Goal: Transaction & Acquisition: Purchase product/service

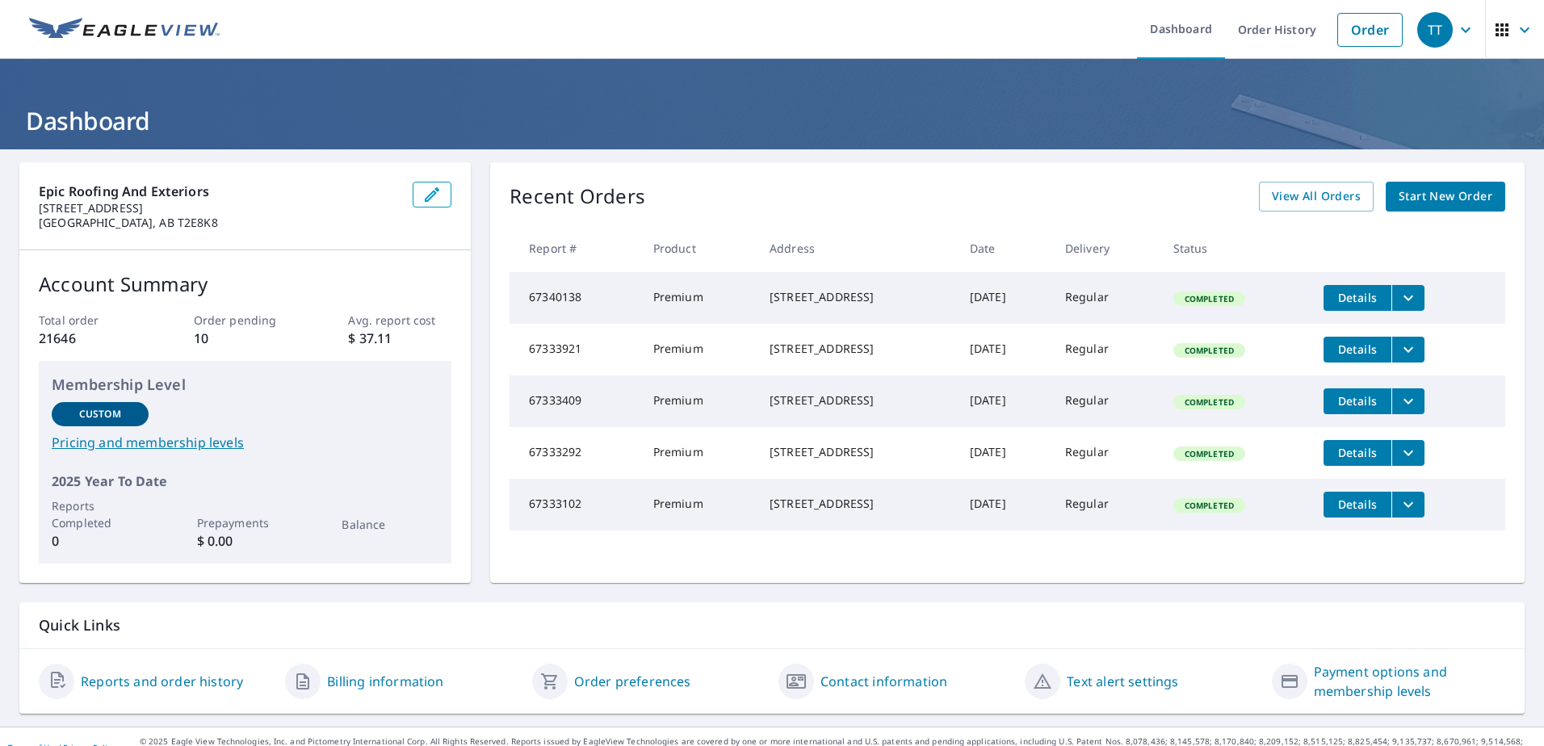
click at [1444, 193] on span "Start New Order" at bounding box center [1445, 197] width 94 height 20
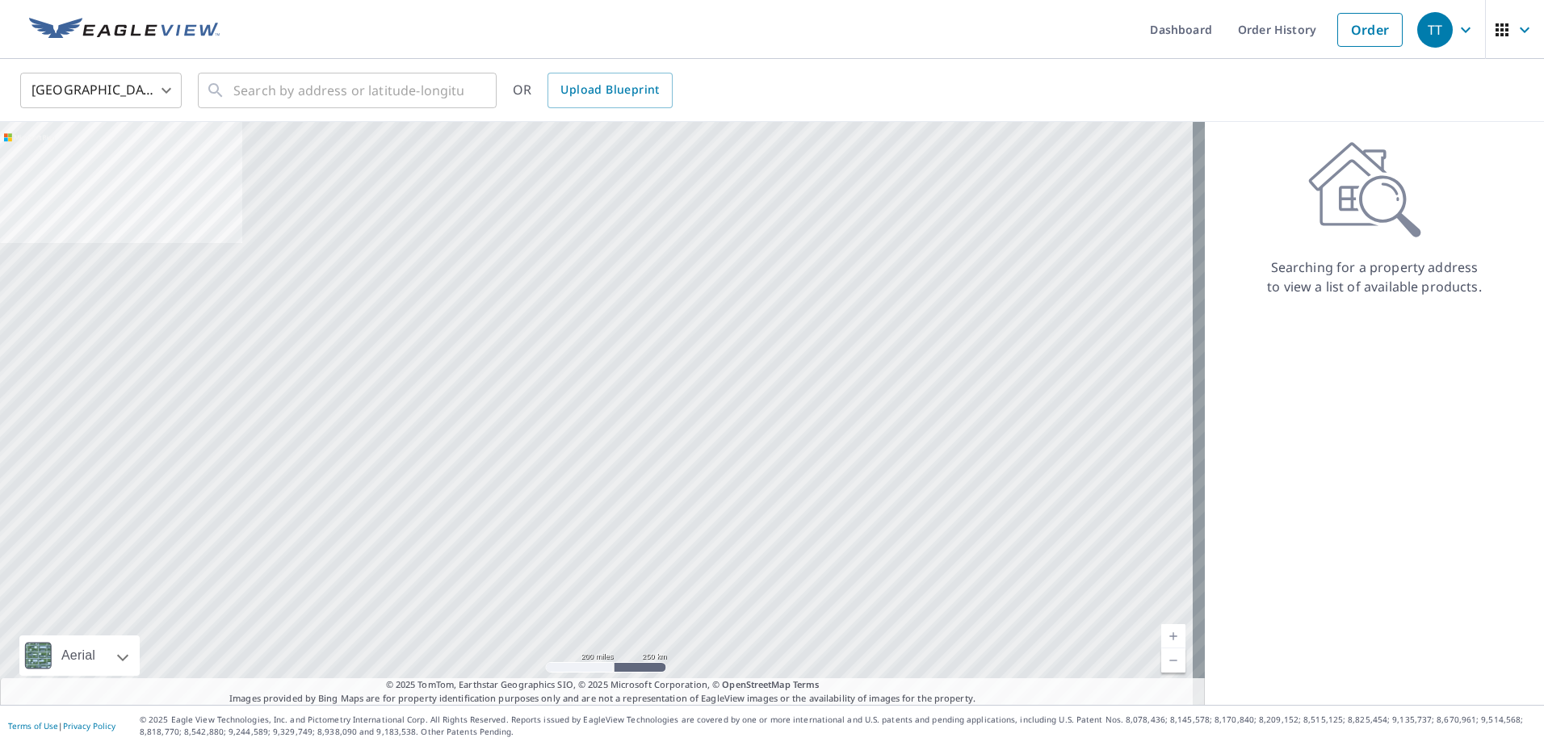
click at [137, 77] on body "TT TT Dashboard Order History Order TT United States US ​ ​ OR Upload Blueprint…" at bounding box center [772, 373] width 1544 height 746
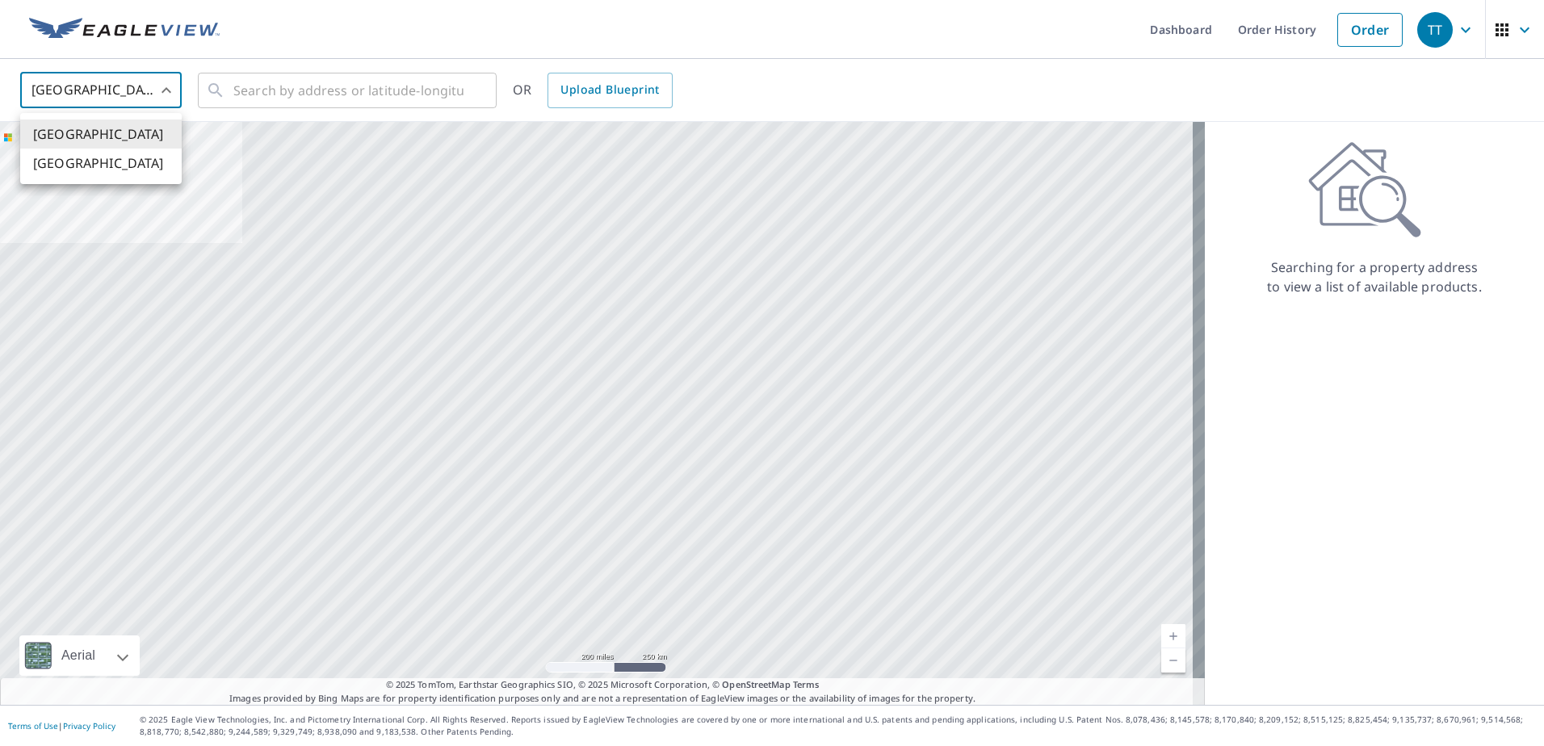
click at [141, 162] on li "[GEOGRAPHIC_DATA]" at bounding box center [100, 163] width 161 height 29
type input "CA"
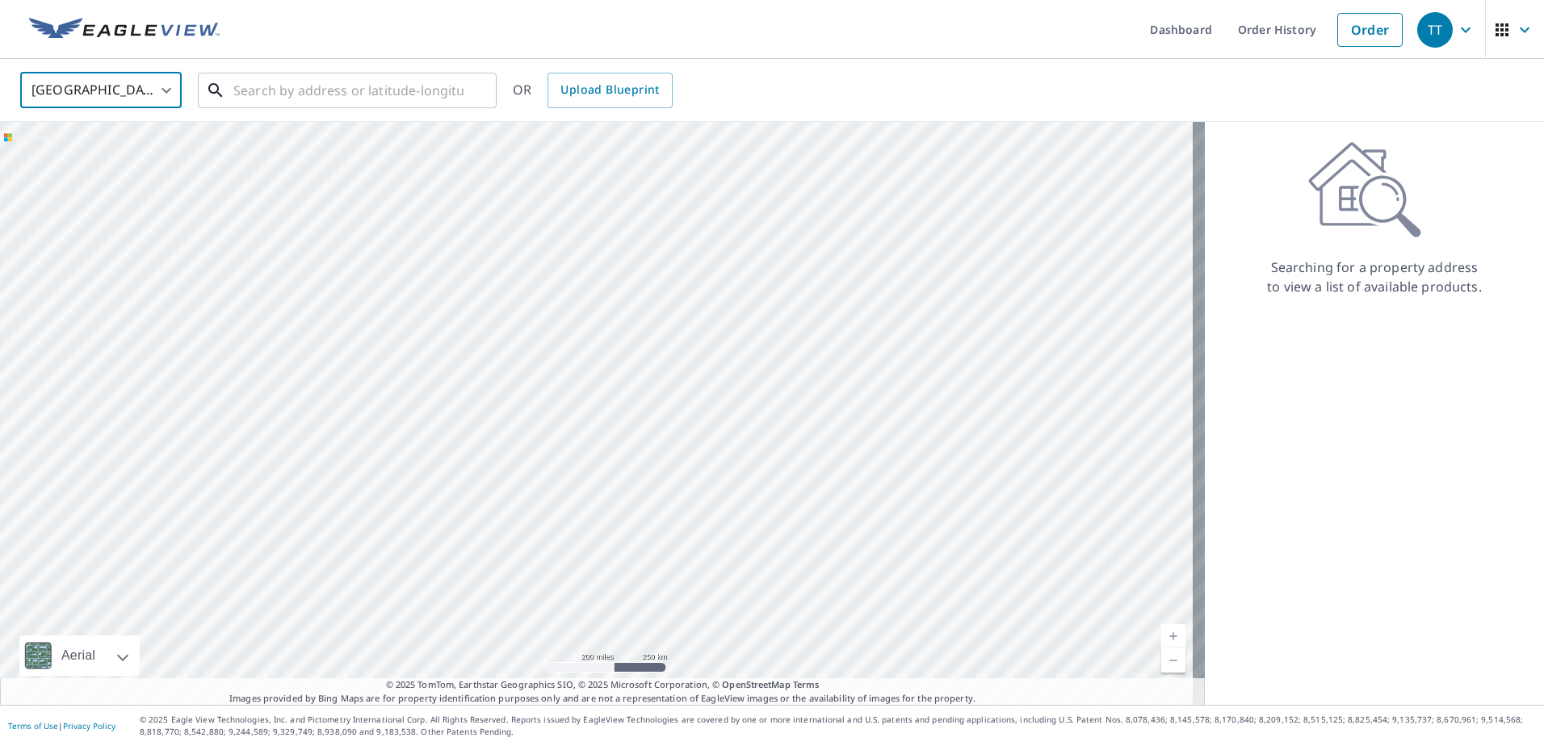
click at [286, 90] on input "text" at bounding box center [348, 90] width 230 height 45
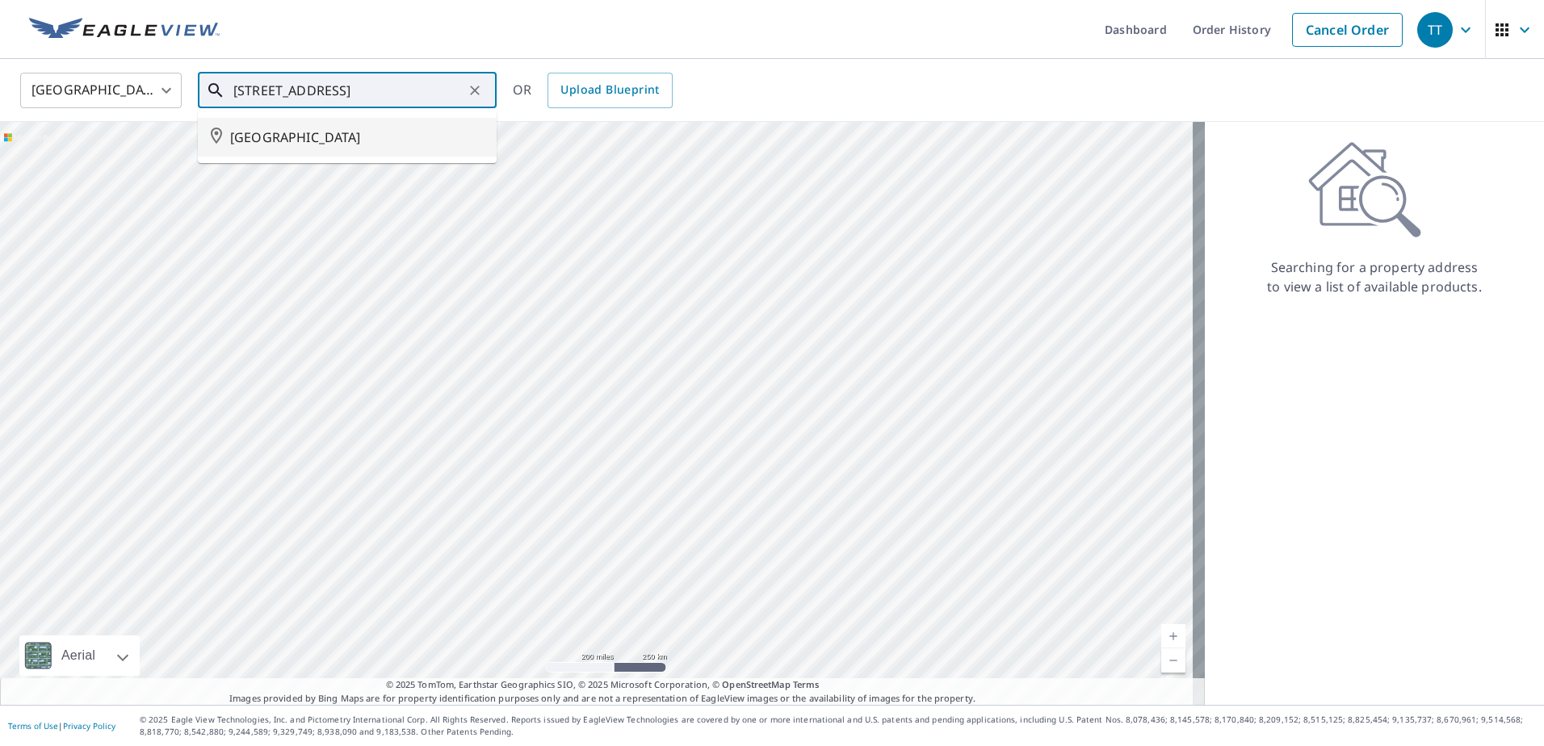
click at [292, 141] on span "180071 RANGE RD 260 VULCAN COUNTY AB T0L0L0" at bounding box center [357, 137] width 254 height 19
type input "180071 RANGE RD 260 VULCAN COUNTY AB T0L0L0"
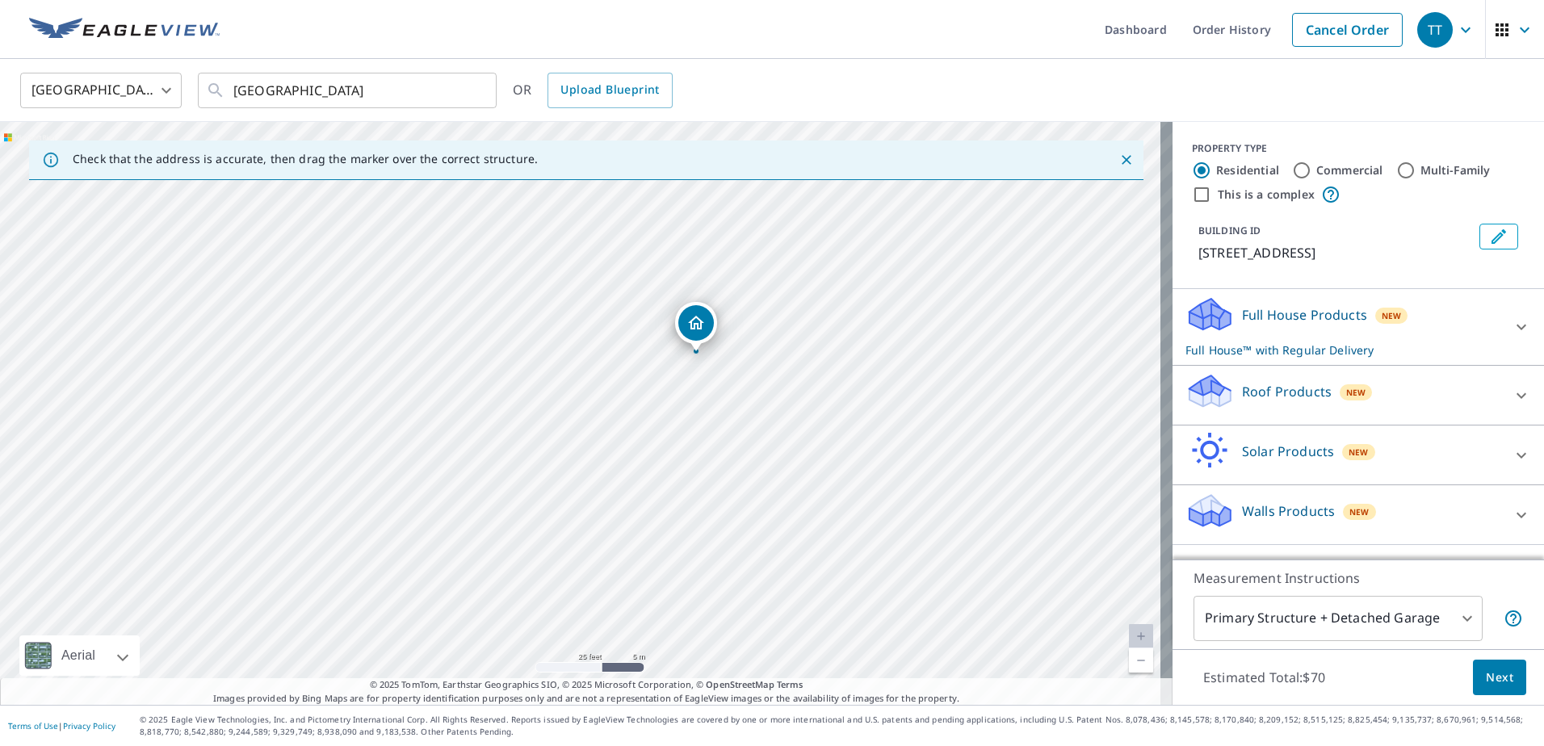
drag, startPoint x: 722, startPoint y: 312, endPoint x: 694, endPoint y: 346, distance: 43.6
click at [1375, 325] on div "New" at bounding box center [1391, 314] width 33 height 19
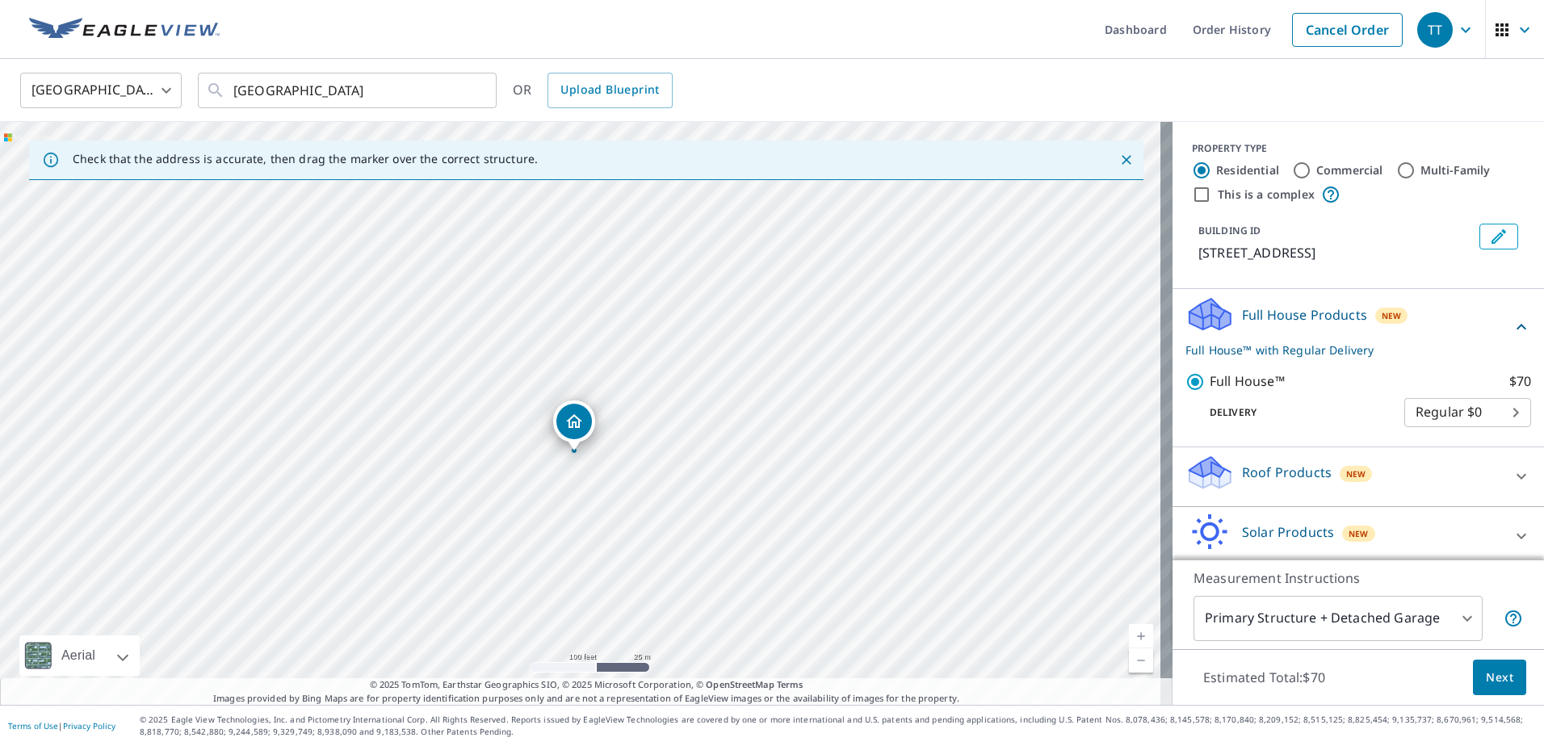
scroll to position [86, 0]
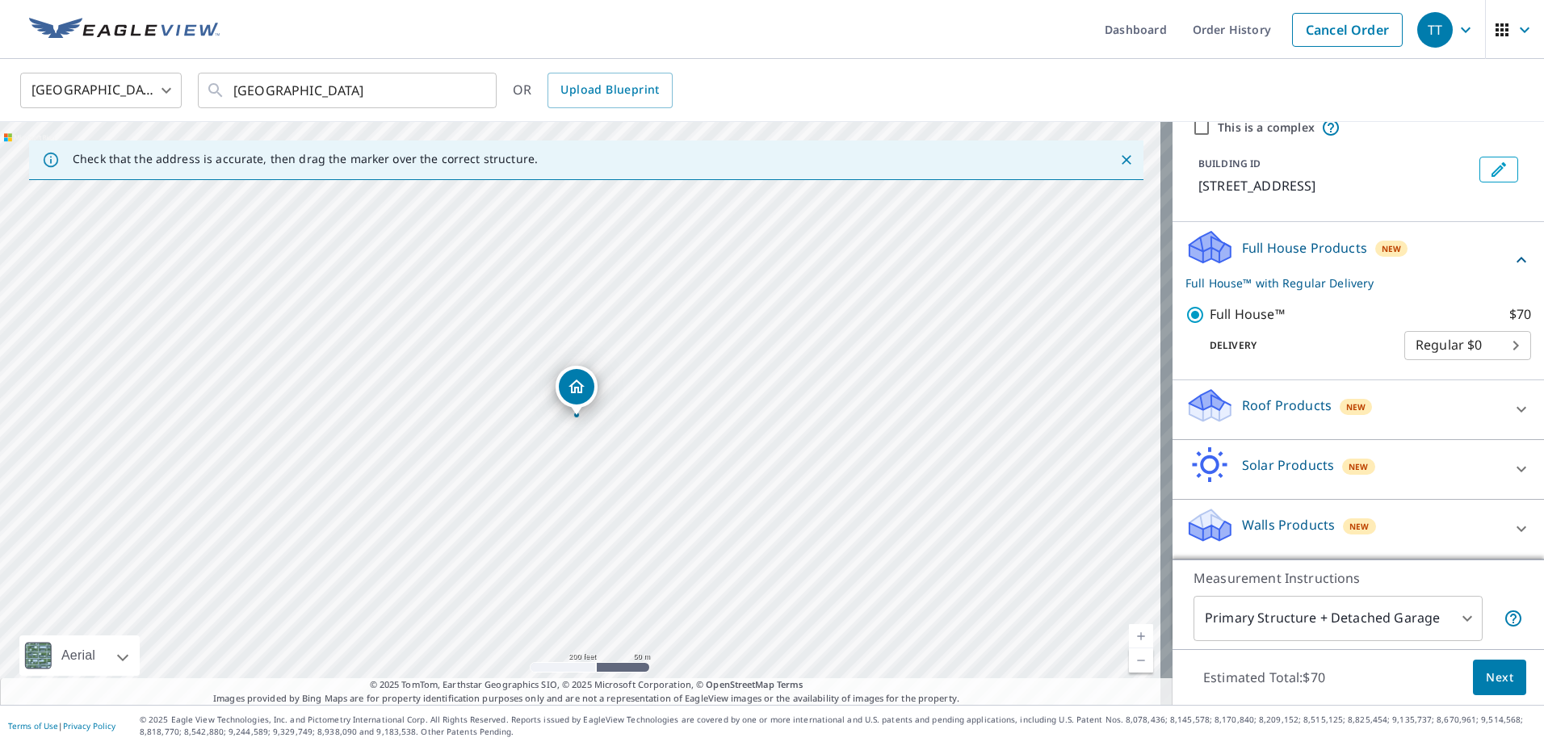
click at [1486, 683] on span "Next" at bounding box center [1499, 678] width 27 height 20
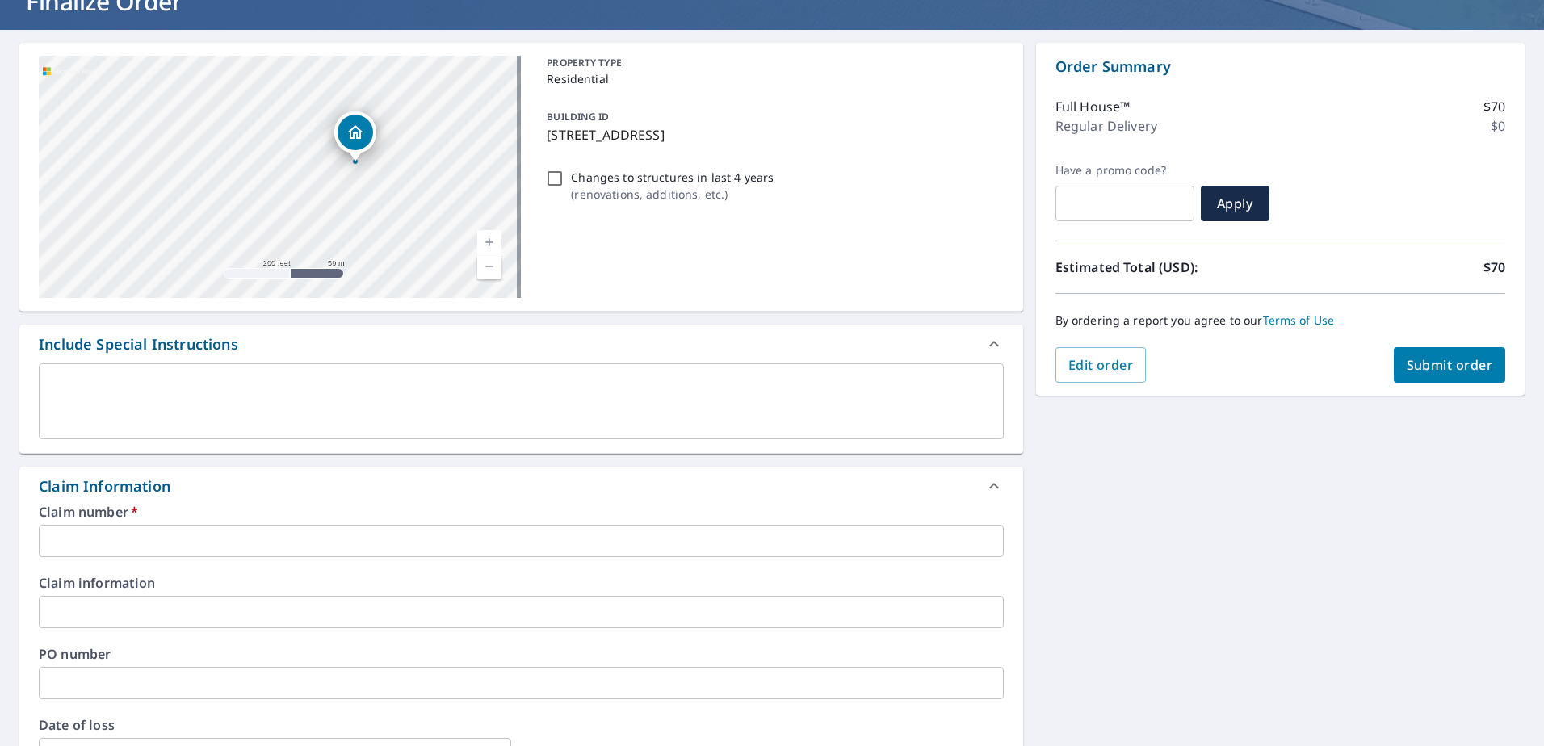
scroll to position [242, 0]
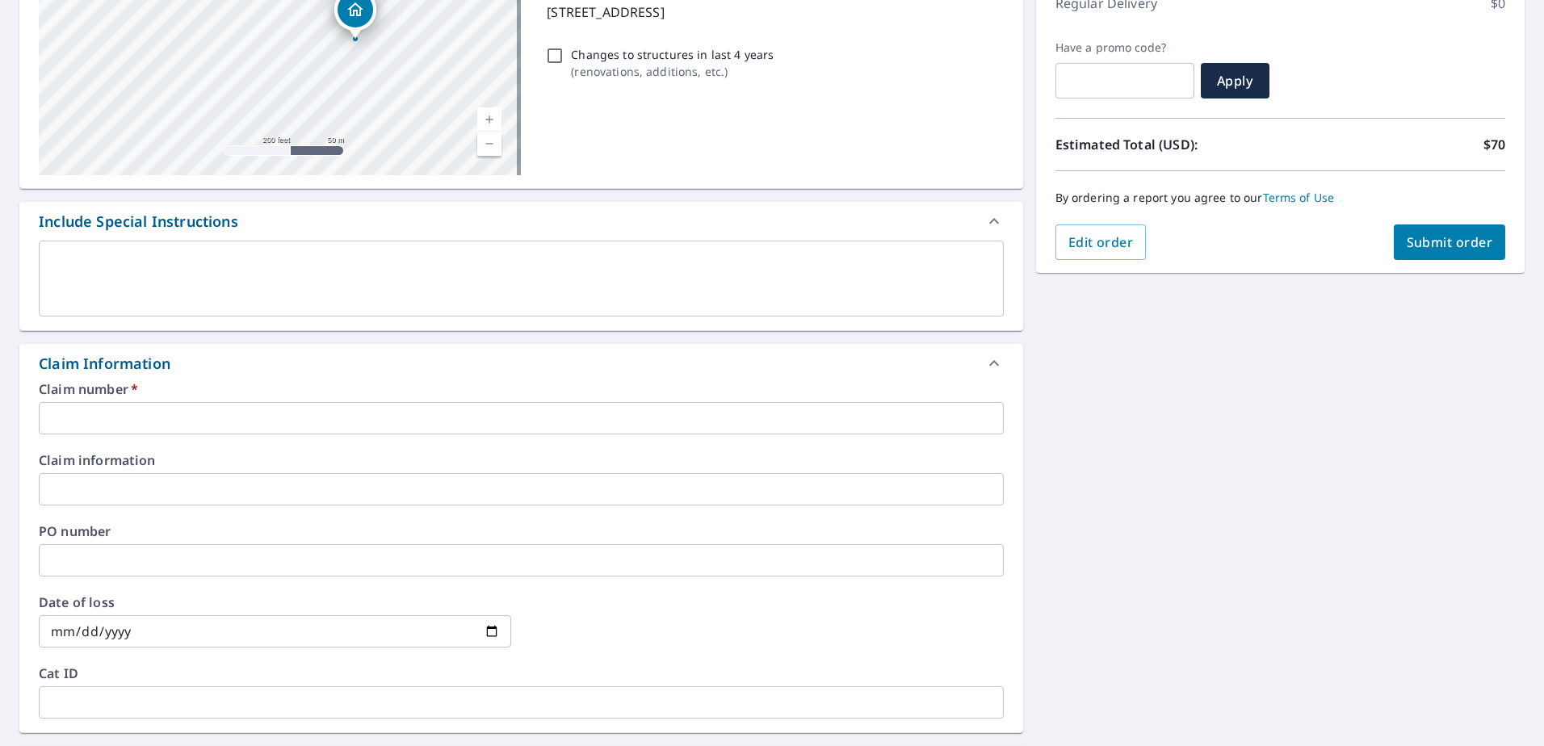
click at [350, 417] on input "text" at bounding box center [521, 418] width 965 height 32
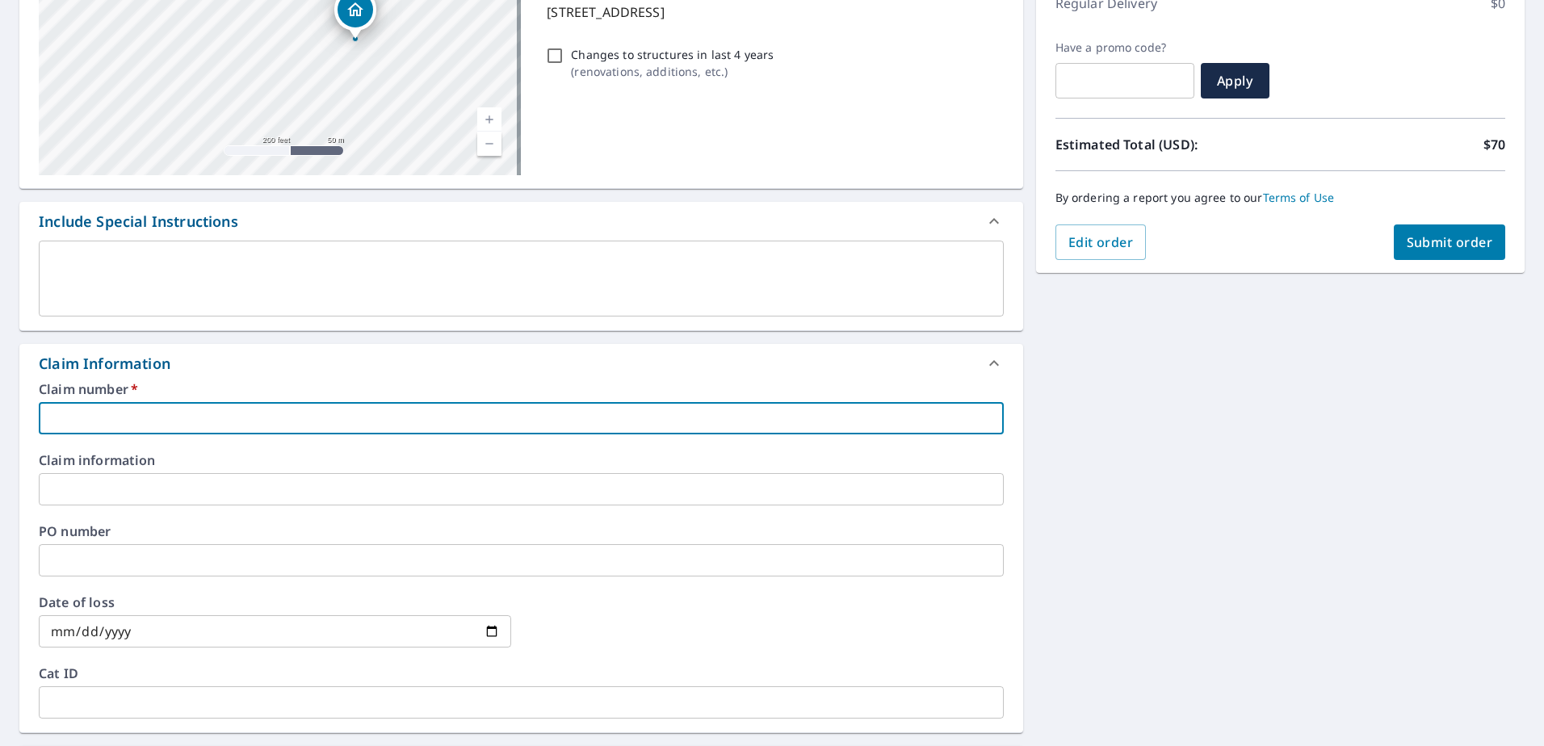
type input "2"
checkbox input "true"
type input "25"
checkbox input "true"
type input "250"
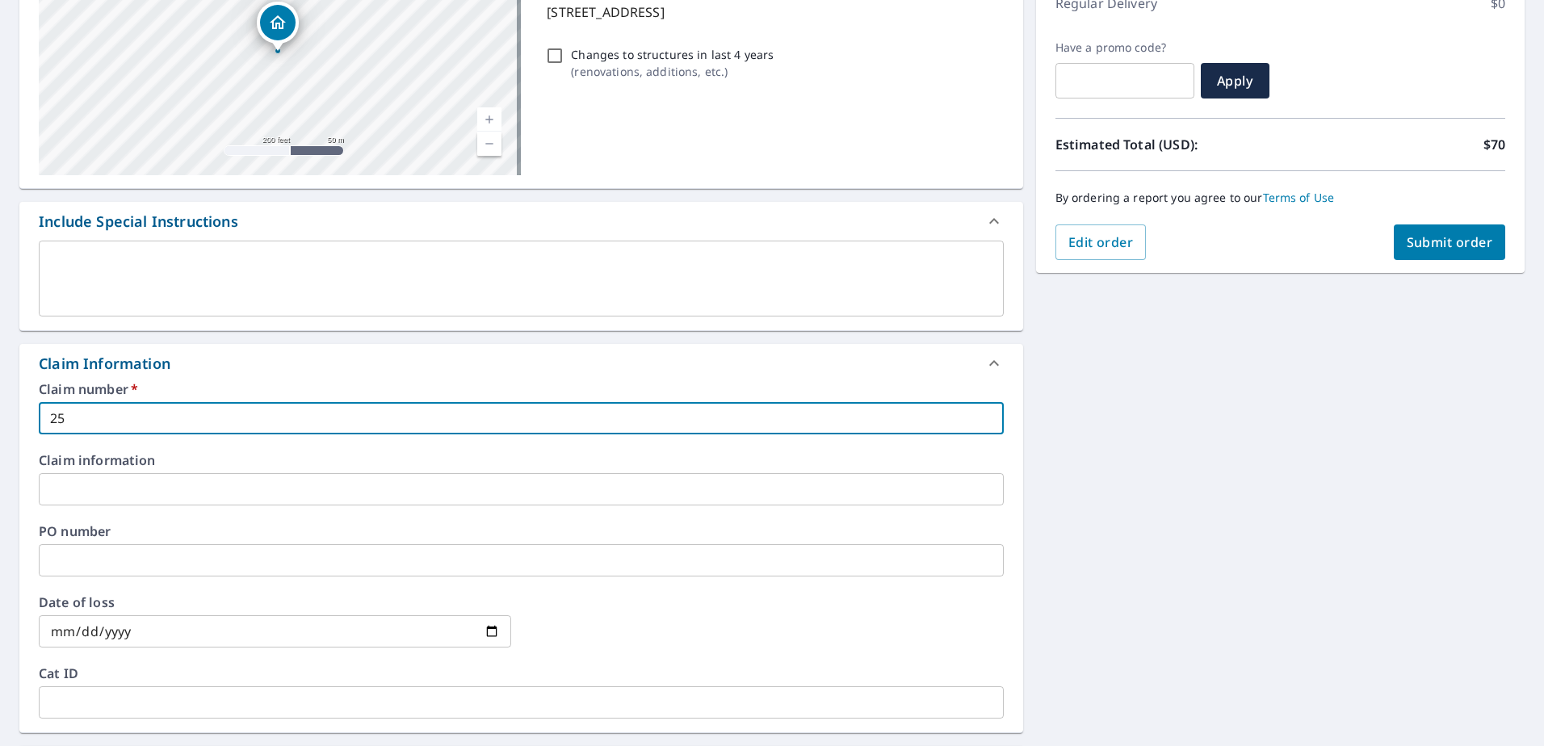
checkbox input "true"
type input "2502"
checkbox input "true"
type input "2502-"
checkbox input "true"
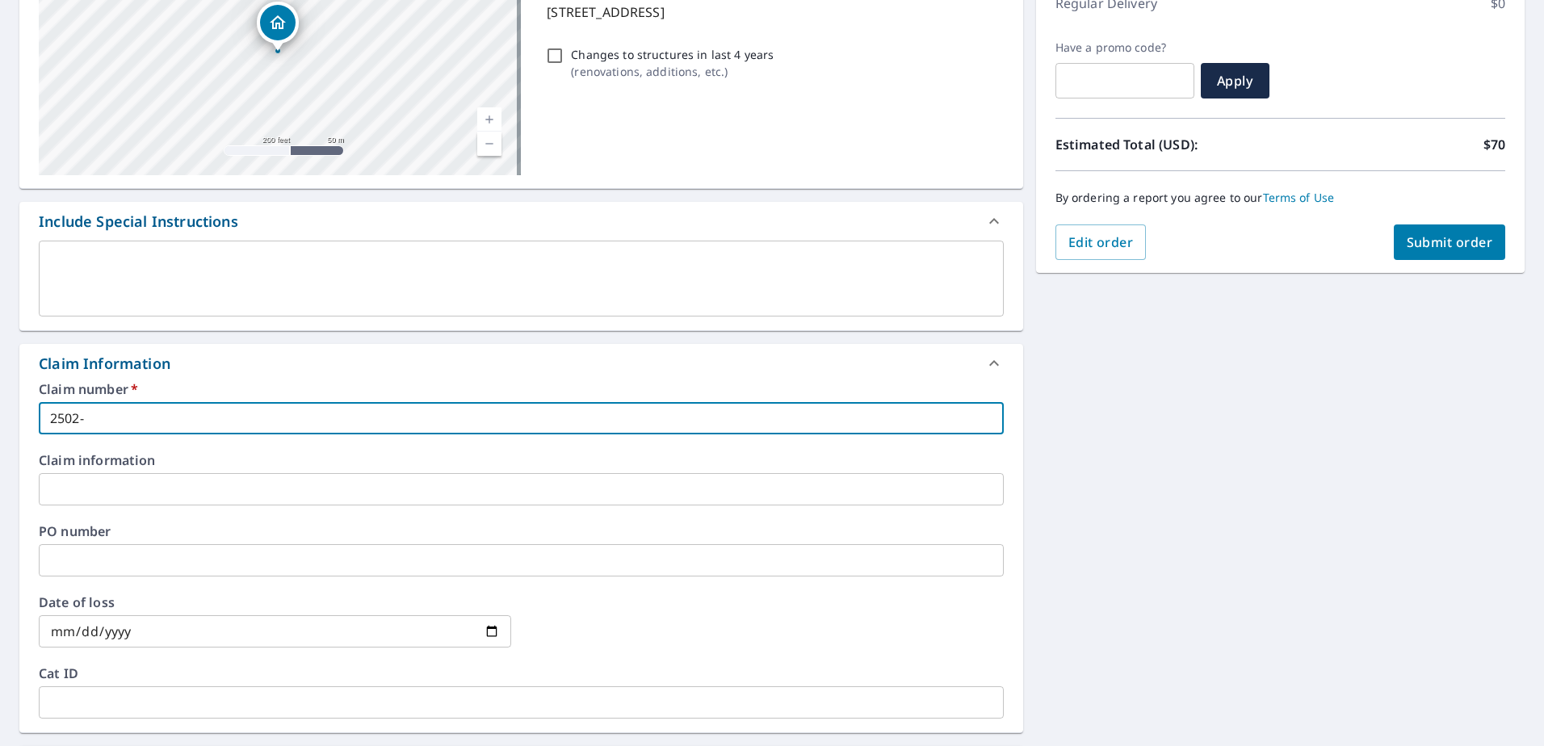
type input "2502-0"
checkbox input "true"
type input "2502-08"
checkbox input "true"
type input "2502-081"
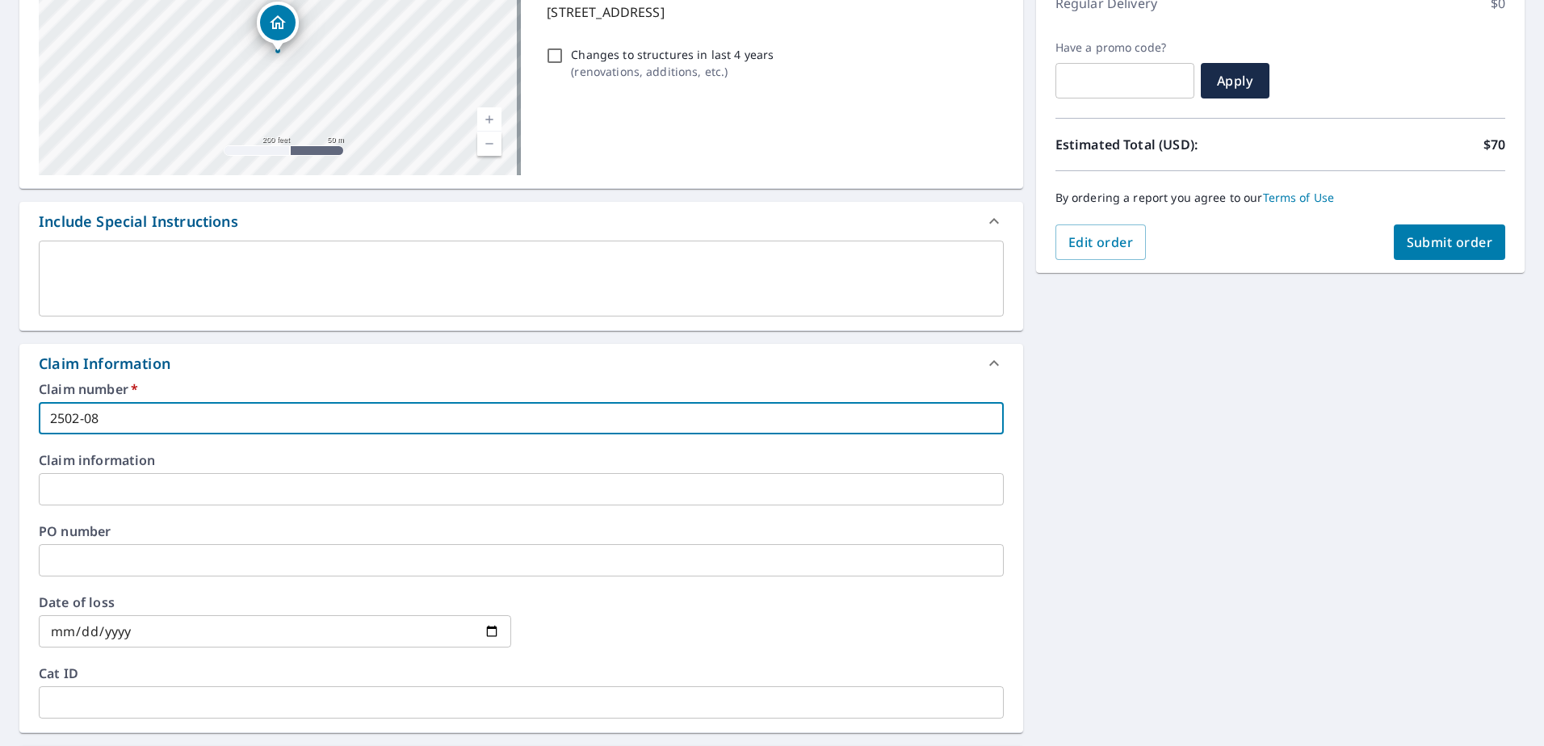
checkbox input "true"
type input "2502-0817"
checkbox input "true"
type input "2502-08178"
checkbox input "true"
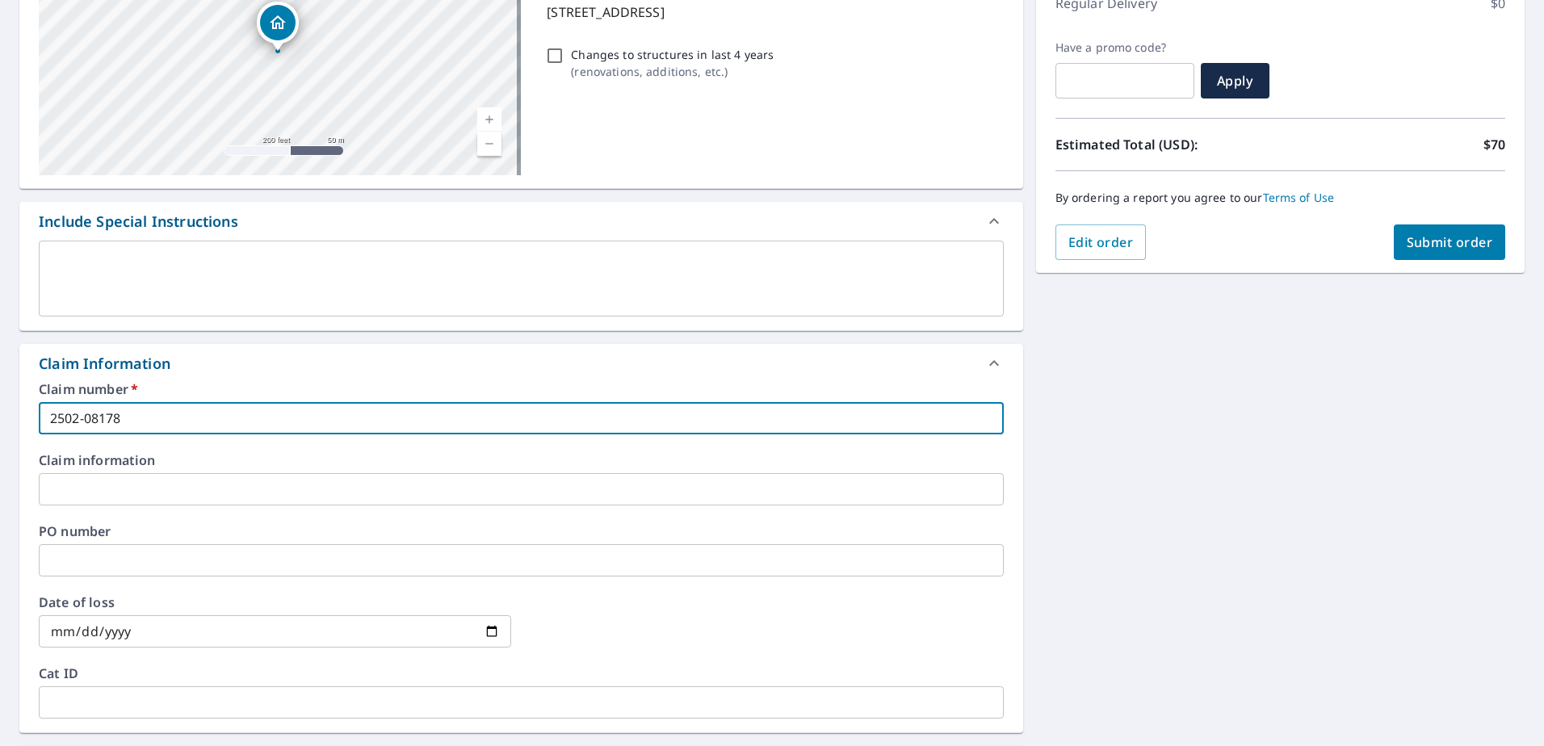
type input "2502-081788"
checkbox input "true"
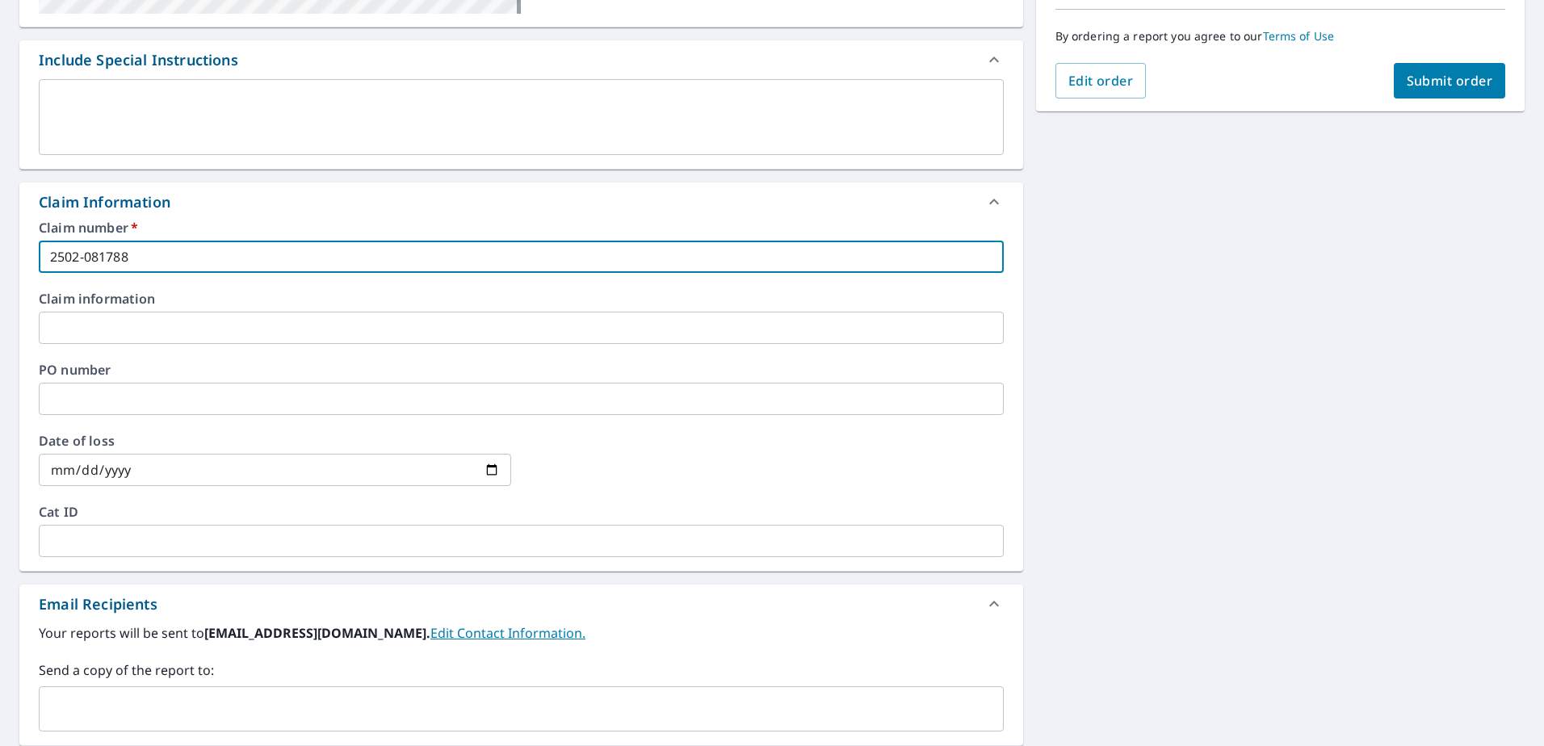
scroll to position [565, 0]
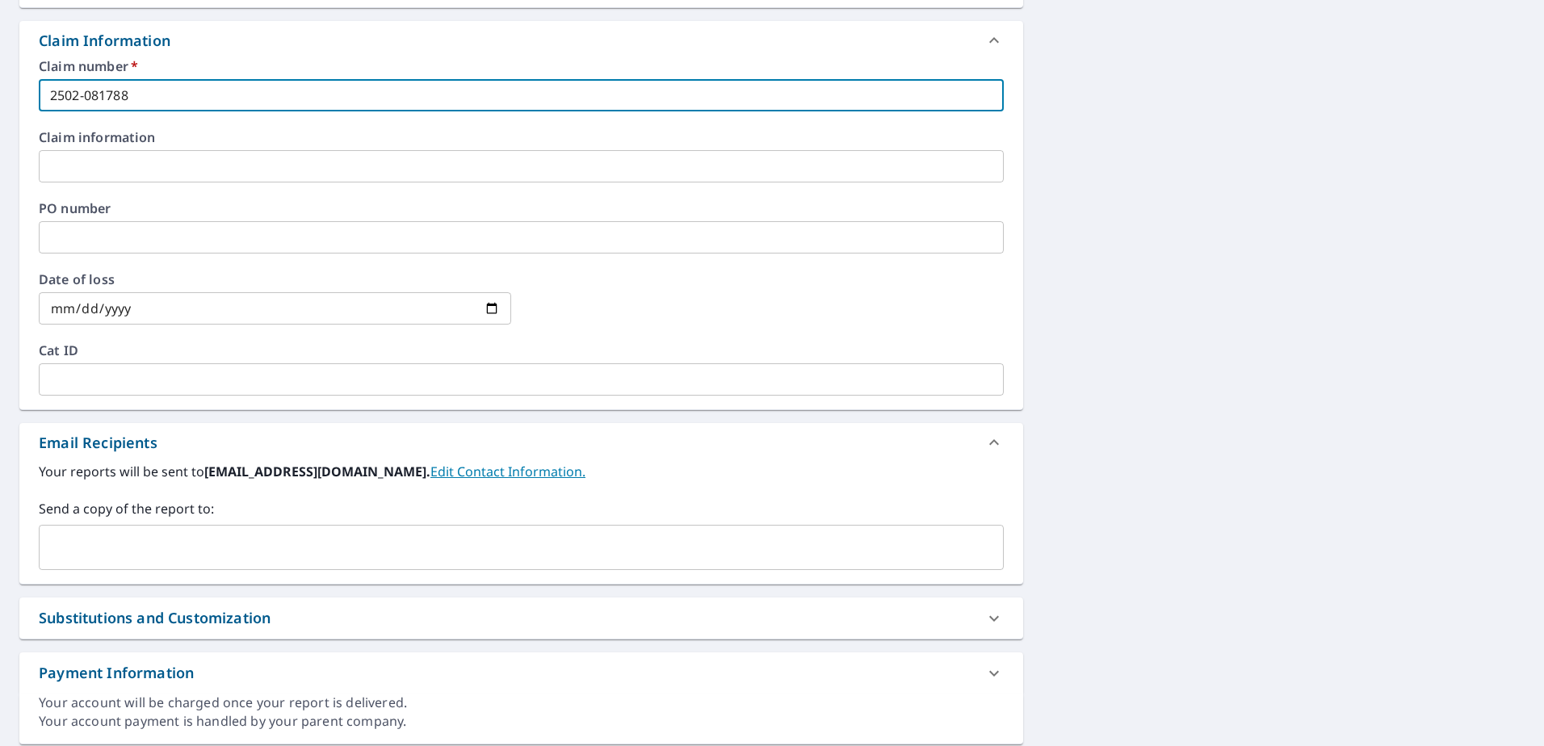
type input "2502-081788"
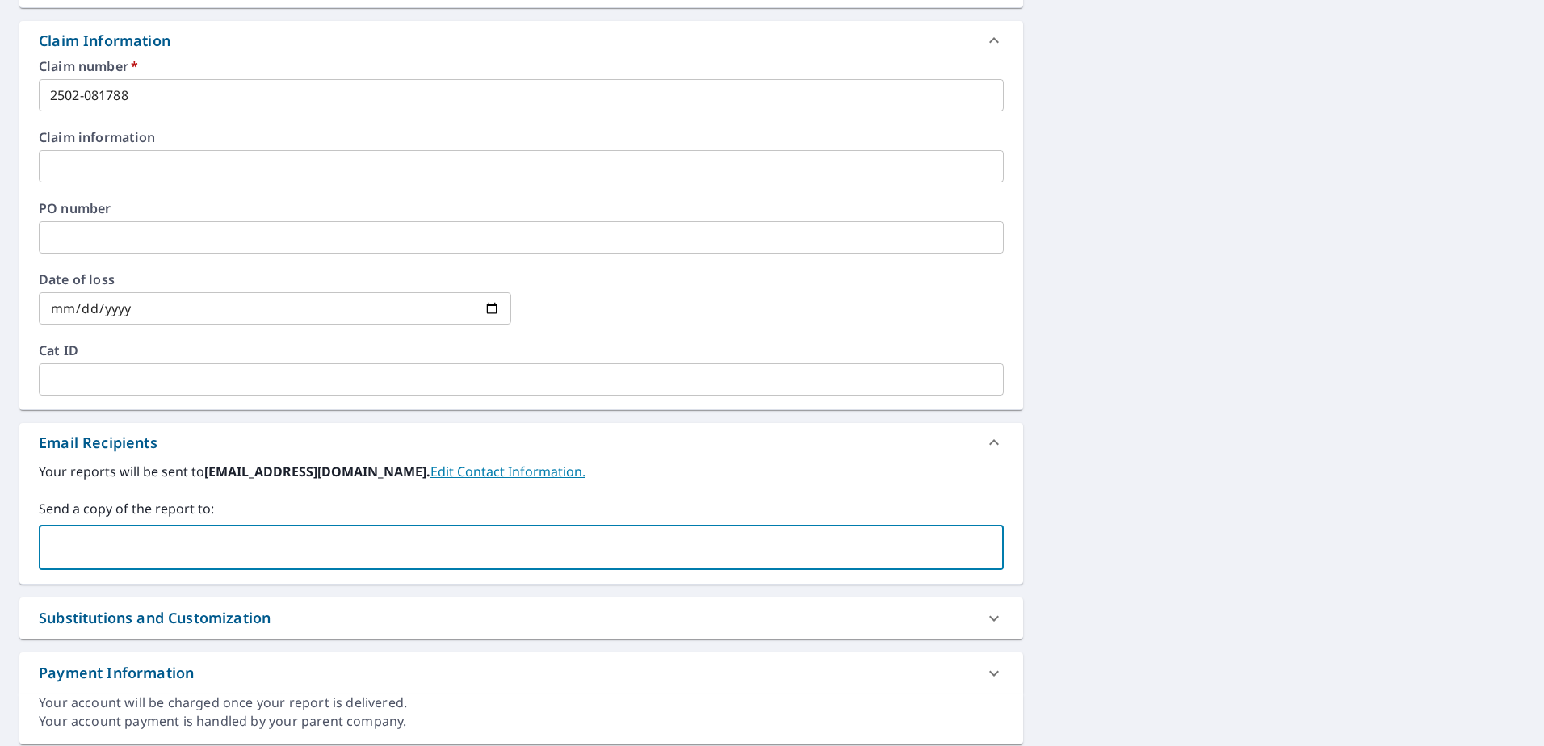
click at [253, 537] on input "text" at bounding box center [509, 547] width 926 height 31
type input "[EMAIL_ADDRESS][PERSON_NAME][DOMAIN_NAME]"
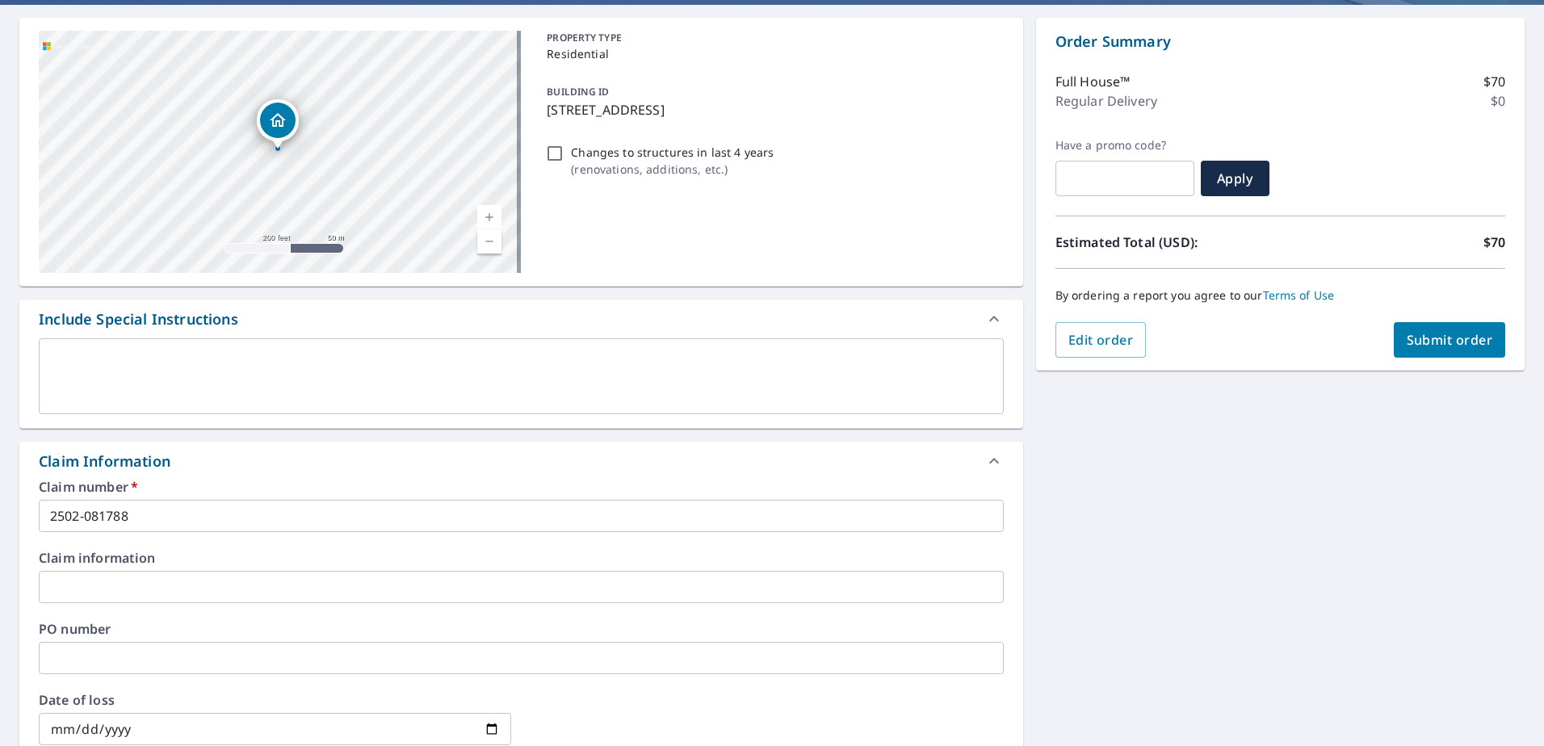
scroll to position [0, 0]
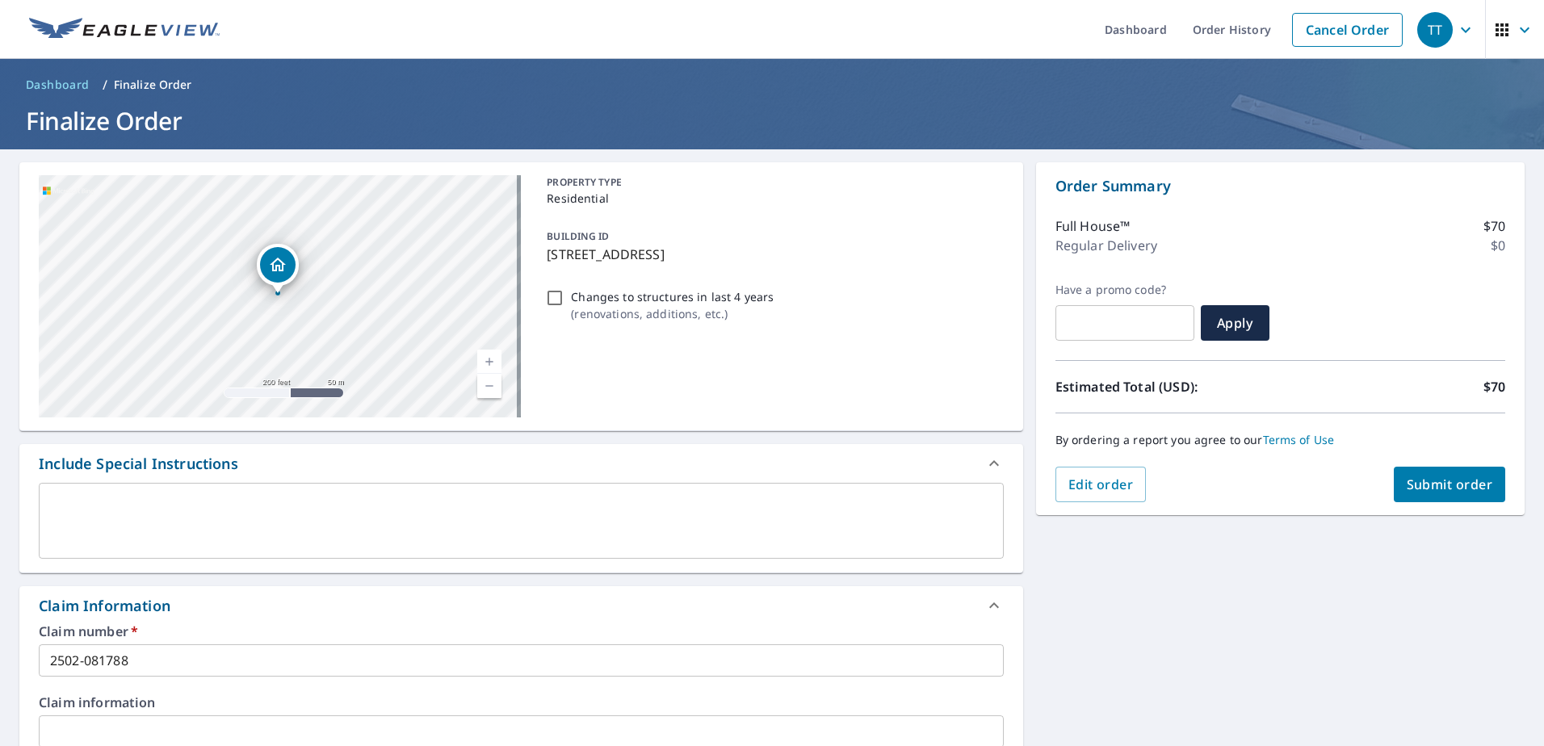
click at [1406, 488] on span "Submit order" at bounding box center [1449, 485] width 86 height 18
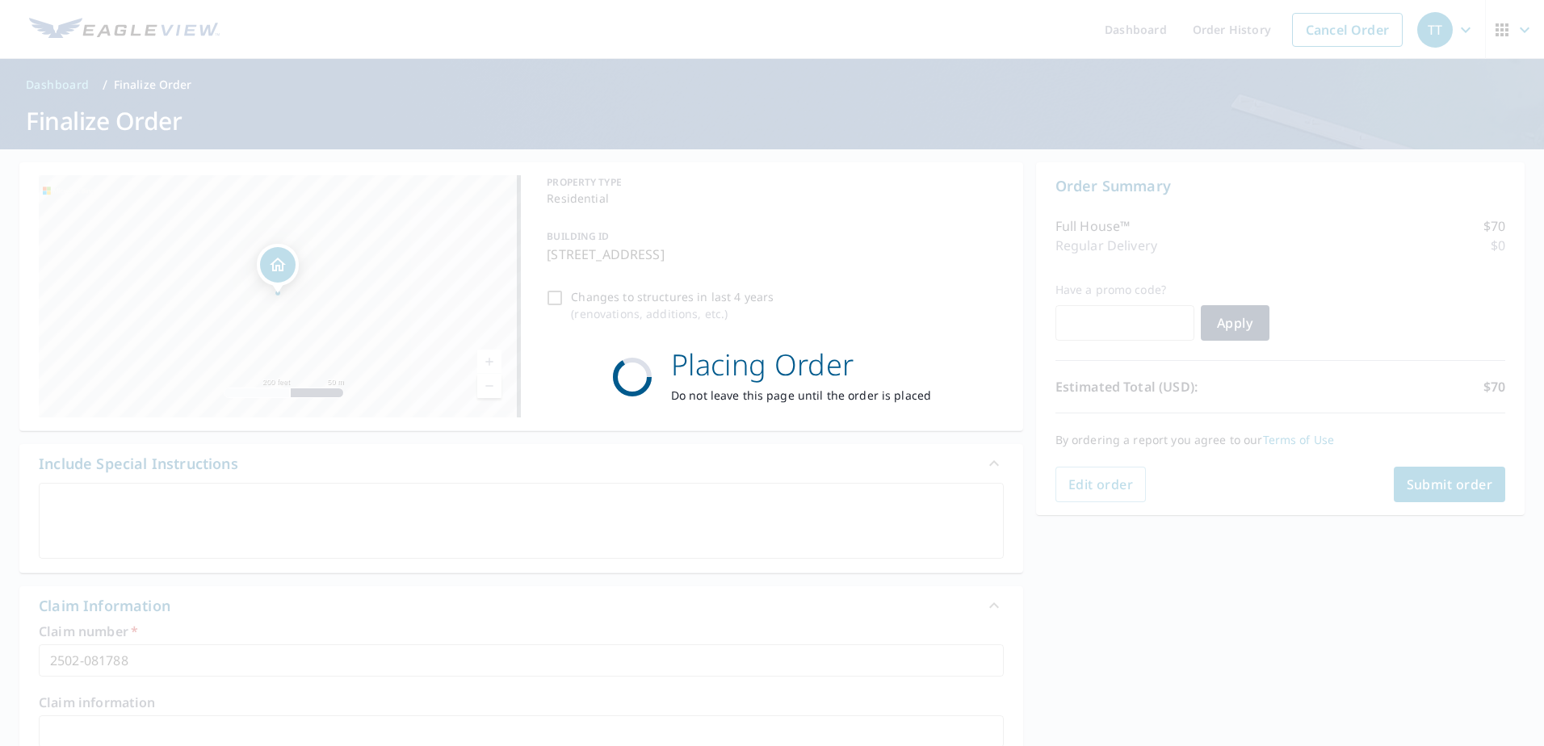
checkbox input "true"
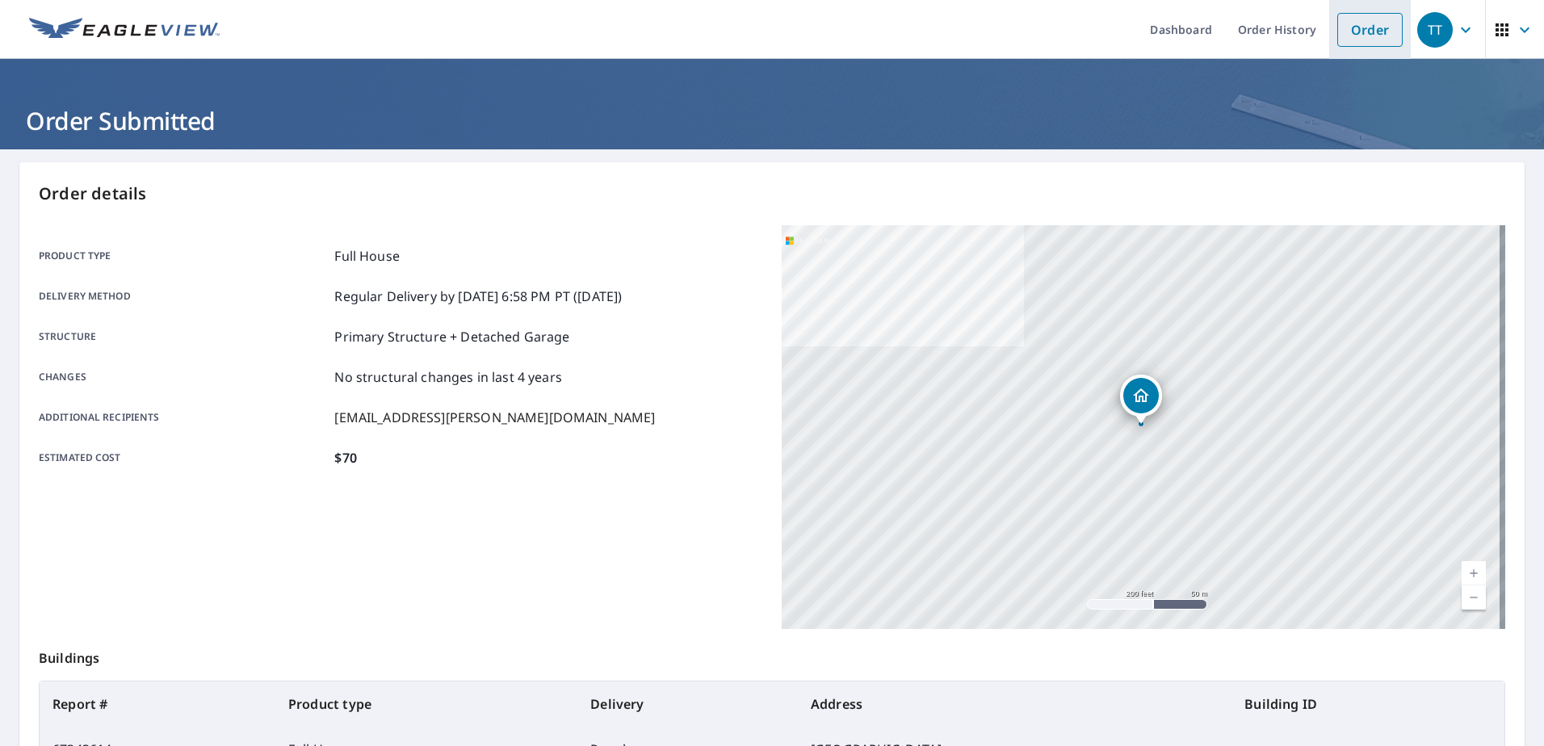
click at [1356, 39] on link "Order" at bounding box center [1369, 30] width 65 height 34
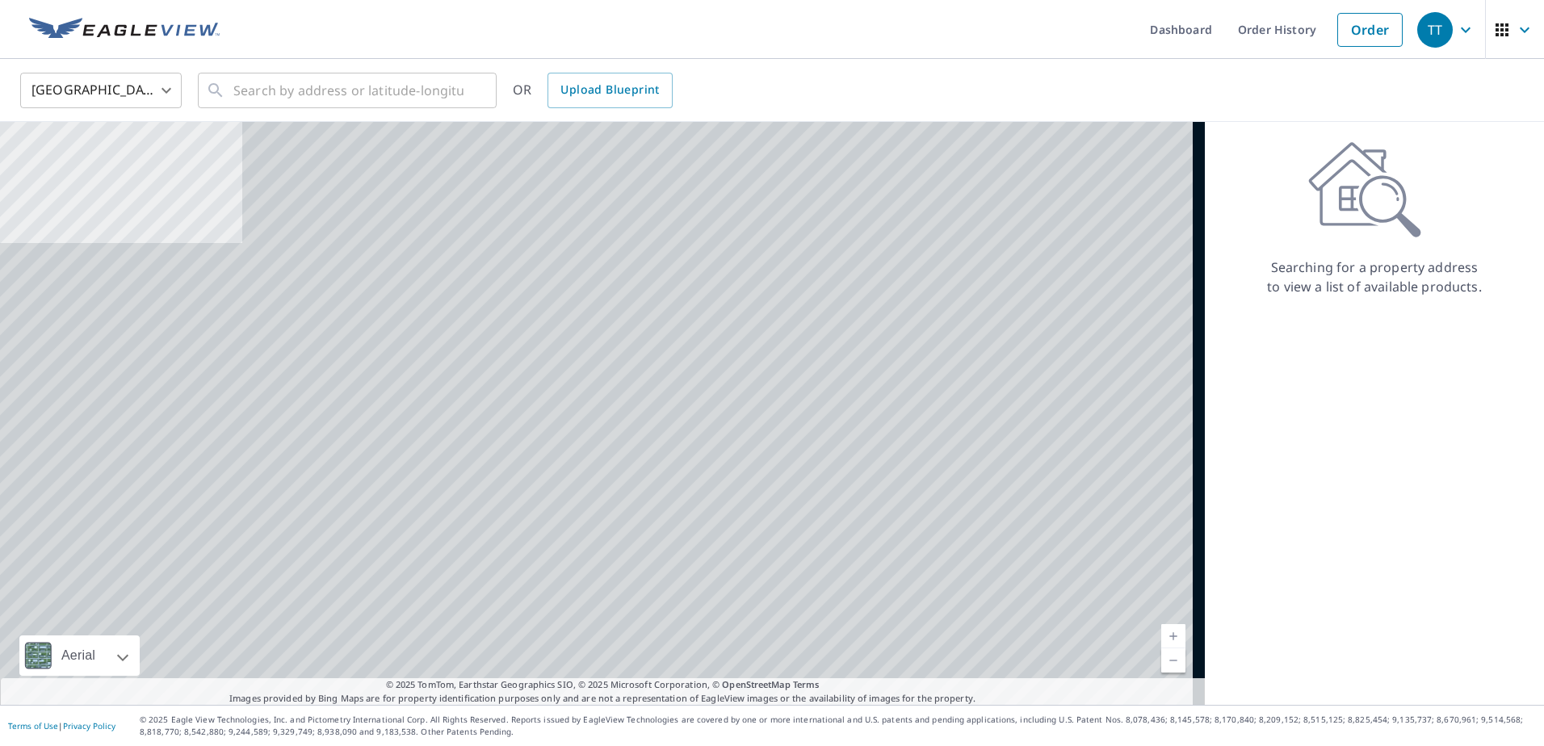
click at [144, 86] on body "TT TT Dashboard Order History Order TT United States US ​ ​ OR Upload Blueprint…" at bounding box center [772, 373] width 1544 height 746
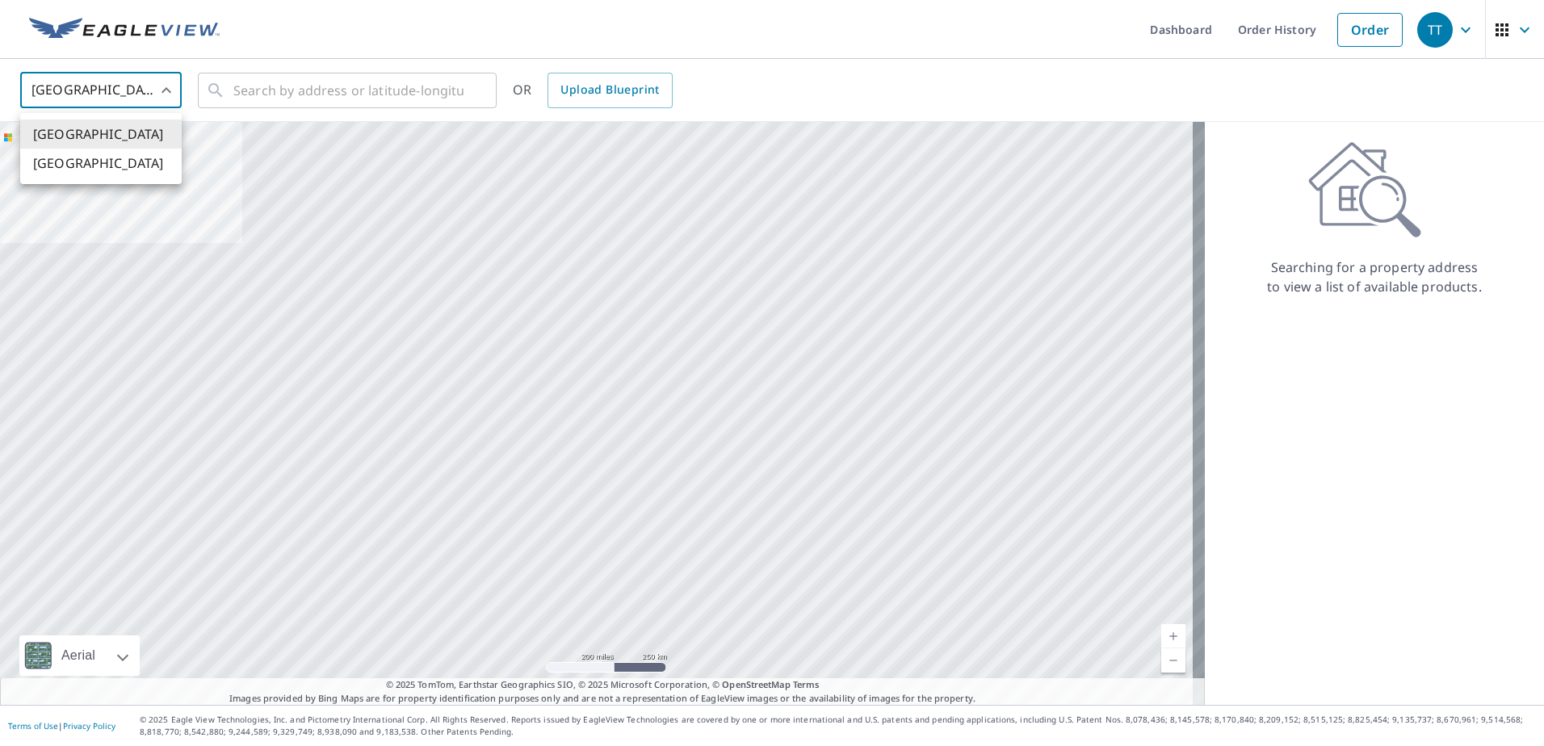
click at [136, 156] on li "[GEOGRAPHIC_DATA]" at bounding box center [100, 163] width 161 height 29
type input "CA"
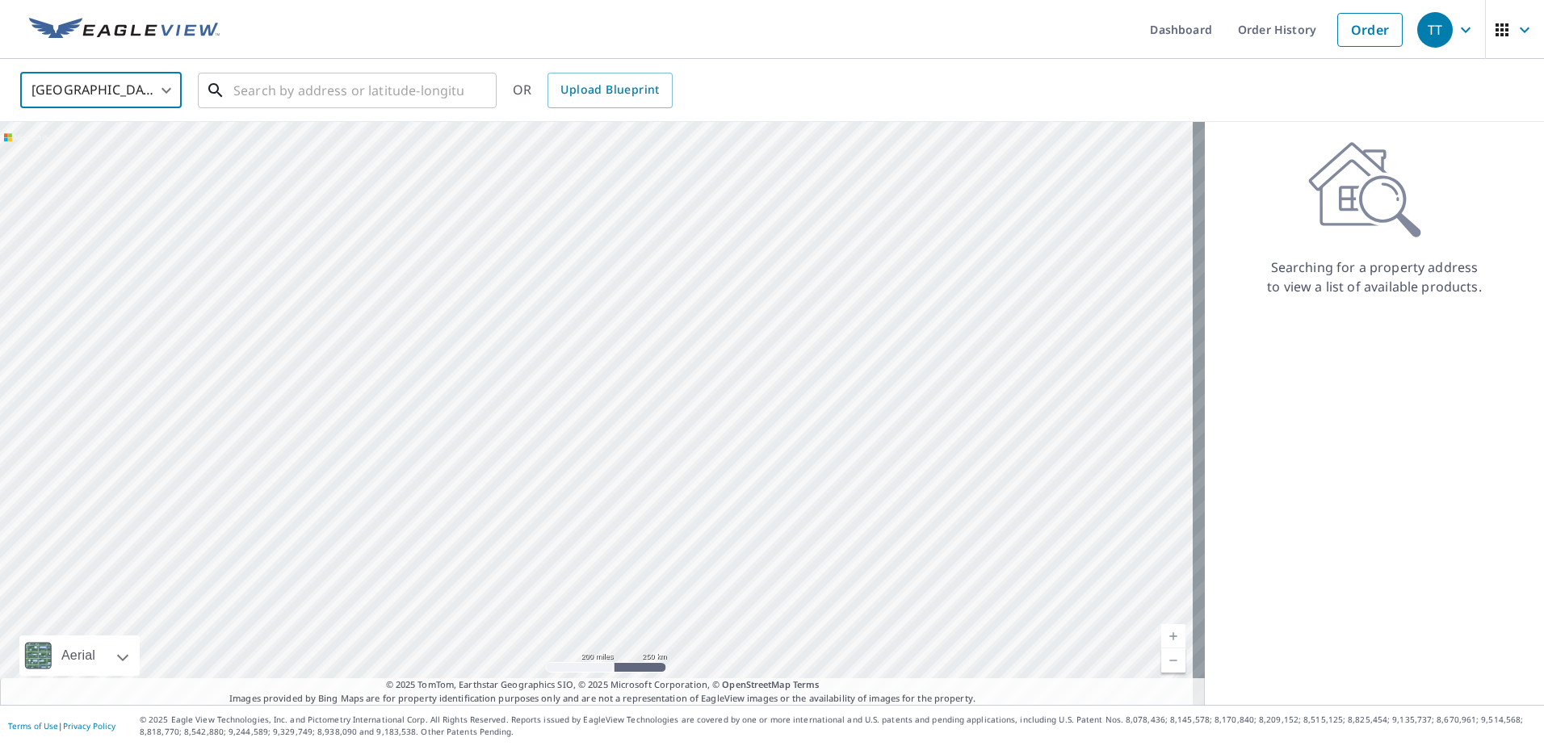
click at [256, 88] on input "text" at bounding box center [348, 90] width 230 height 45
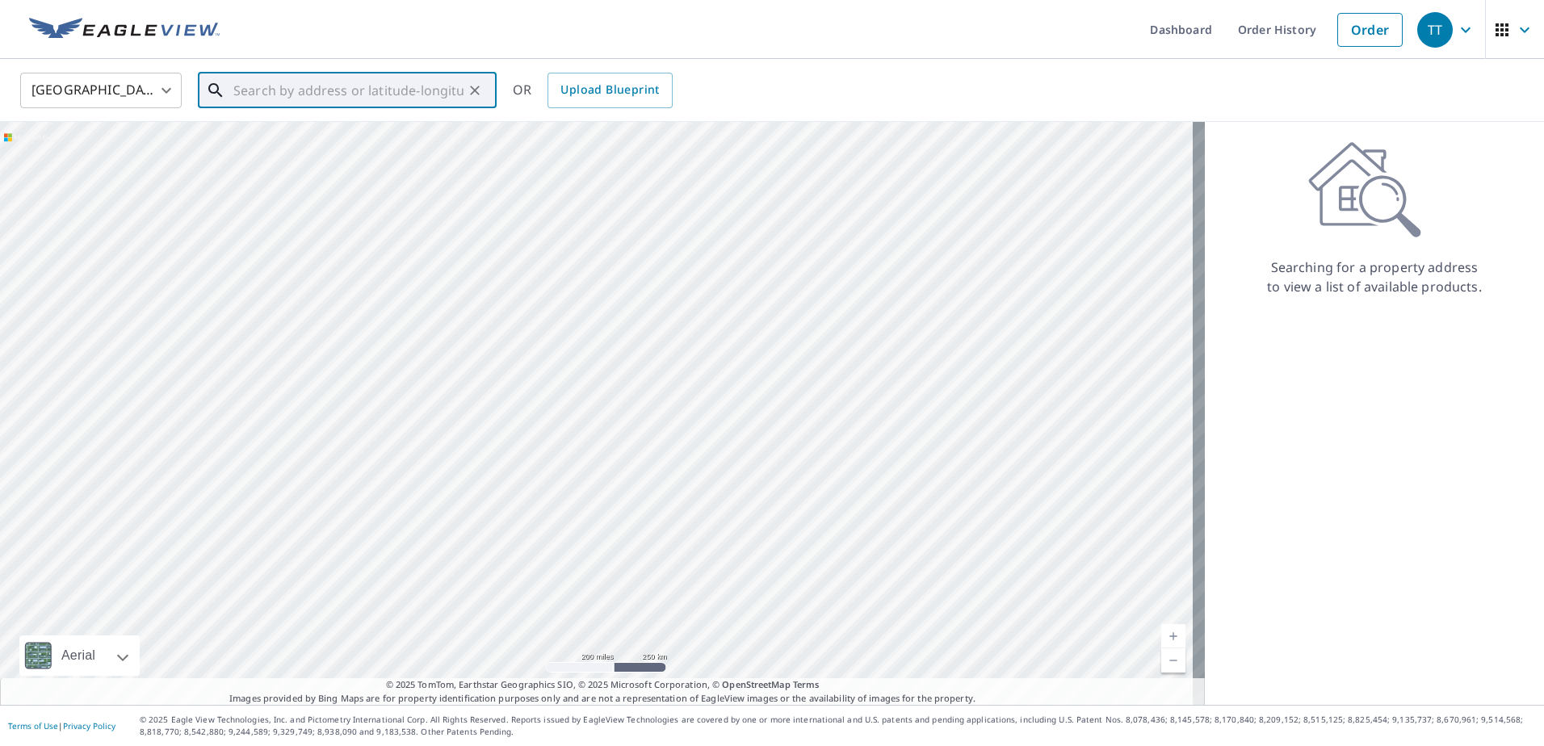
paste input "103 BAYVIEW Street Southwest, AIRDRIE"
click at [303, 135] on span "103 BAYVIEW ST SW AIRDRIE AB T4B3V1" at bounding box center [357, 137] width 254 height 19
type input "103 BAYVIEW ST SW AIRDRIE AB T4B3V1"
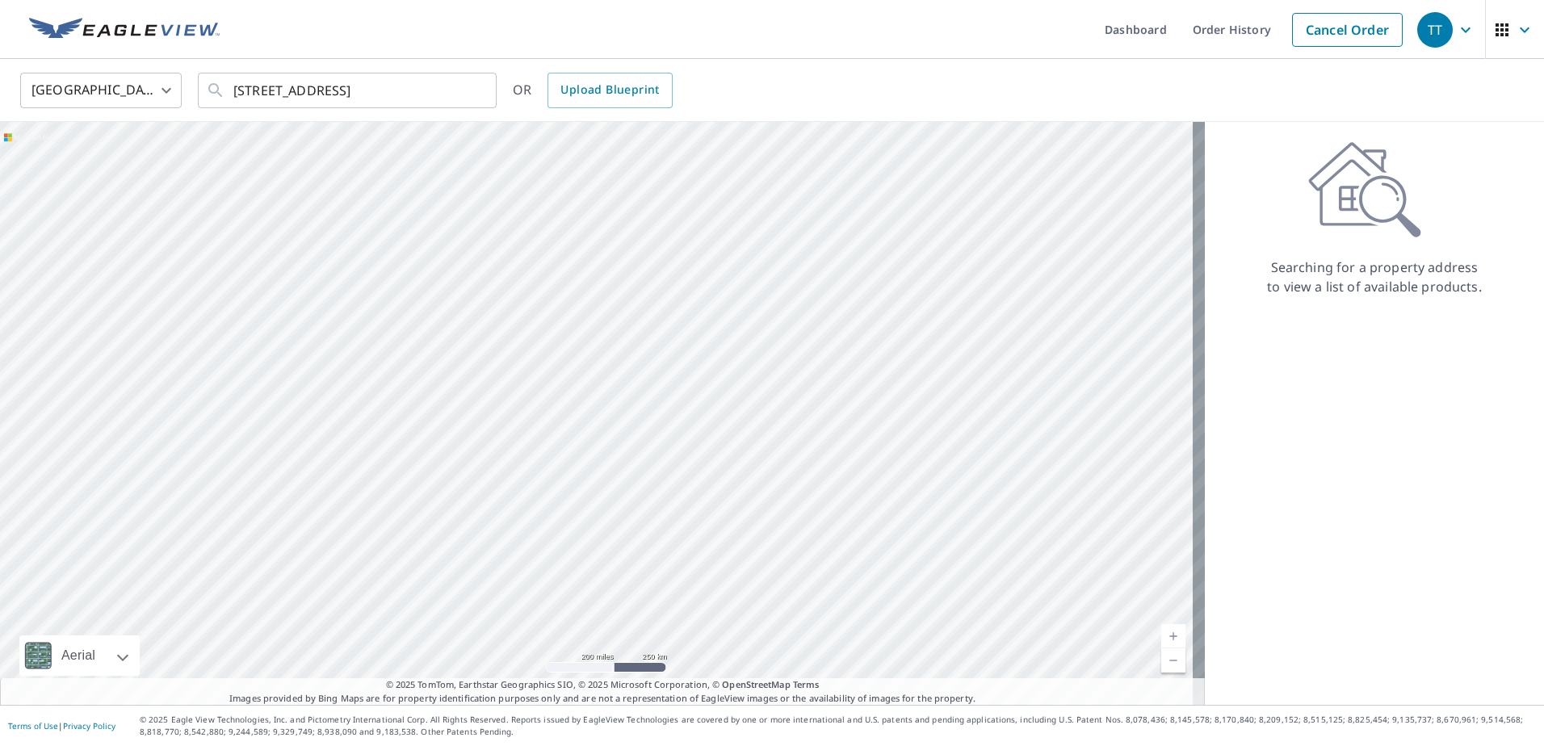
scroll to position [0, 0]
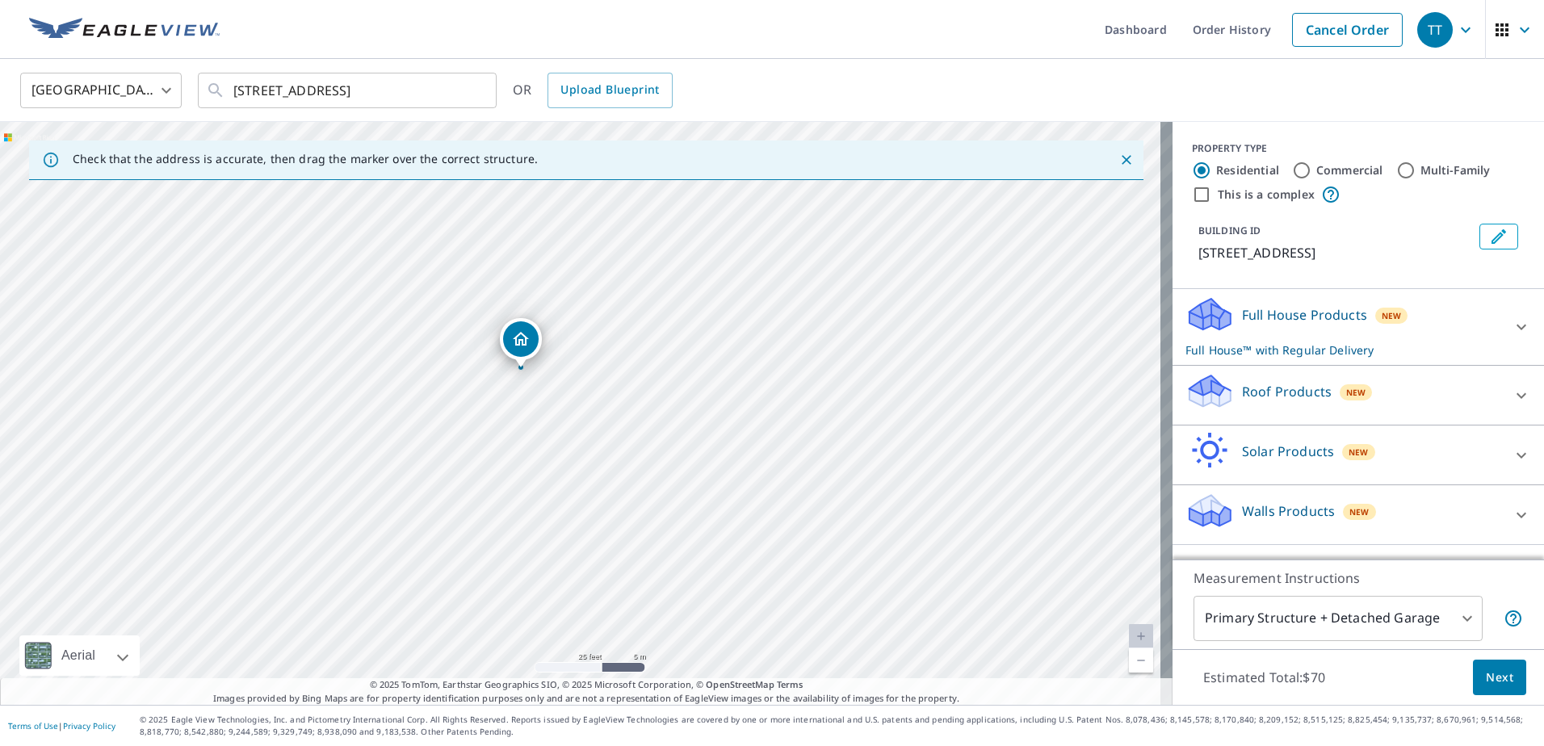
drag, startPoint x: 583, startPoint y: 377, endPoint x: 523, endPoint y: 334, distance: 73.5
click at [1297, 395] on p "Roof Products" at bounding box center [1287, 391] width 90 height 19
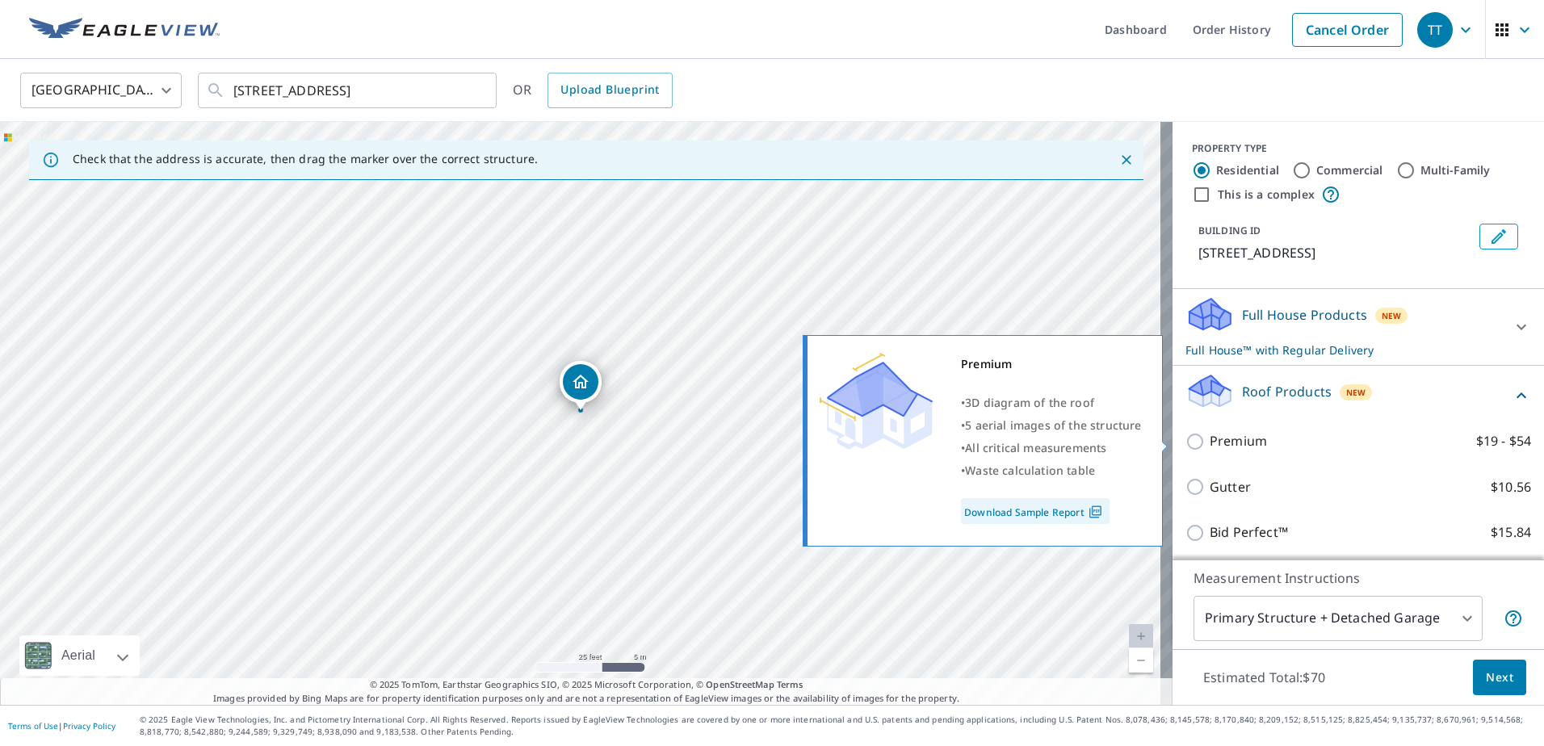
click at [1245, 445] on p "Premium" at bounding box center [1237, 441] width 57 height 20
click at [1209, 445] on input "Premium $19 - $54" at bounding box center [1197, 441] width 24 height 19
checkbox input "true"
checkbox input "false"
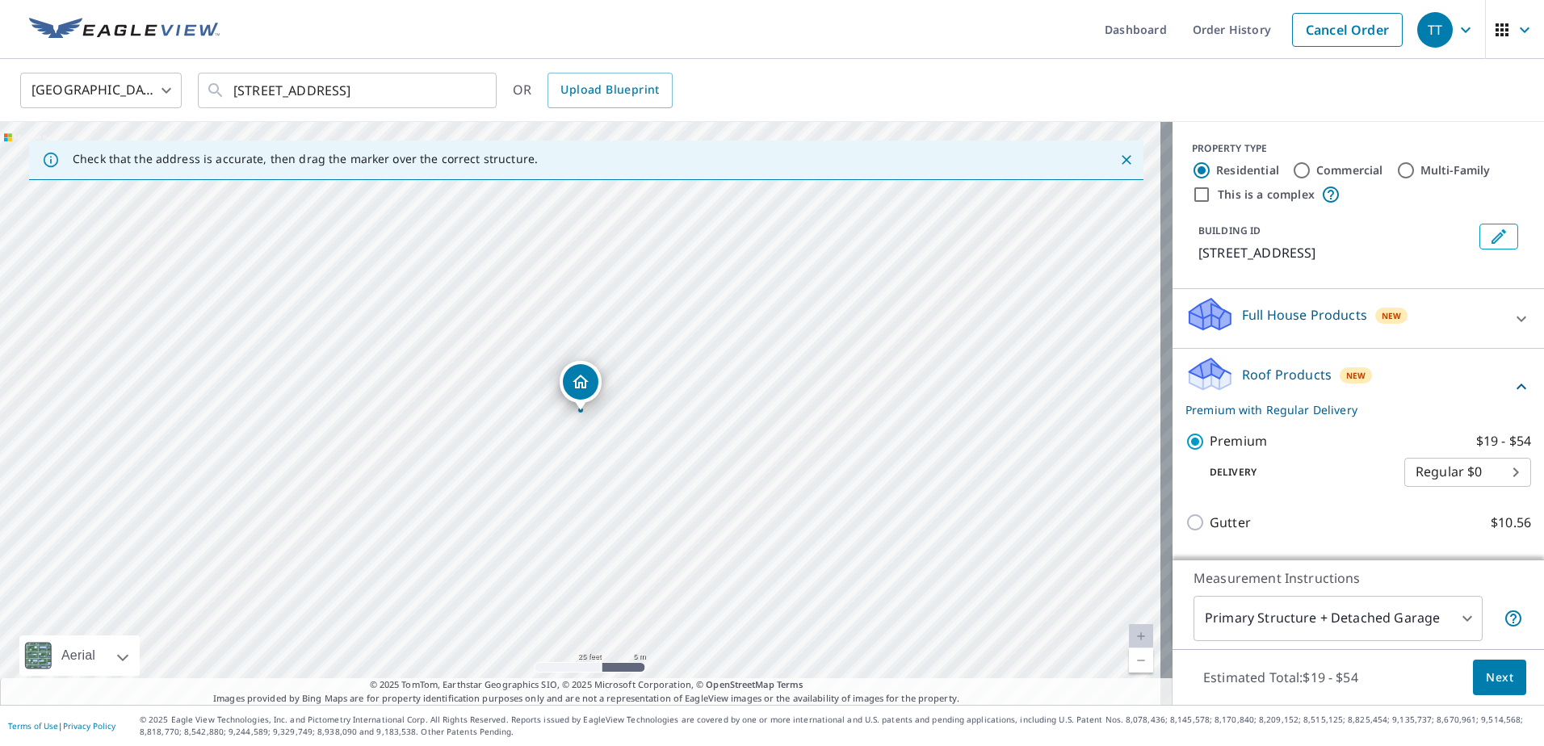
scroll to position [158, 0]
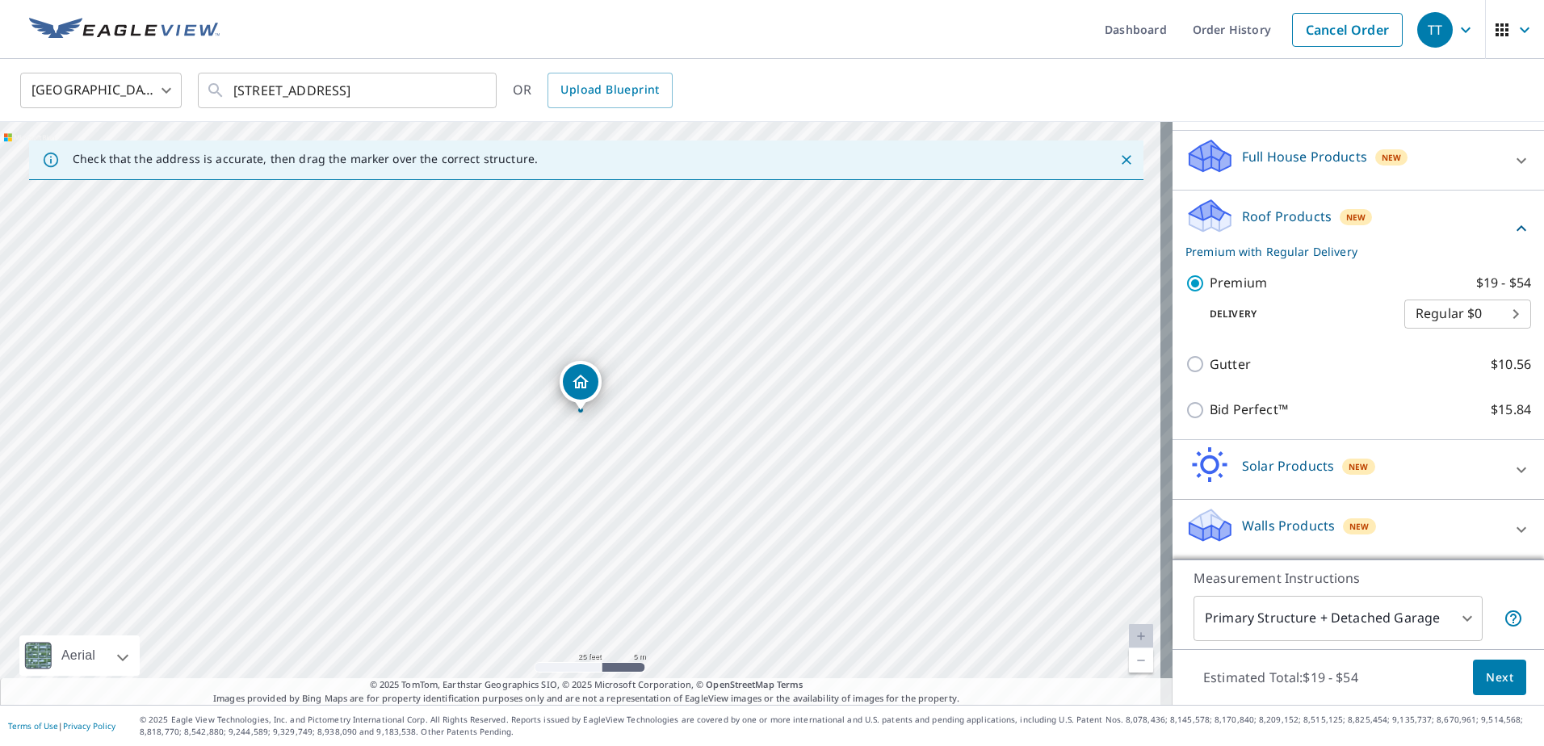
click at [1477, 666] on button "Next" at bounding box center [1499, 678] width 53 height 36
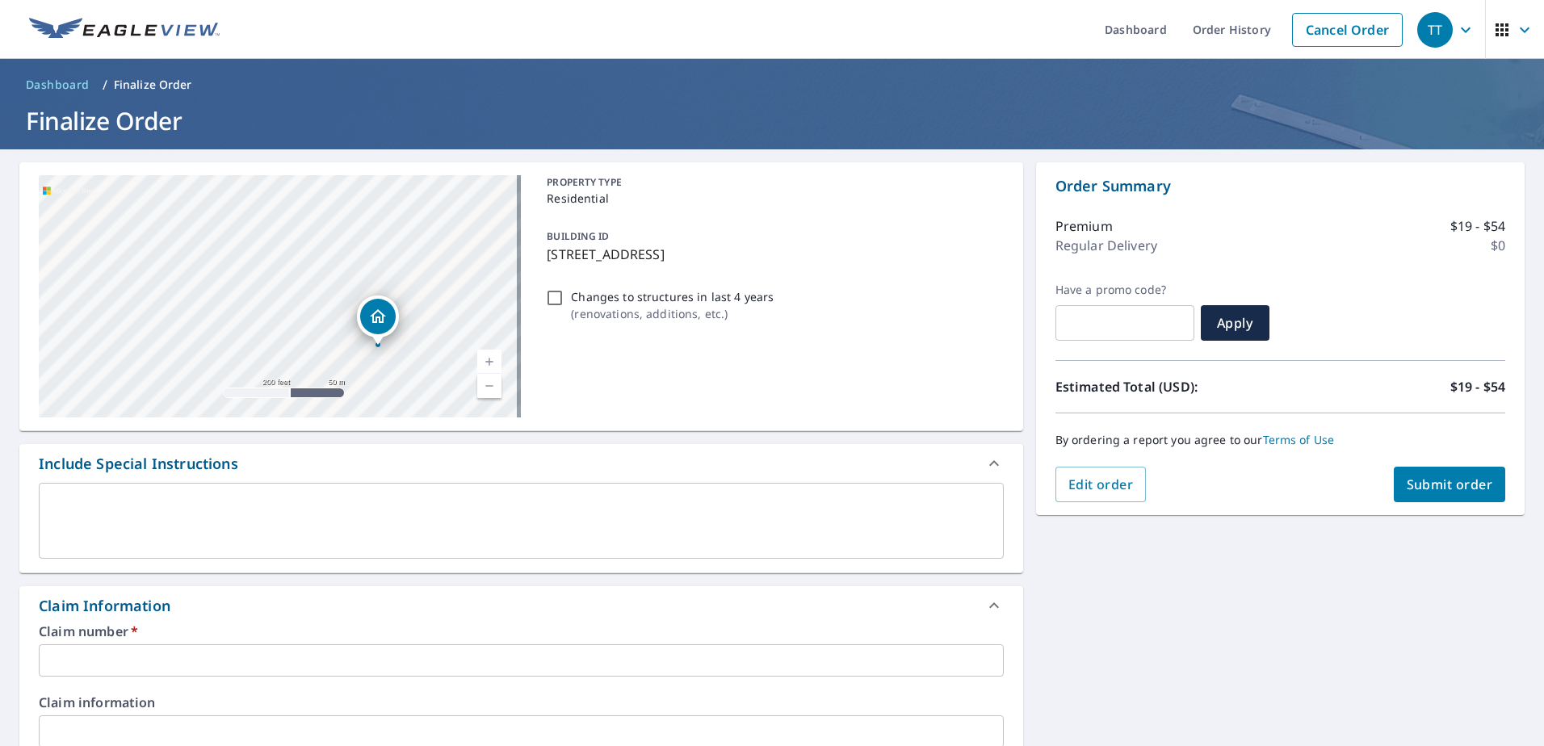
click at [608, 248] on p "107 BAYVIEW ST SW, AIRDRIE, AB, T4B3V1" at bounding box center [772, 254] width 450 height 19
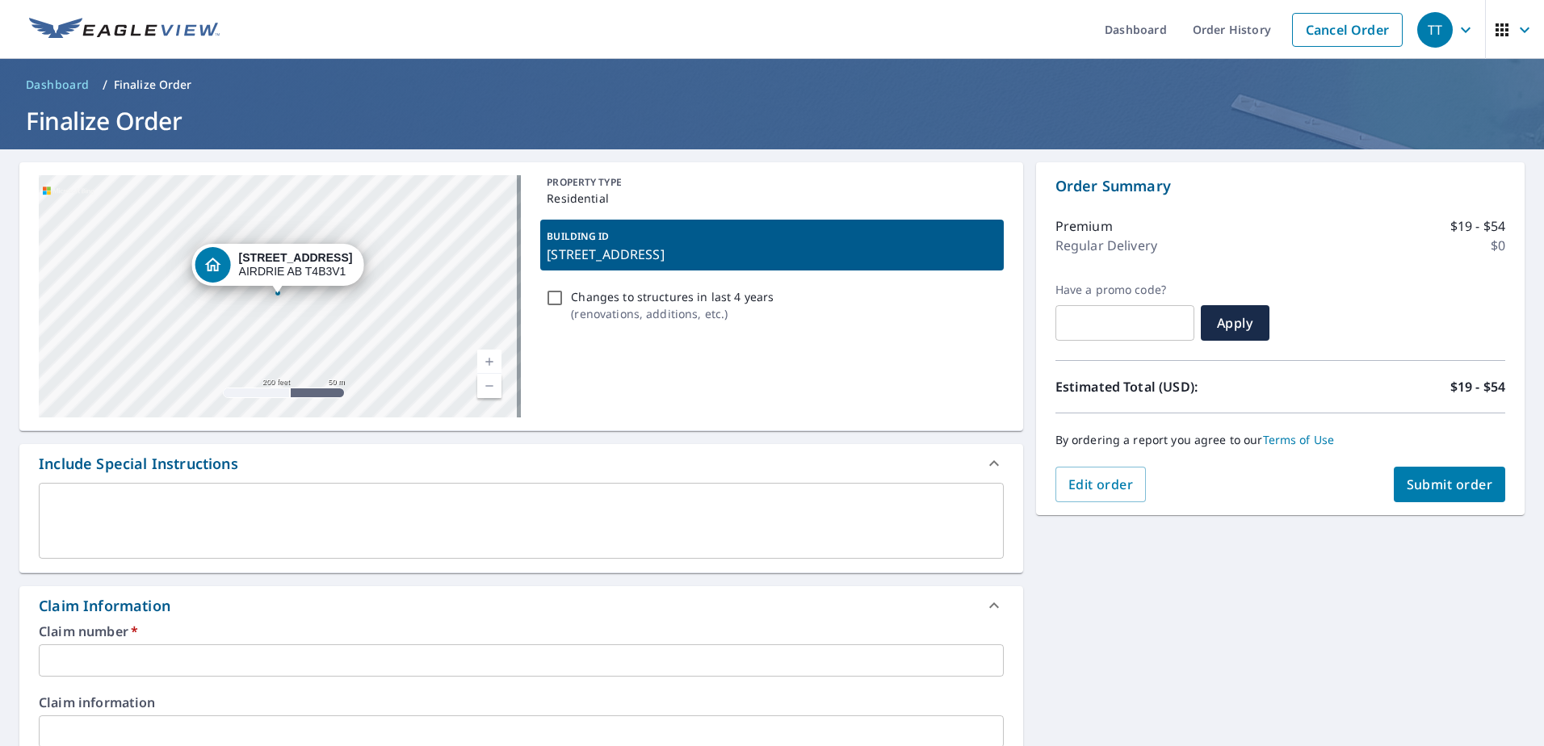
click at [241, 260] on strong "107 BAYVIEW ST SW" at bounding box center [296, 257] width 114 height 13
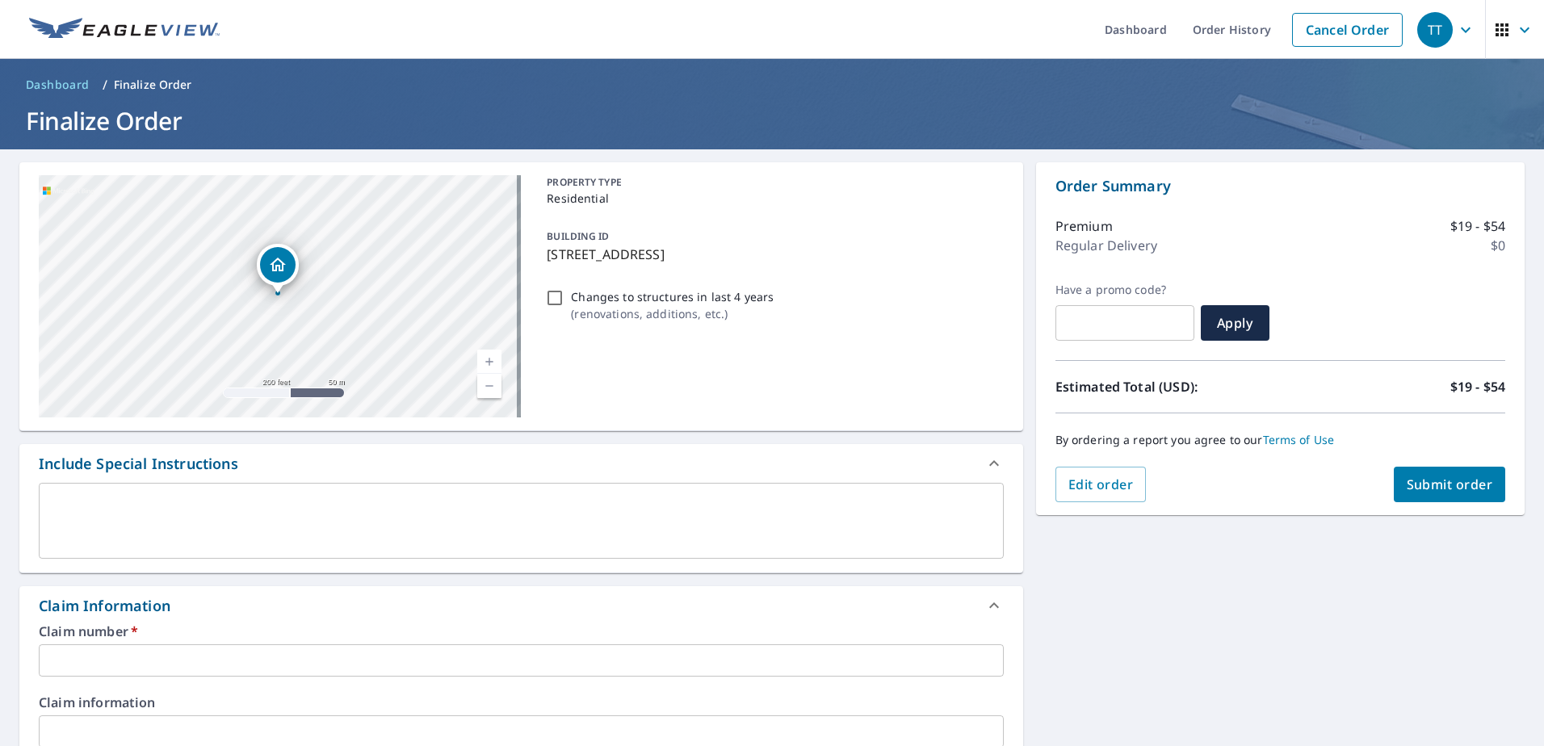
click at [279, 269] on icon "Dropped pin, building 1, Residential property, 107 BAYVIEW ST SW AIRDRIE AB T4B…" at bounding box center [278, 265] width 16 height 14
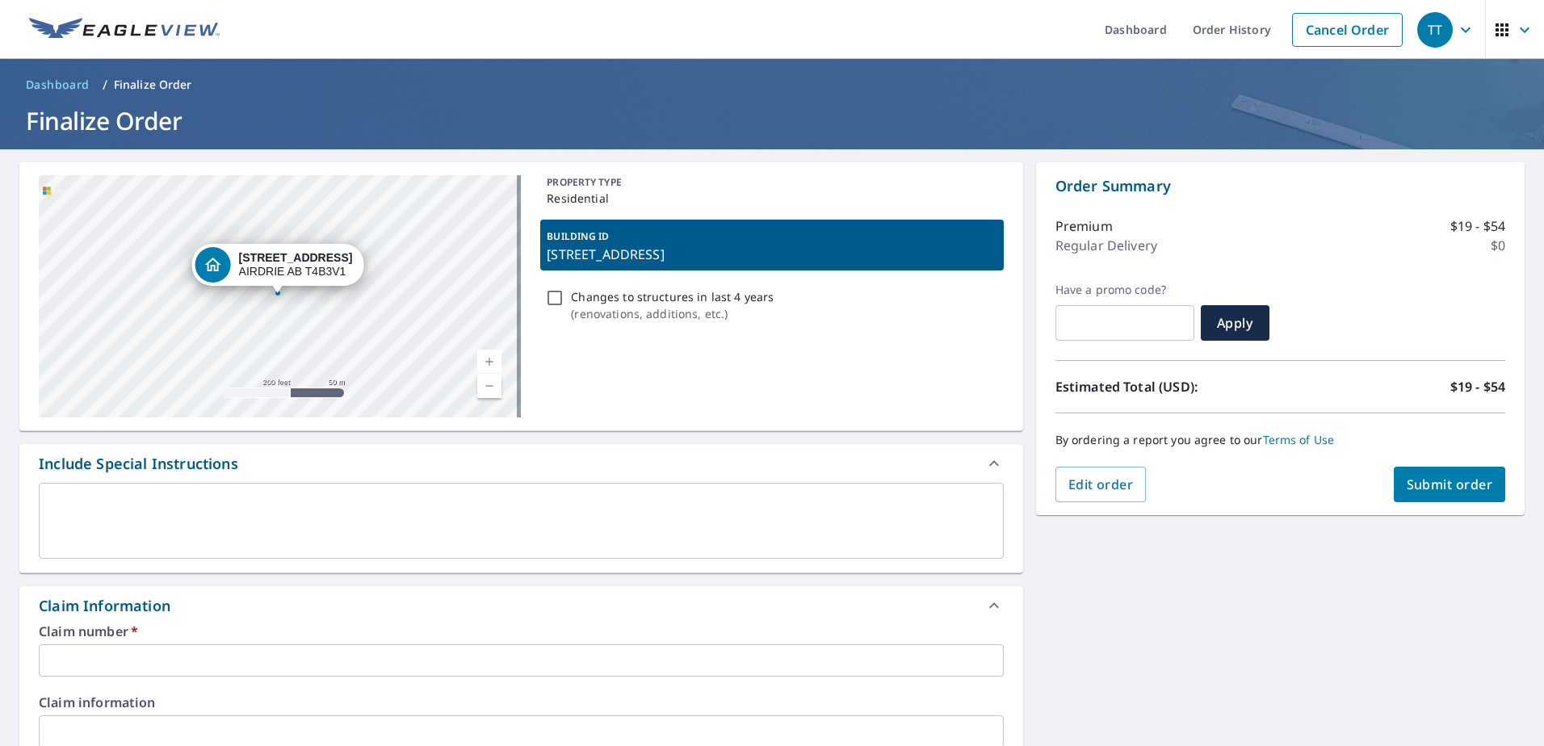
click at [633, 246] on p "107 BAYVIEW ST SW, AIRDRIE, AB, T4B3V1" at bounding box center [772, 254] width 450 height 19
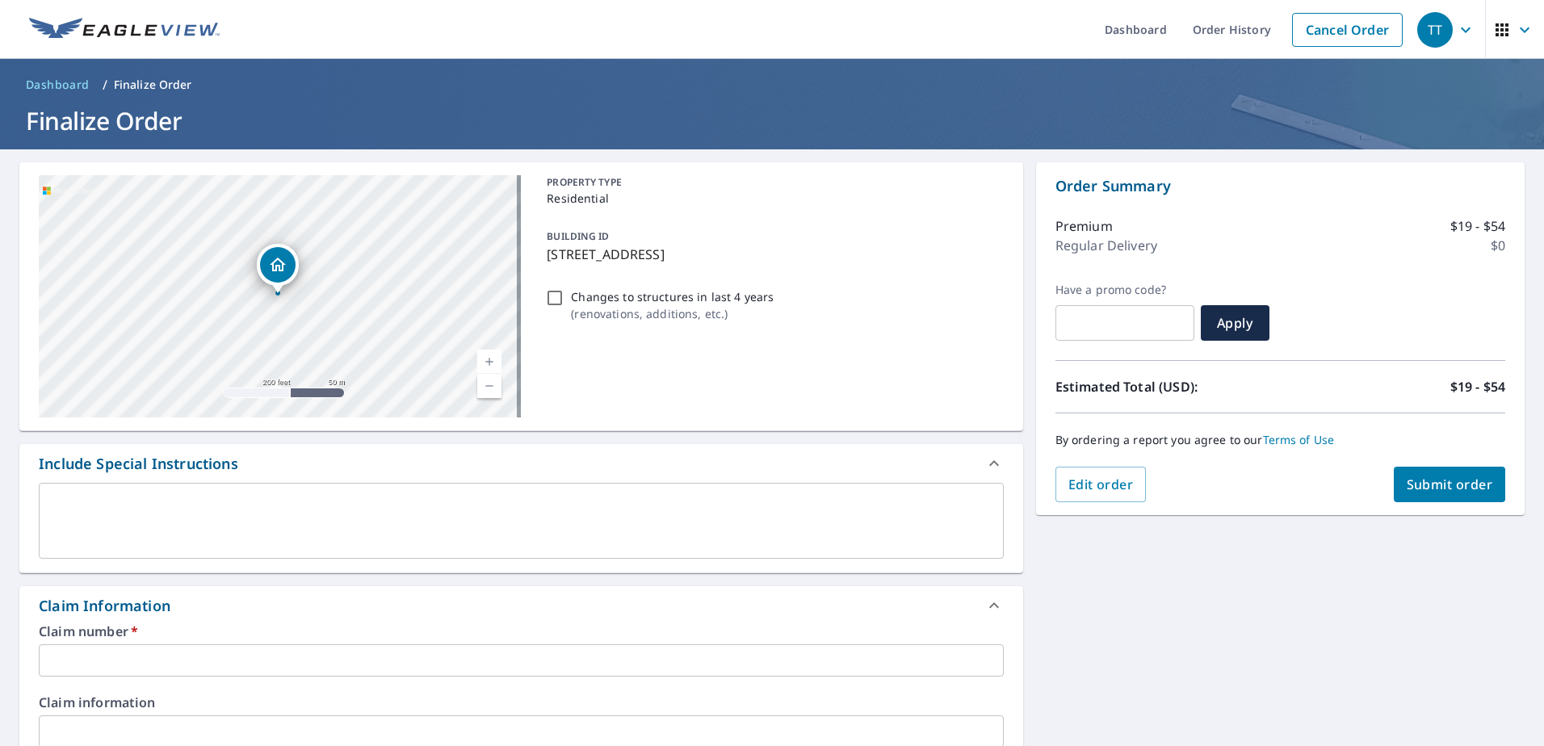
click at [606, 245] on p "107 BAYVIEW ST SW, AIRDRIE, AB, T4B3V1" at bounding box center [772, 254] width 450 height 19
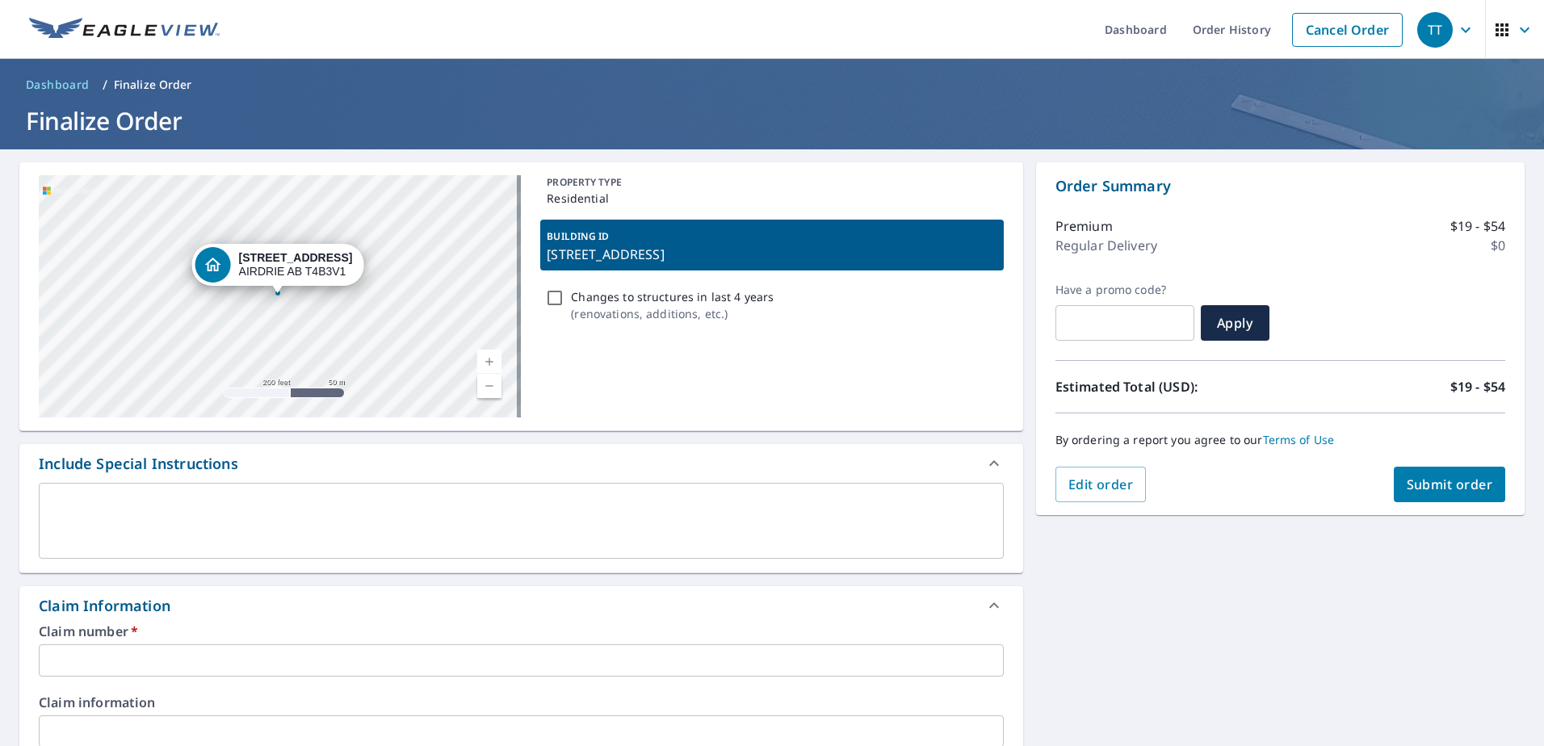
click at [610, 253] on p "107 BAYVIEW ST SW, AIRDRIE, AB, T4B3V1" at bounding box center [772, 254] width 450 height 19
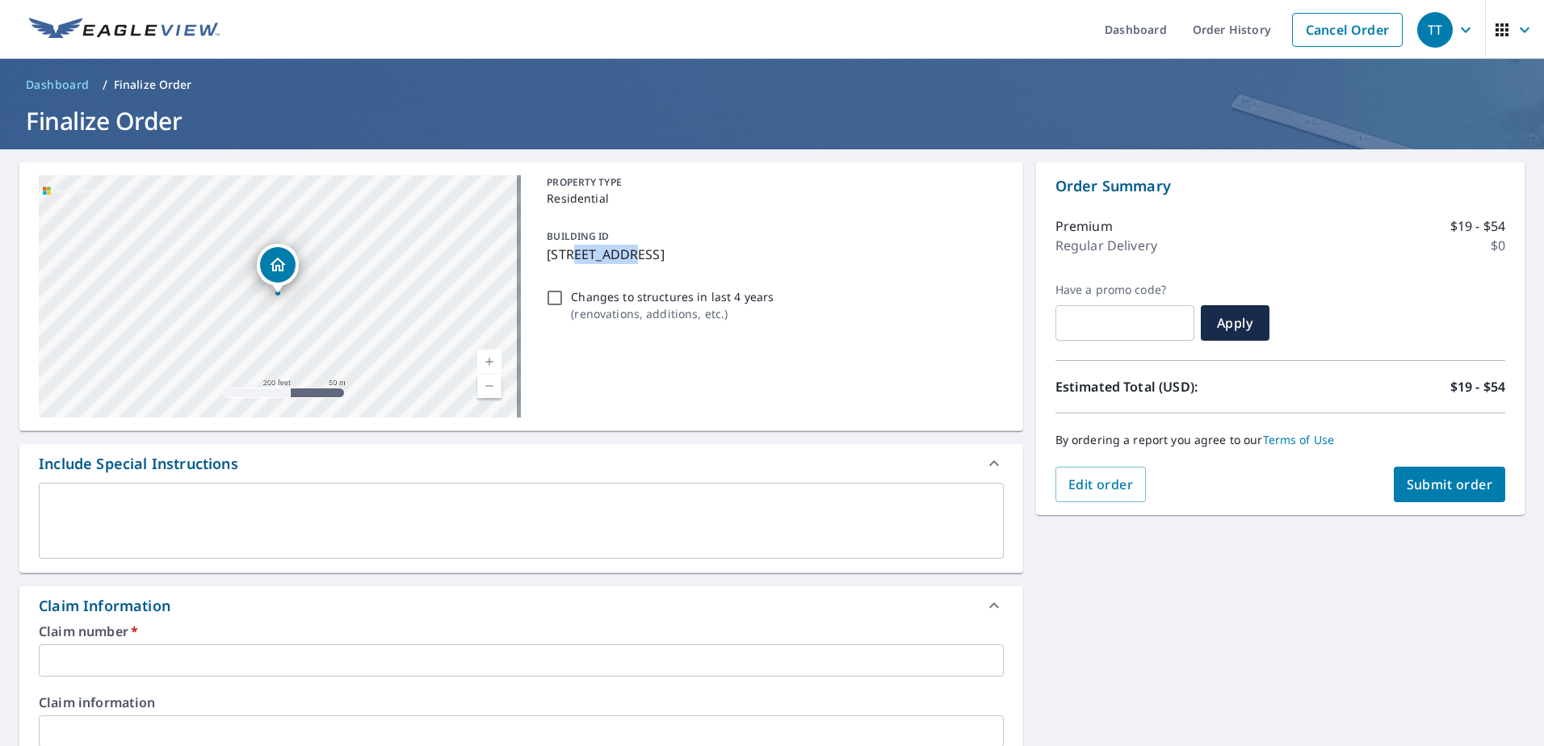
click at [610, 253] on p "107 BAYVIEW ST SW, AIRDRIE, AB, T4B3V1" at bounding box center [772, 254] width 450 height 19
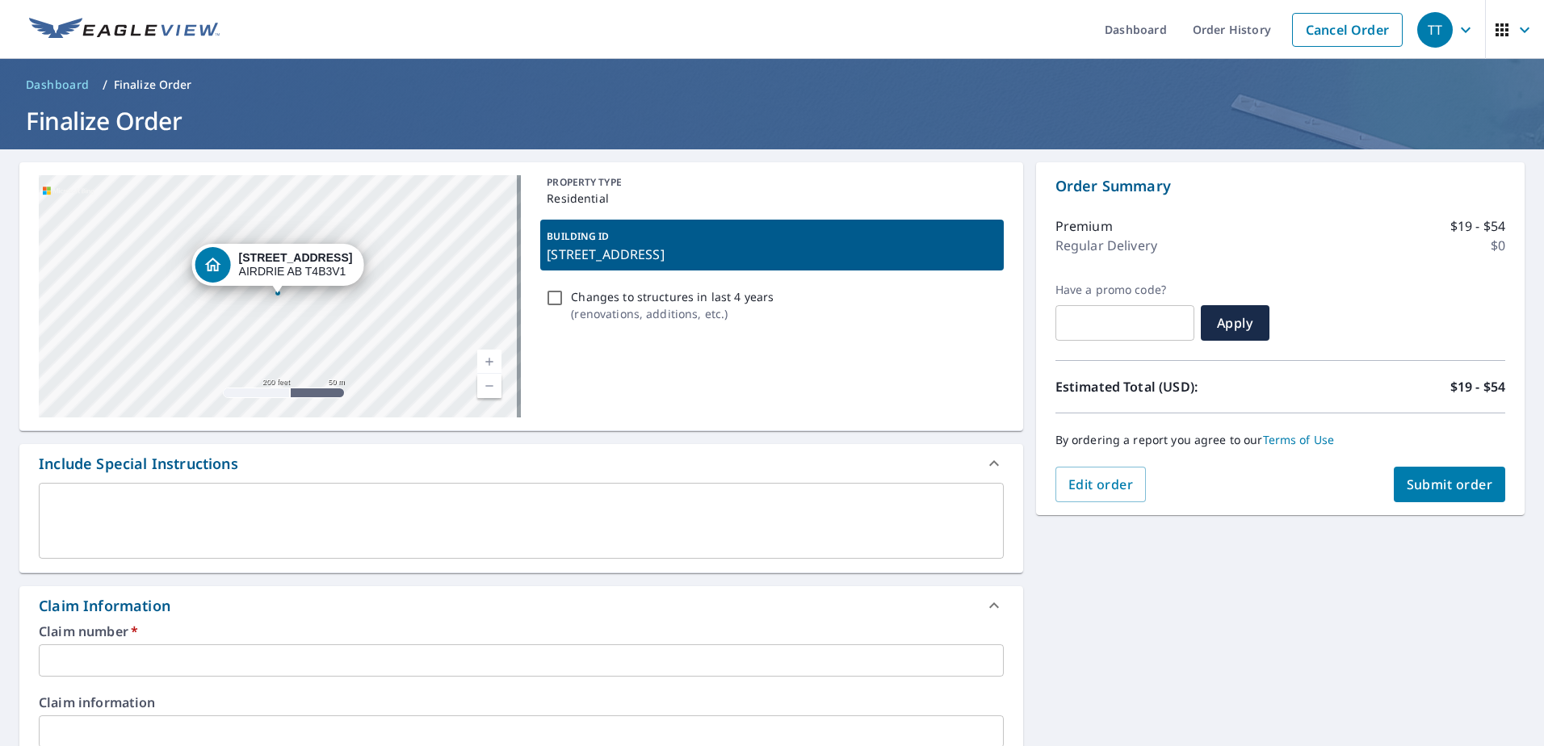
click at [872, 287] on div "Changes to structures in last 4 years ( renovations, additions, etc. )" at bounding box center [771, 305] width 463 height 44
checkbox input "true"
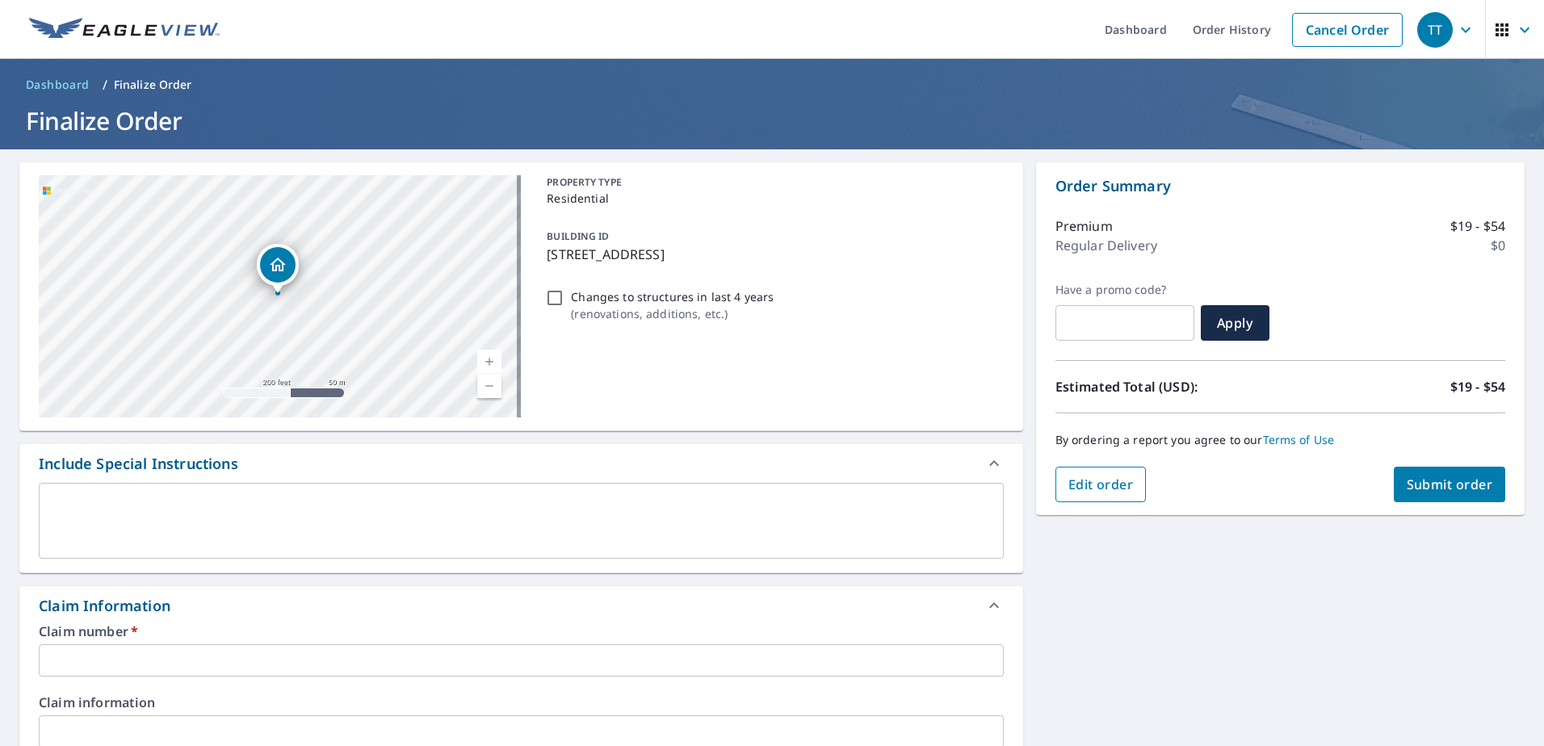
click at [1109, 472] on button "Edit order" at bounding box center [1100, 485] width 91 height 36
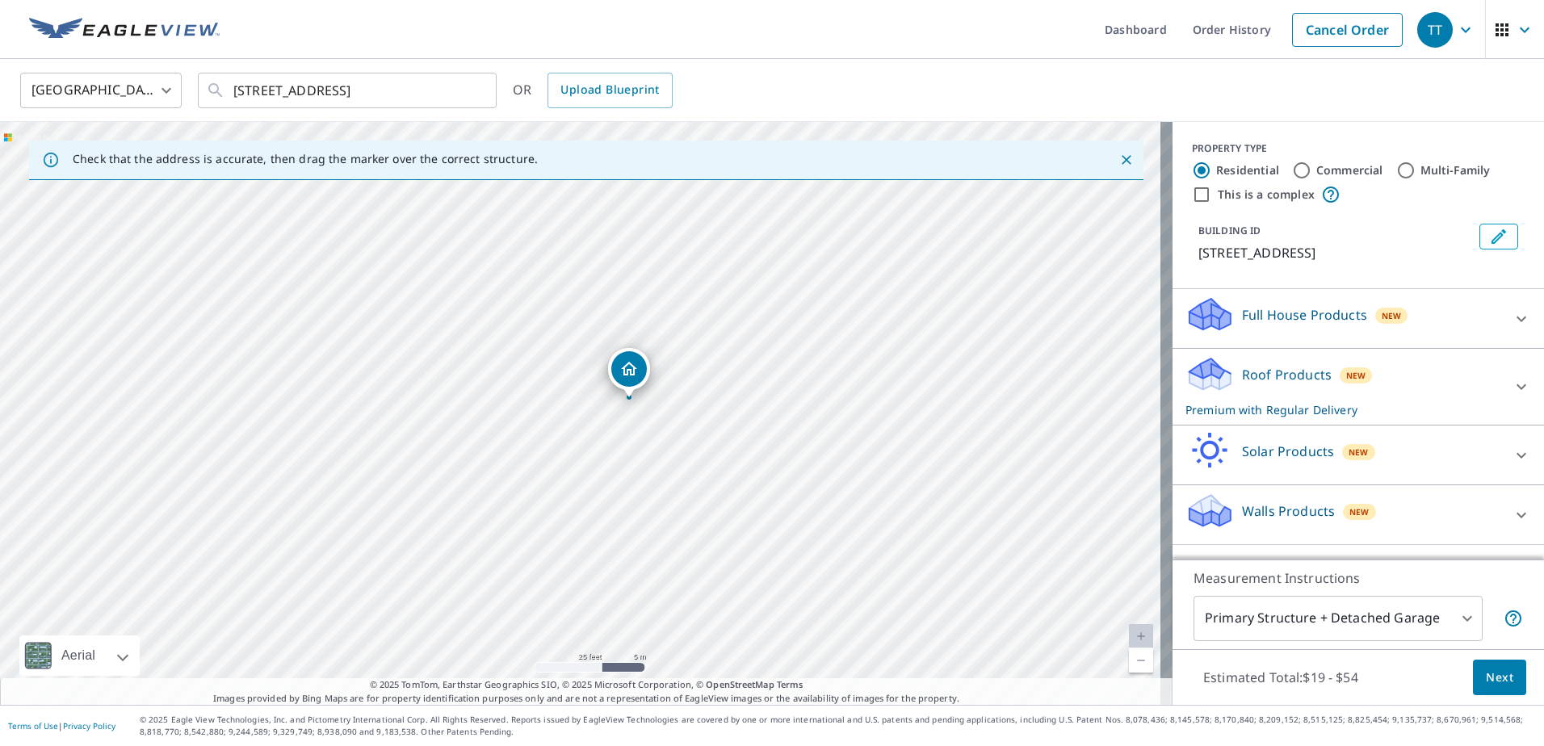
click at [1278, 243] on p "107 BAYVIEW ST SW, AIRDRIE, AB, T4B3V1" at bounding box center [1335, 252] width 275 height 19
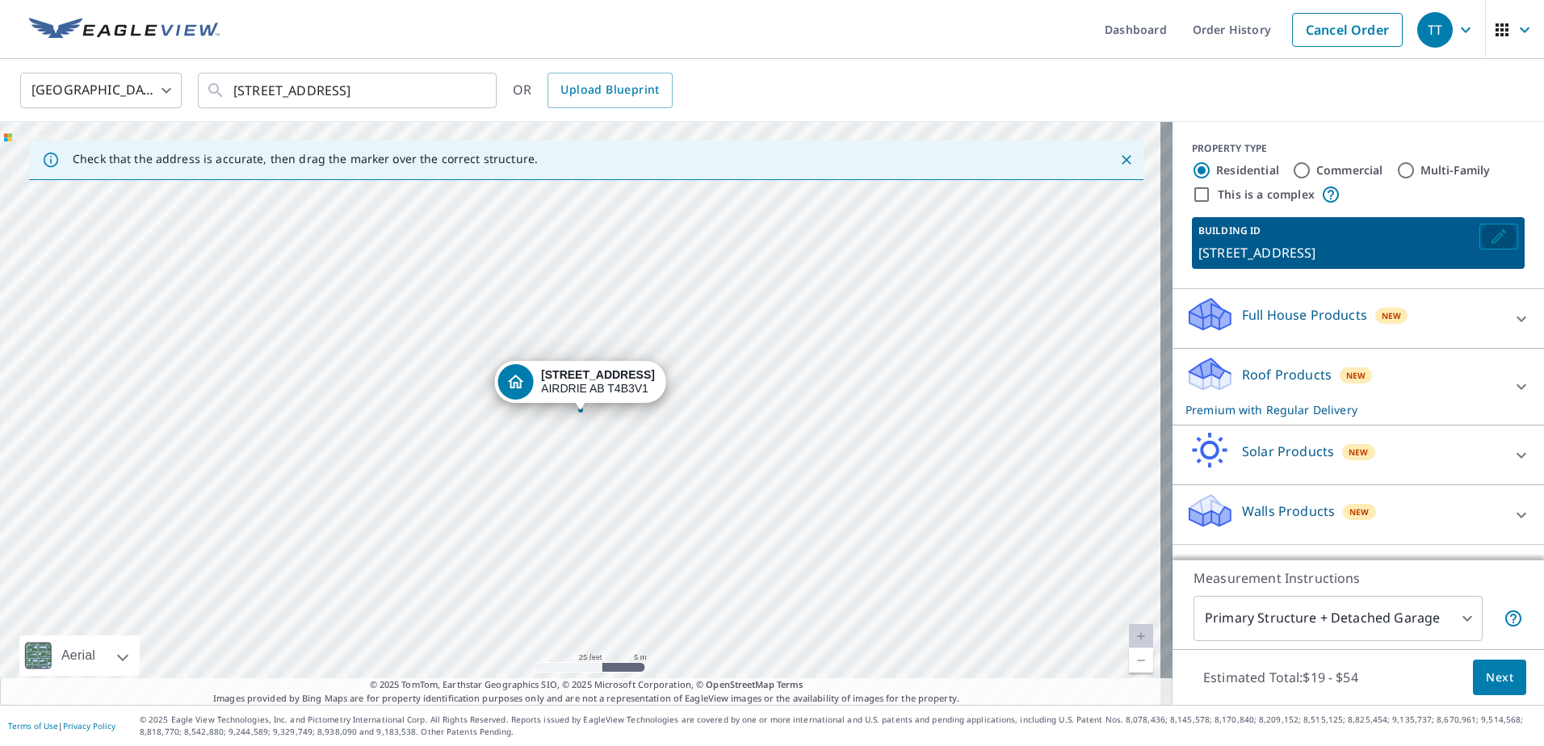
click at [1479, 245] on button "Edit building 1" at bounding box center [1498, 237] width 39 height 26
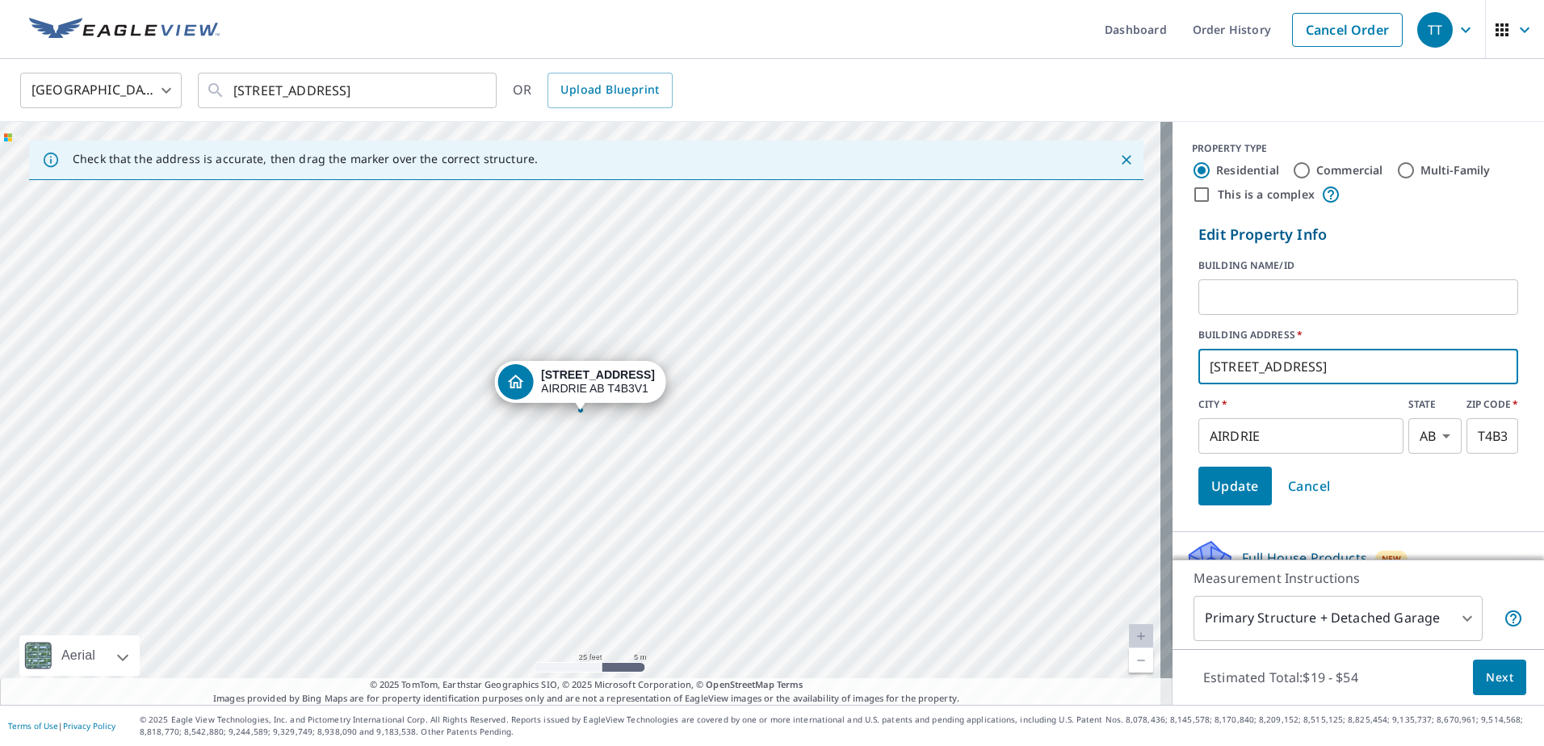
click at [1216, 375] on input "107 BAYVIEW ST SW" at bounding box center [1358, 366] width 320 height 45
type input "103 BAYVIEW ST SW"
click button "Update" at bounding box center [1234, 486] width 73 height 39
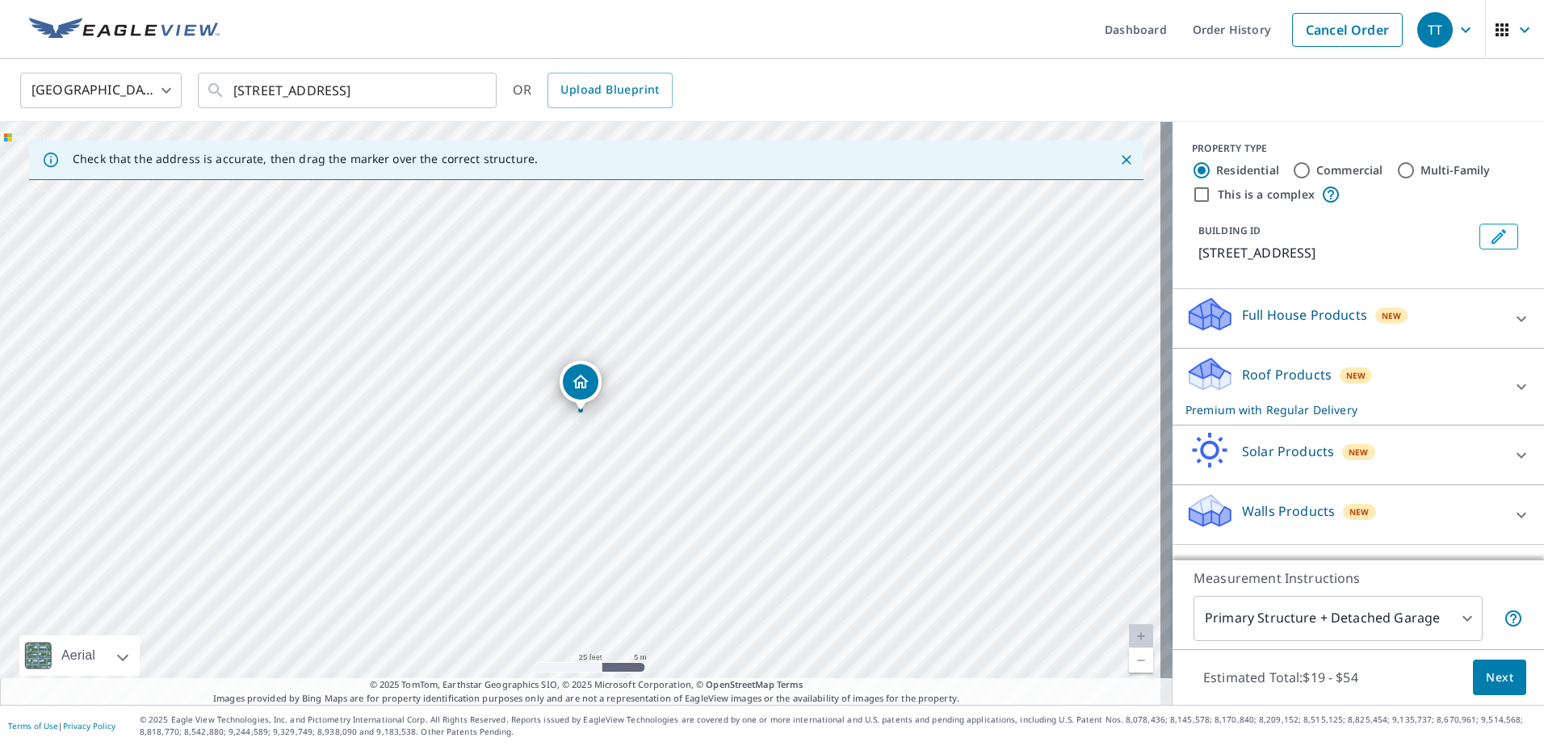
click at [1488, 678] on span "Next" at bounding box center [1499, 678] width 27 height 20
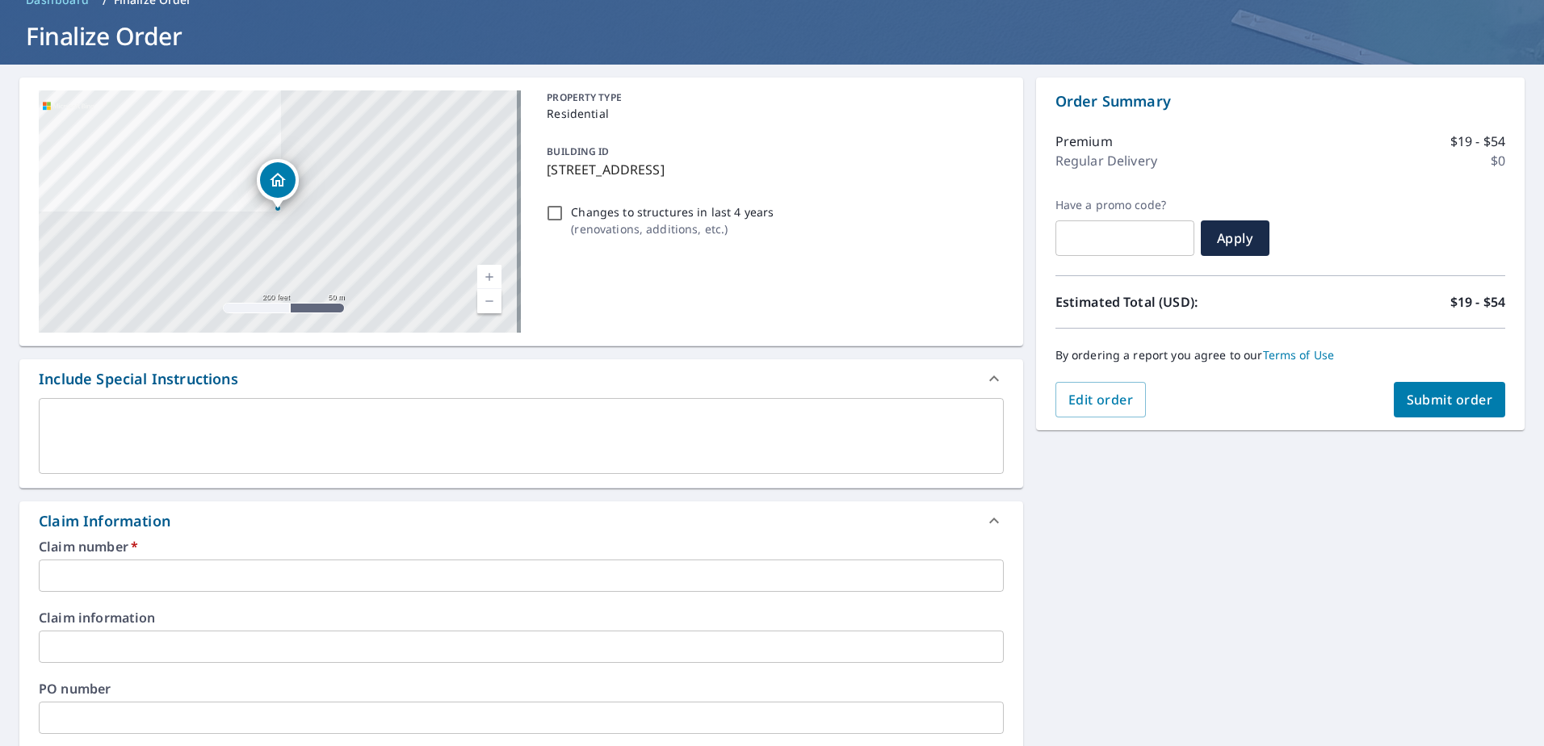
scroll to position [161, 0]
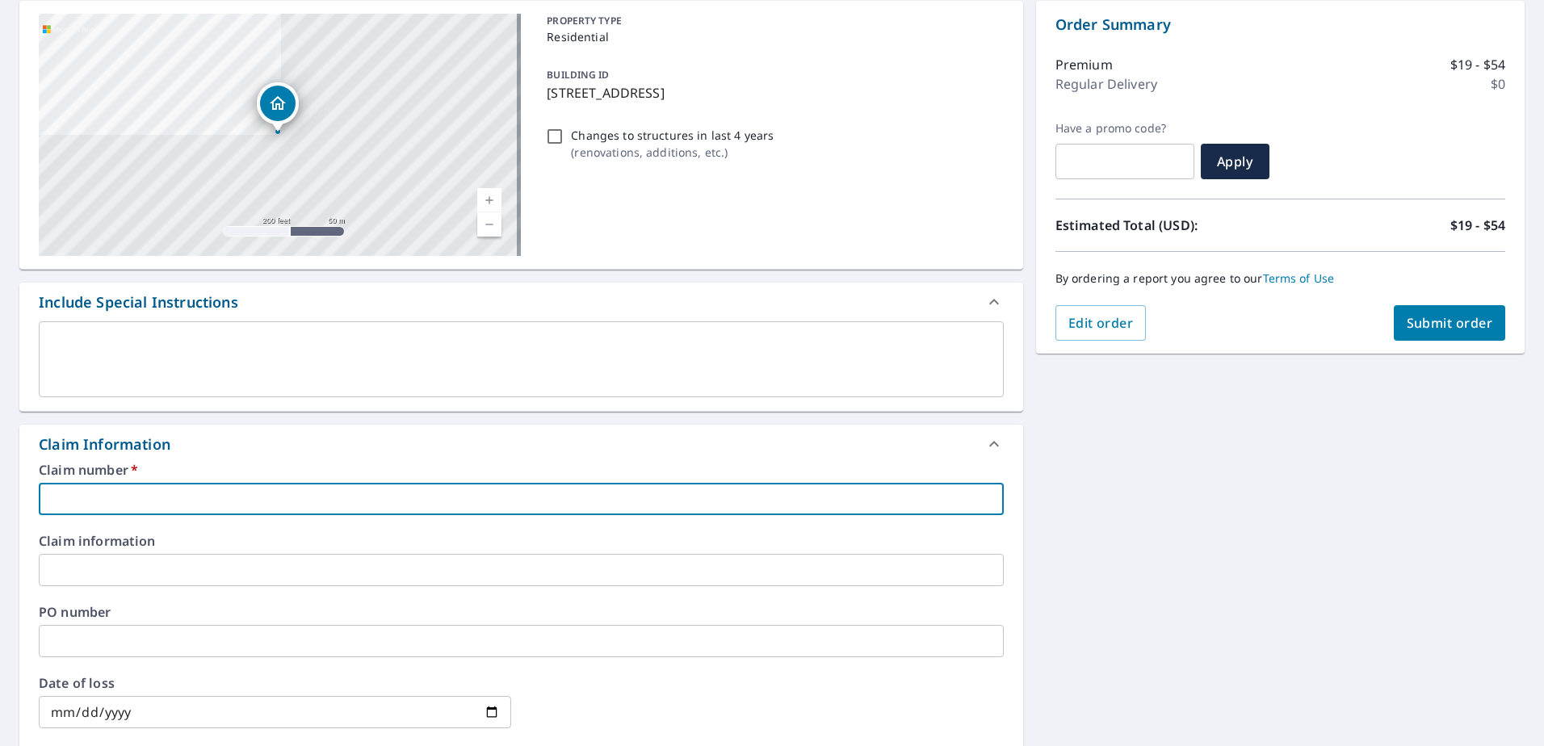
click at [265, 496] on input "text" at bounding box center [521, 499] width 965 height 32
type input "2"
checkbox input "true"
type input "25"
checkbox input "true"
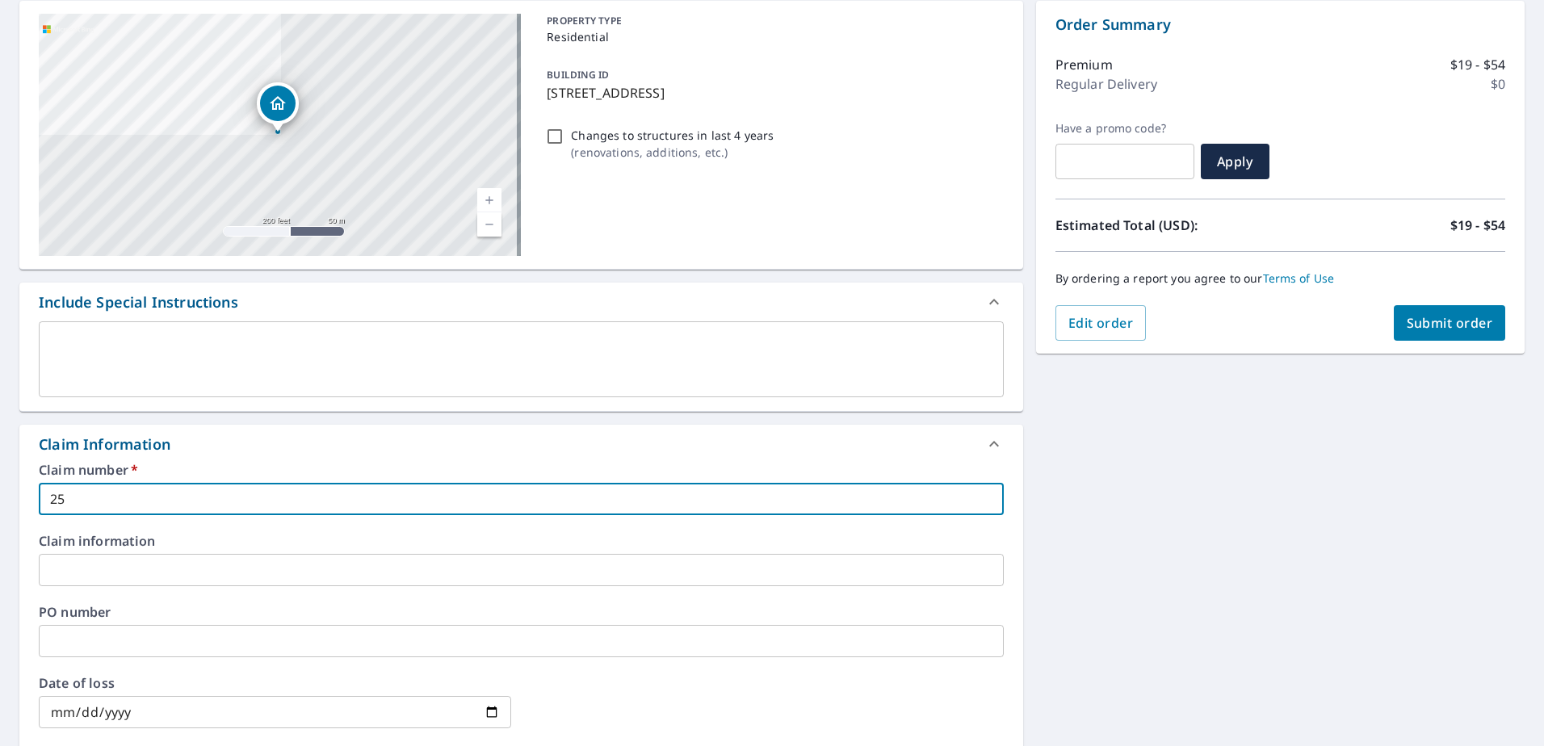
type input "250"
checkbox input "true"
type input "2502"
checkbox input "true"
type input "2502-"
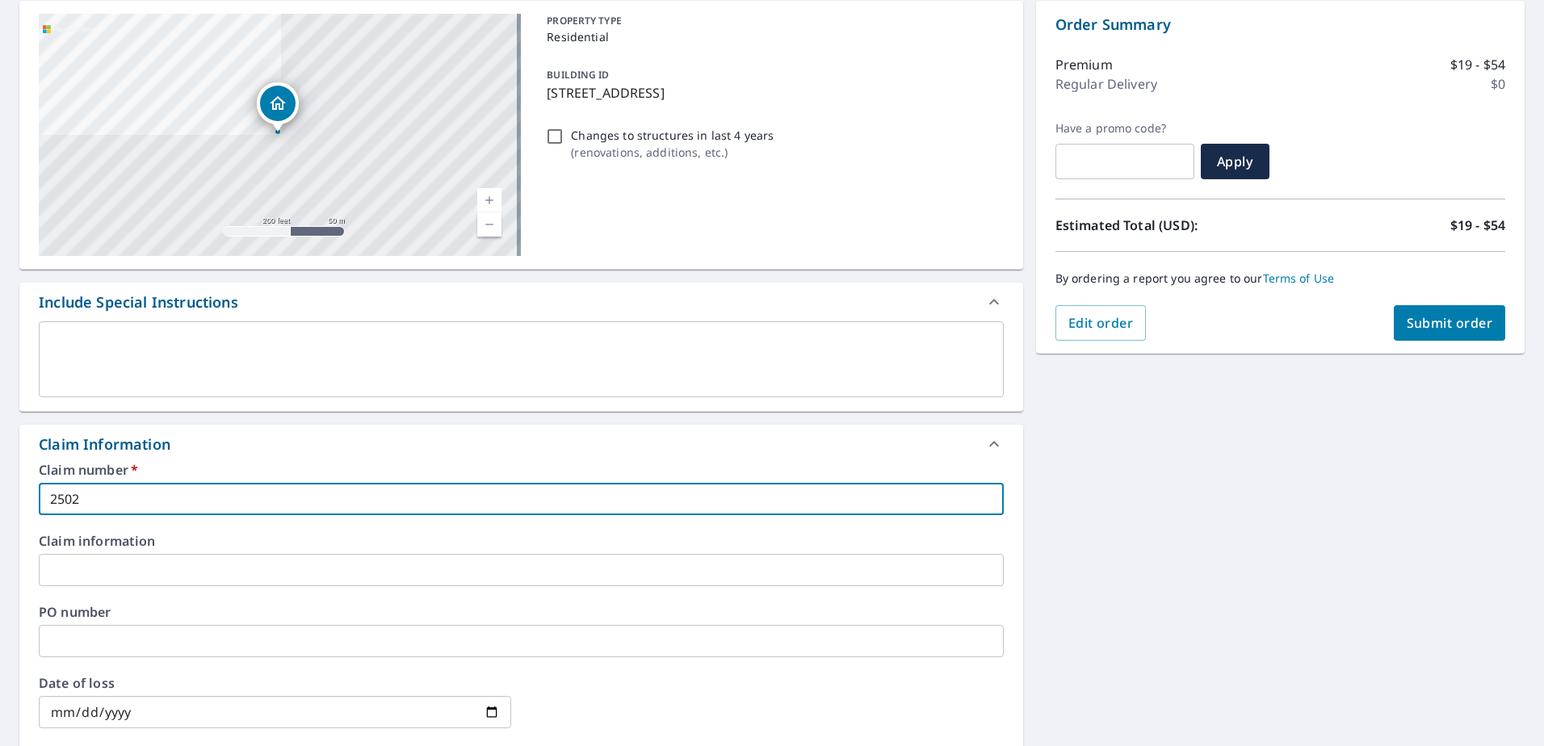
checkbox input "true"
type input "2502-0"
checkbox input "true"
type input "2502-08"
checkbox input "true"
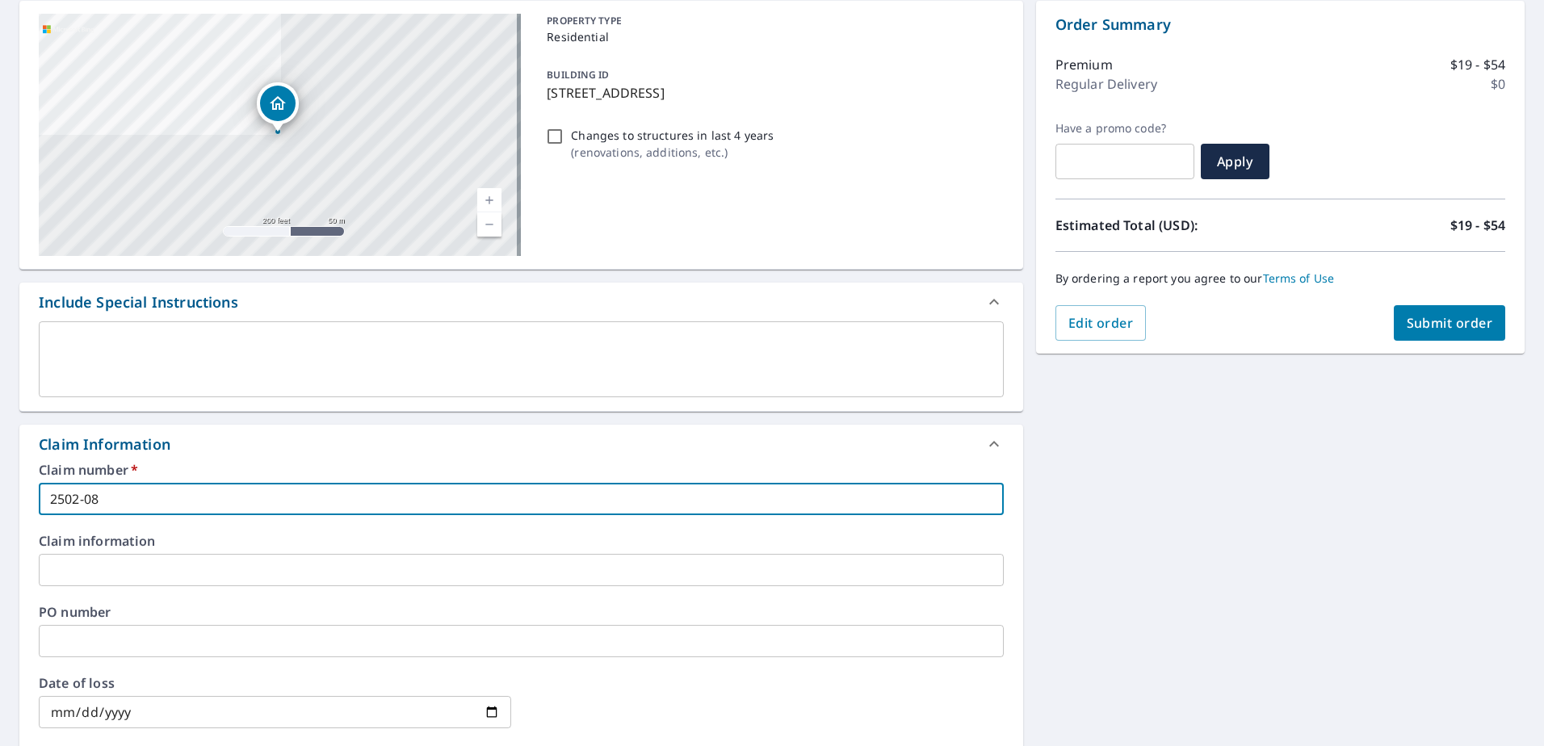
type input "2502-081"
checkbox input "true"
type input "2502-0817"
checkbox input "true"
type input "2502-08178"
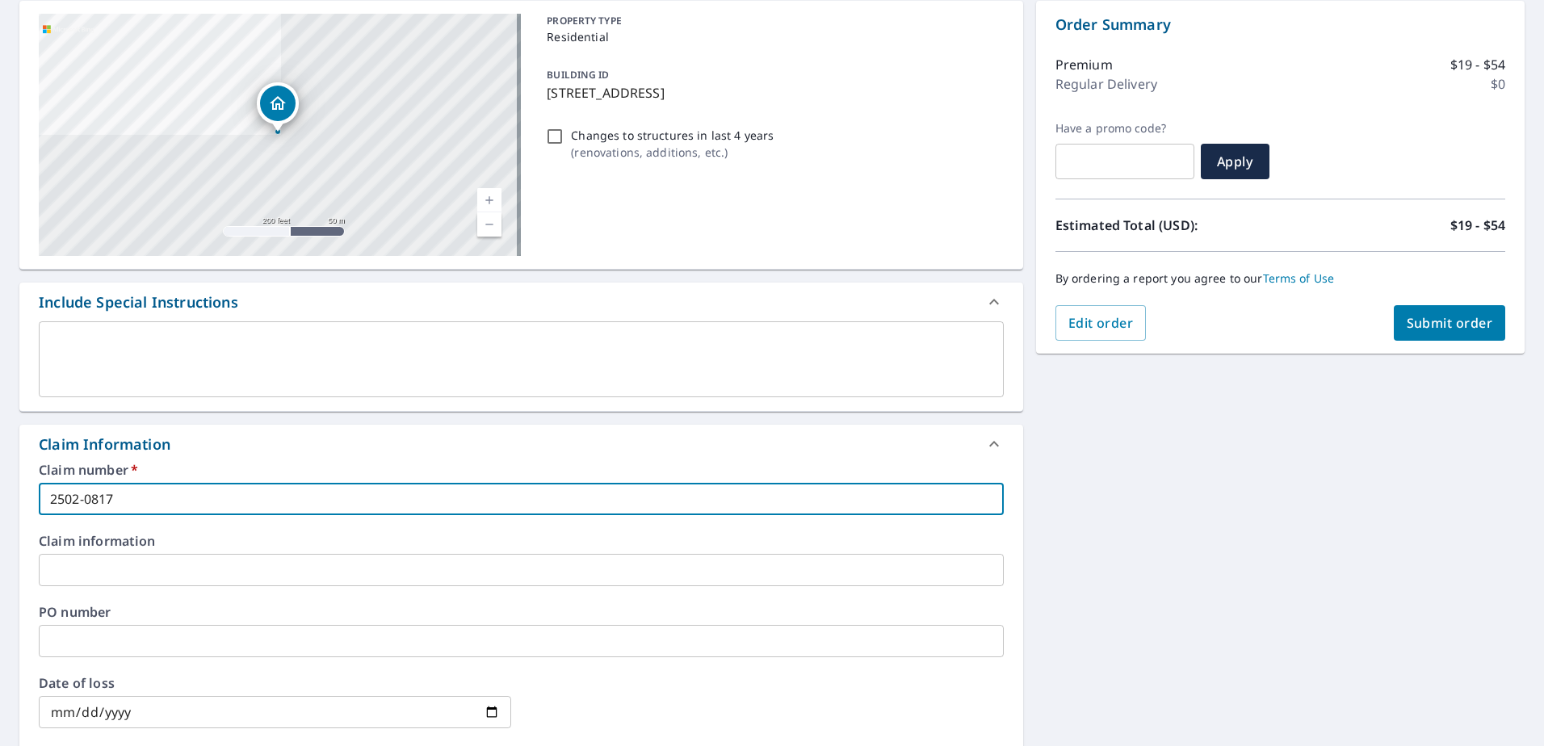
checkbox input "true"
type input "2502-081789"
checkbox input "true"
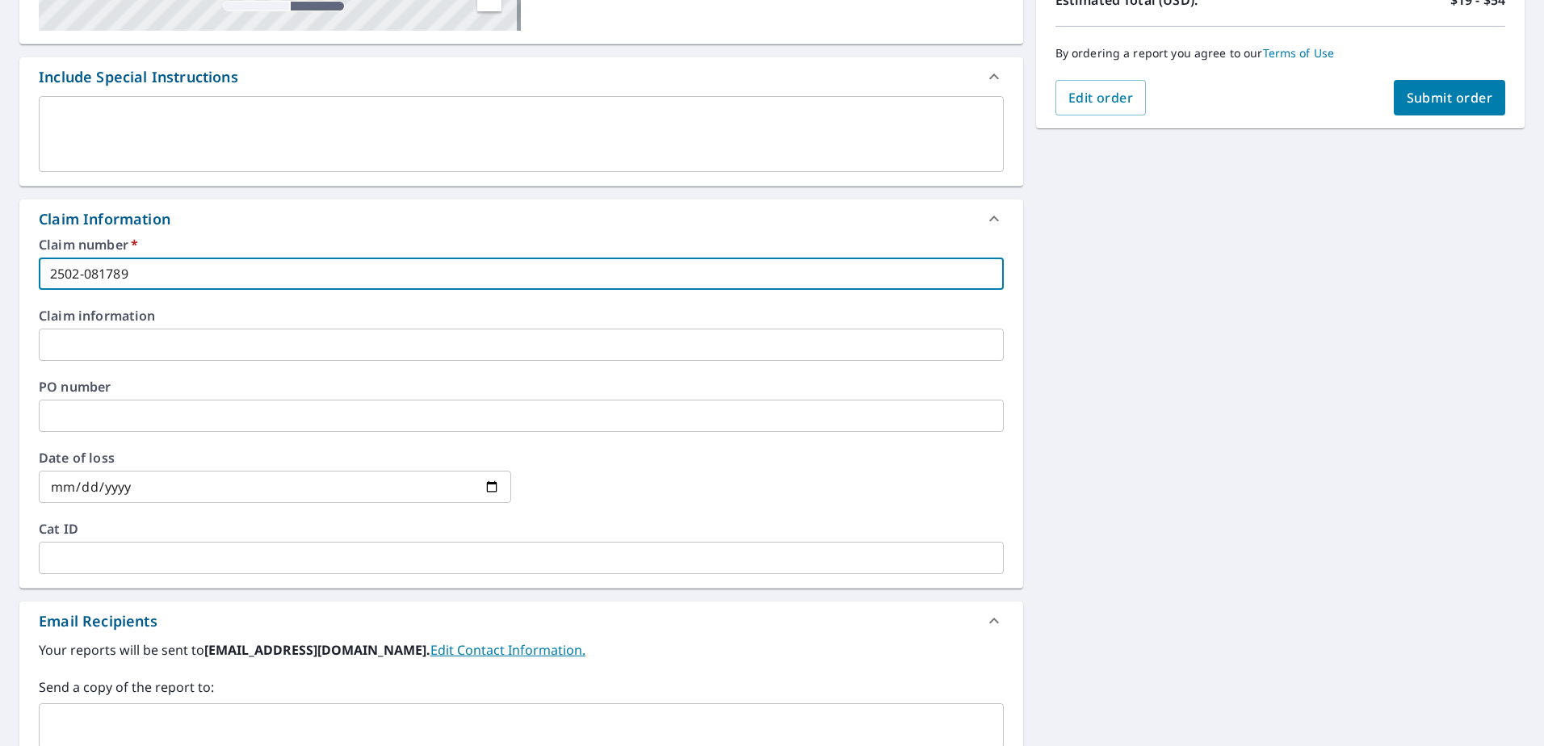
scroll to position [404, 0]
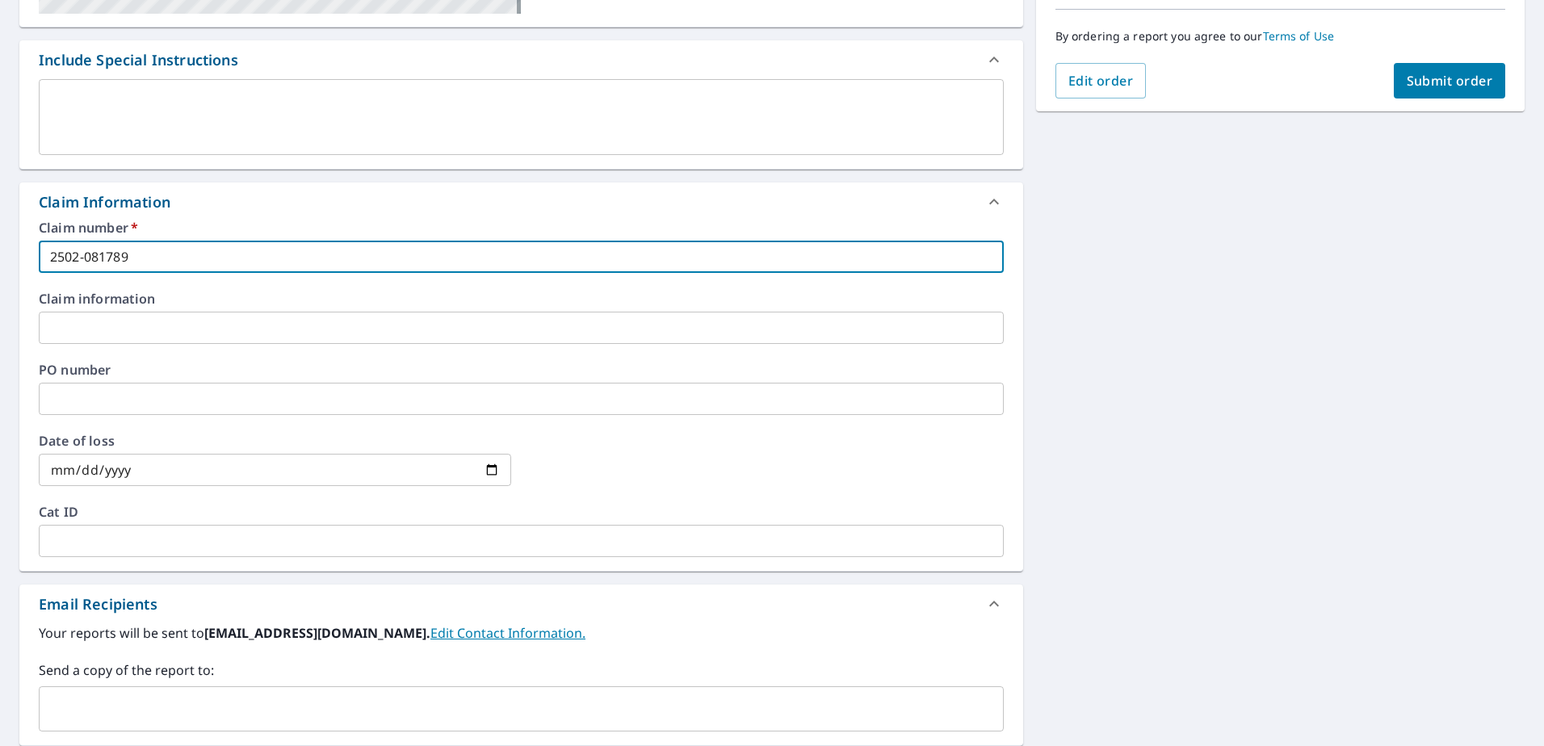
click at [189, 692] on div "​" at bounding box center [521, 708] width 965 height 45
type input "2502-081789"
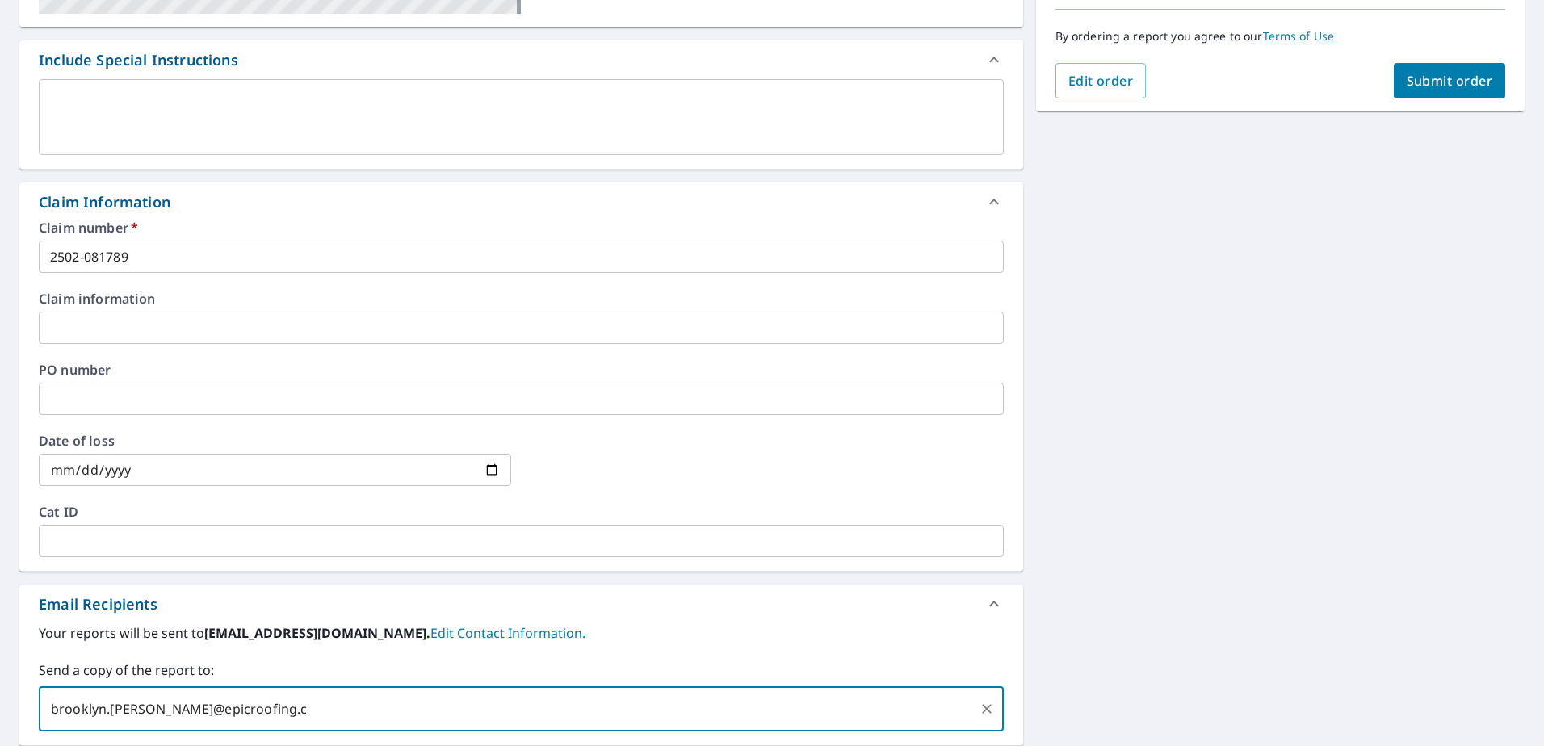
type input "[EMAIL_ADDRESS][PERSON_NAME][DOMAIN_NAME]"
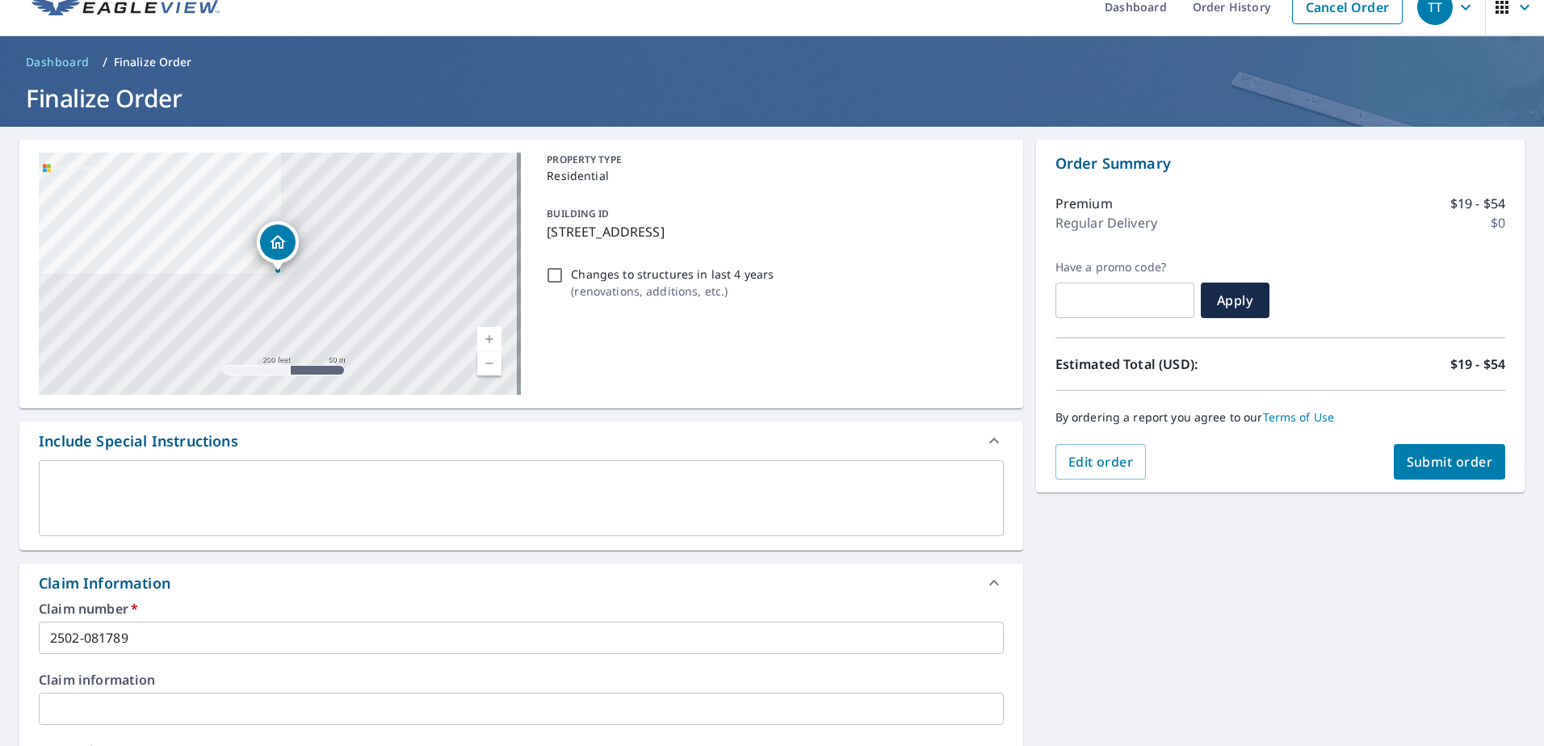
scroll to position [0, 0]
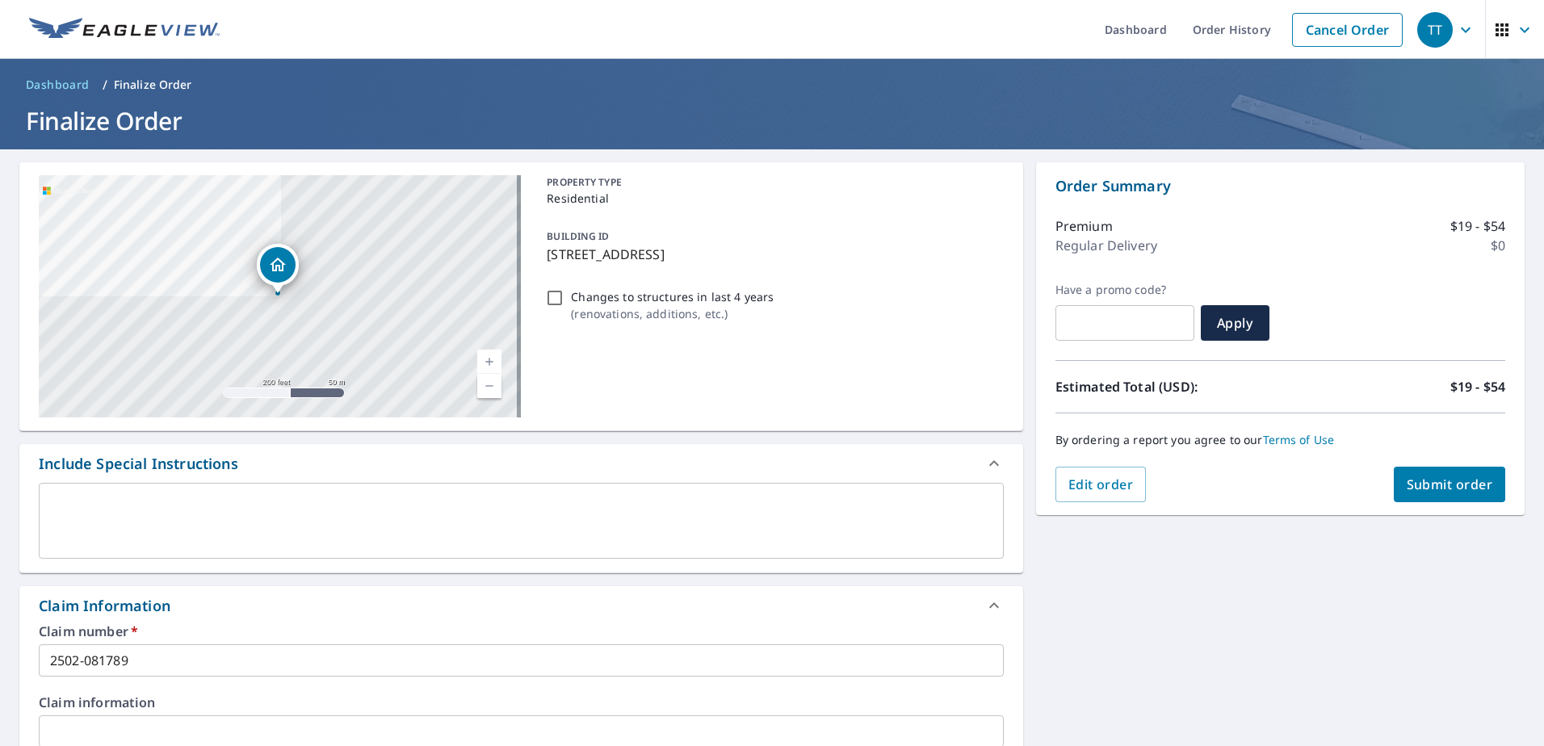
click at [1418, 477] on span "Submit order" at bounding box center [1449, 485] width 86 height 18
checkbox input "true"
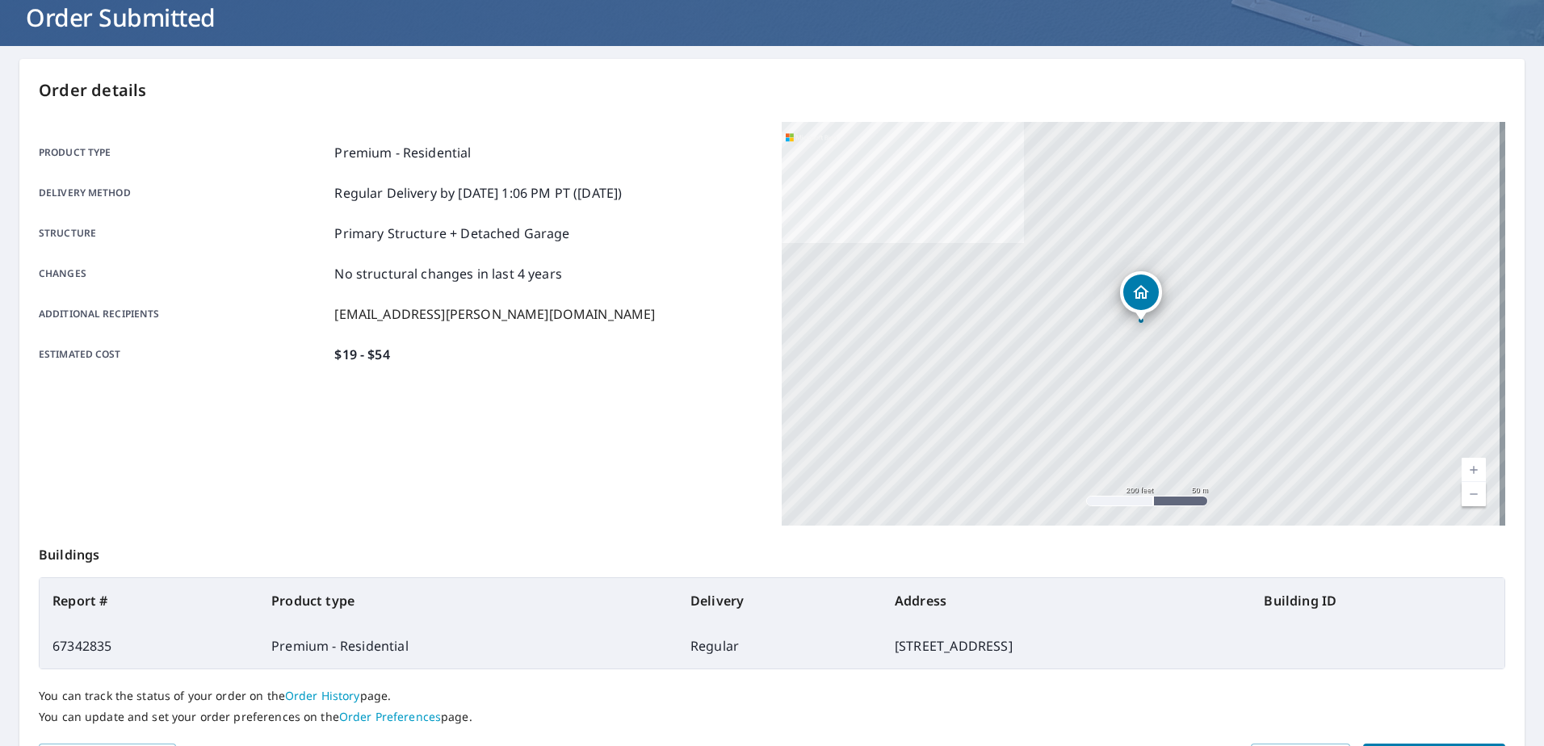
scroll to position [204, 0]
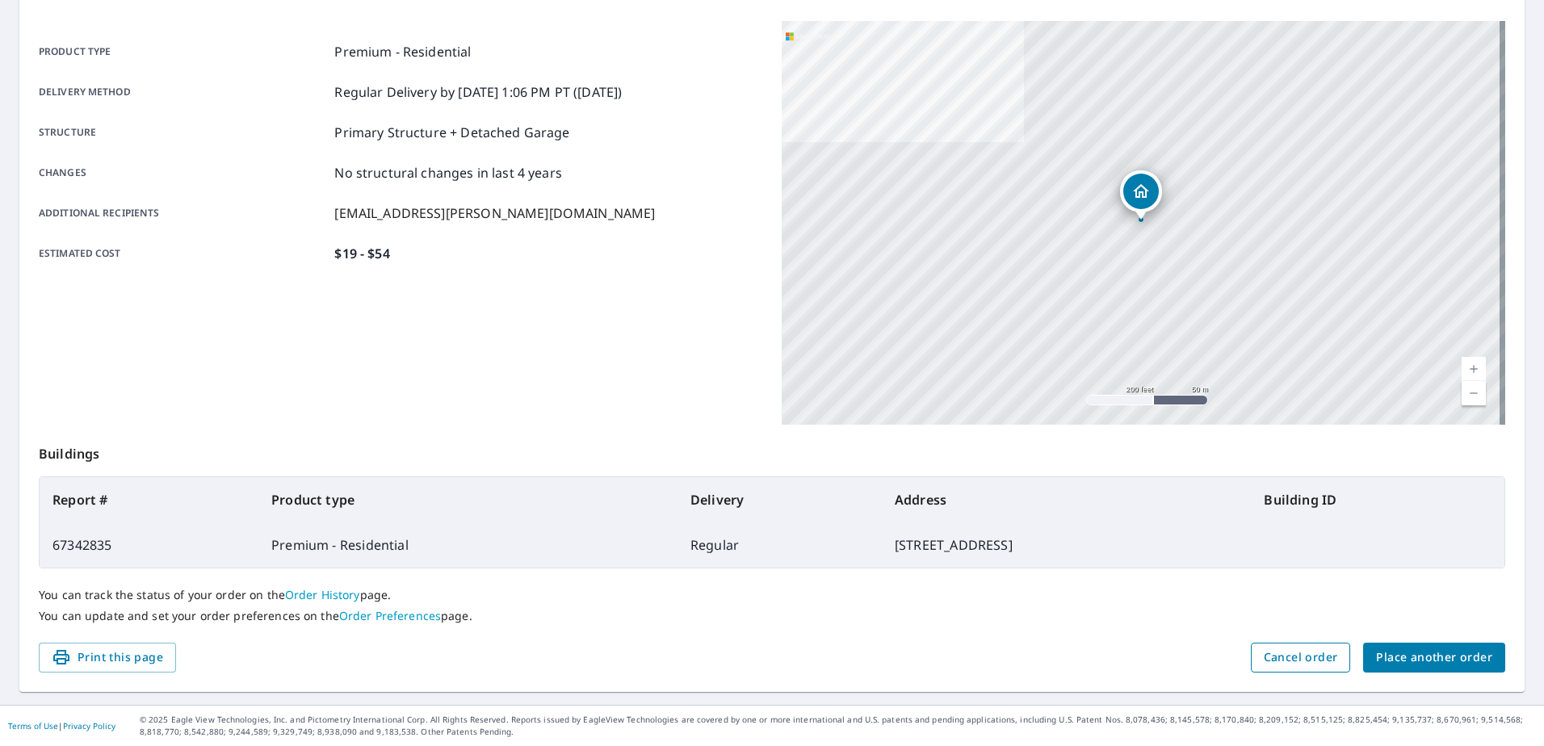
click at [1287, 658] on span "Cancel order" at bounding box center [1301, 658] width 74 height 20
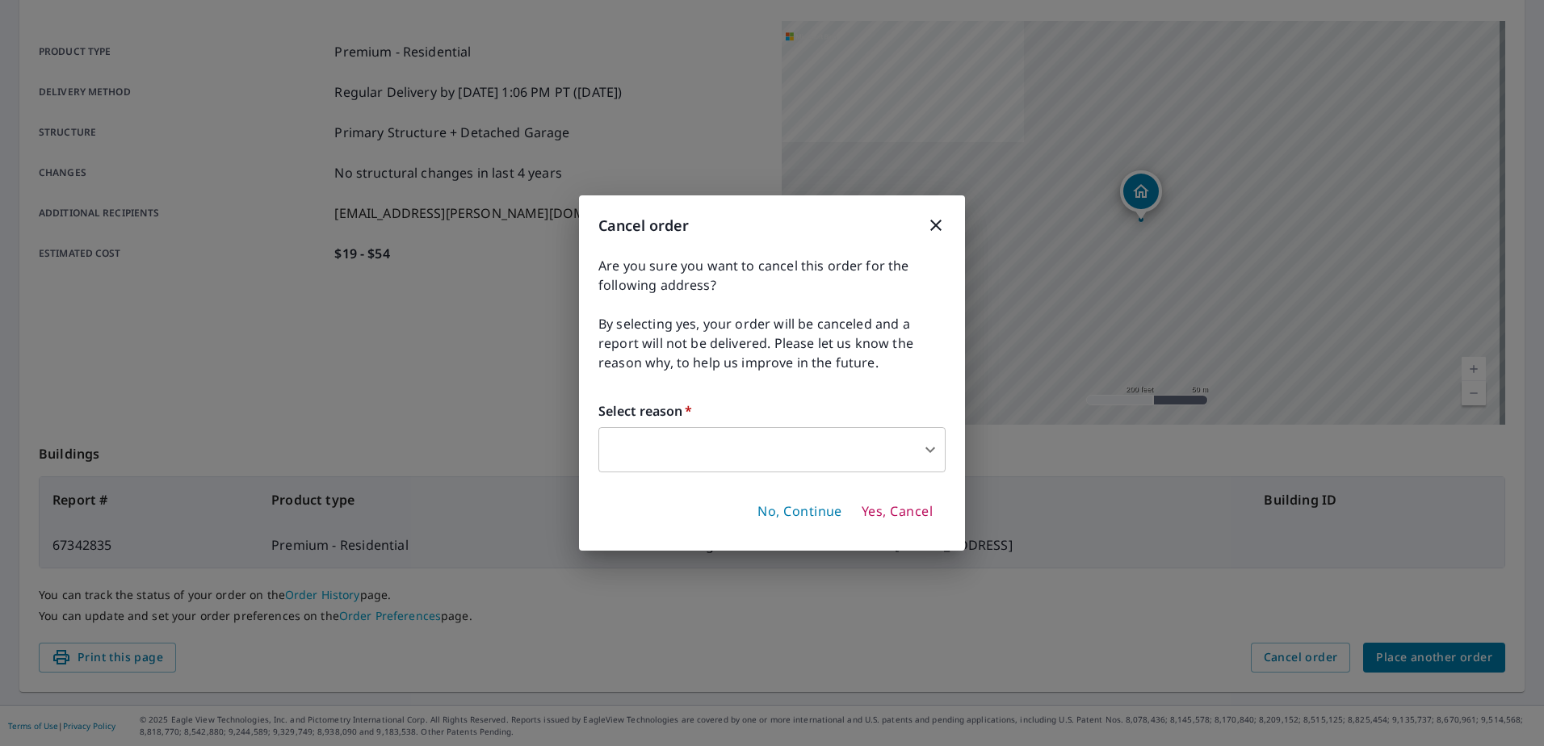
click at [859, 451] on body "TT TT Dashboard Order History Order TT Order Submitted Order details Product ty…" at bounding box center [772, 373] width 1544 height 746
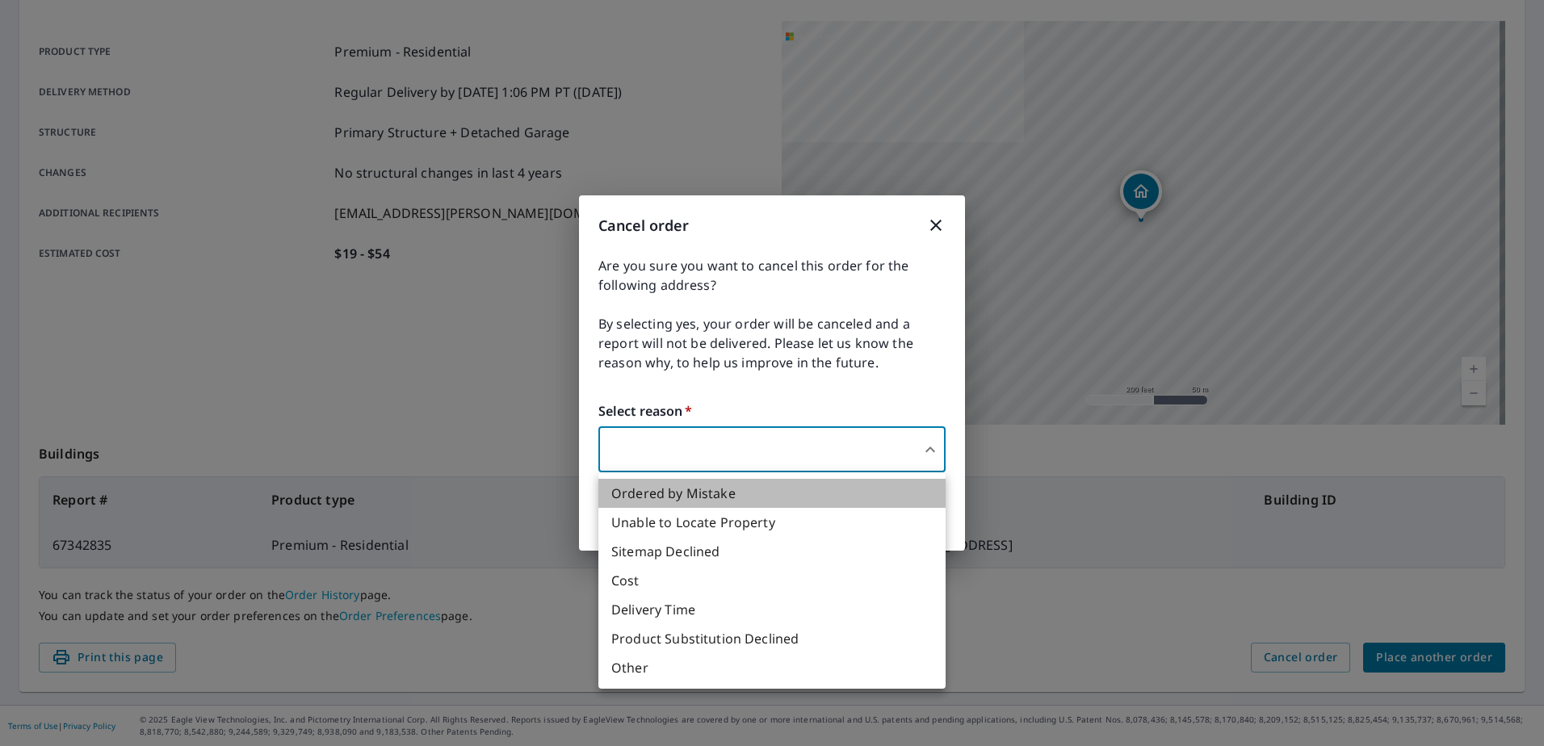
click at [664, 488] on li "Ordered by Mistake" at bounding box center [771, 493] width 347 height 29
type input "30"
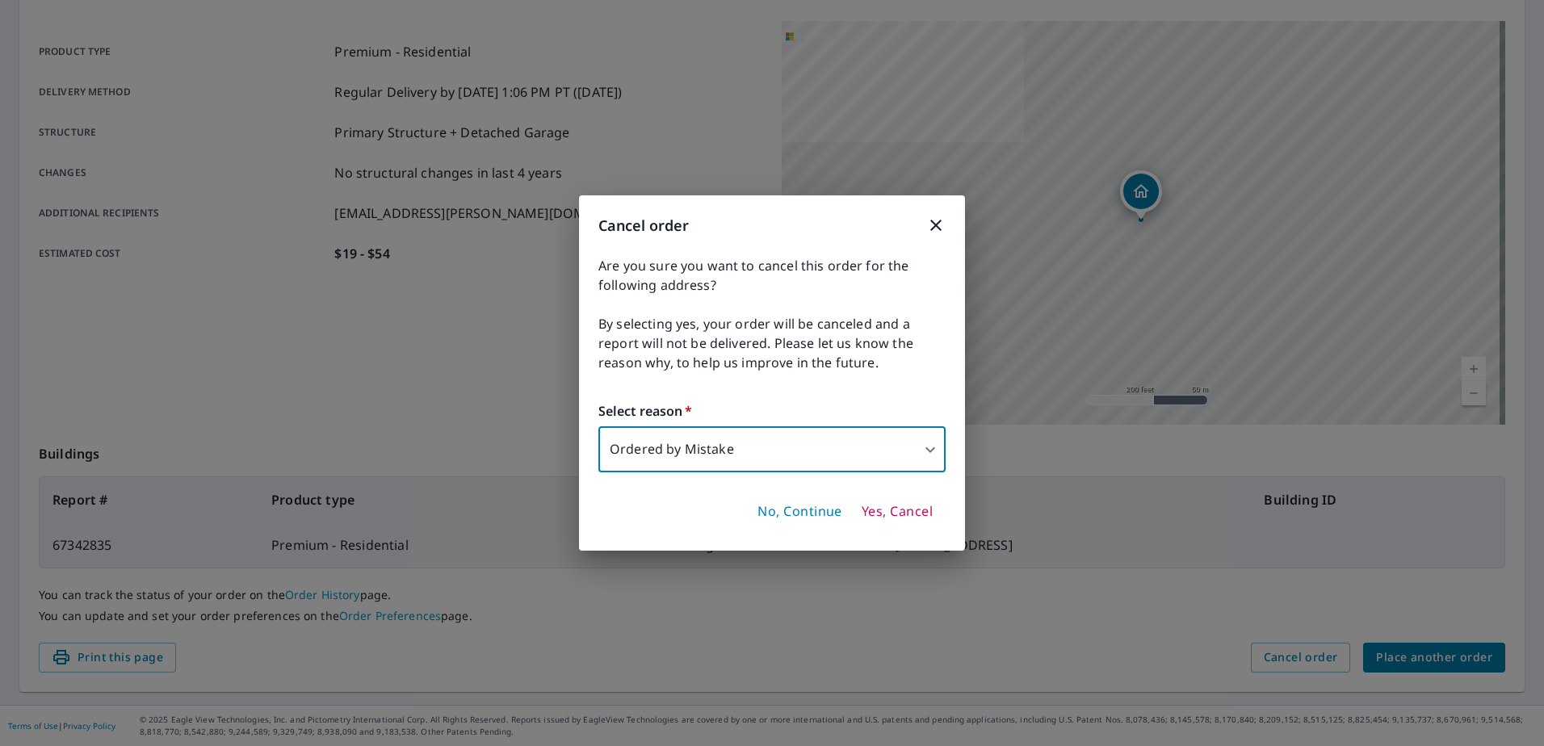
click at [876, 511] on span "Yes, Cancel" at bounding box center [896, 512] width 71 height 18
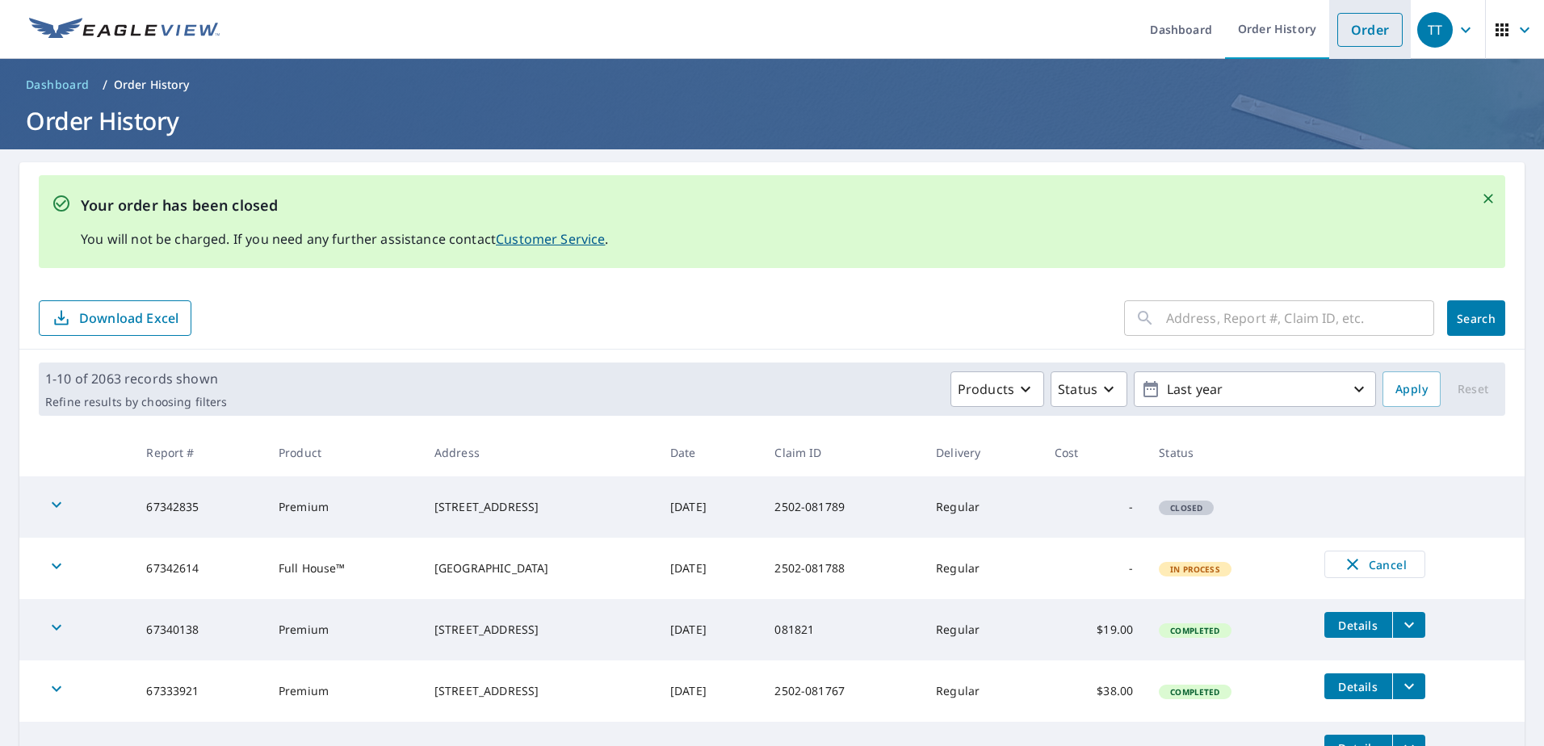
click at [1358, 30] on link "Order" at bounding box center [1369, 30] width 65 height 34
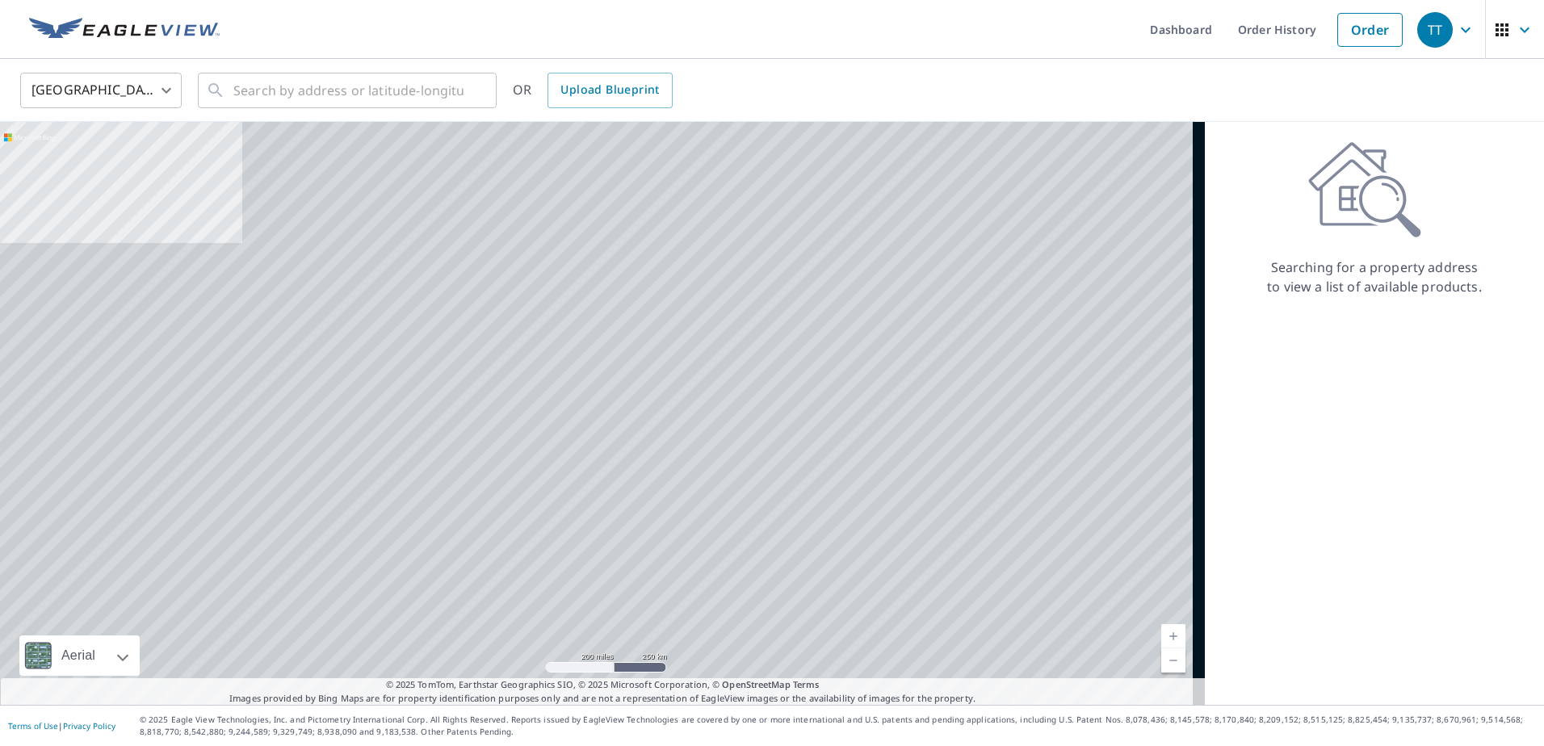
click at [110, 87] on body "TT TT Dashboard Order History Order TT United States US ​ ​ OR Upload Blueprint…" at bounding box center [772, 373] width 1544 height 746
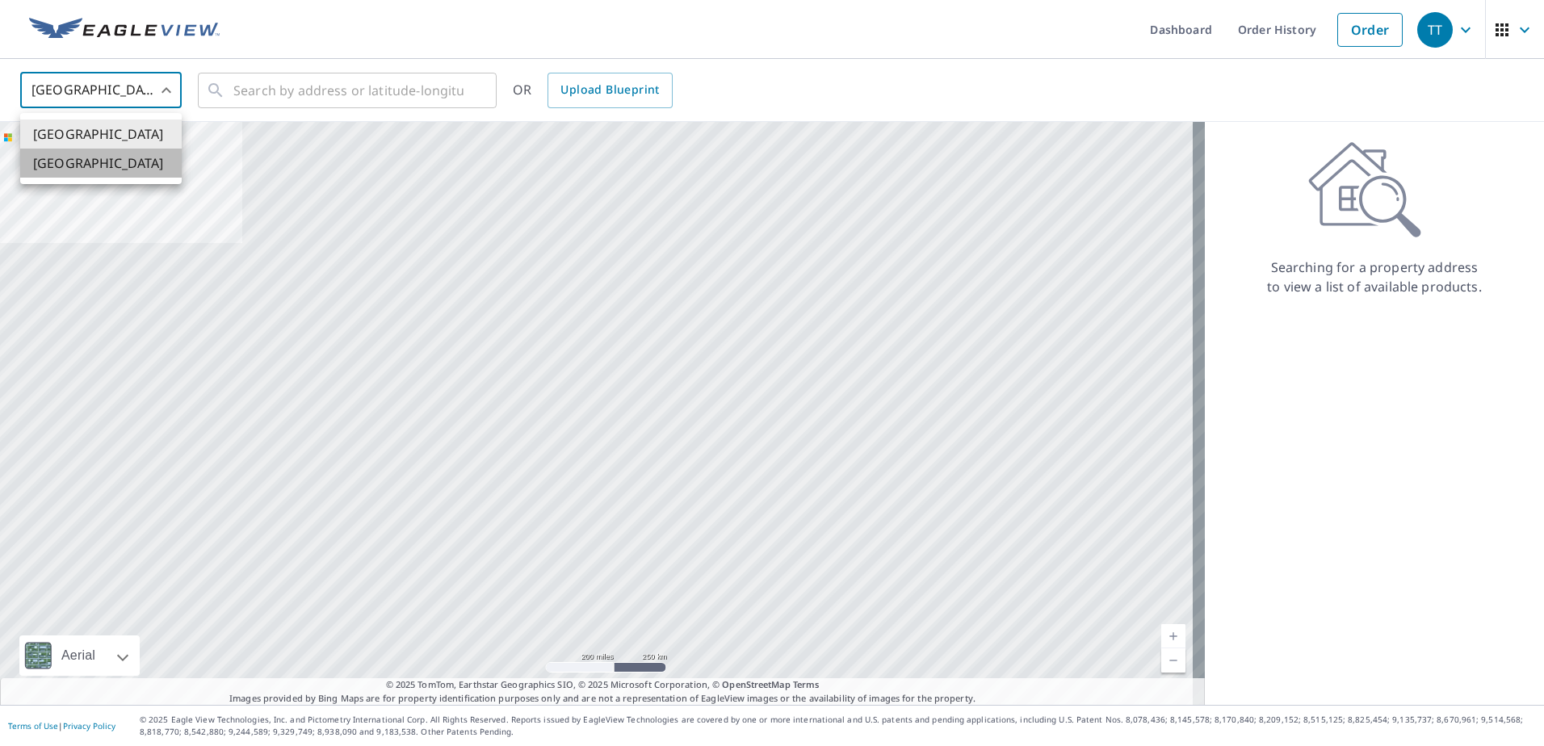
click at [135, 165] on li "[GEOGRAPHIC_DATA]" at bounding box center [100, 163] width 161 height 29
type input "CA"
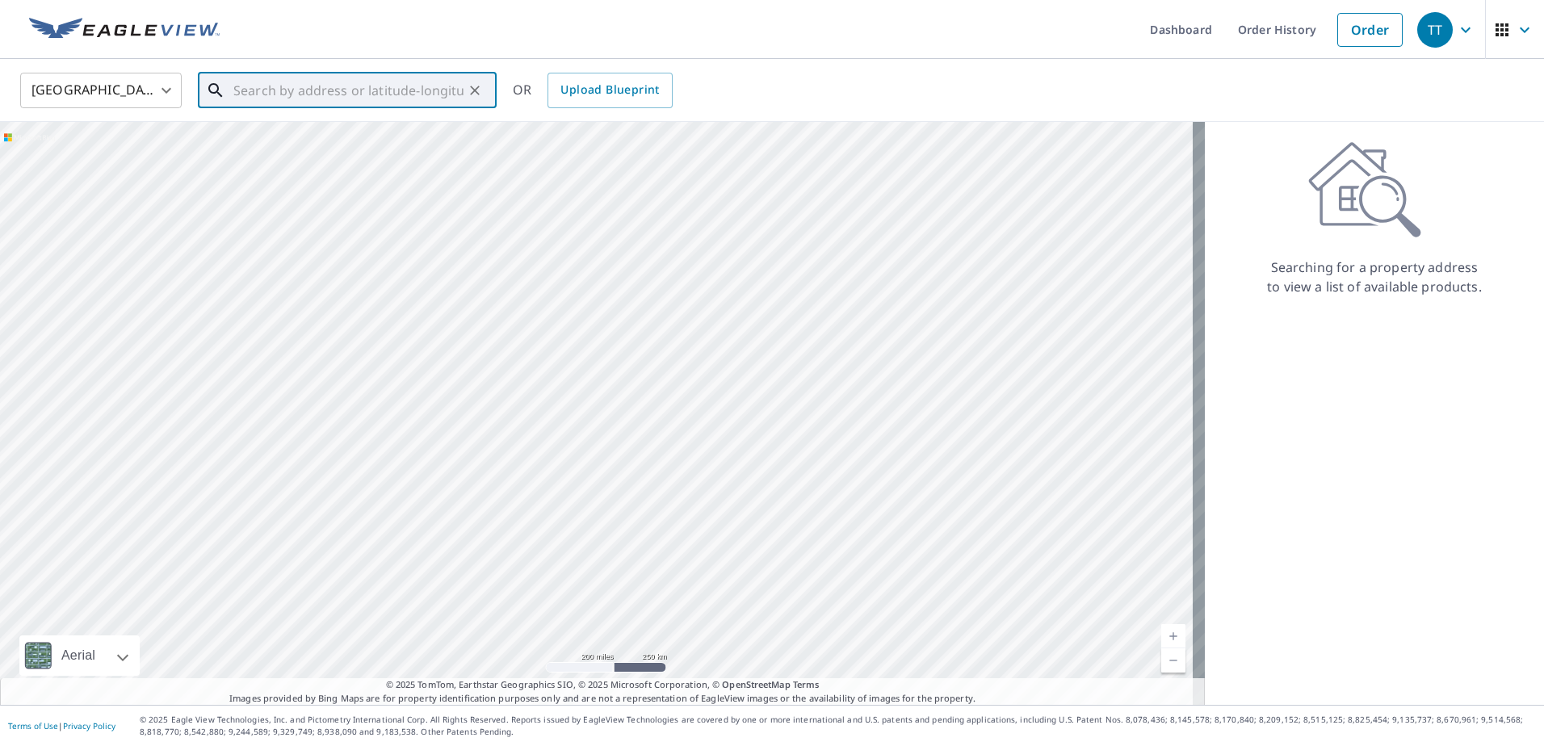
click at [335, 99] on input "text" at bounding box center [348, 90] width 230 height 45
paste input "249 Hendon DR NW, Calgary"
click at [354, 147] on span "249 HENDON DR NW CALGARY AB T2K1Z4" at bounding box center [357, 137] width 254 height 19
type input "249 HENDON DR NW CALGARY AB T2K1Z4"
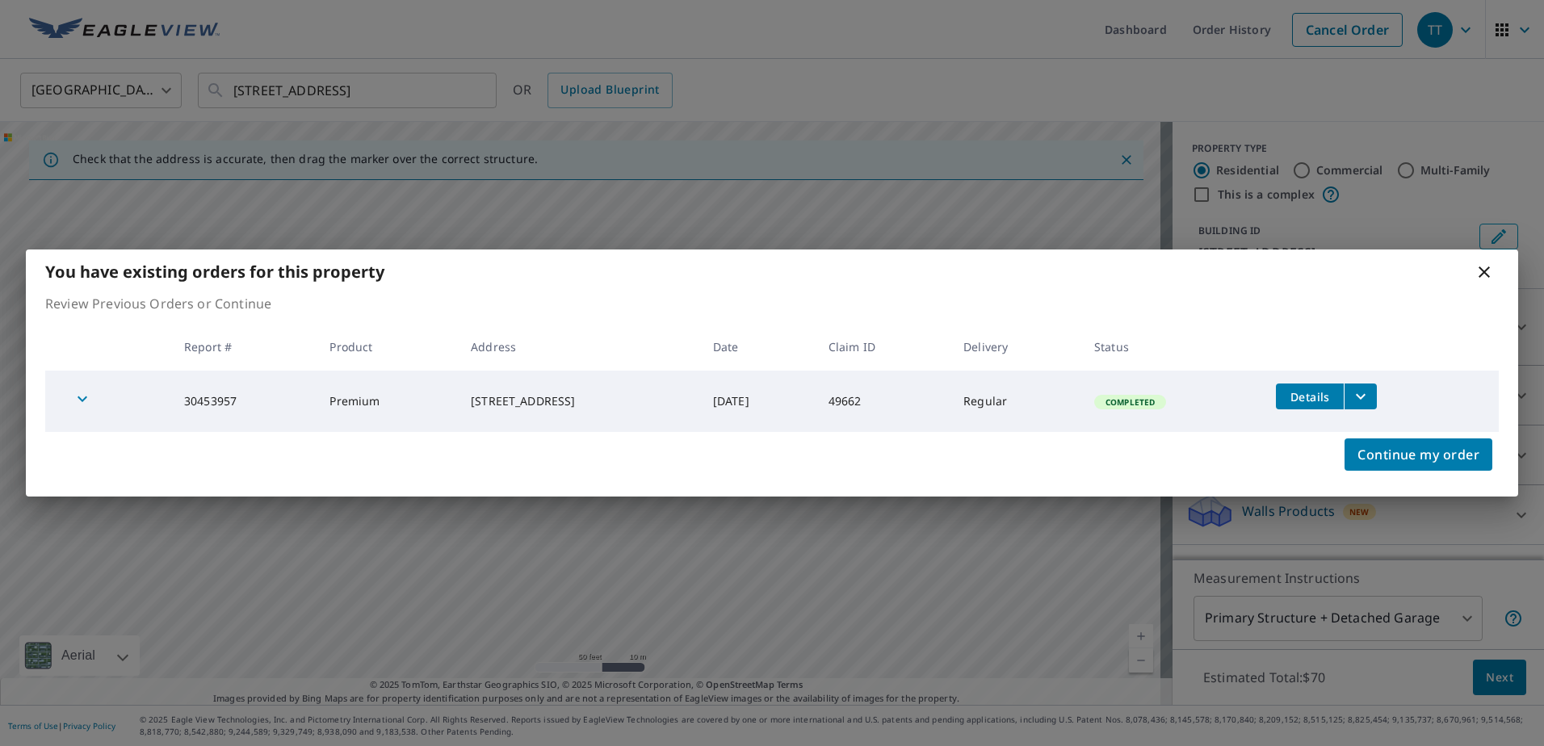
click at [1305, 387] on button "Details" at bounding box center [1310, 397] width 68 height 26
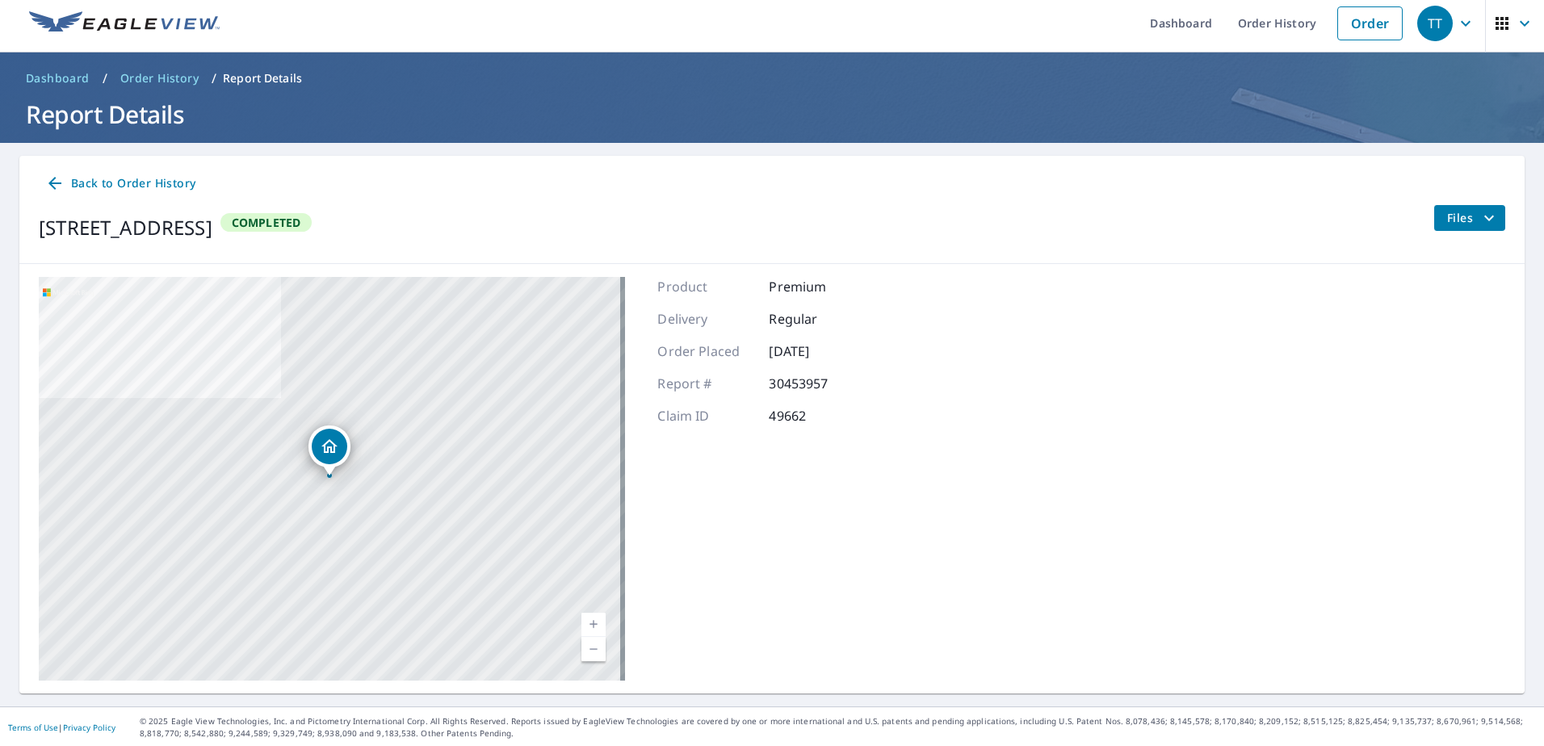
scroll to position [8, 0]
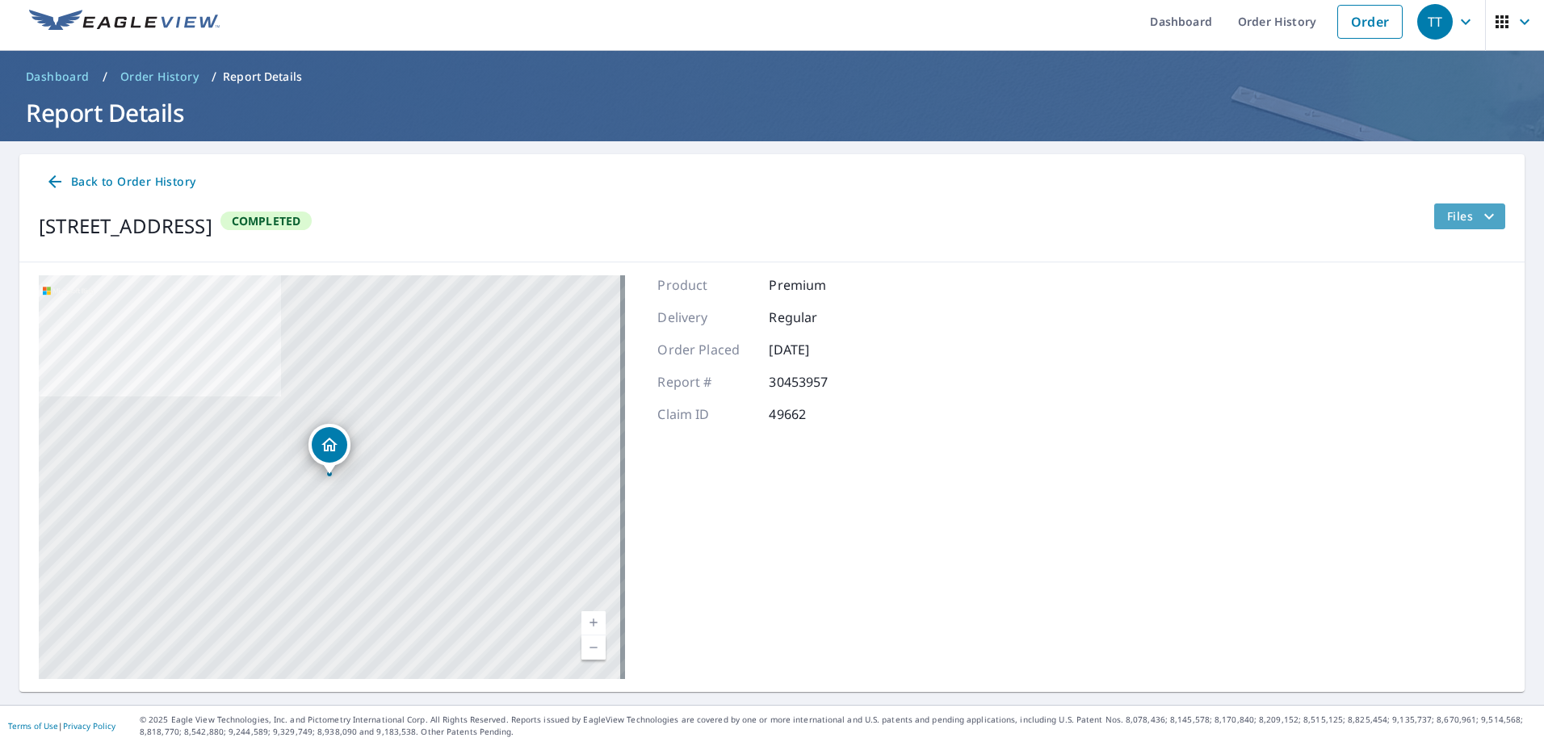
click at [1484, 216] on icon "filesDropdownBtn-30453957" at bounding box center [1489, 216] width 10 height 6
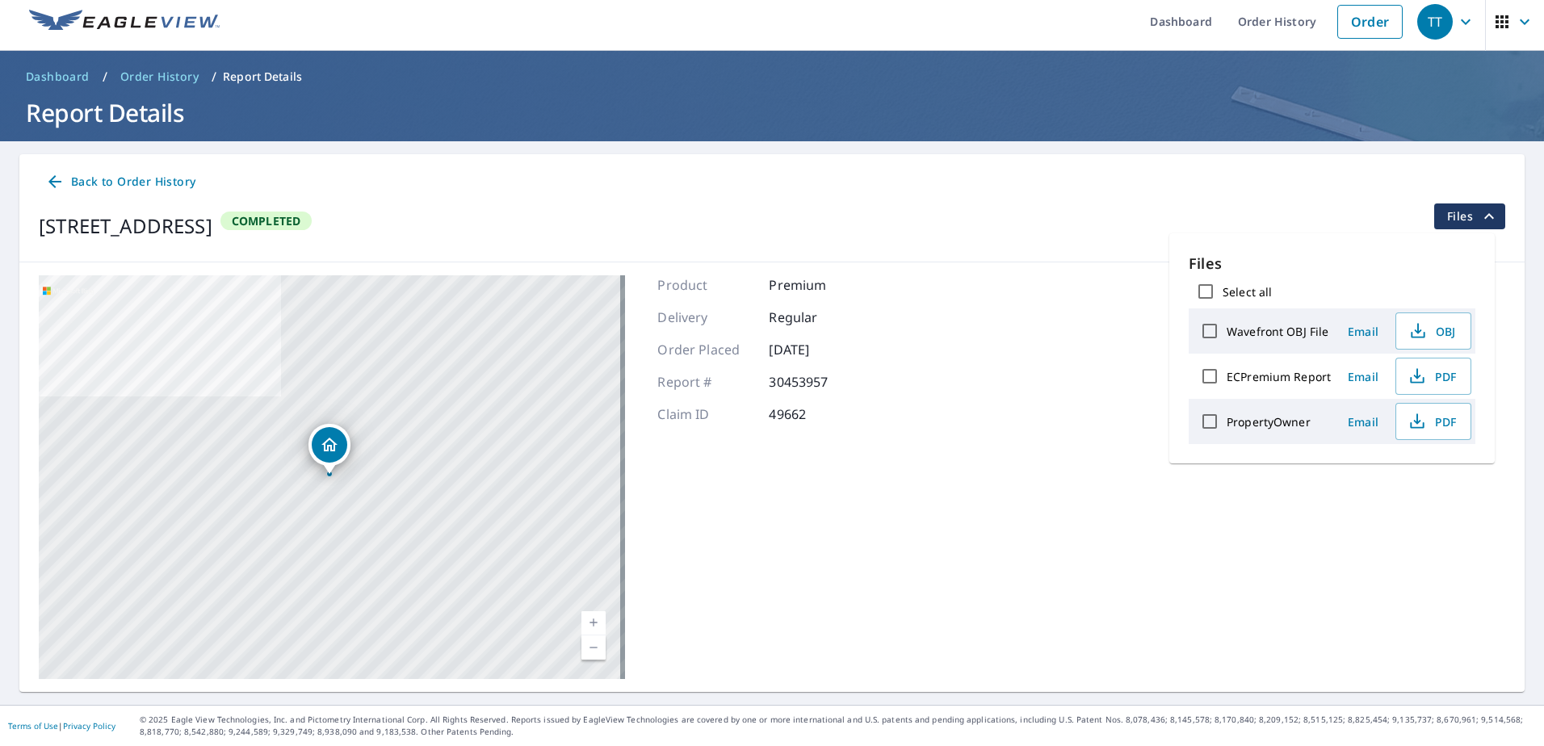
click at [1283, 375] on label "ECPremium Report" at bounding box center [1278, 376] width 104 height 15
click at [1226, 375] on input "ECPremium Report" at bounding box center [1210, 376] width 34 height 34
checkbox input "true"
click at [1398, 479] on span "Download" at bounding box center [1413, 477] width 86 height 19
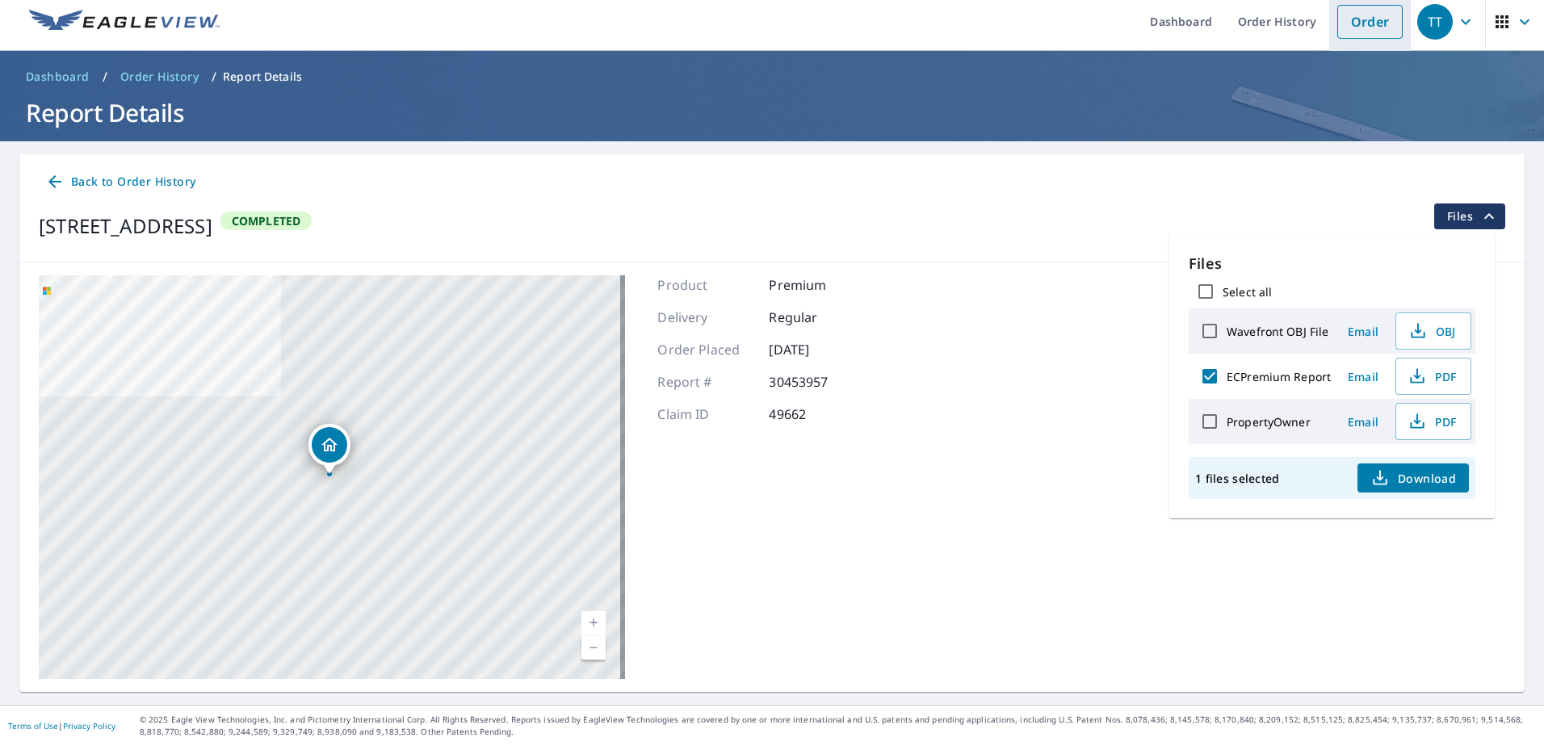
click at [1362, 40] on li "Order" at bounding box center [1370, 21] width 82 height 59
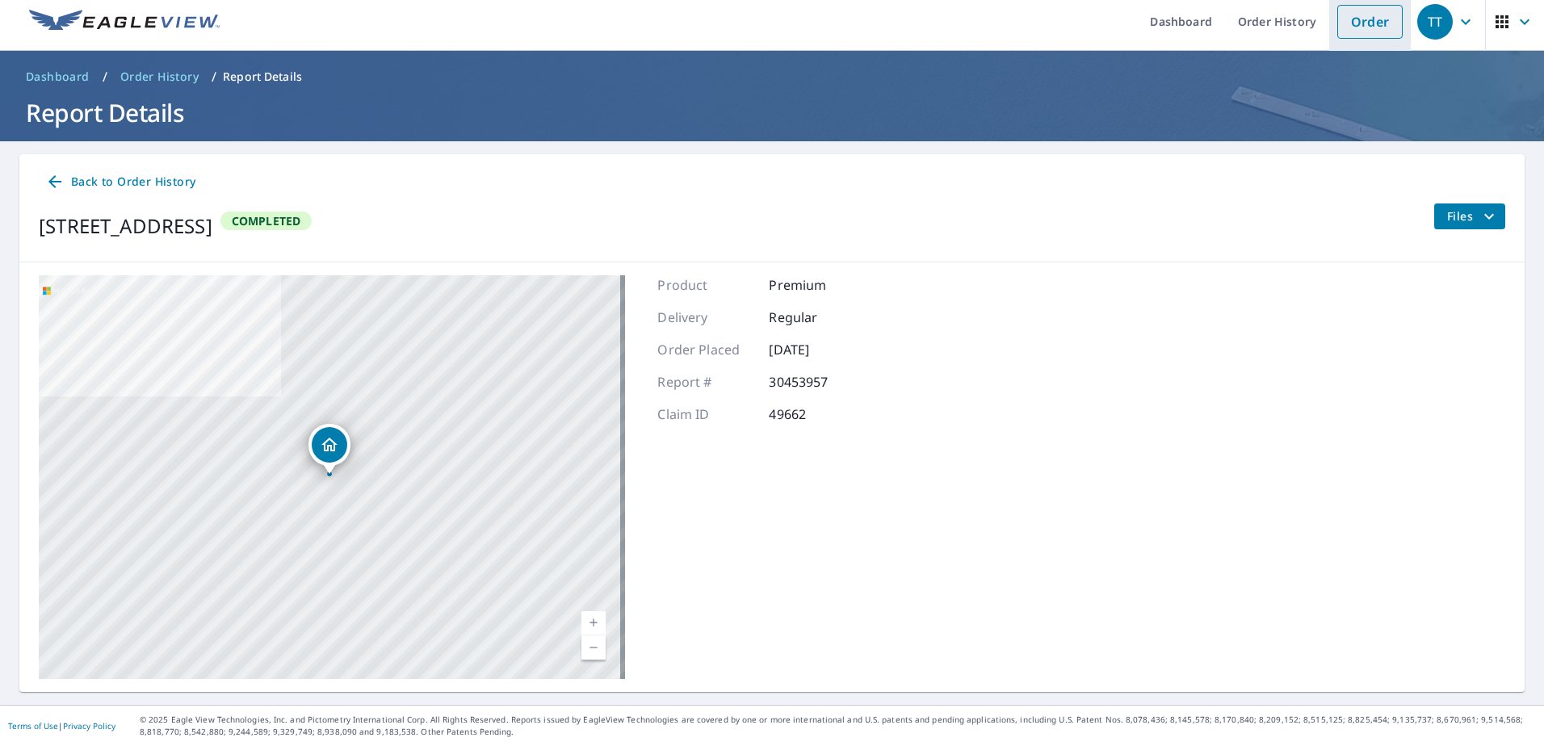
click at [1368, 28] on link "Order" at bounding box center [1369, 22] width 65 height 34
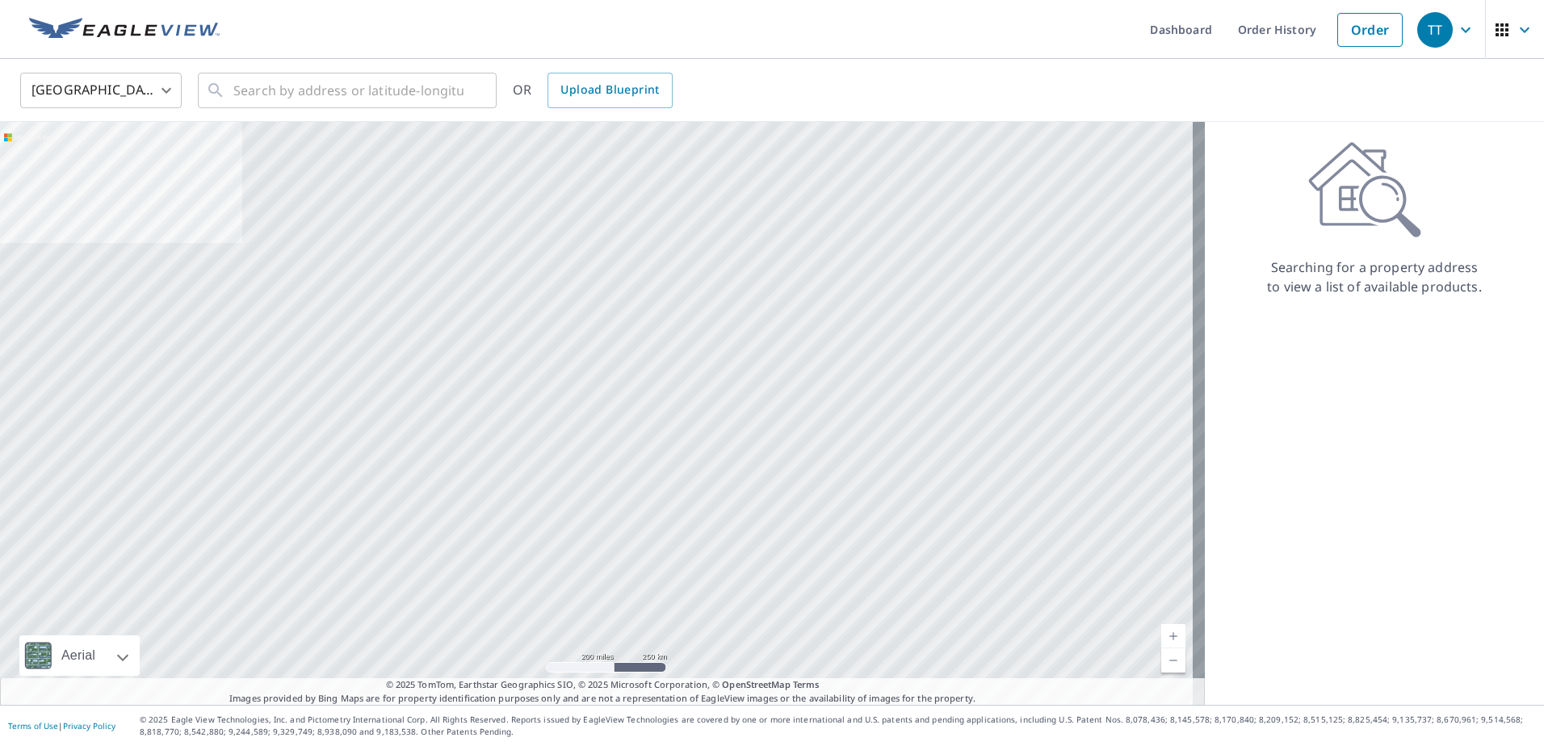
click at [117, 81] on body "TT TT Dashboard Order History Order TT United States US ​ ​ OR Upload Blueprint…" at bounding box center [772, 373] width 1544 height 746
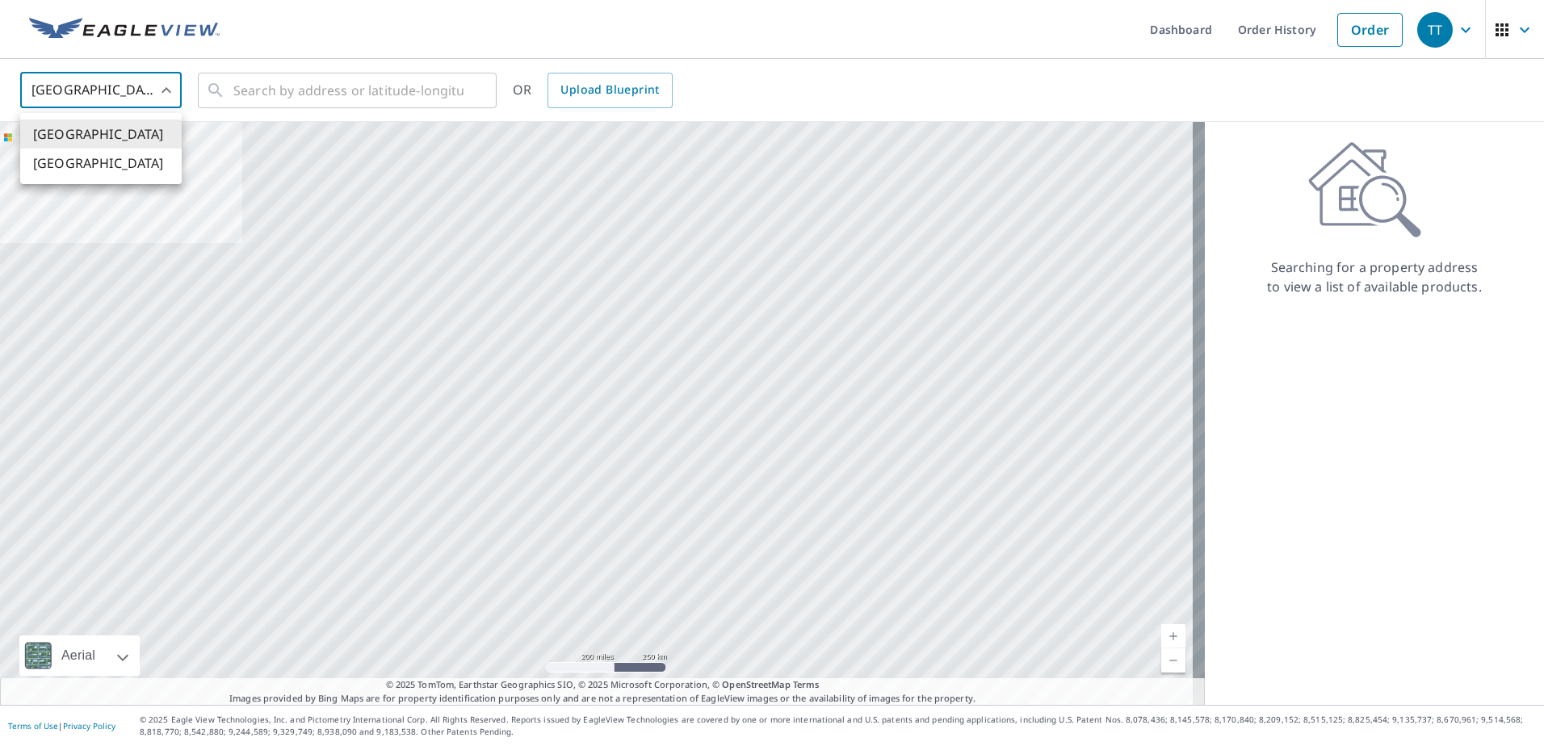
click at [109, 168] on li "[GEOGRAPHIC_DATA]" at bounding box center [100, 163] width 161 height 29
type input "CA"
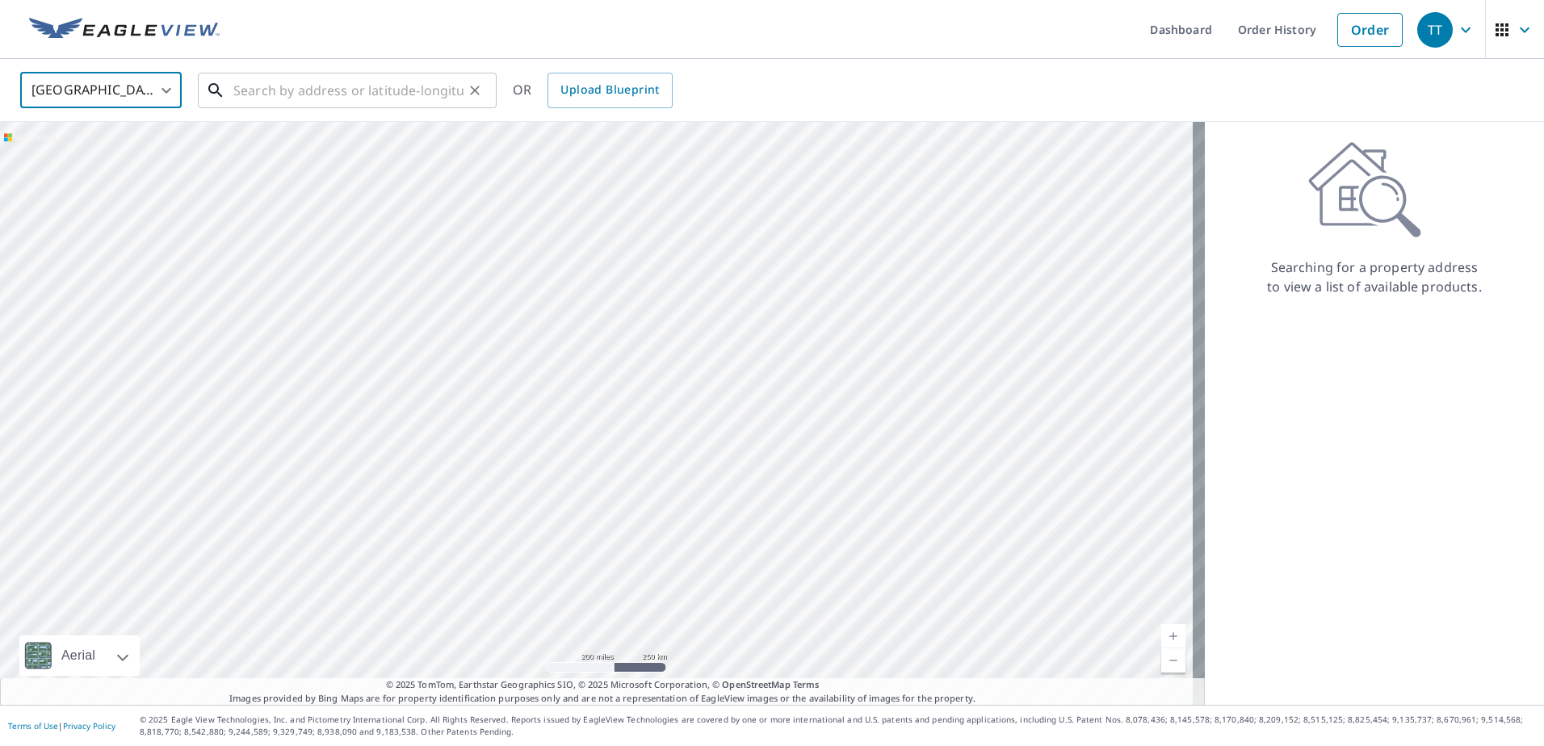
click at [294, 98] on input "text" at bounding box center [348, 90] width 230 height 45
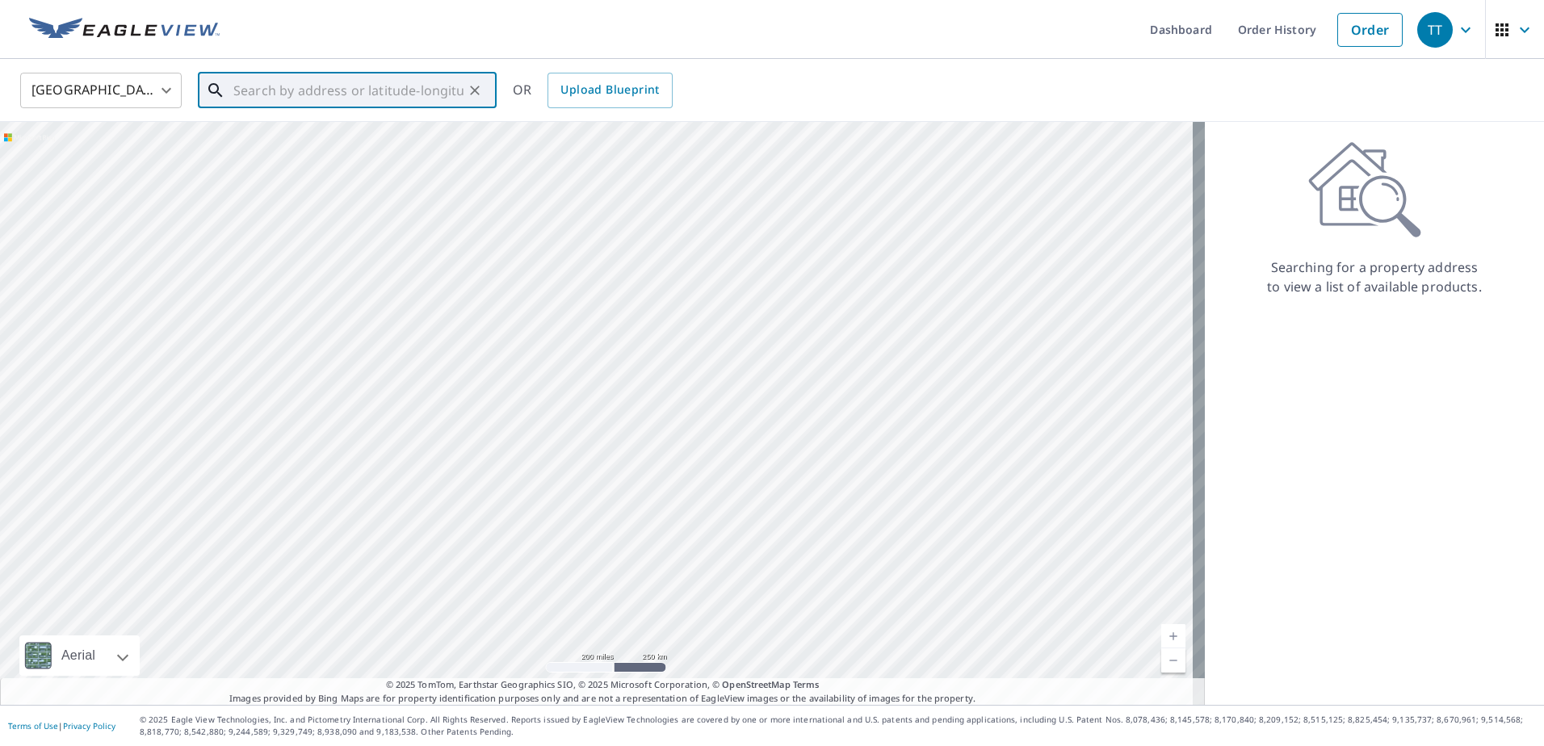
paste input "205 MARTIN CROSSING WAY NE, CALGARY"
click at [300, 129] on span "205 MARTIN CROSSING WAY NE CALGARY AB T3J3V4" at bounding box center [357, 137] width 254 height 19
type input "205 MARTIN CROSSING WAY NE CALGARY AB T3J3V4"
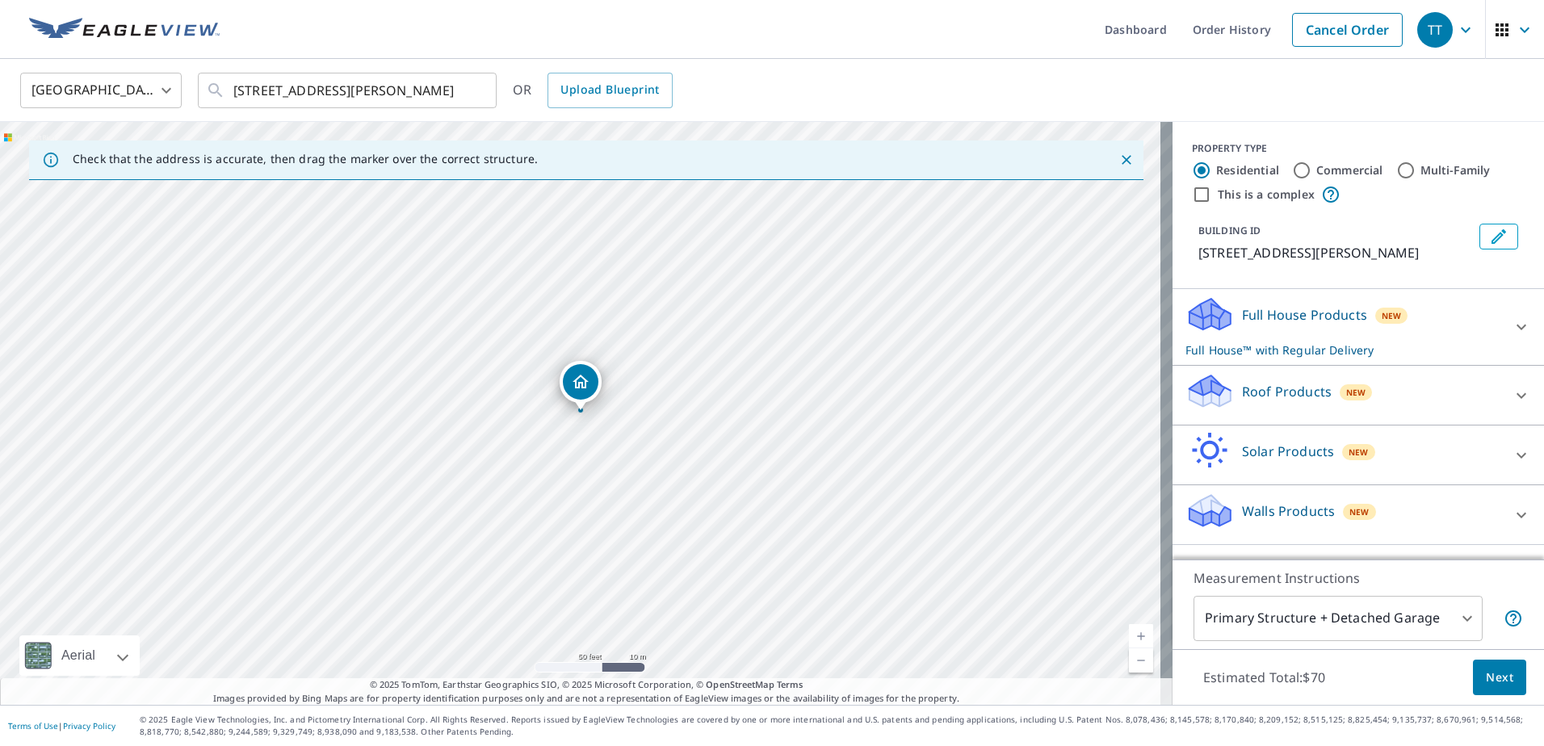
click at [1355, 342] on div "Full House Products New Full House™ with Regular Delivery" at bounding box center [1343, 327] width 316 height 63
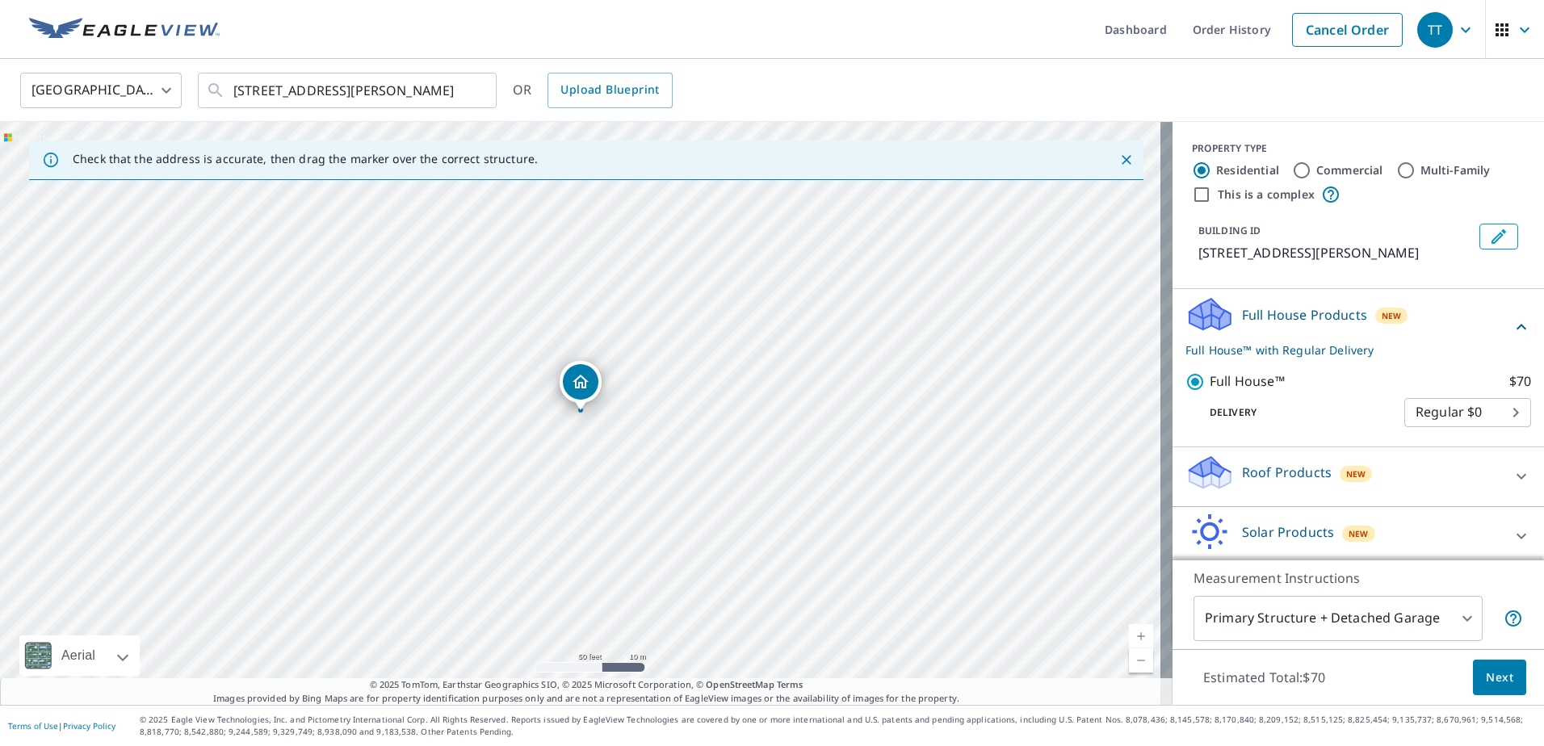
click at [1355, 343] on div "Full House Products New Full House™ with Regular Delivery" at bounding box center [1348, 327] width 326 height 63
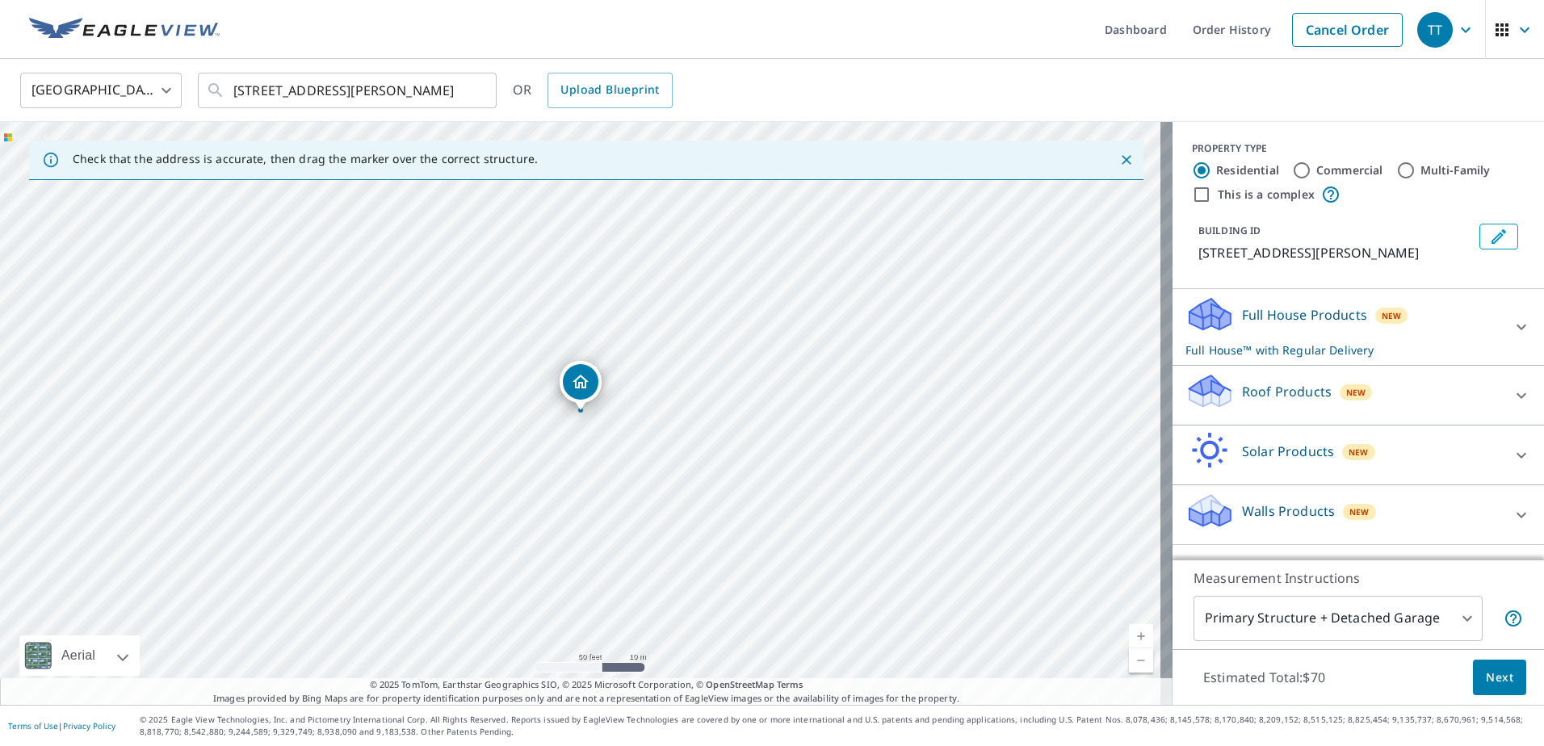
click at [1486, 668] on span "Next" at bounding box center [1499, 678] width 27 height 20
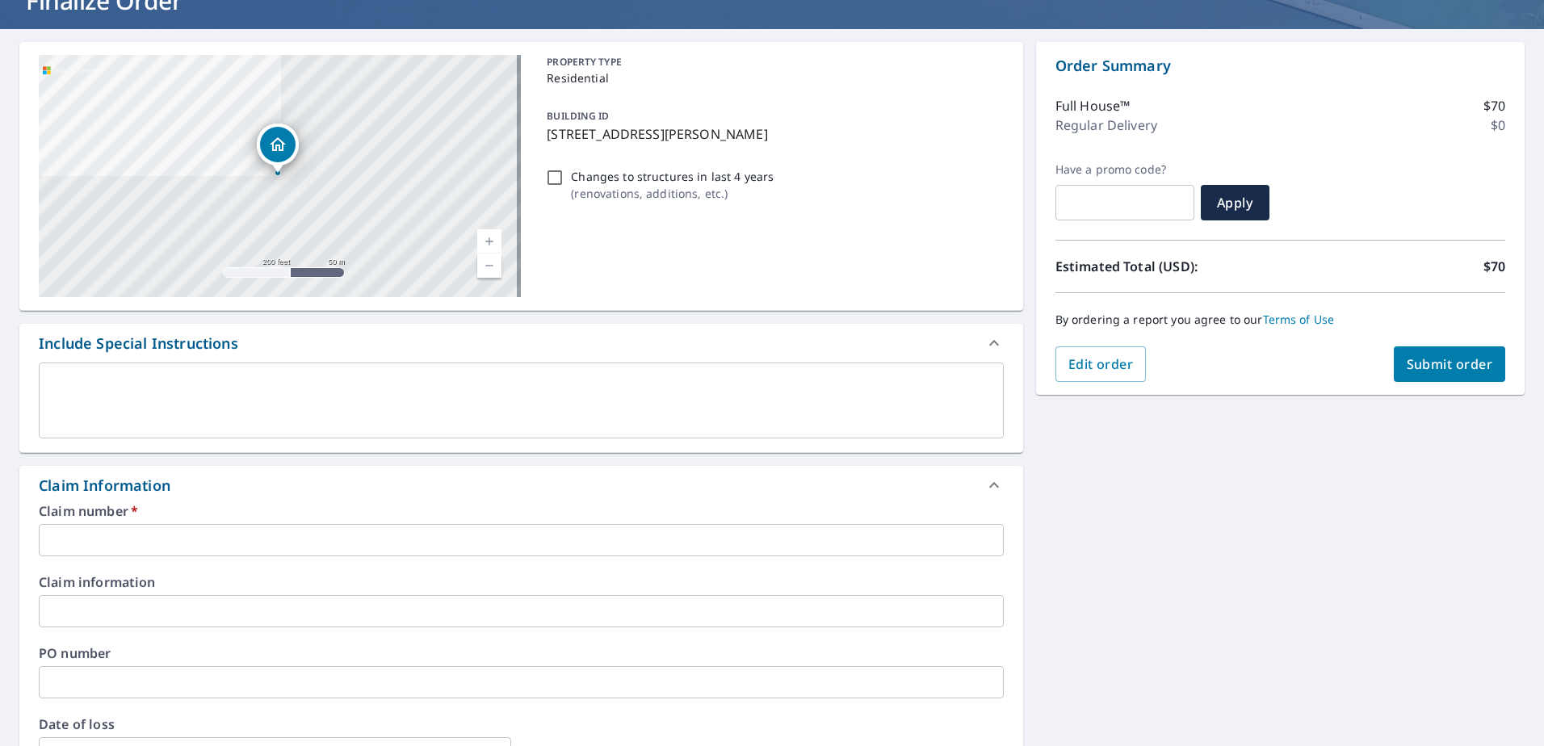
scroll to position [161, 0]
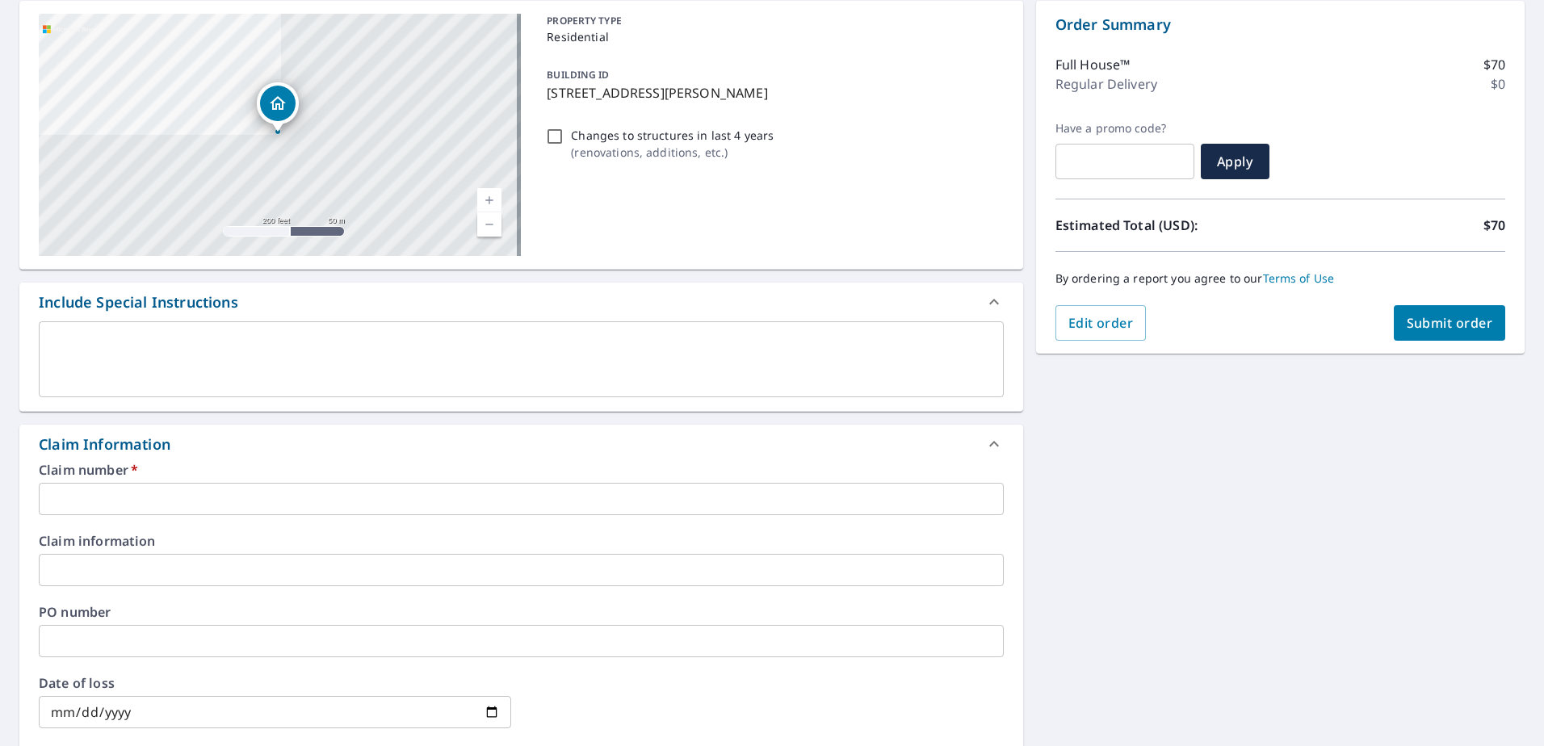
click at [197, 492] on input "text" at bounding box center [521, 499] width 965 height 32
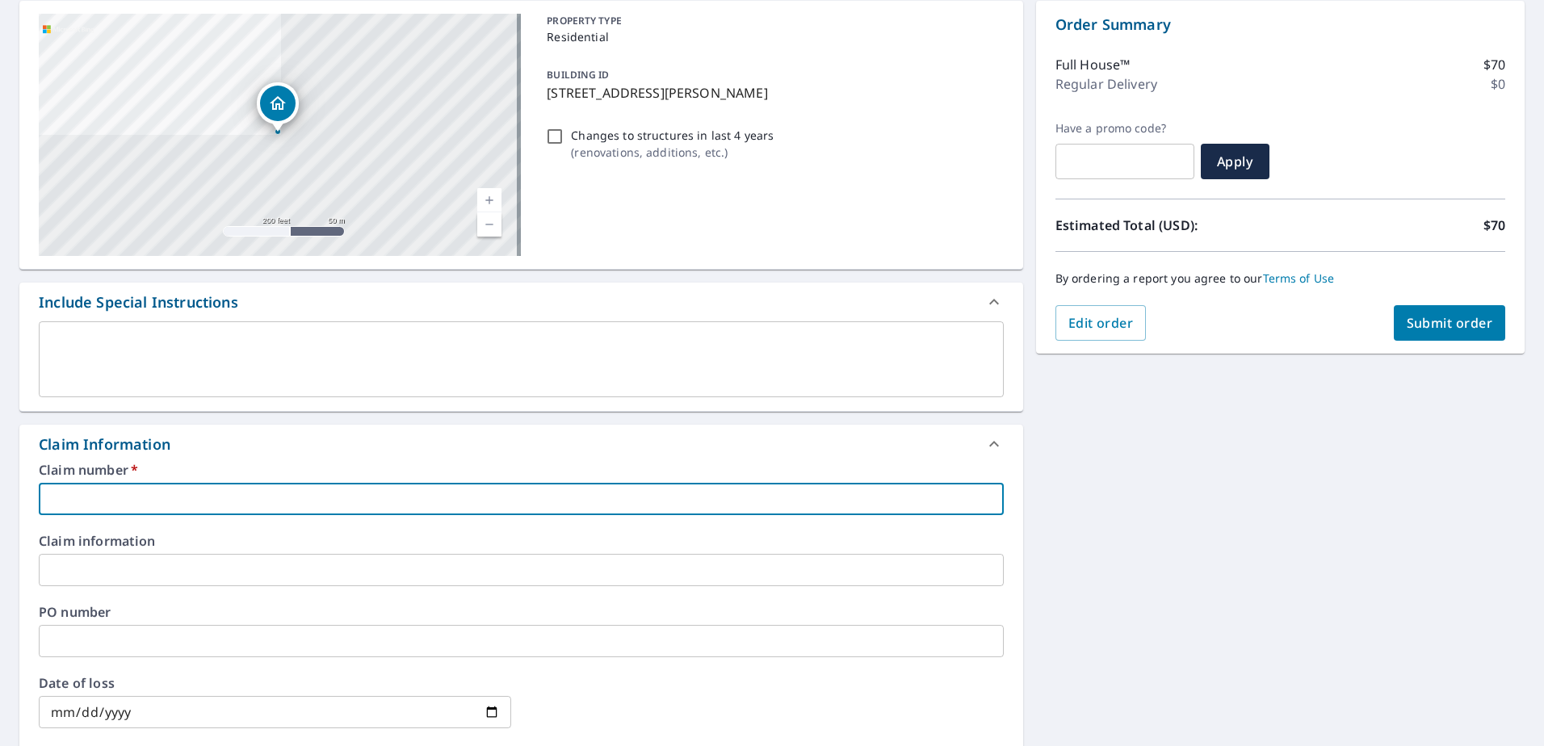
type input "2"
checkbox input "true"
type input "25"
checkbox input "true"
type input "250"
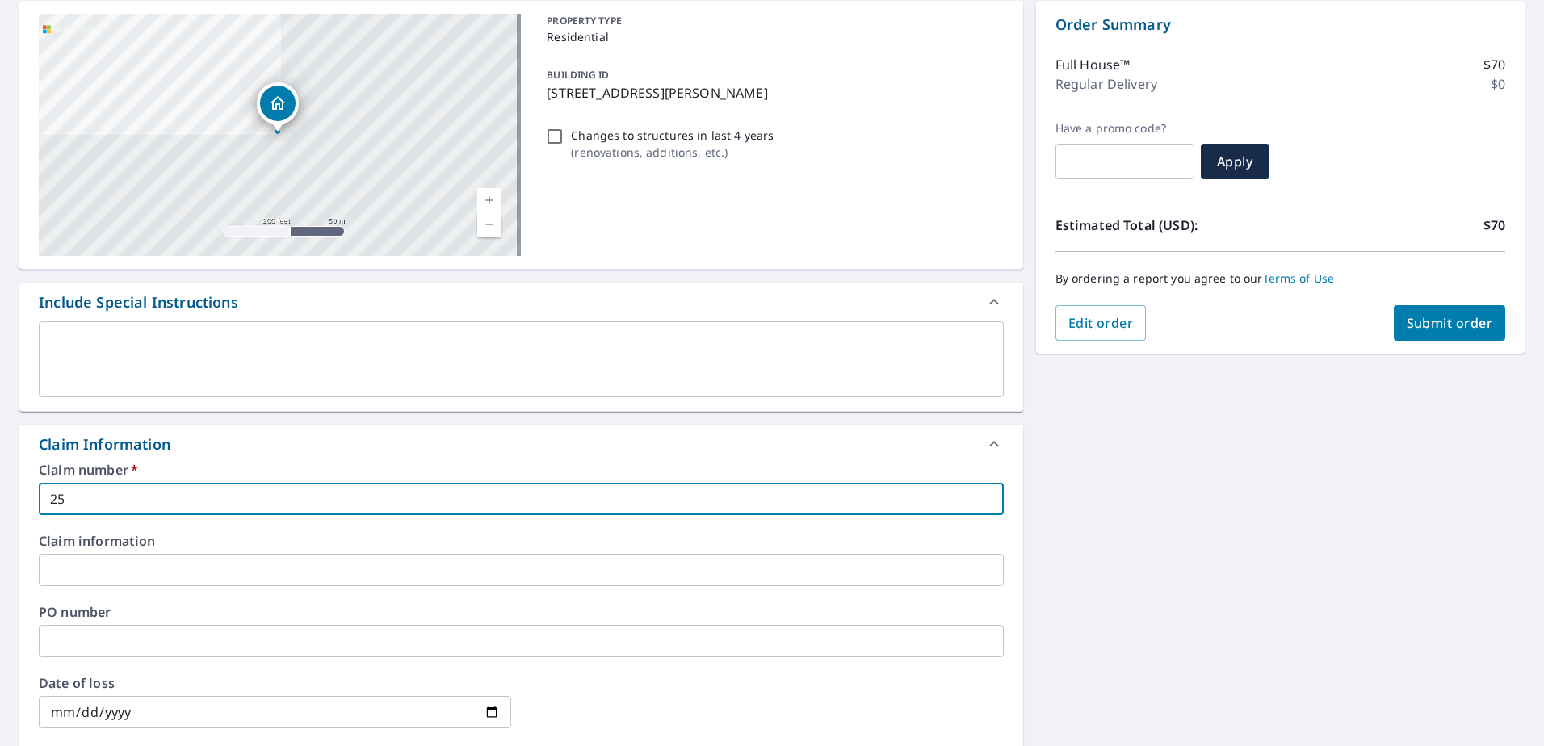
checkbox input "true"
type input "2502"
checkbox input "true"
type input "2502-"
checkbox input "true"
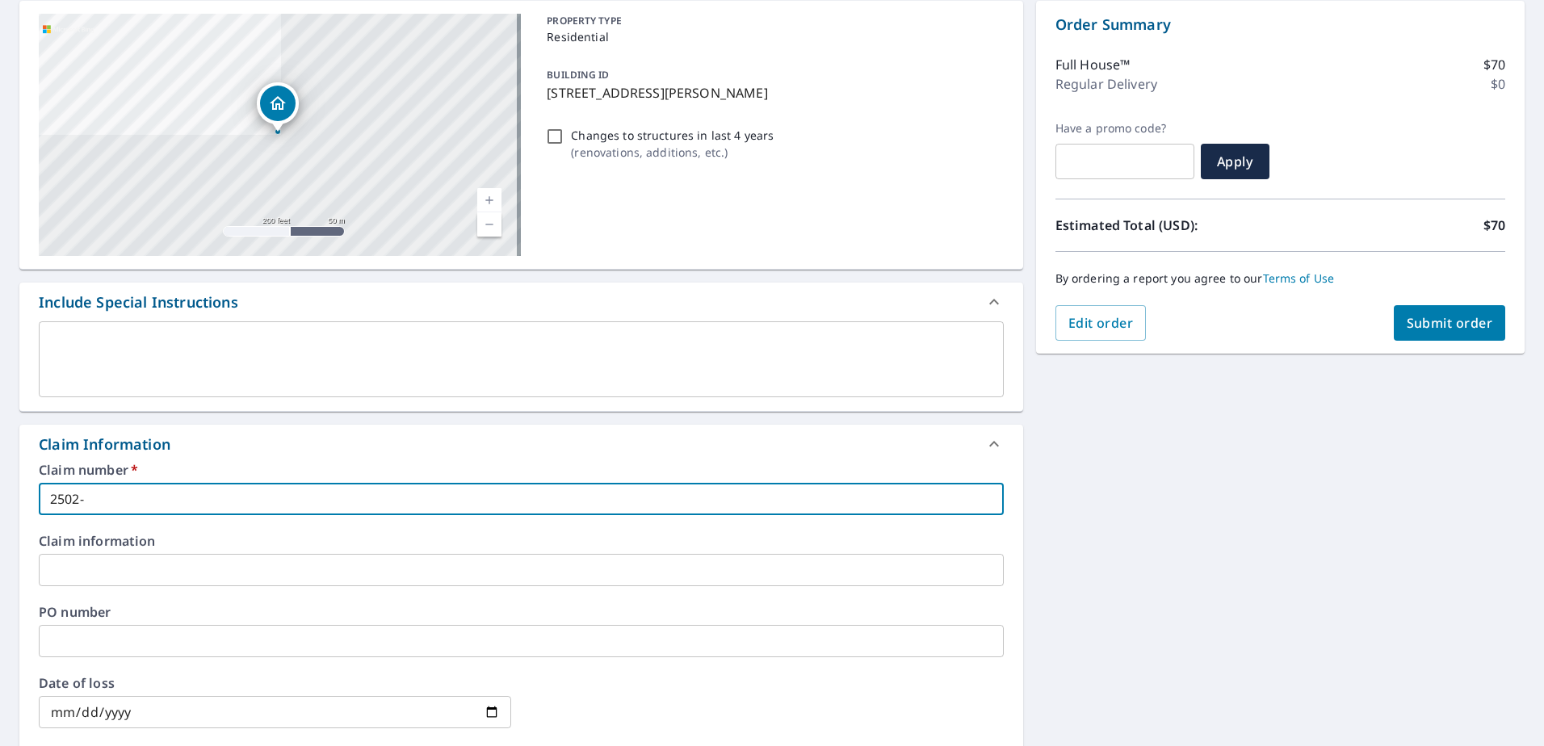
type input "2502-0"
checkbox input "true"
type input "2502-08"
checkbox input "true"
type input "2502-081"
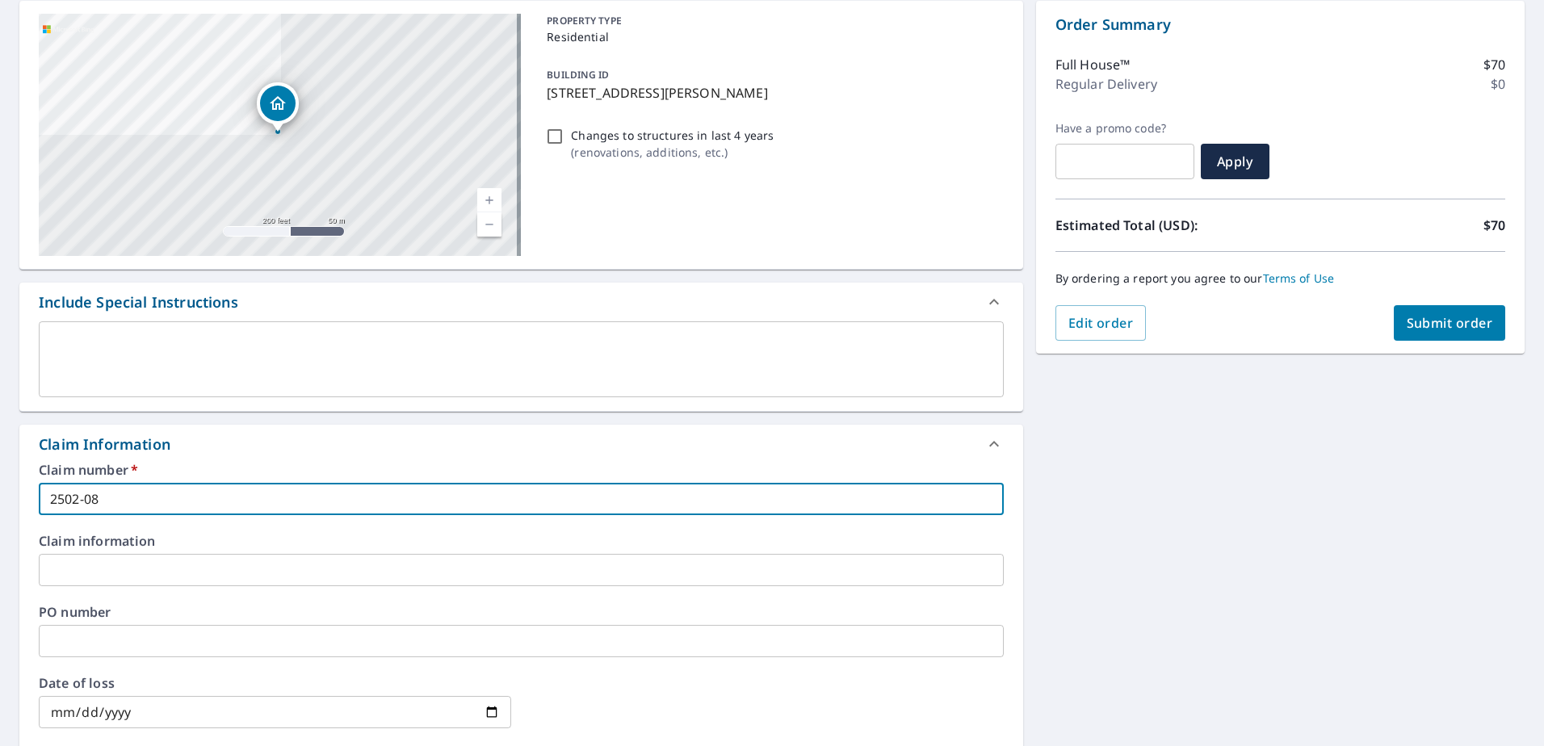
checkbox input "true"
type input "2502-0818"
checkbox input "true"
type input "2502-08181"
checkbox input "true"
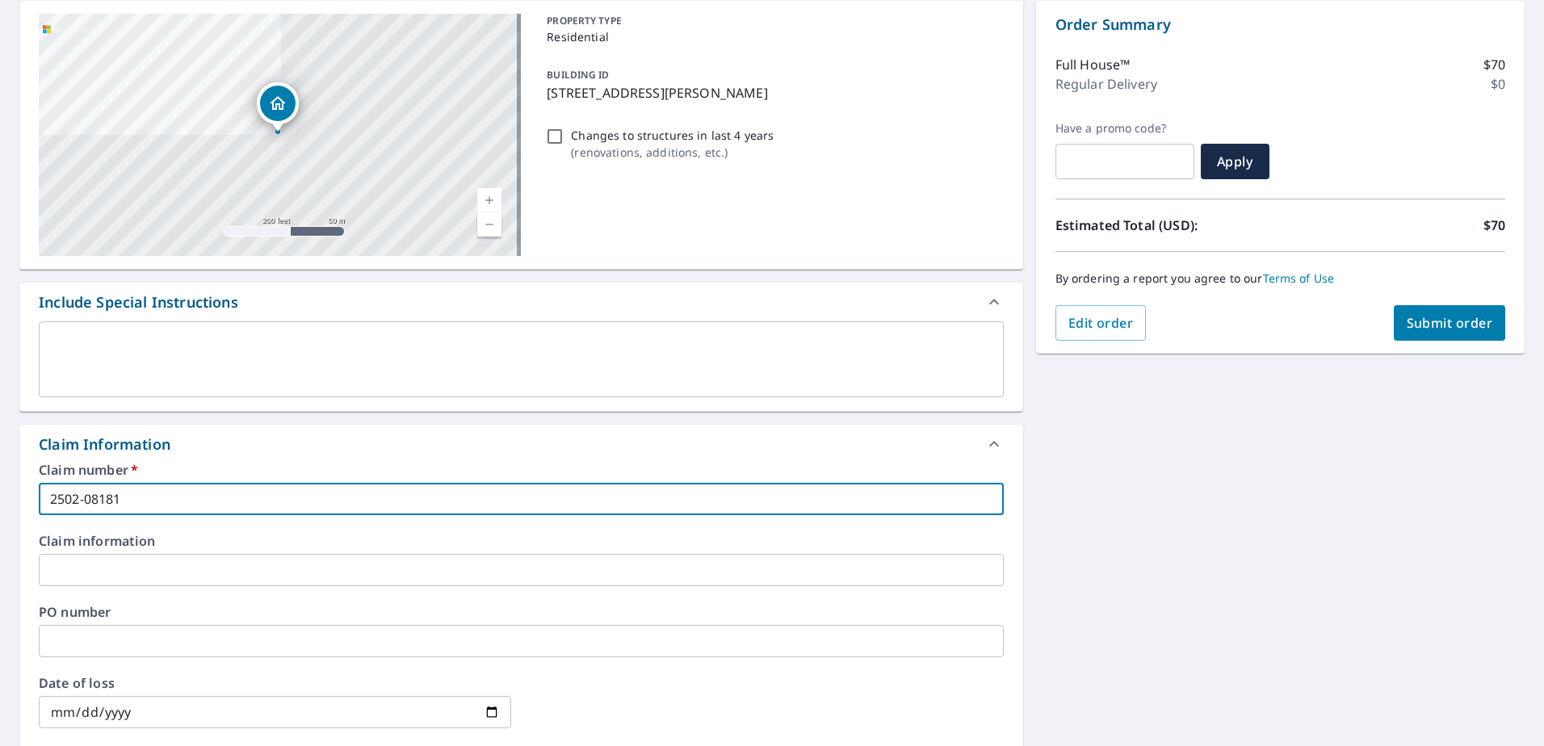
type input "2502-081812"
checkbox input "true"
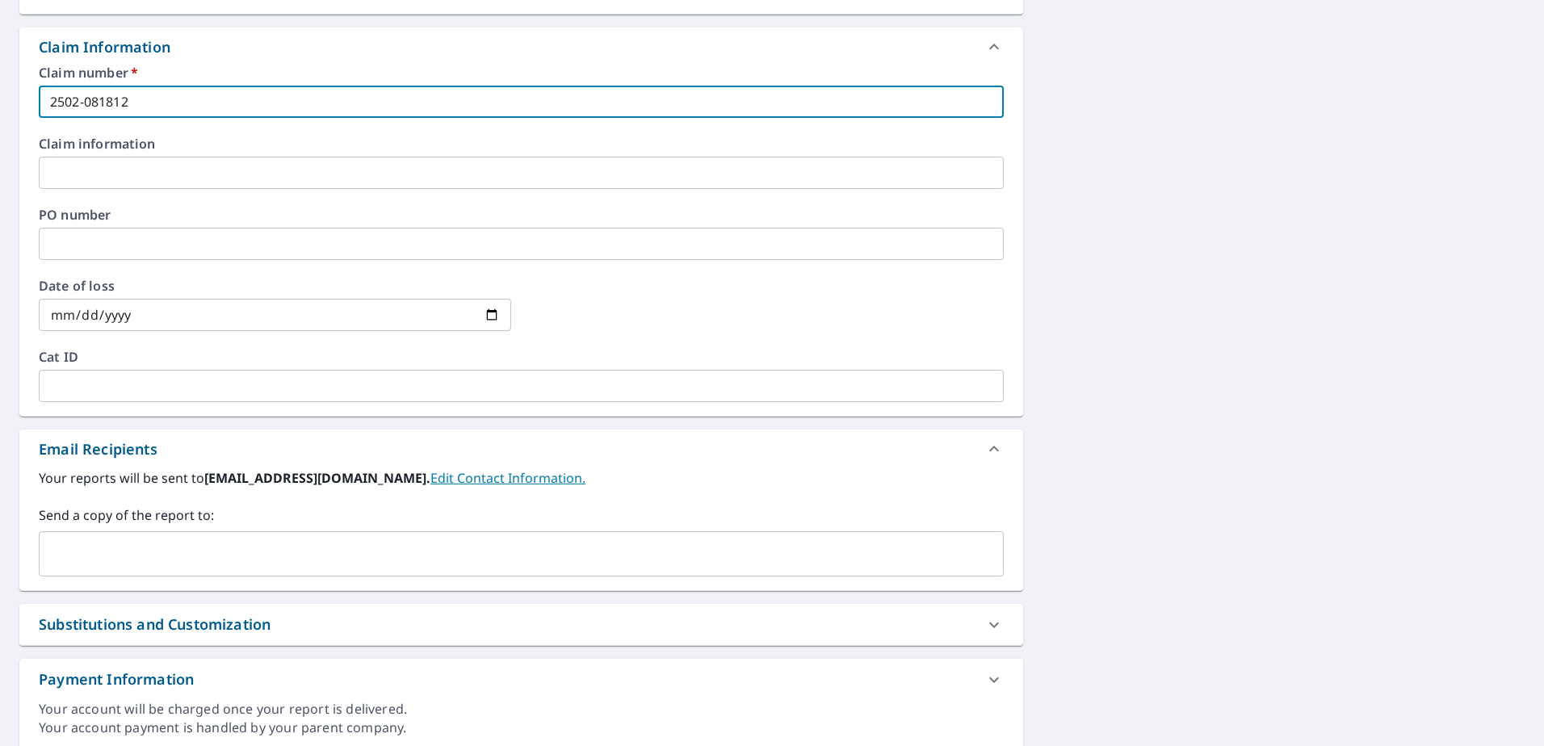
scroll to position [565, 0]
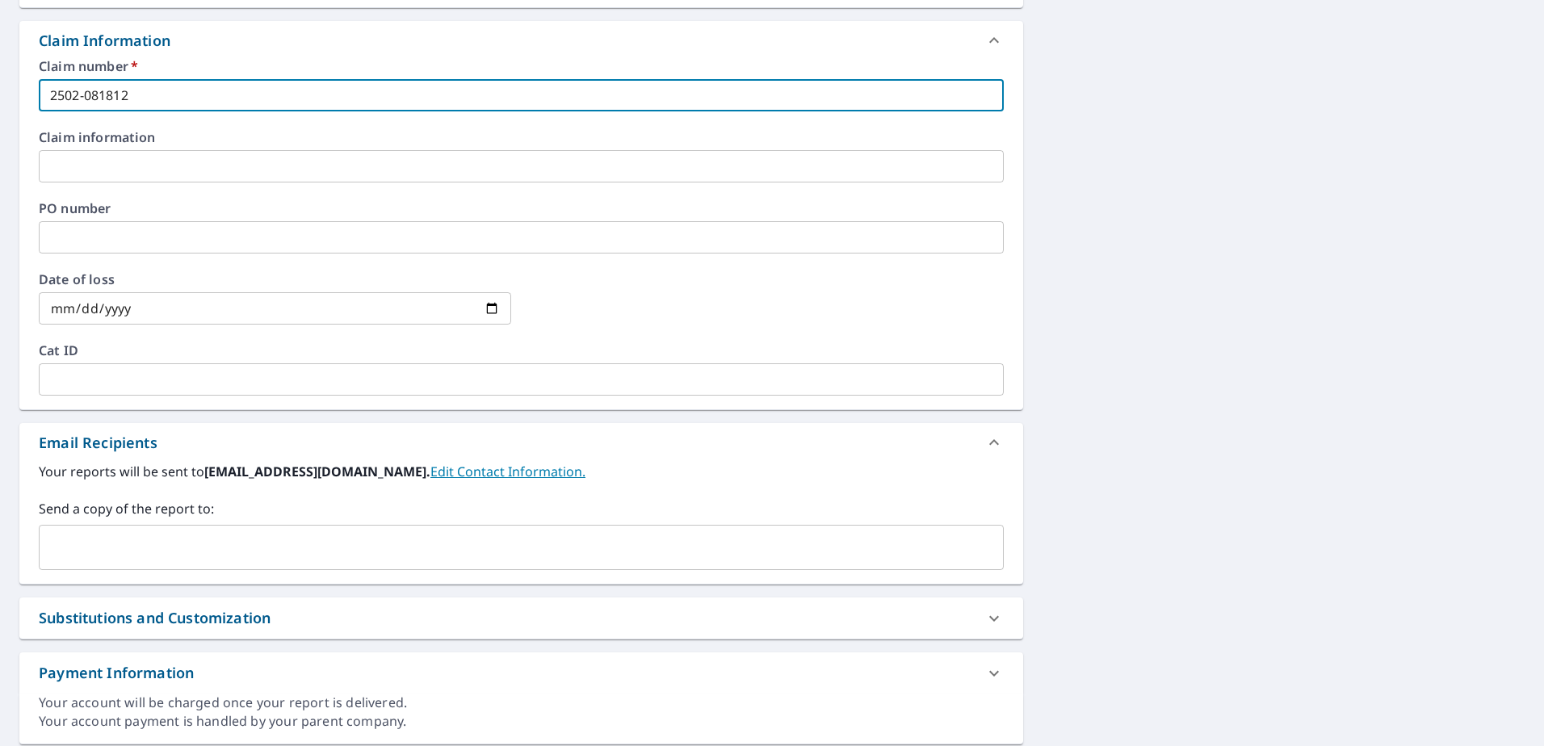
click at [182, 568] on div "​" at bounding box center [521, 547] width 965 height 45
type input "2502-081812"
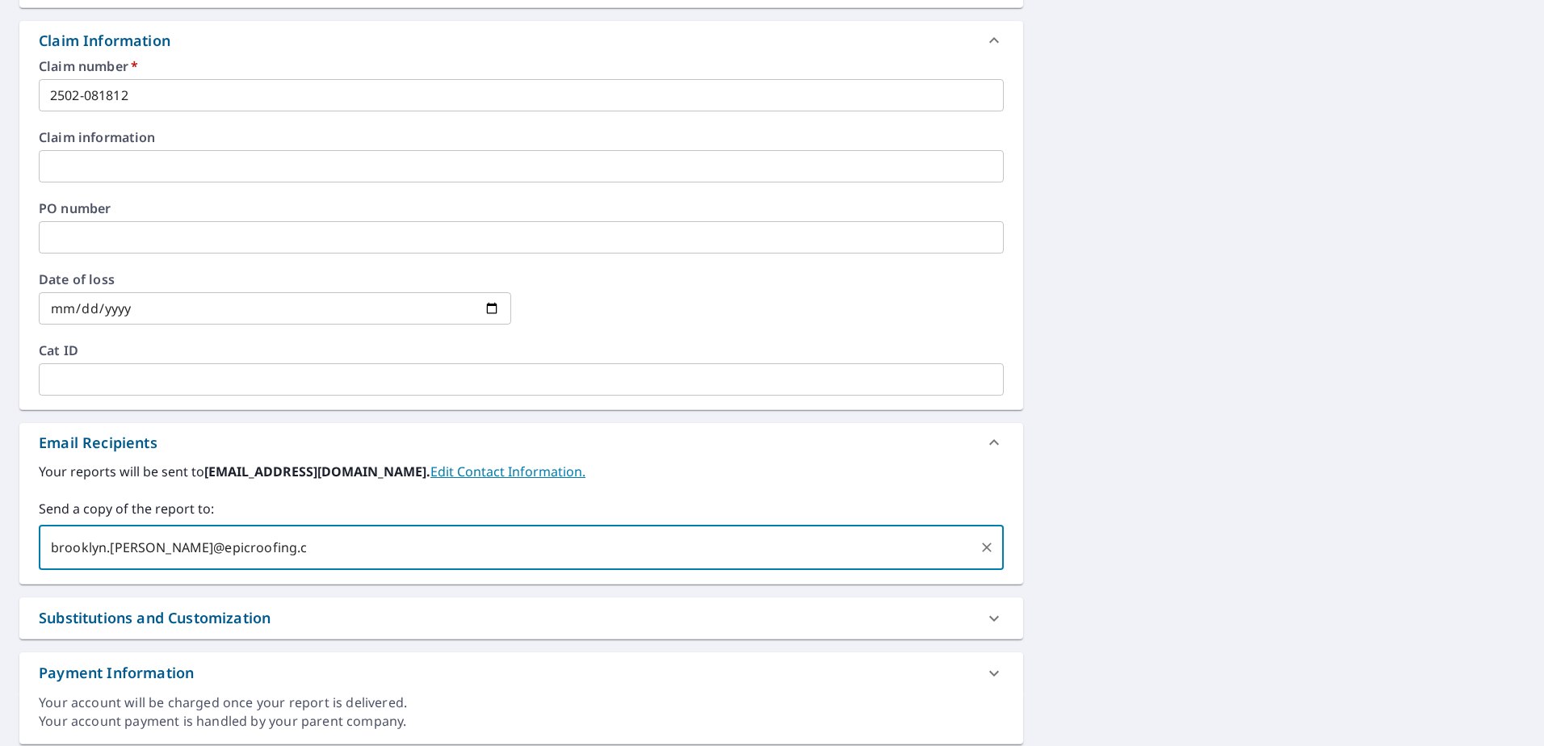
type input "[EMAIL_ADDRESS][PERSON_NAME][DOMAIN_NAME]"
click at [1125, 400] on div "205 MARTIN CROSSING WAY NE CALGARY AB T3J3V4 Aerial Road A standard road map Ae…" at bounding box center [772, 170] width 1544 height 1173
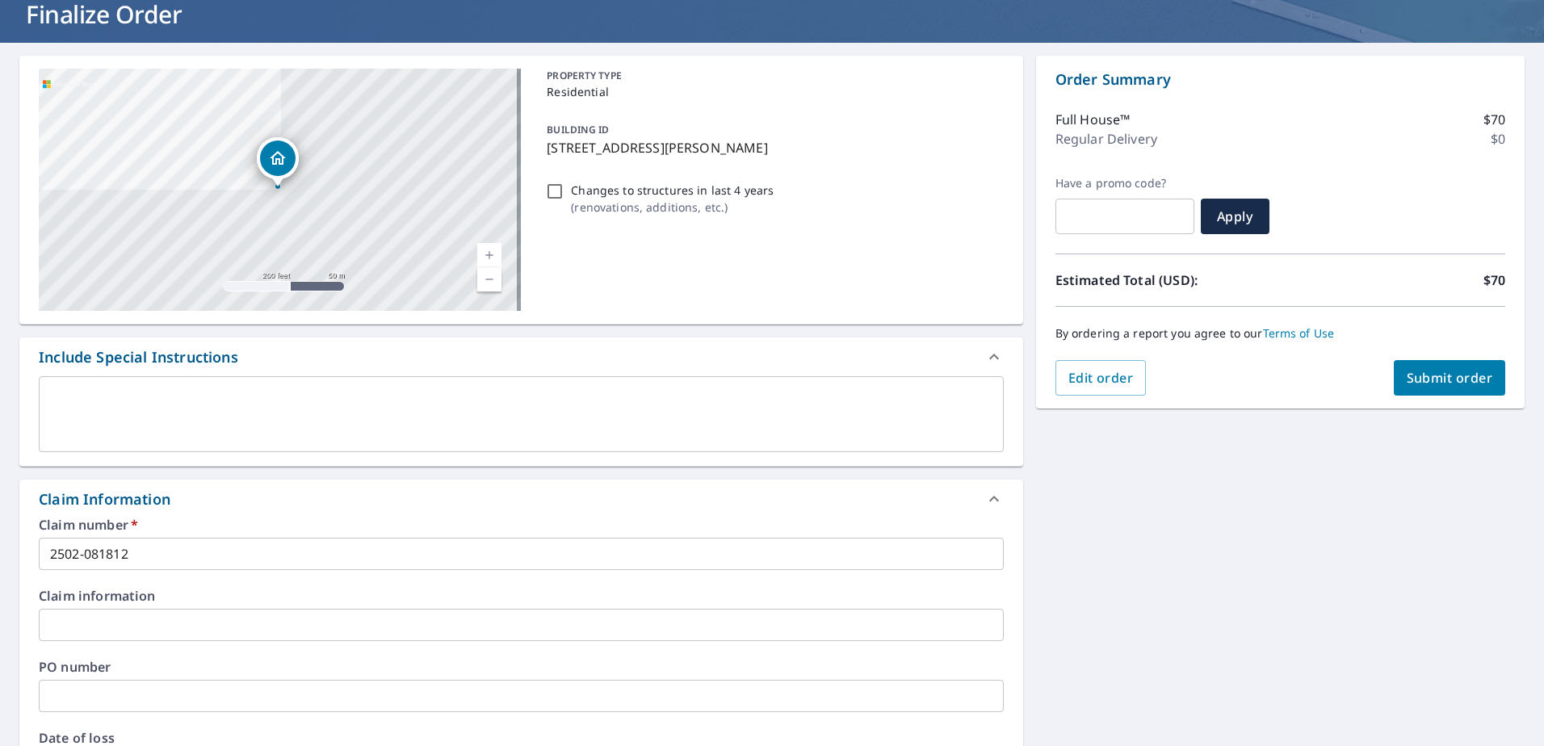
scroll to position [81, 0]
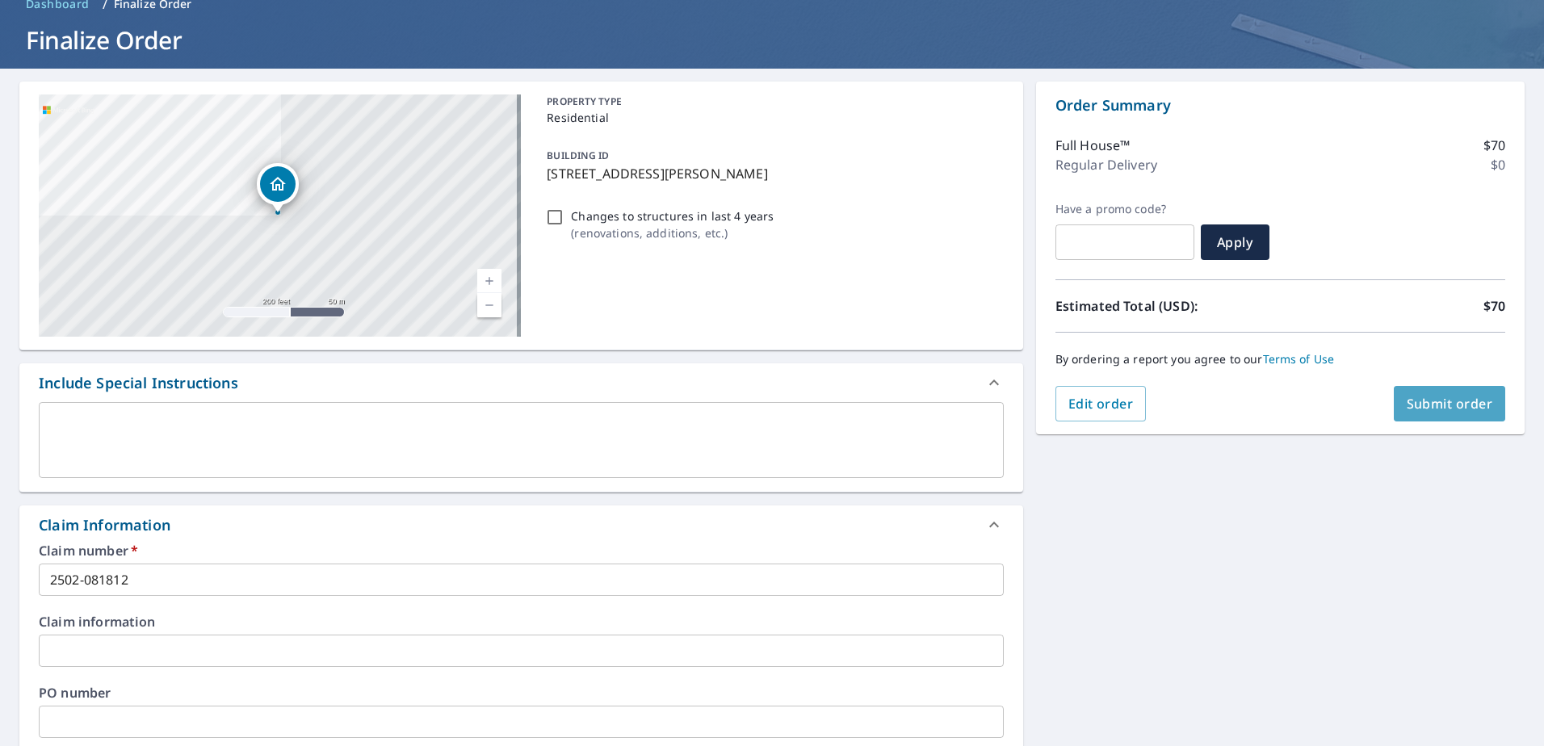
click at [1470, 414] on button "Submit order" at bounding box center [1450, 404] width 112 height 36
checkbox input "true"
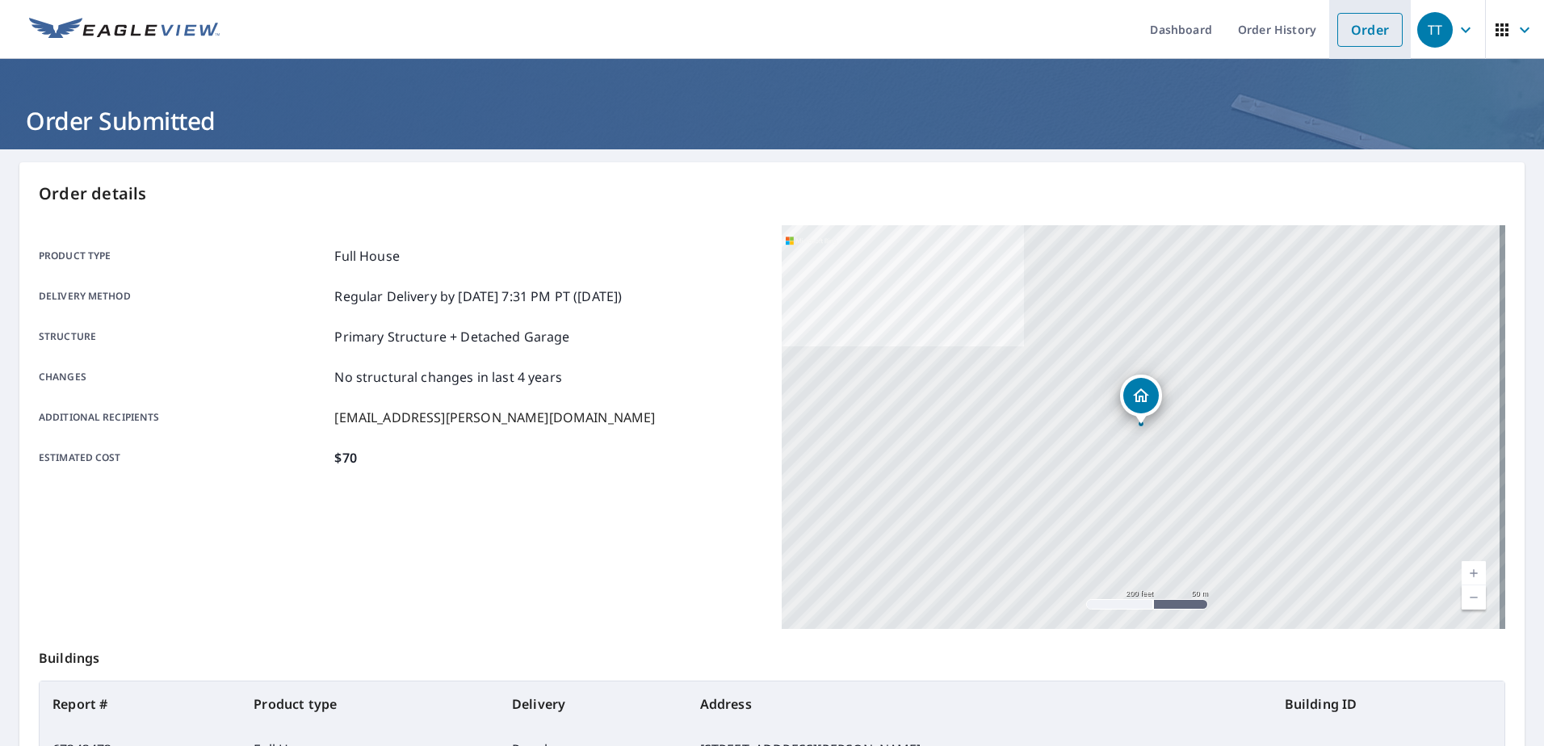
click at [1337, 34] on link "Order" at bounding box center [1369, 30] width 65 height 34
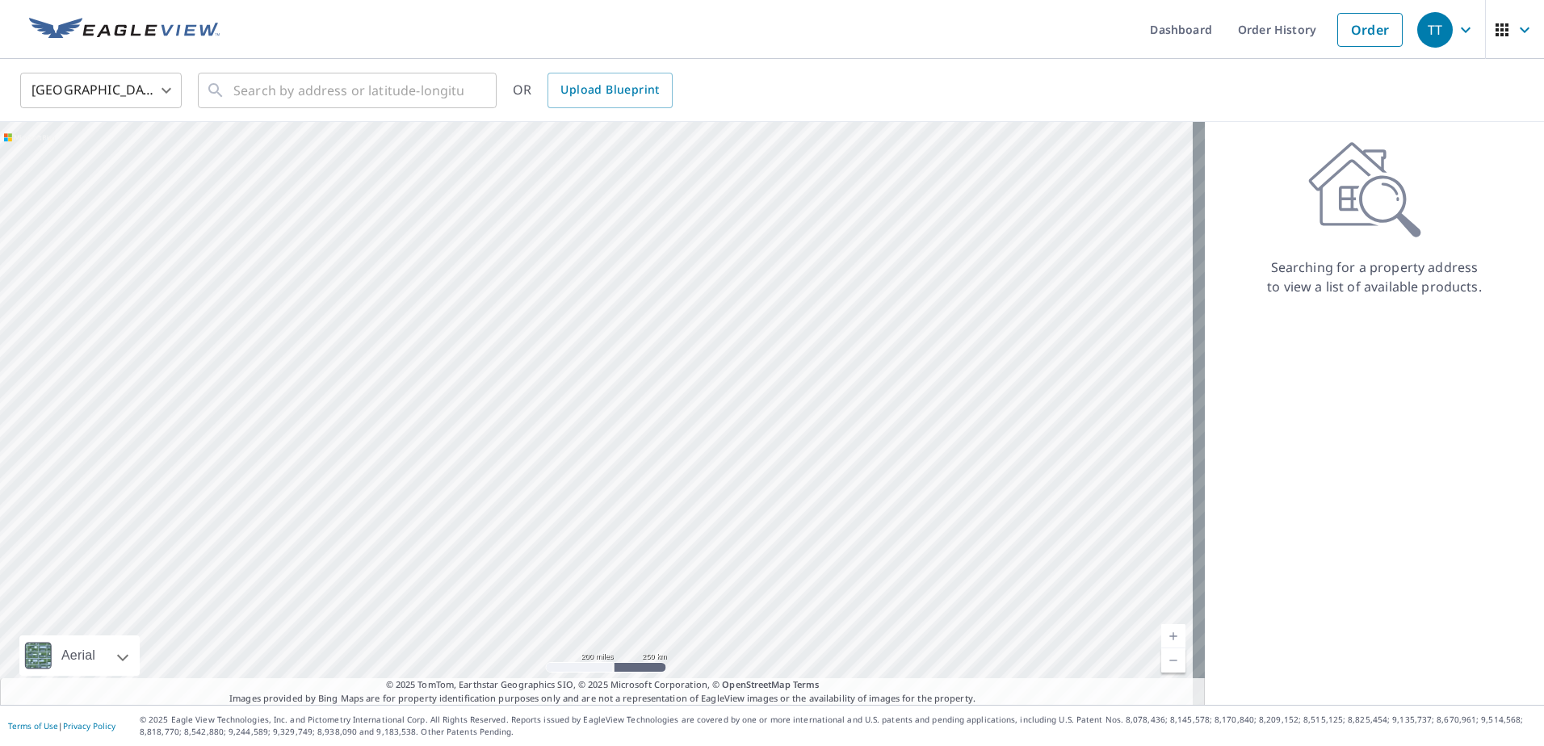
click at [150, 91] on body "TT TT Dashboard Order History Order TT United States US ​ ​ OR Upload Blueprint…" at bounding box center [772, 373] width 1544 height 746
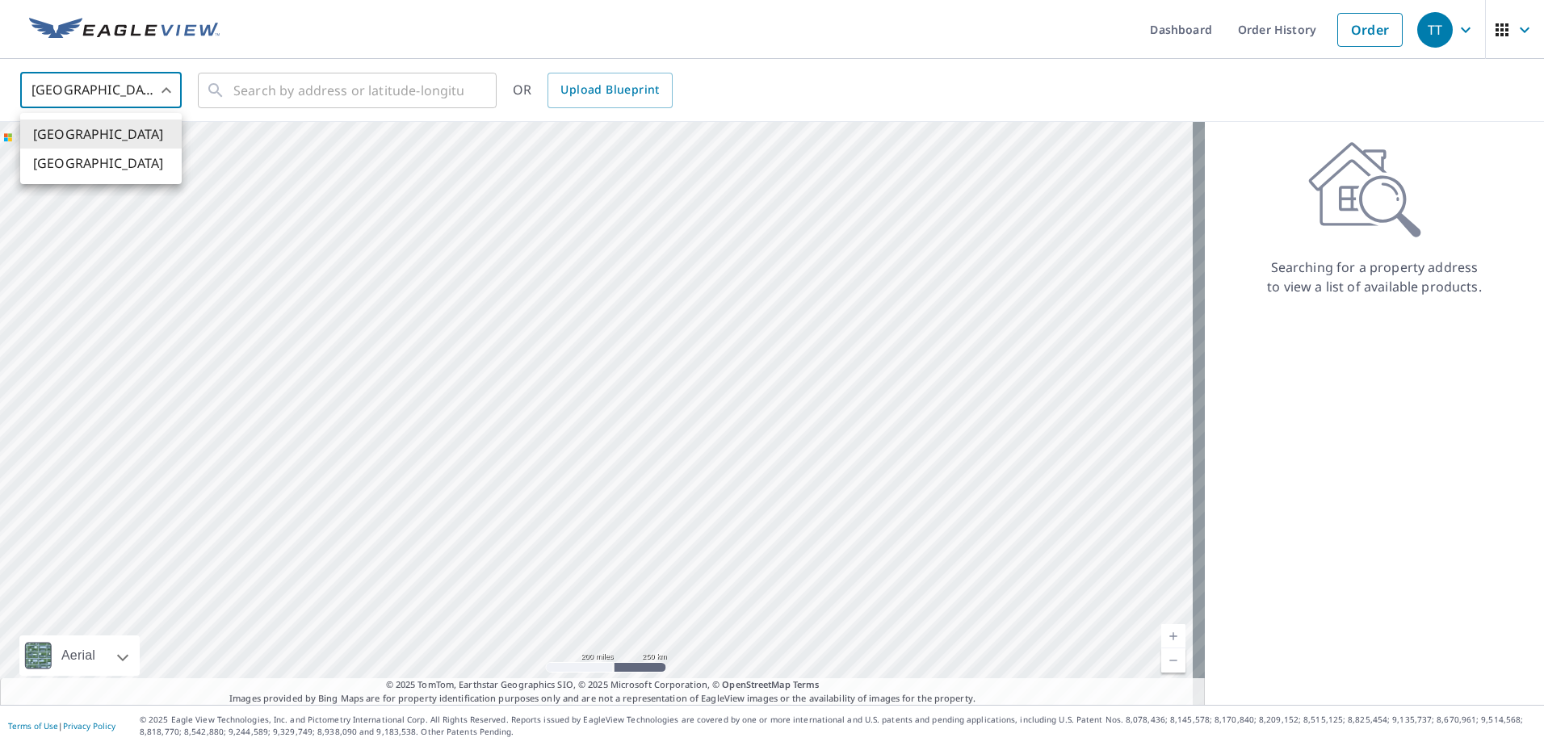
click at [127, 160] on li "[GEOGRAPHIC_DATA]" at bounding box center [100, 163] width 161 height 29
type input "CA"
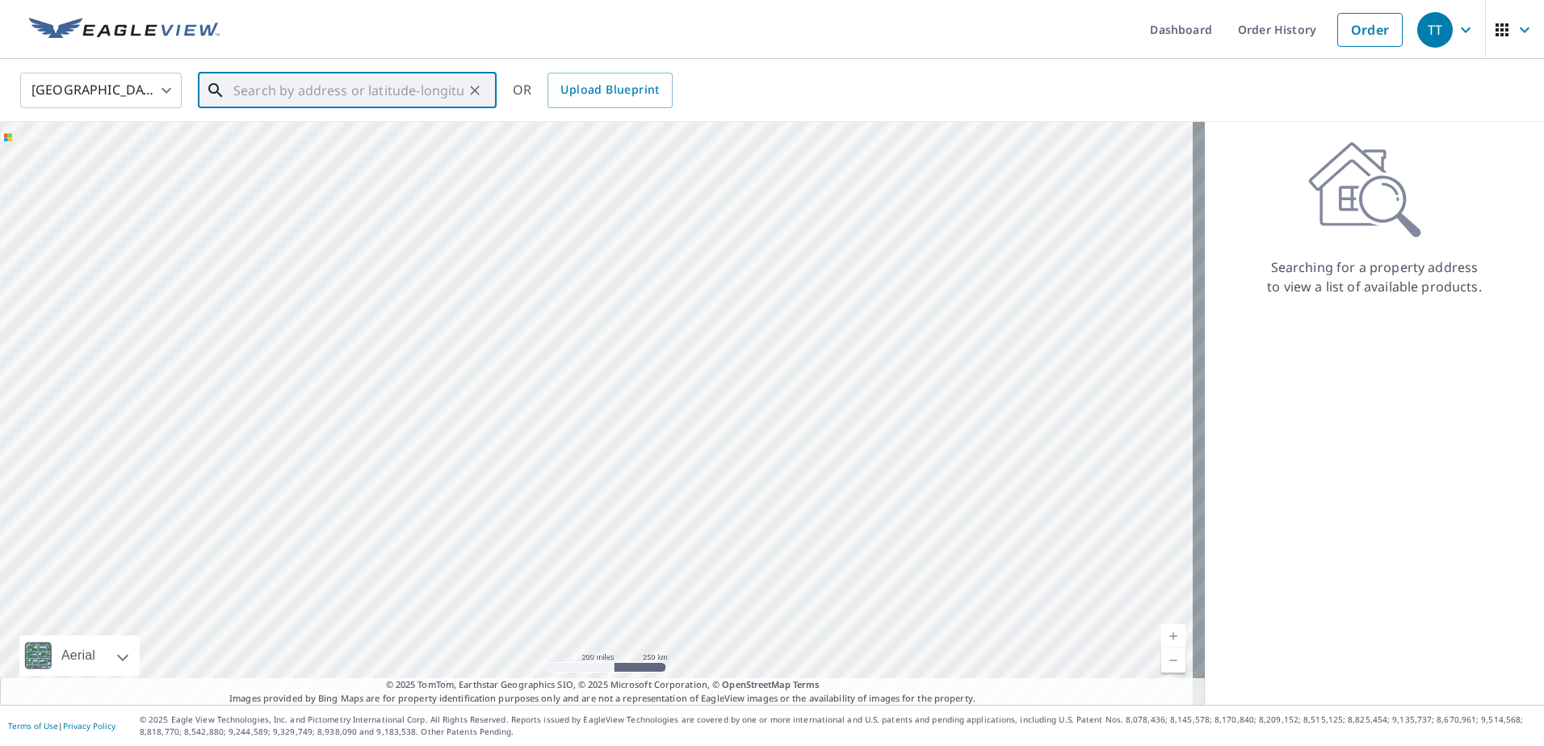
click at [296, 91] on input "text" at bounding box center [348, 90] width 230 height 45
paste input "421 24 AVE NW, CALGARY, AB"
click at [293, 129] on span "421 24 AVE NW CALGARY AB T2M1X3" at bounding box center [357, 137] width 254 height 19
type input "421 24 AVE NW CALGARY AB T2M1X3"
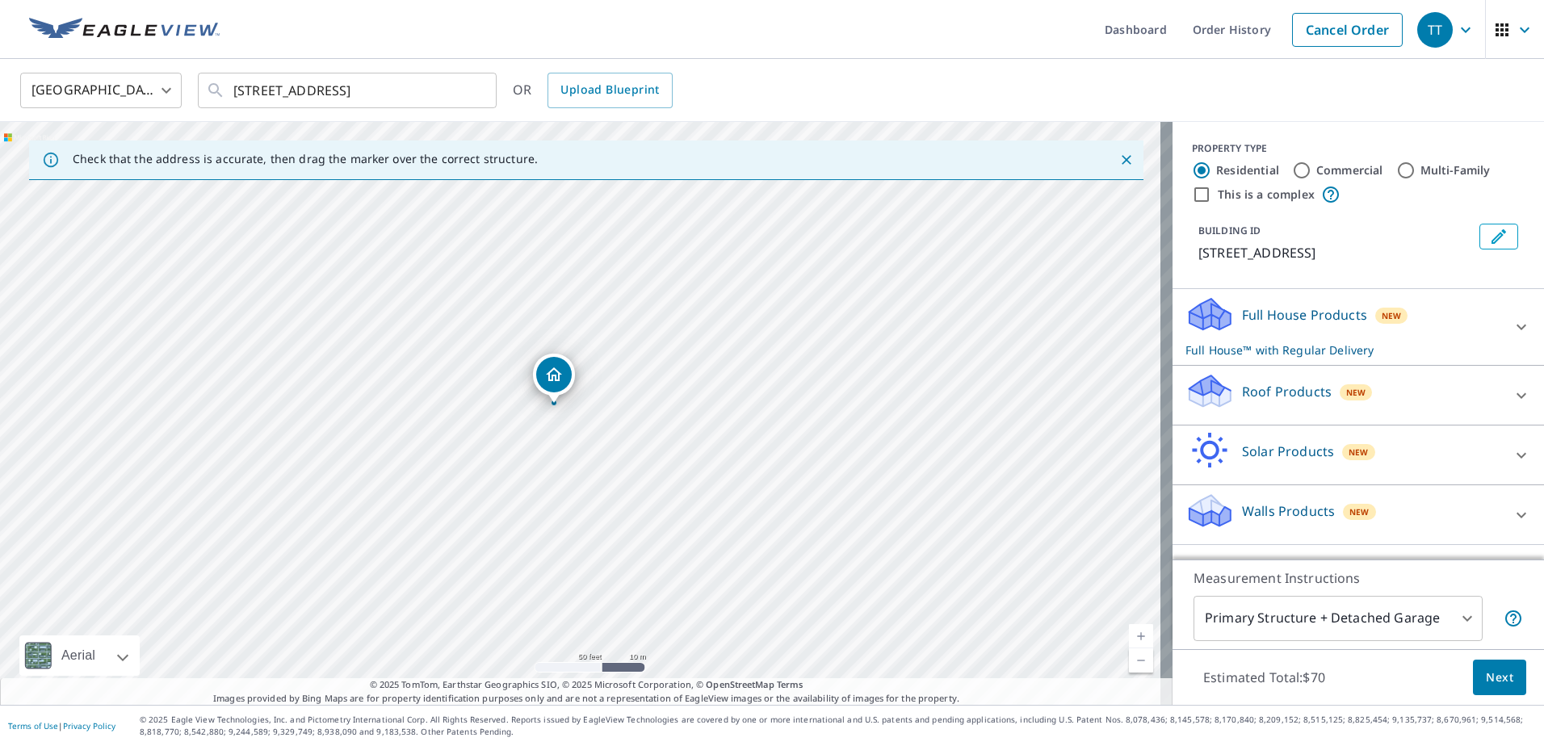
click at [1355, 393] on div "New" at bounding box center [1355, 392] width 33 height 16
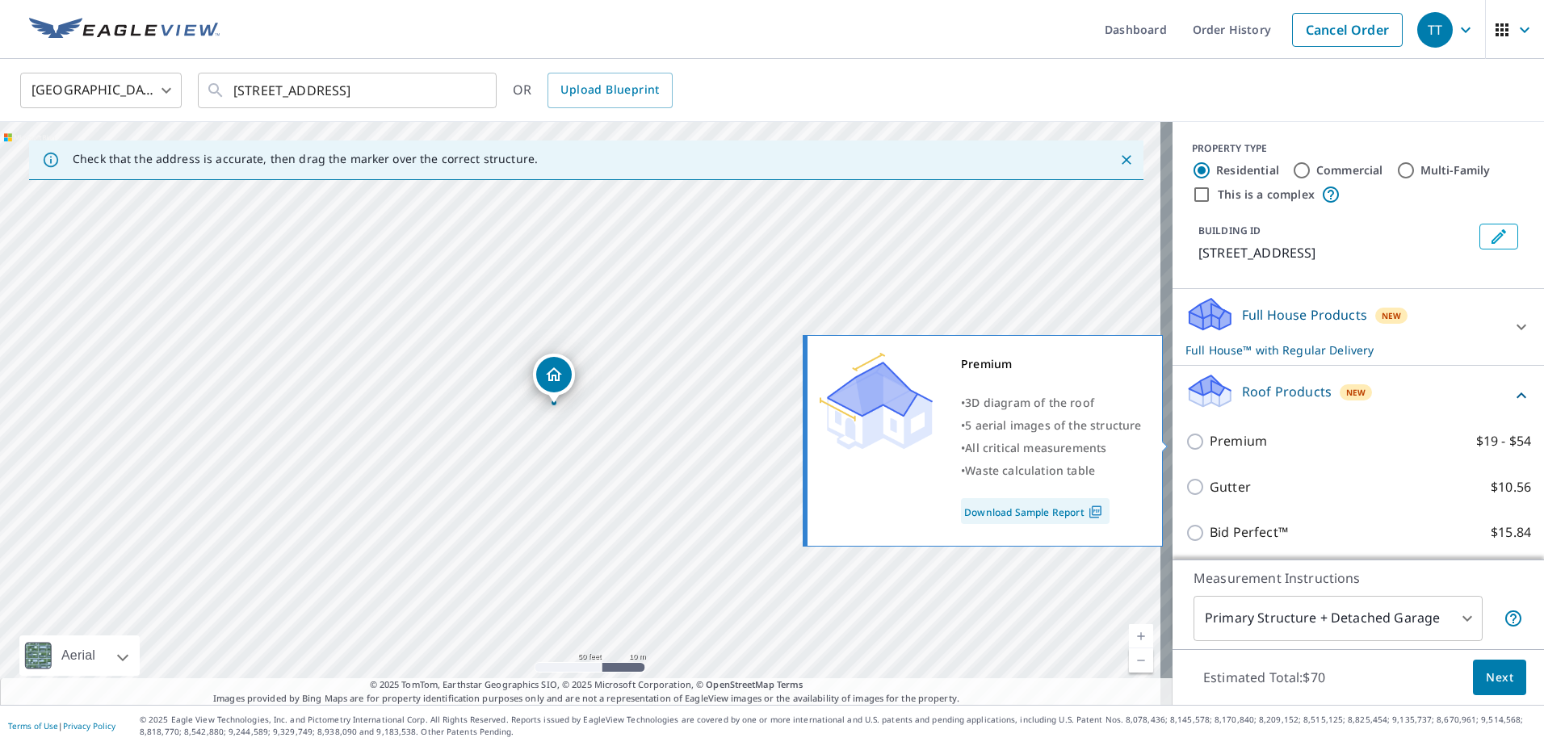
click at [1214, 440] on p "Premium" at bounding box center [1237, 441] width 57 height 20
click at [1209, 440] on input "Premium $19 - $54" at bounding box center [1197, 441] width 24 height 19
checkbox input "true"
checkbox input "false"
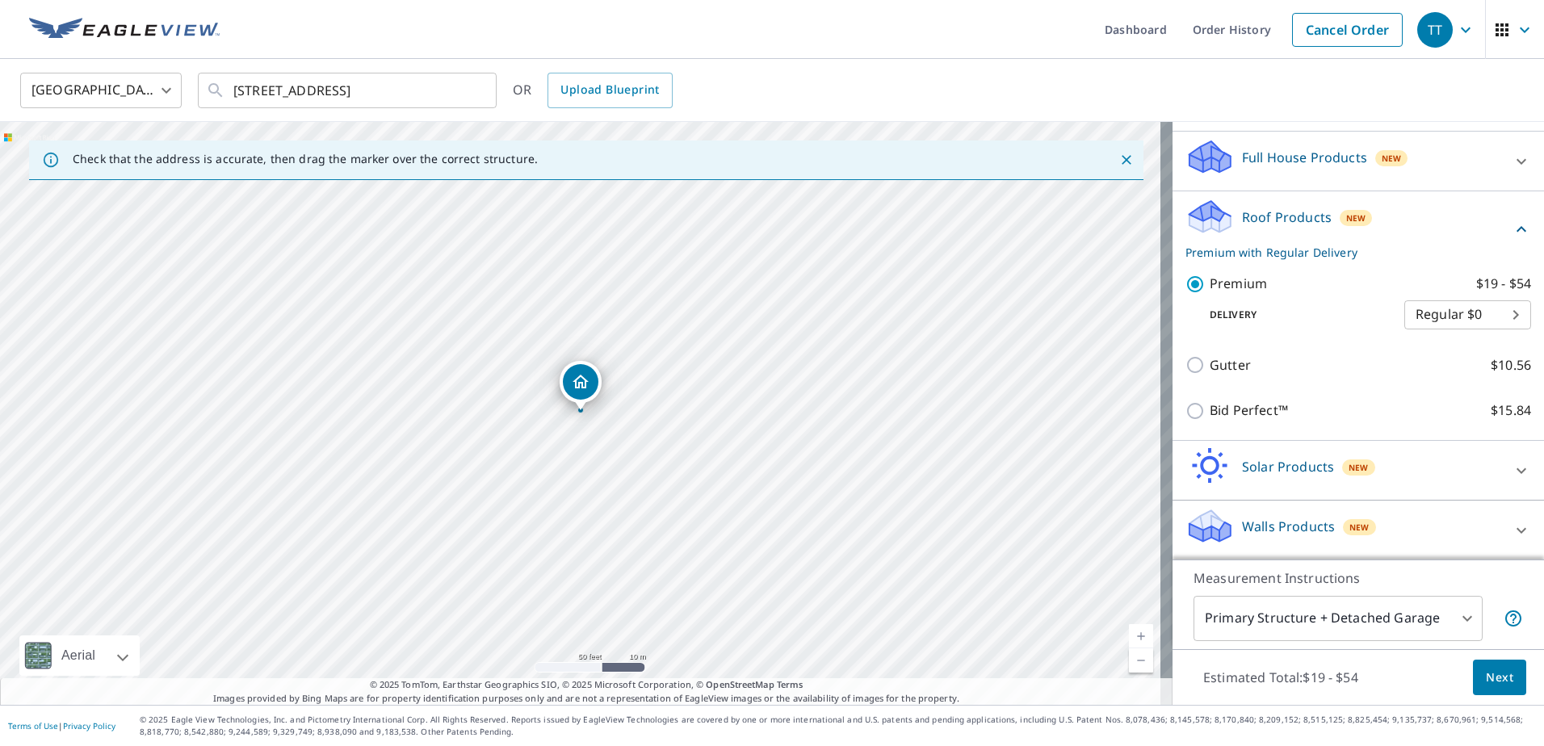
scroll to position [158, 0]
click at [1495, 670] on span "Next" at bounding box center [1499, 678] width 27 height 20
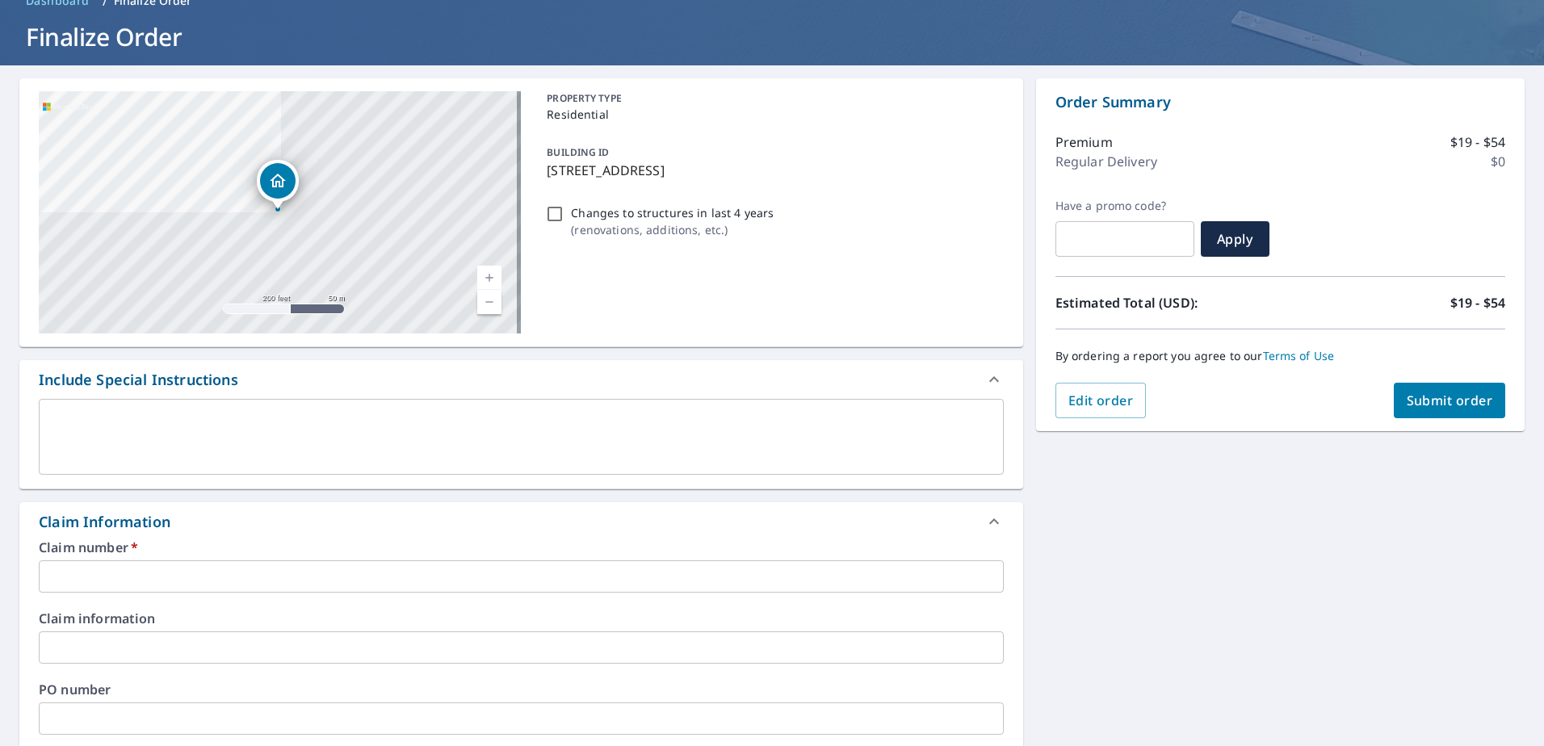
scroll to position [242, 0]
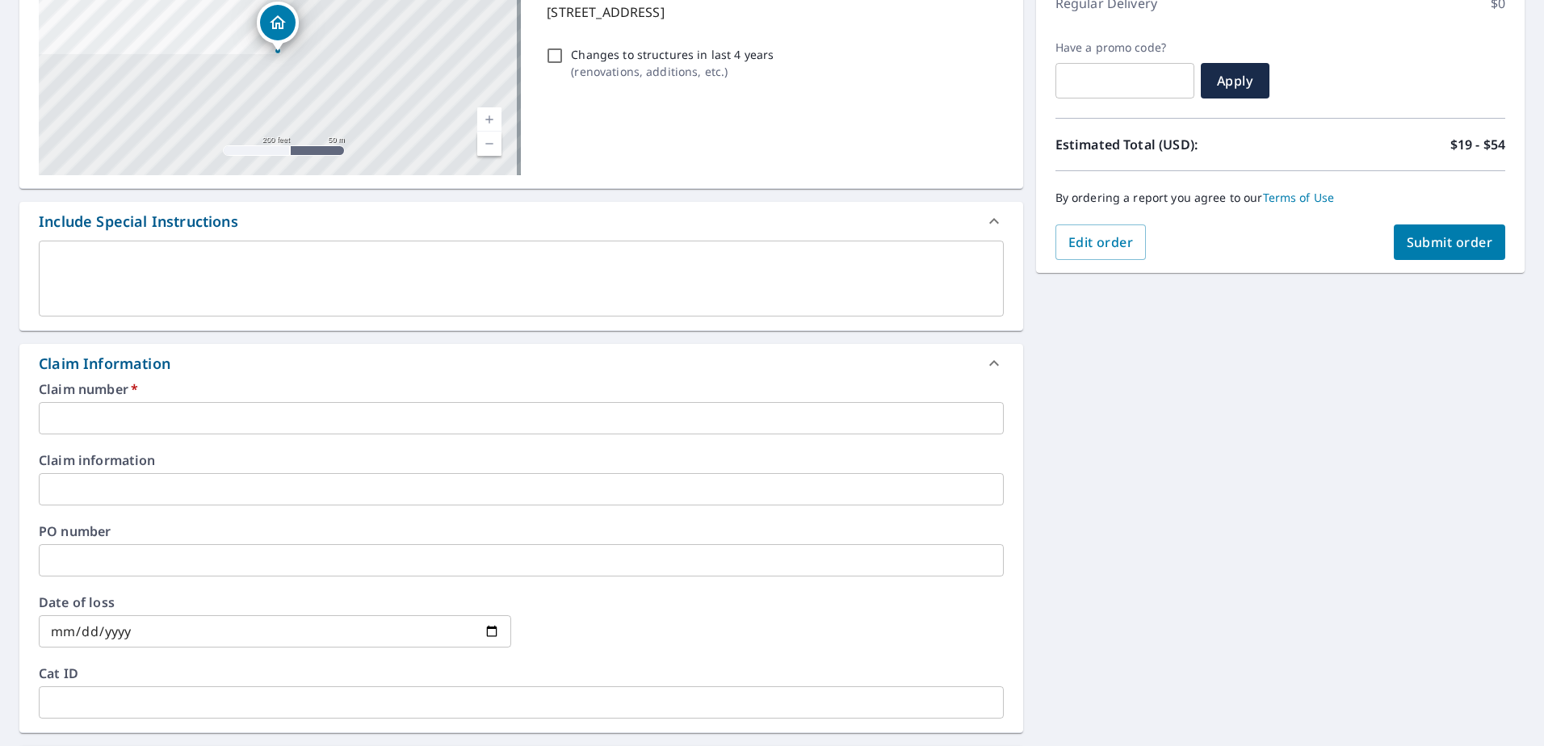
click at [207, 405] on input "text" at bounding box center [521, 418] width 965 height 32
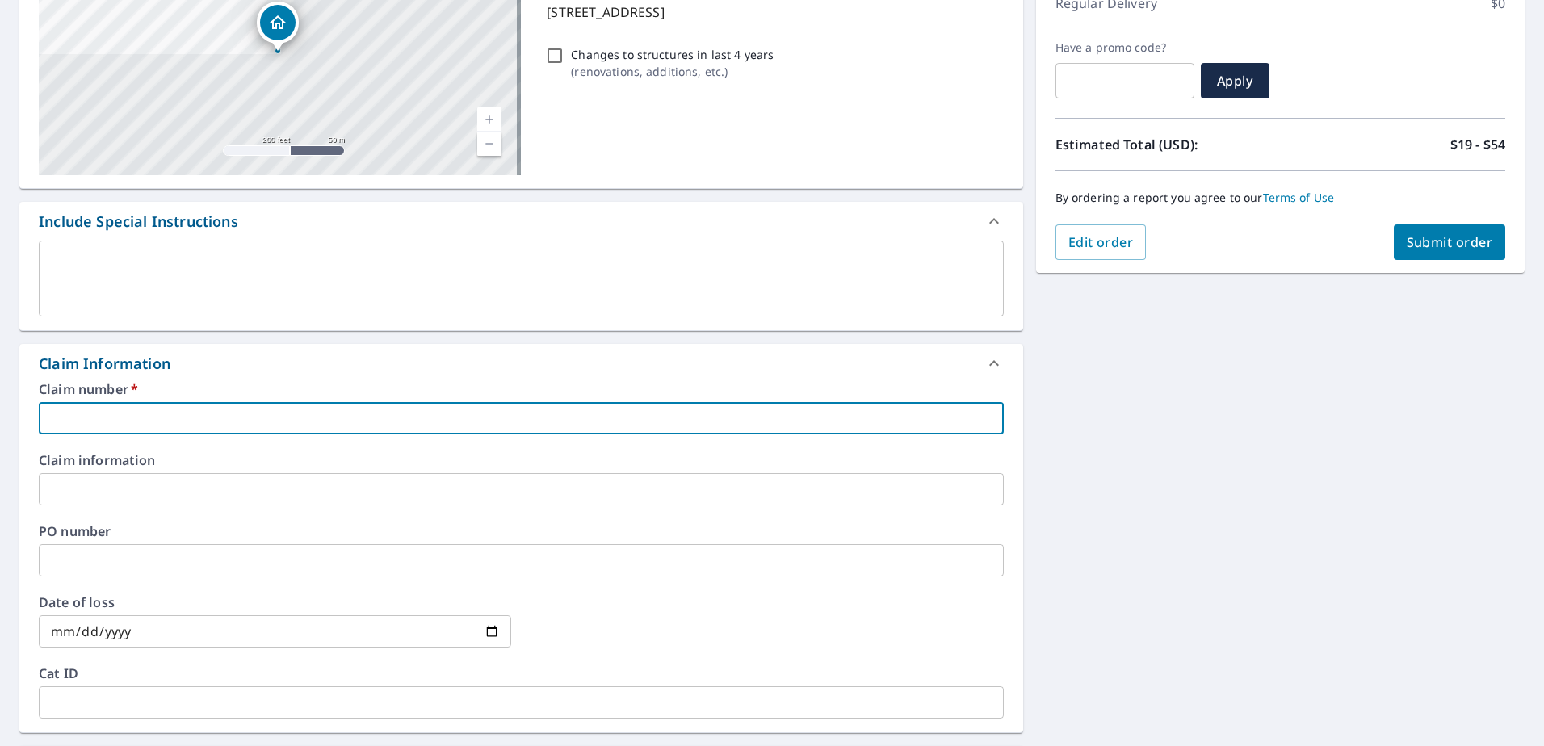
type input "2"
checkbox input "true"
type input "25"
checkbox input "true"
type input "250"
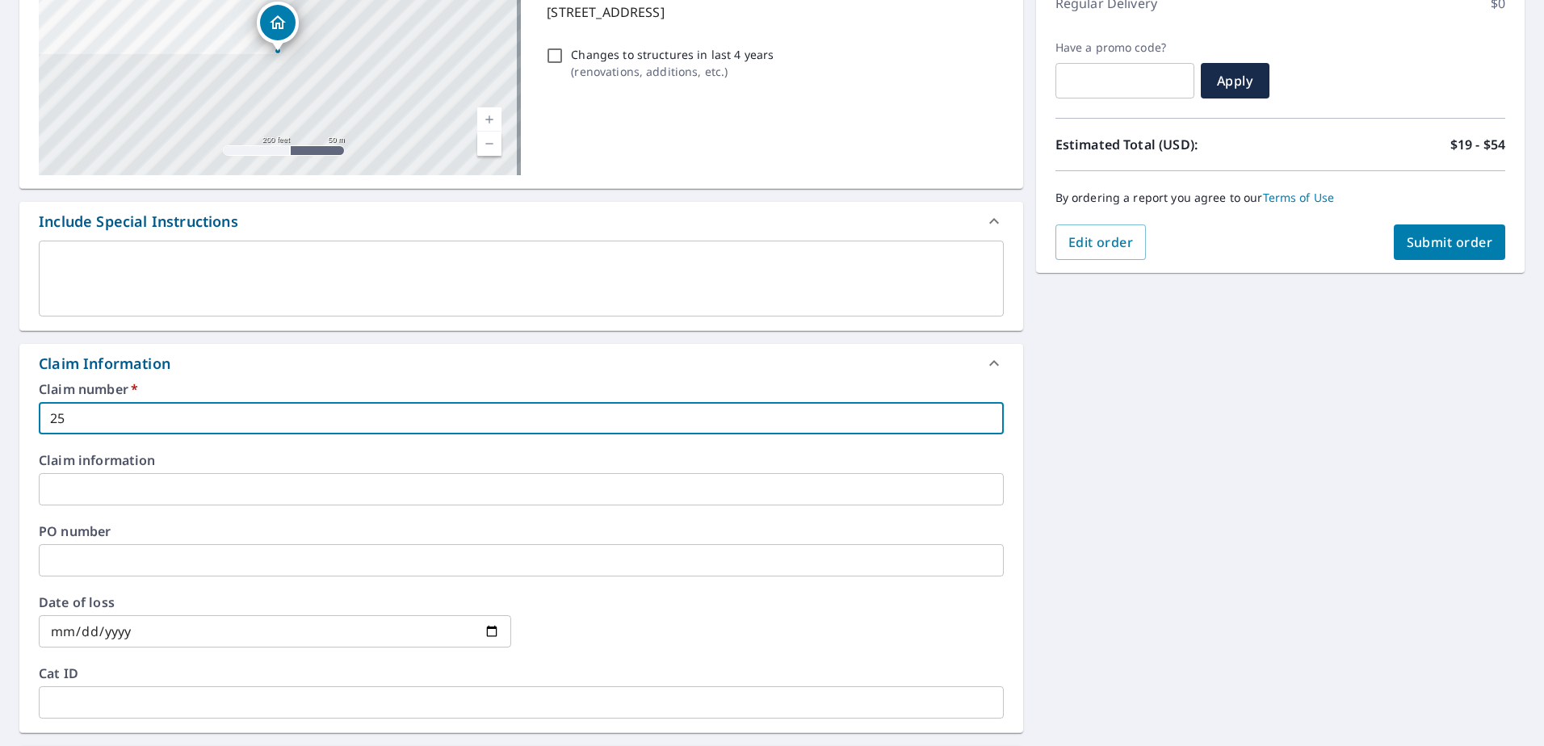
checkbox input "true"
type input "2502"
checkbox input "true"
type input "2502-"
checkbox input "true"
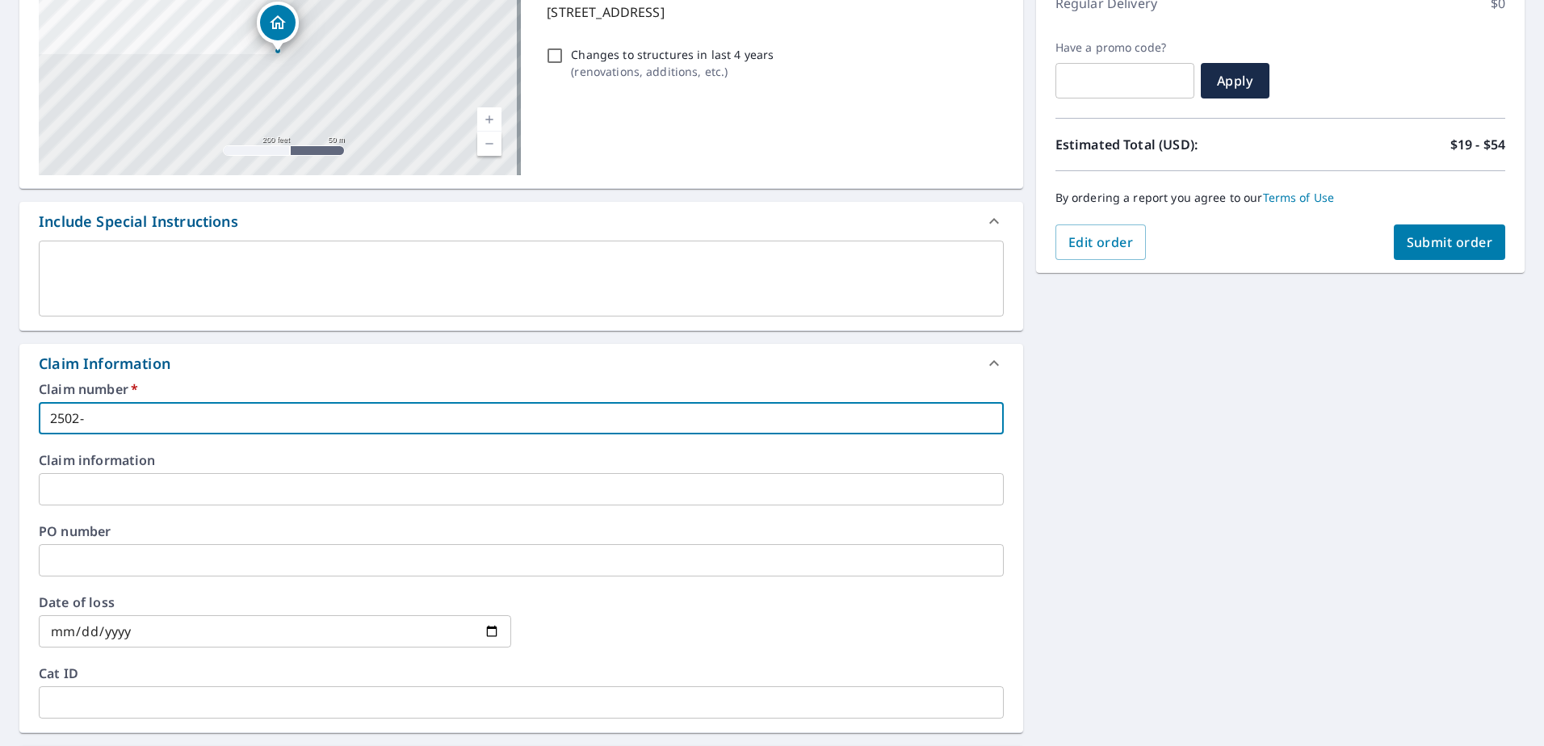
type input "2502-0"
checkbox input "true"
type input "2502-08"
checkbox input "true"
type input "2502-081"
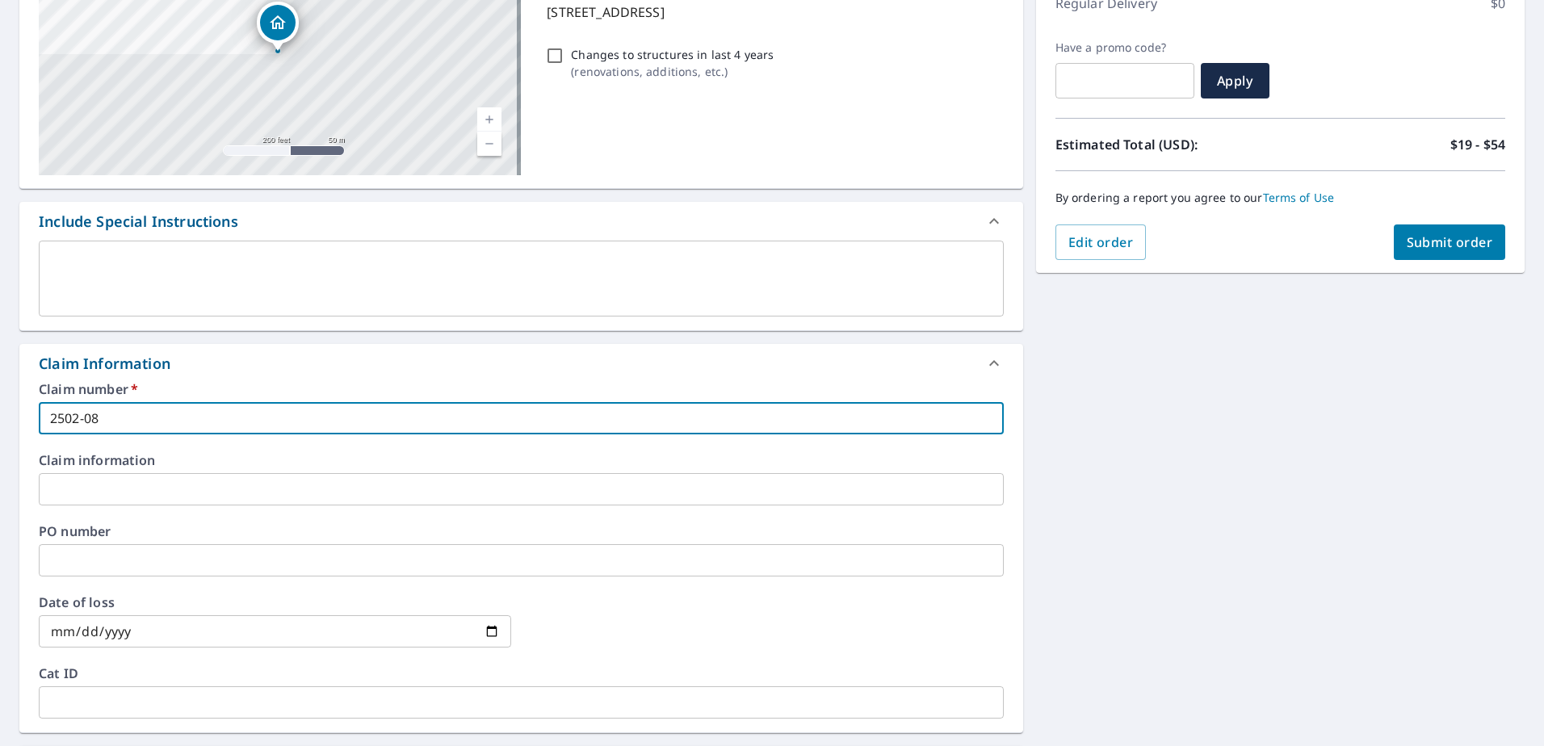
checkbox input "true"
type input "2502-0818"
checkbox input "true"
type input "2502-08181"
checkbox input "true"
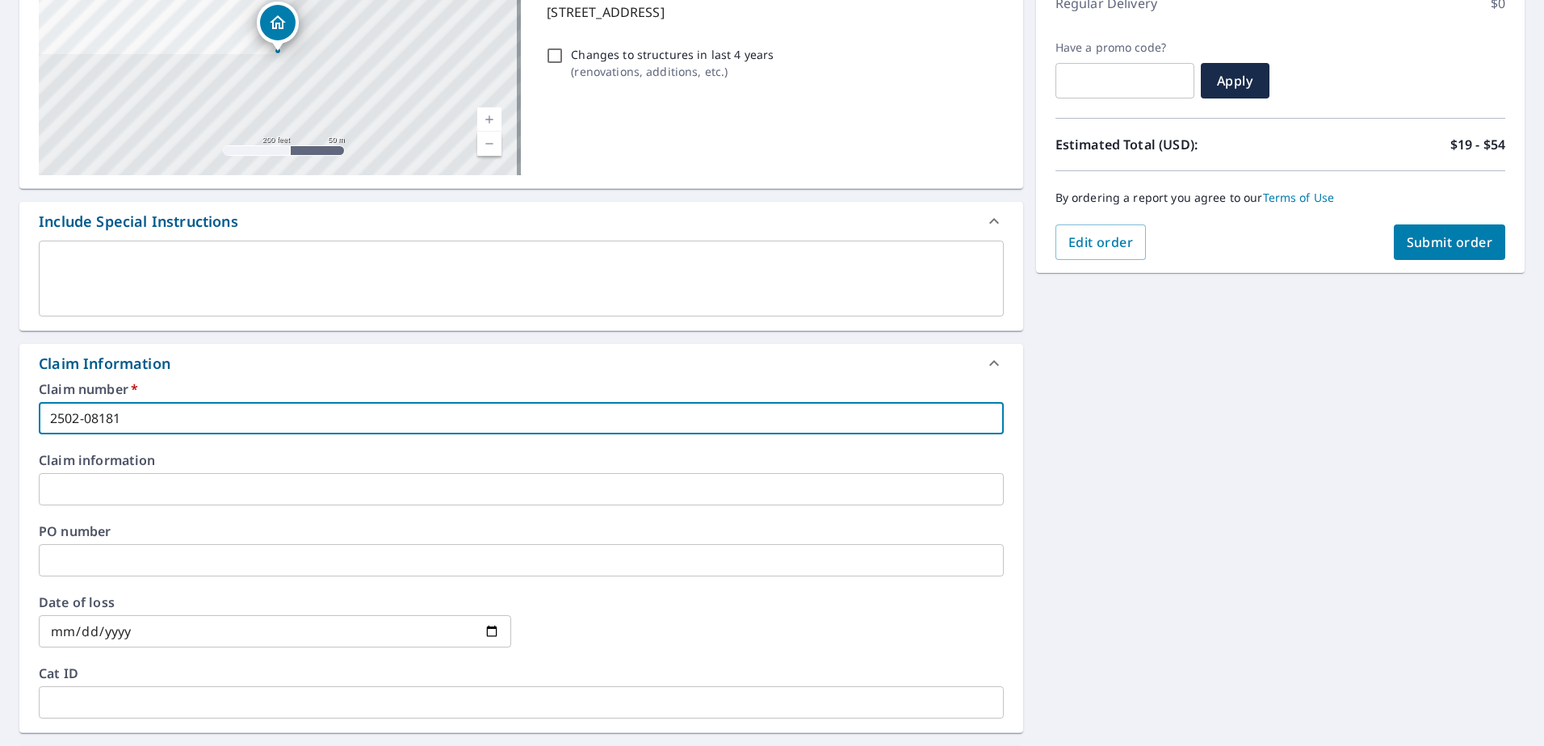
type input "2502-081814"
checkbox input "true"
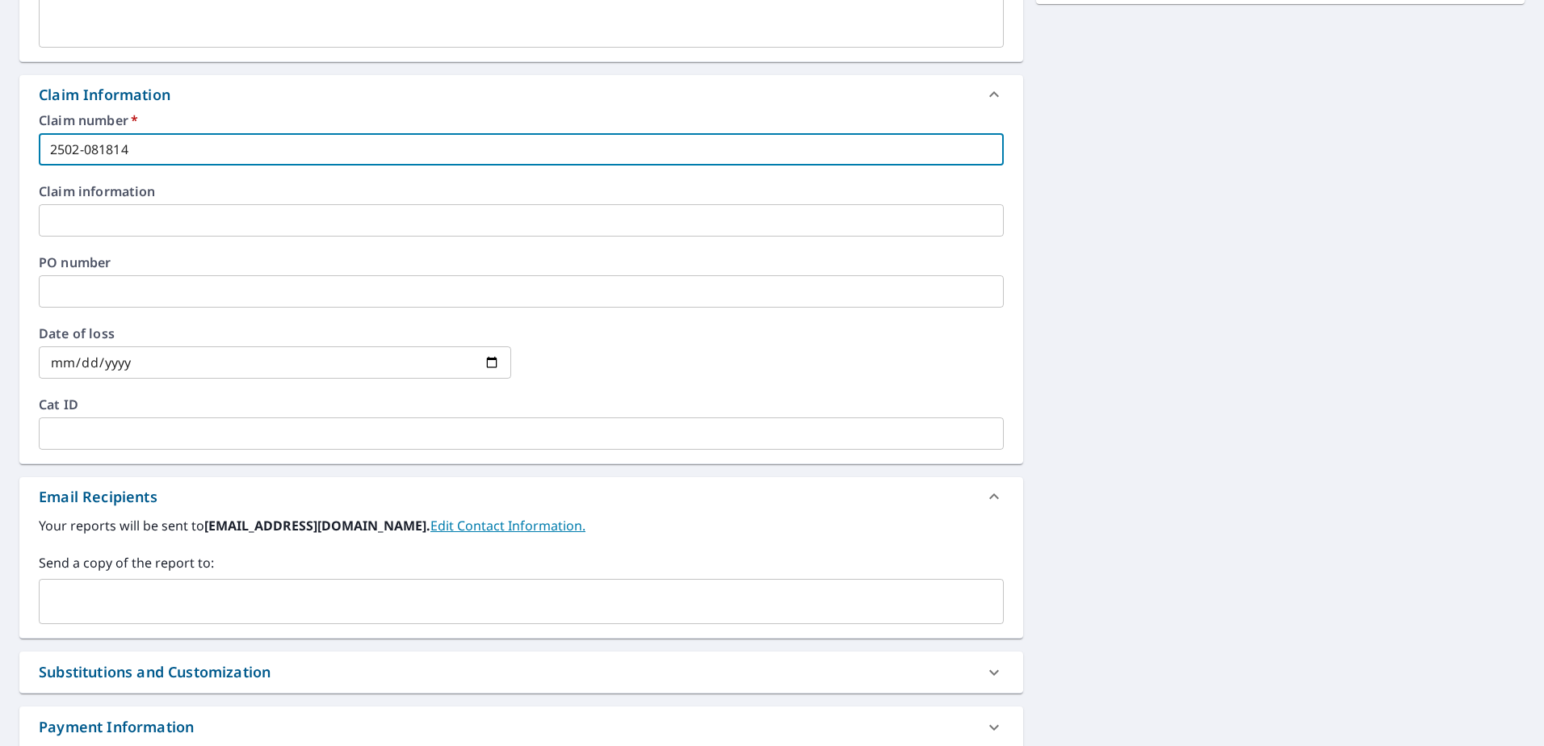
scroll to position [565, 0]
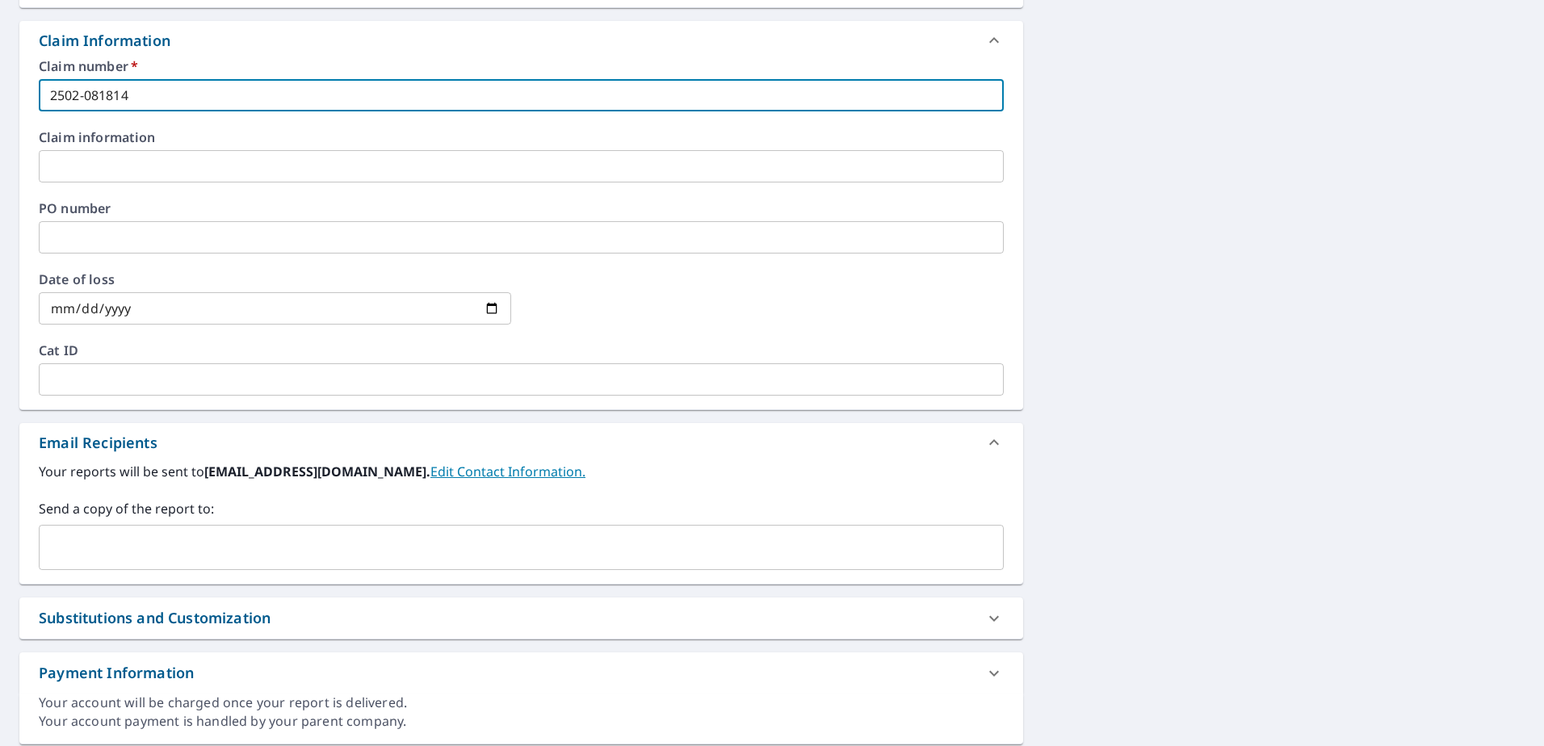
type input "2502-081814"
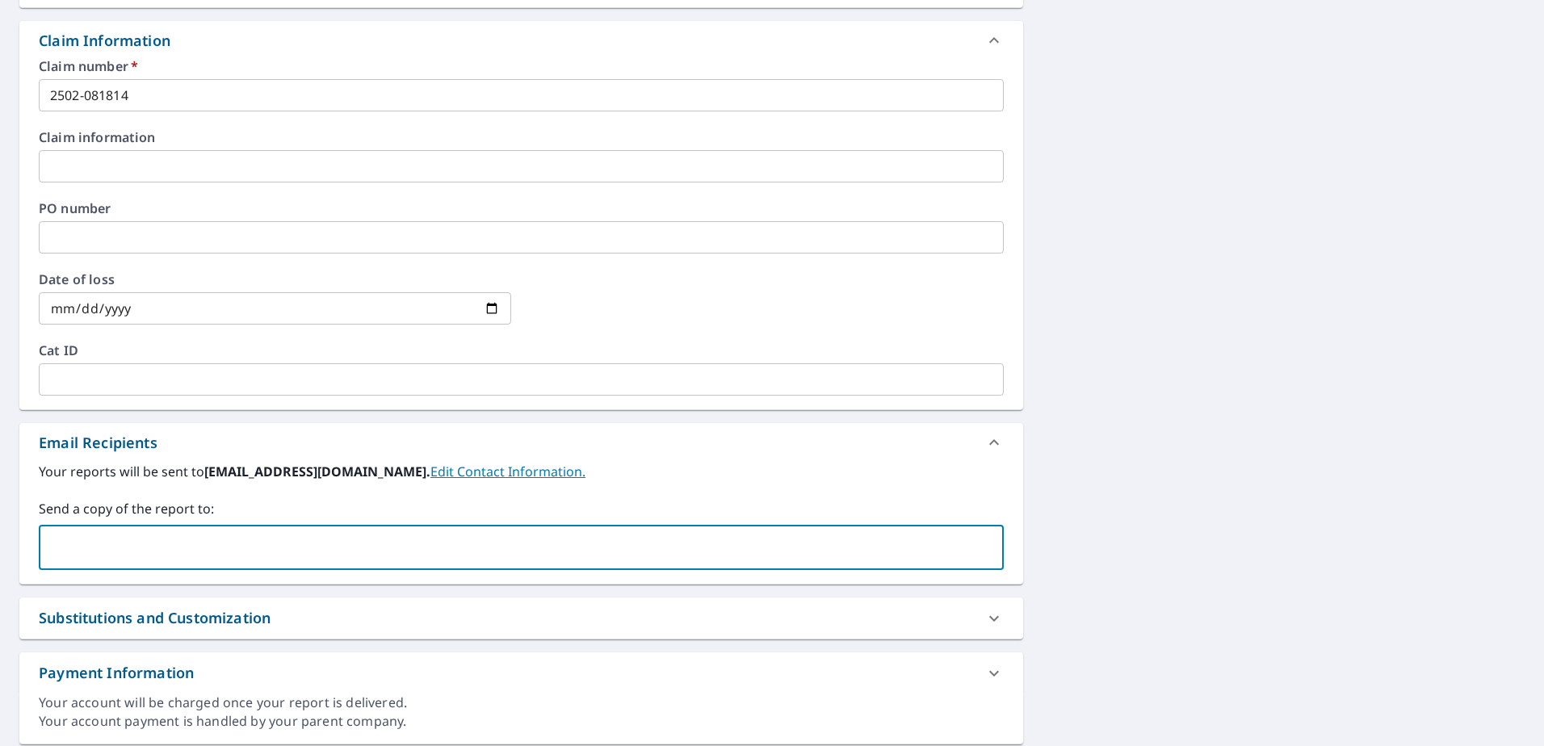
click at [145, 539] on input "text" at bounding box center [509, 547] width 926 height 31
type input "[EMAIL_ADDRESS][PERSON_NAME][DOMAIN_NAME]"
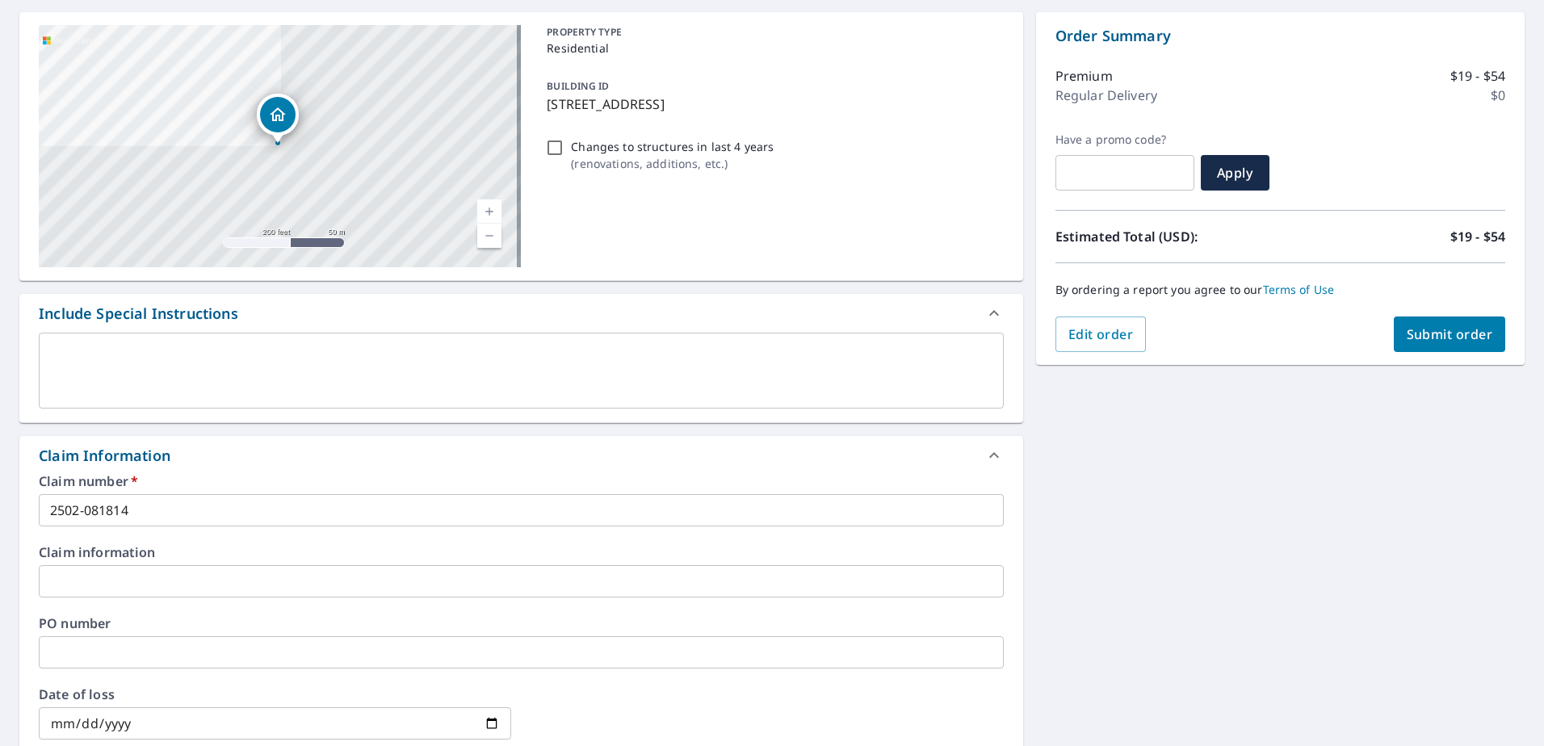
scroll to position [0, 0]
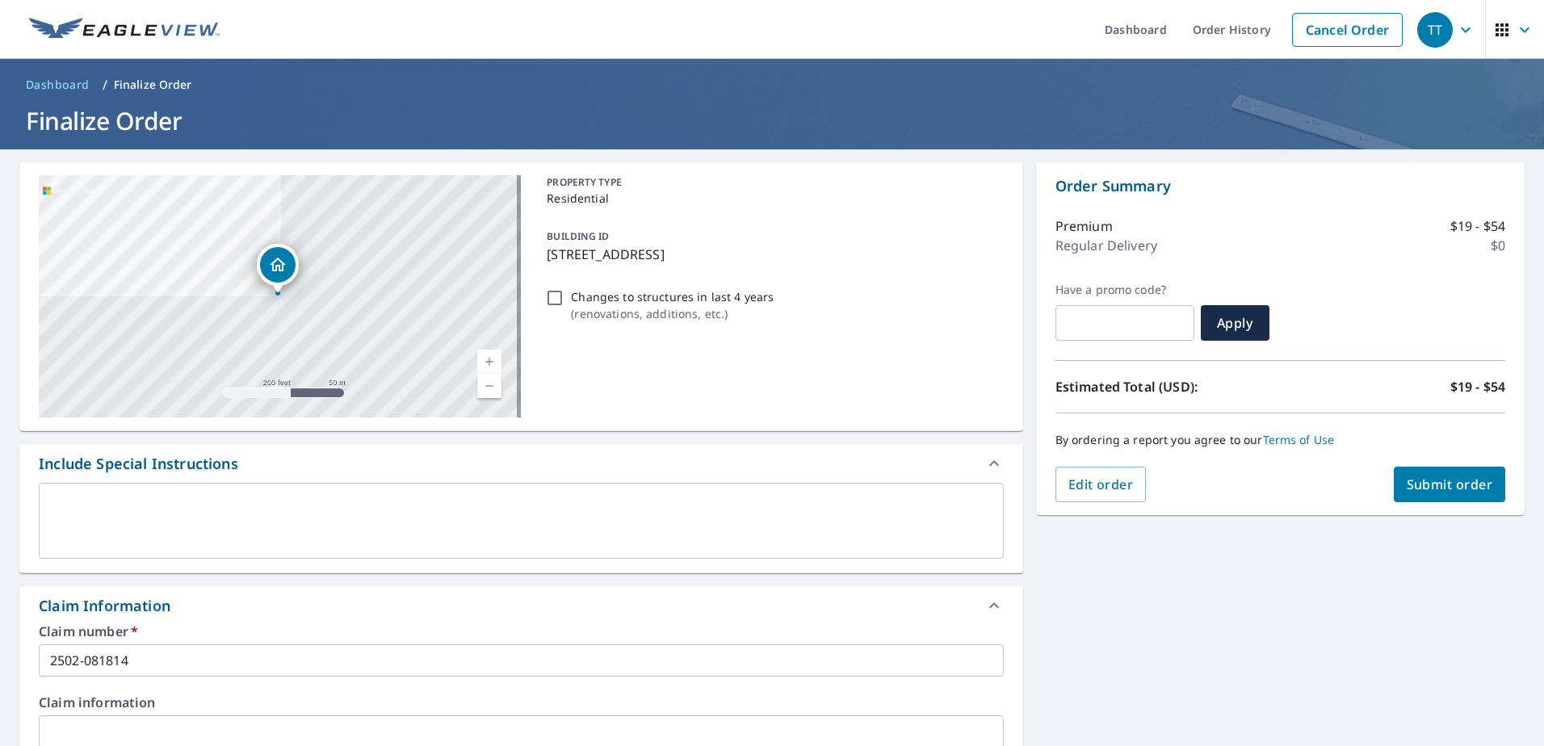
click at [1422, 490] on span "Submit order" at bounding box center [1449, 485] width 86 height 18
checkbox input "true"
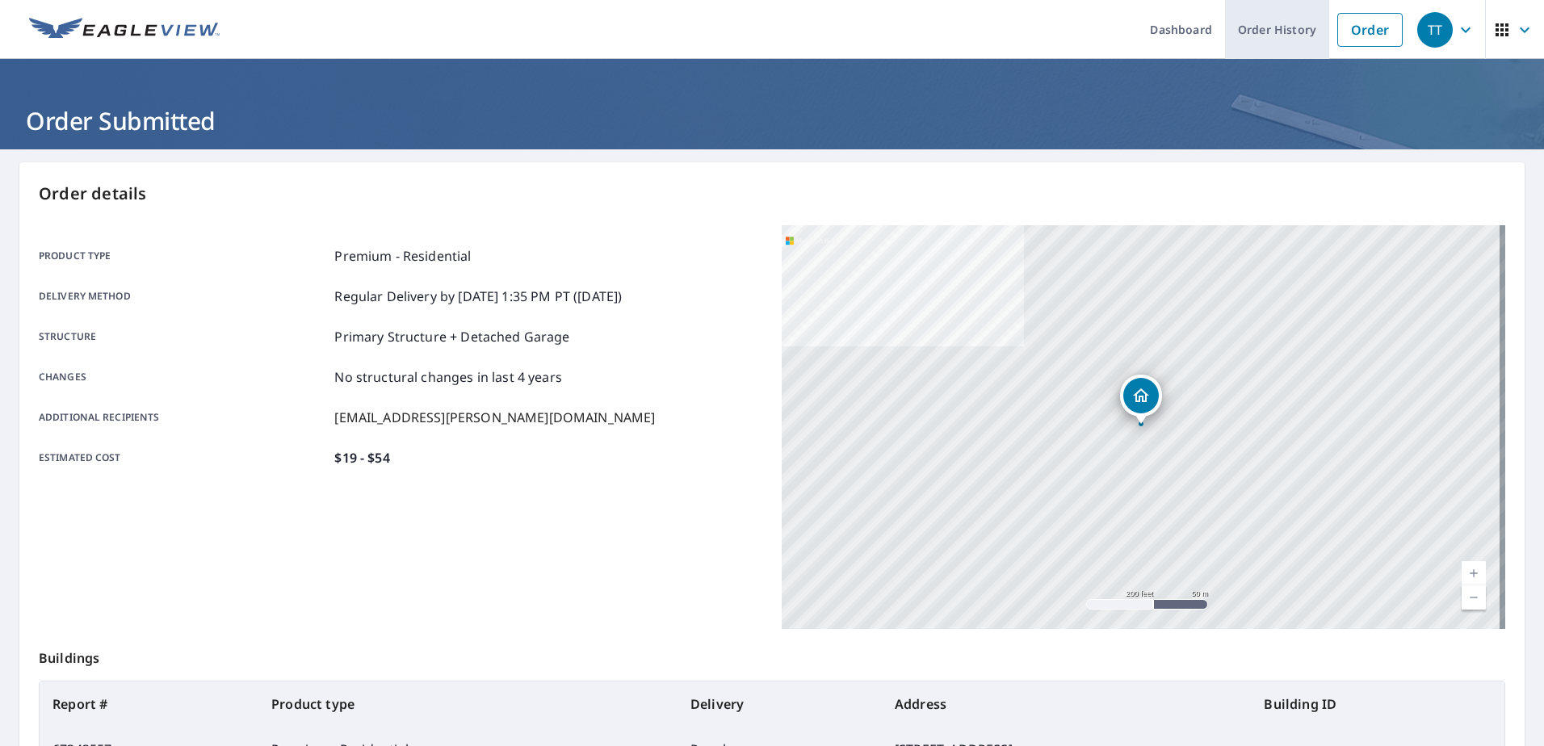
drag, startPoint x: 1364, startPoint y: 23, endPoint x: 1304, endPoint y: 41, distance: 62.3
click at [1364, 23] on link "Order" at bounding box center [1369, 30] width 65 height 34
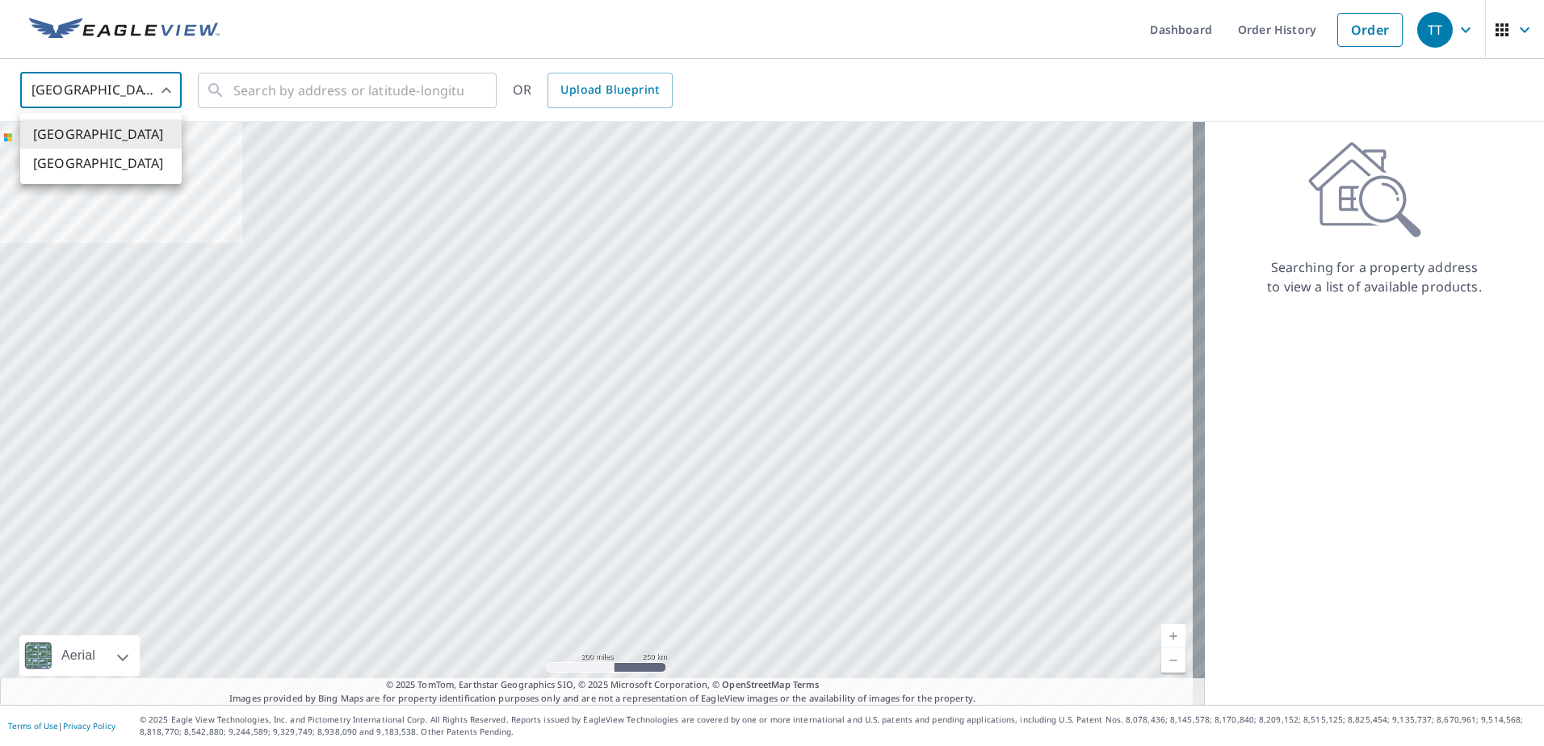
drag, startPoint x: 76, startPoint y: 86, endPoint x: 79, endPoint y: 210, distance: 123.6
click at [77, 86] on body "TT TT Dashboard Order History Order TT United States US ​ ​ OR Upload Blueprint…" at bounding box center [772, 373] width 1544 height 746
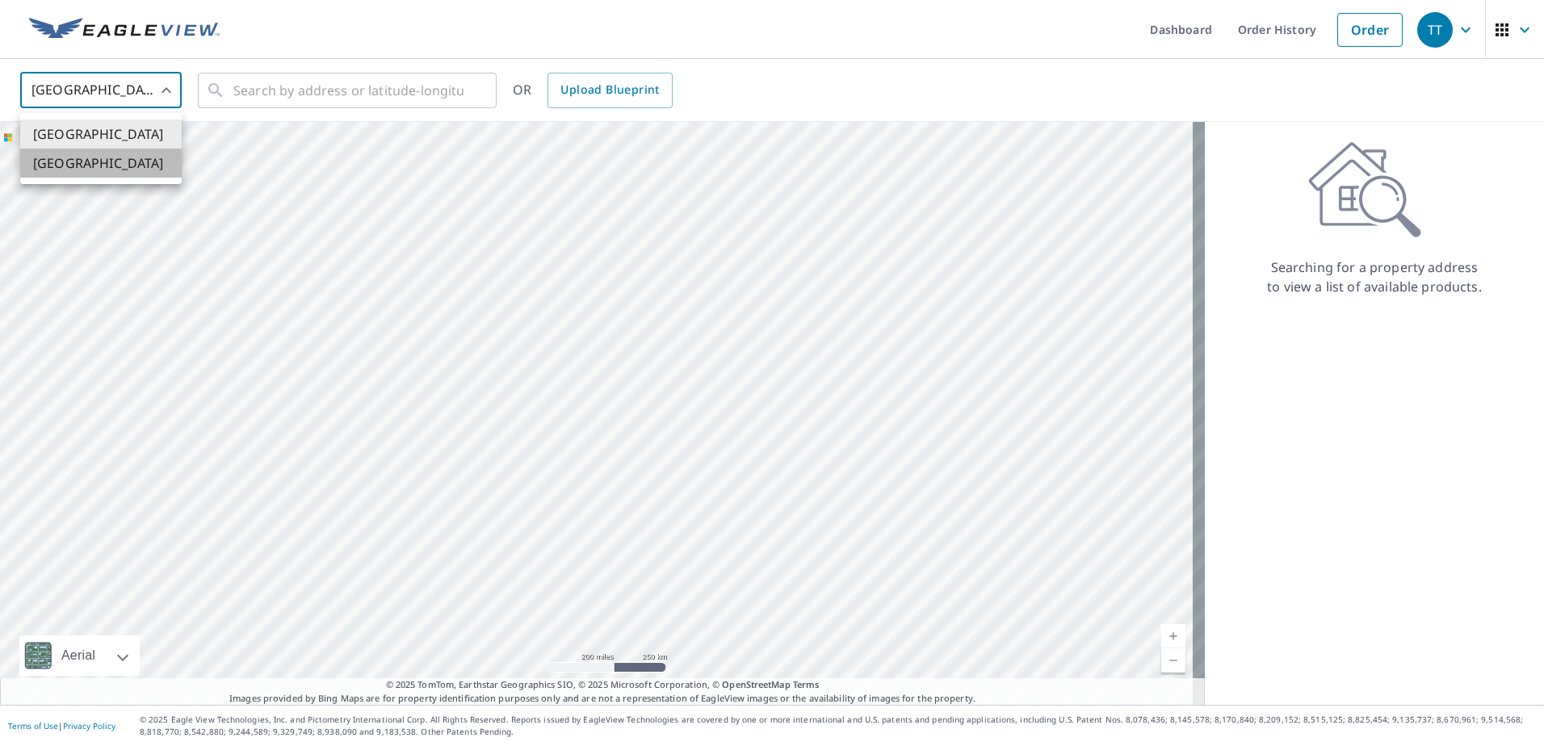
click at [82, 170] on li "[GEOGRAPHIC_DATA]" at bounding box center [100, 163] width 161 height 29
type input "CA"
click at [306, 86] on input "text" at bounding box center [348, 90] width 230 height 45
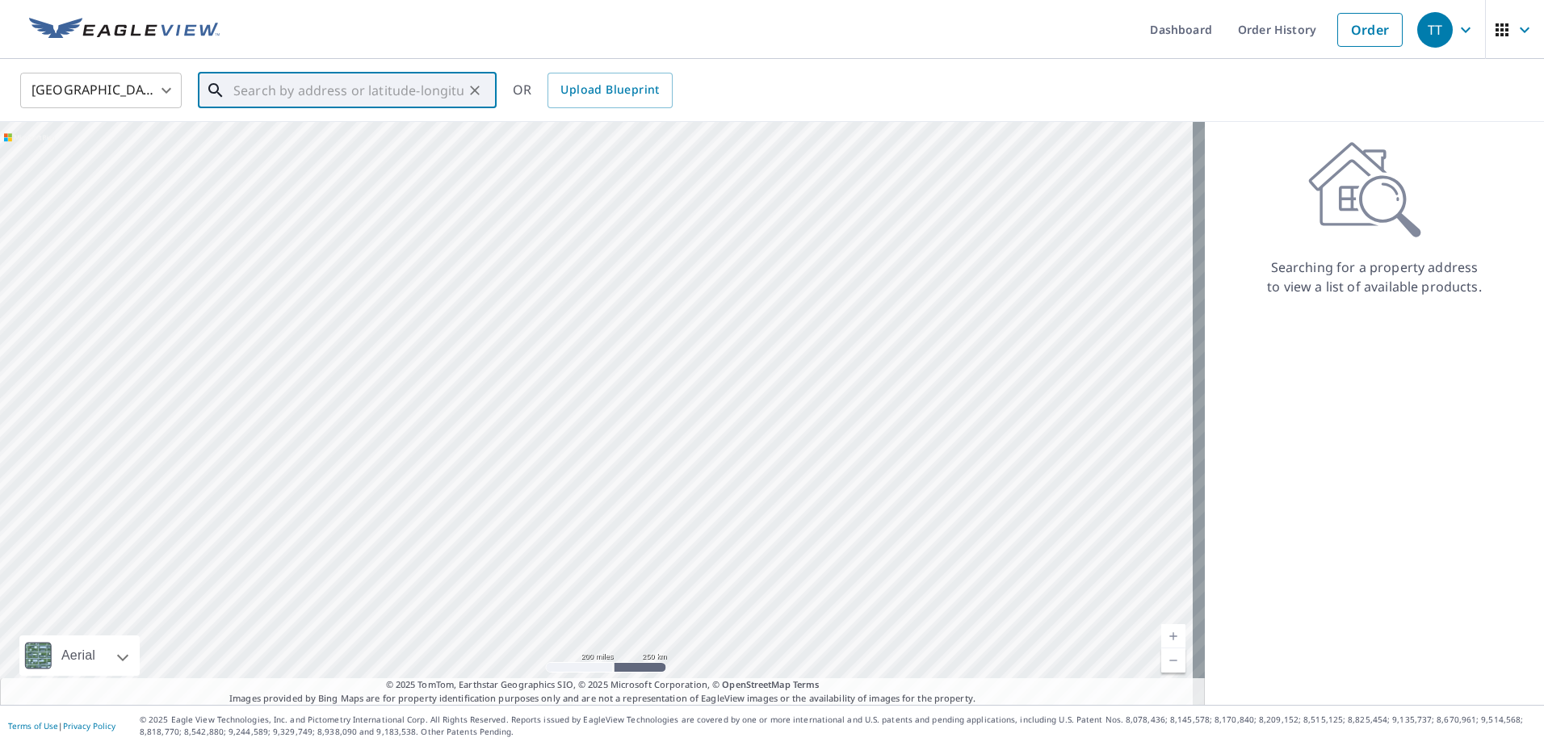
paste input "95 AQUILA DRIVE NW, CALGARY"
click at [316, 138] on span "95 AQUILA DR NW CALGARY AB T3R2C4" at bounding box center [357, 137] width 254 height 19
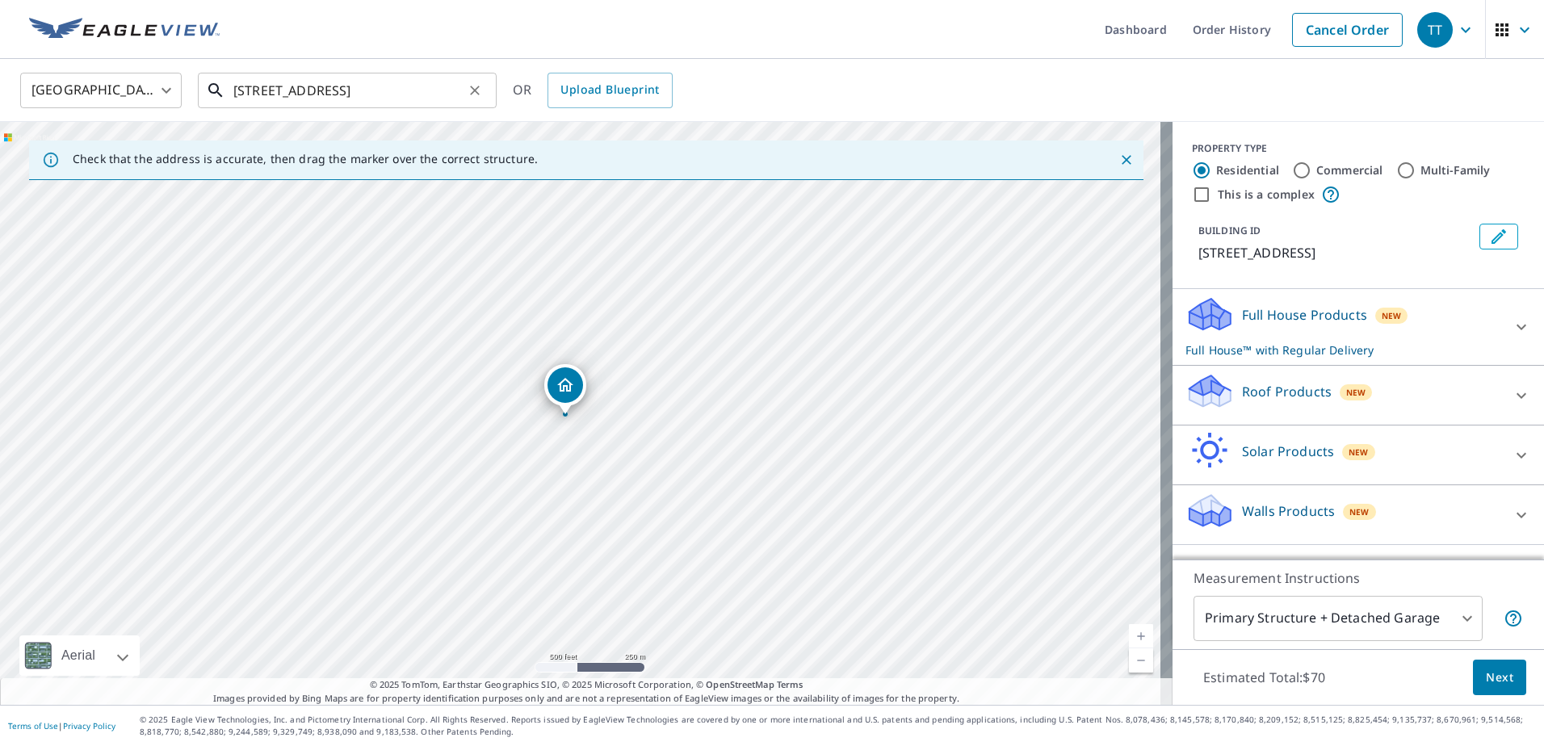
click at [361, 88] on input "95 AQUILA DR NW CALGARY AB T3R2C4" at bounding box center [348, 90] width 230 height 45
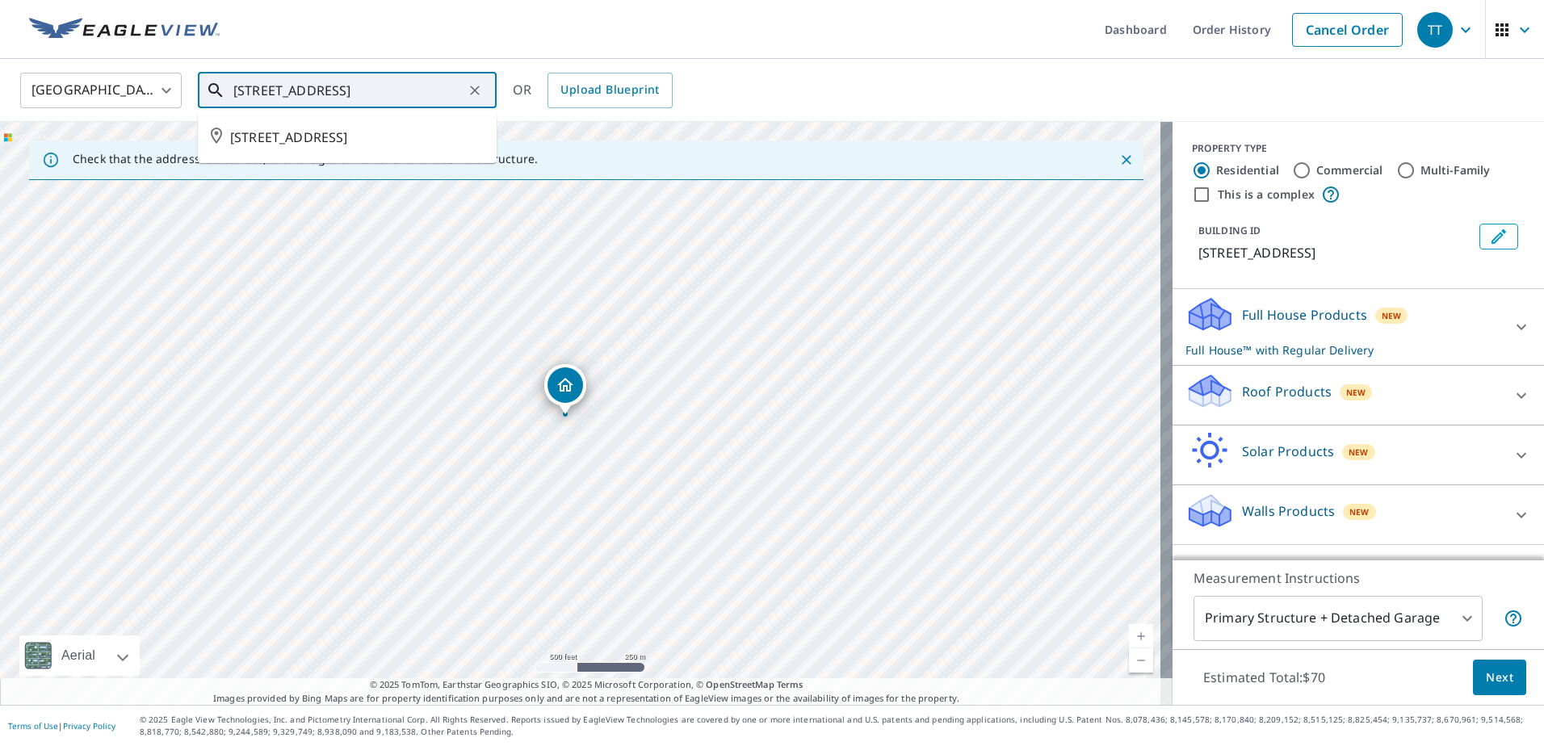
click at [361, 88] on input "95 AQUILA DR NW CALGARY AB T3R2C4" at bounding box center [348, 90] width 230 height 45
paste input "1203 57 AVE NW, Calgary,"
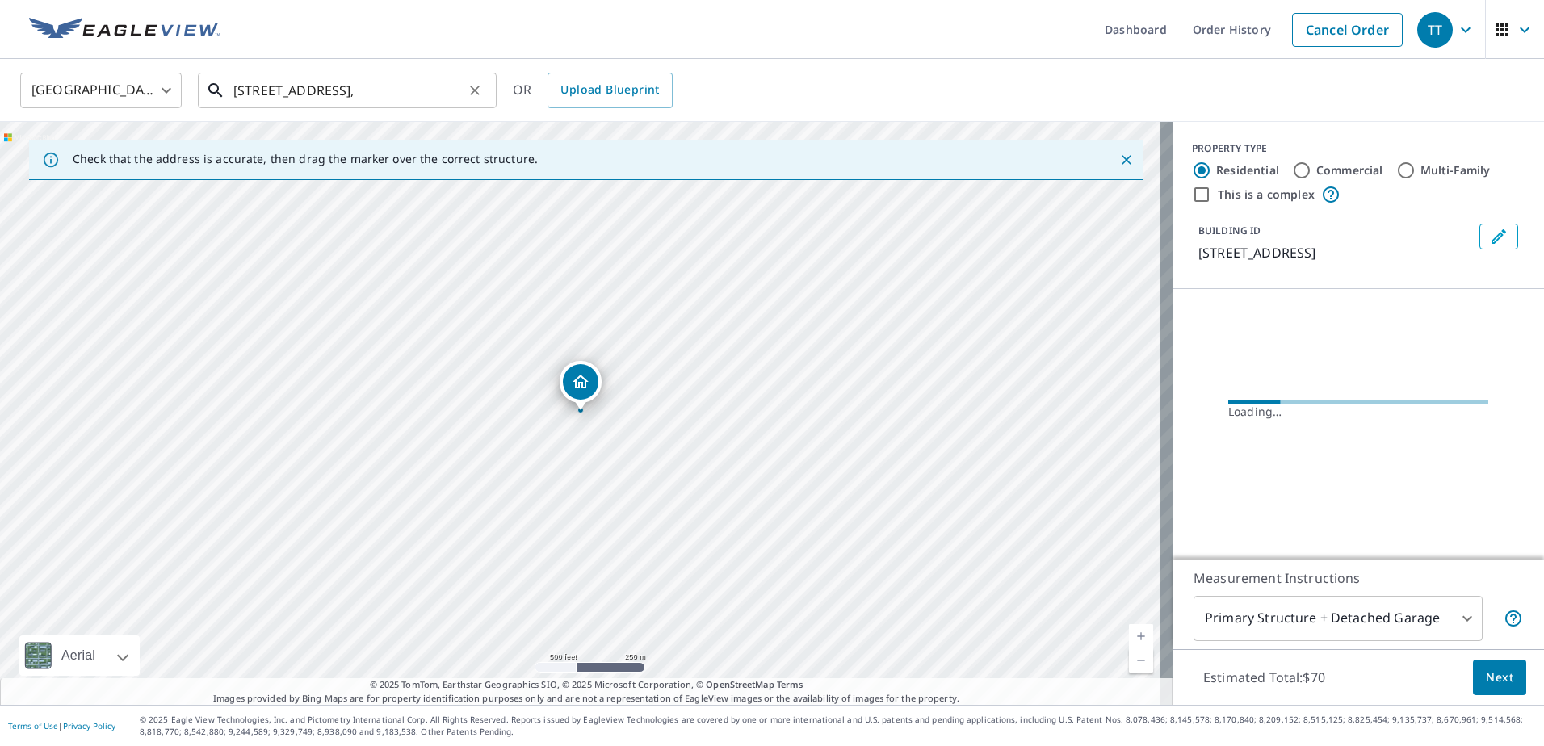
click at [422, 92] on input "1203 57 AVE NW, Calgary," at bounding box center [348, 90] width 230 height 45
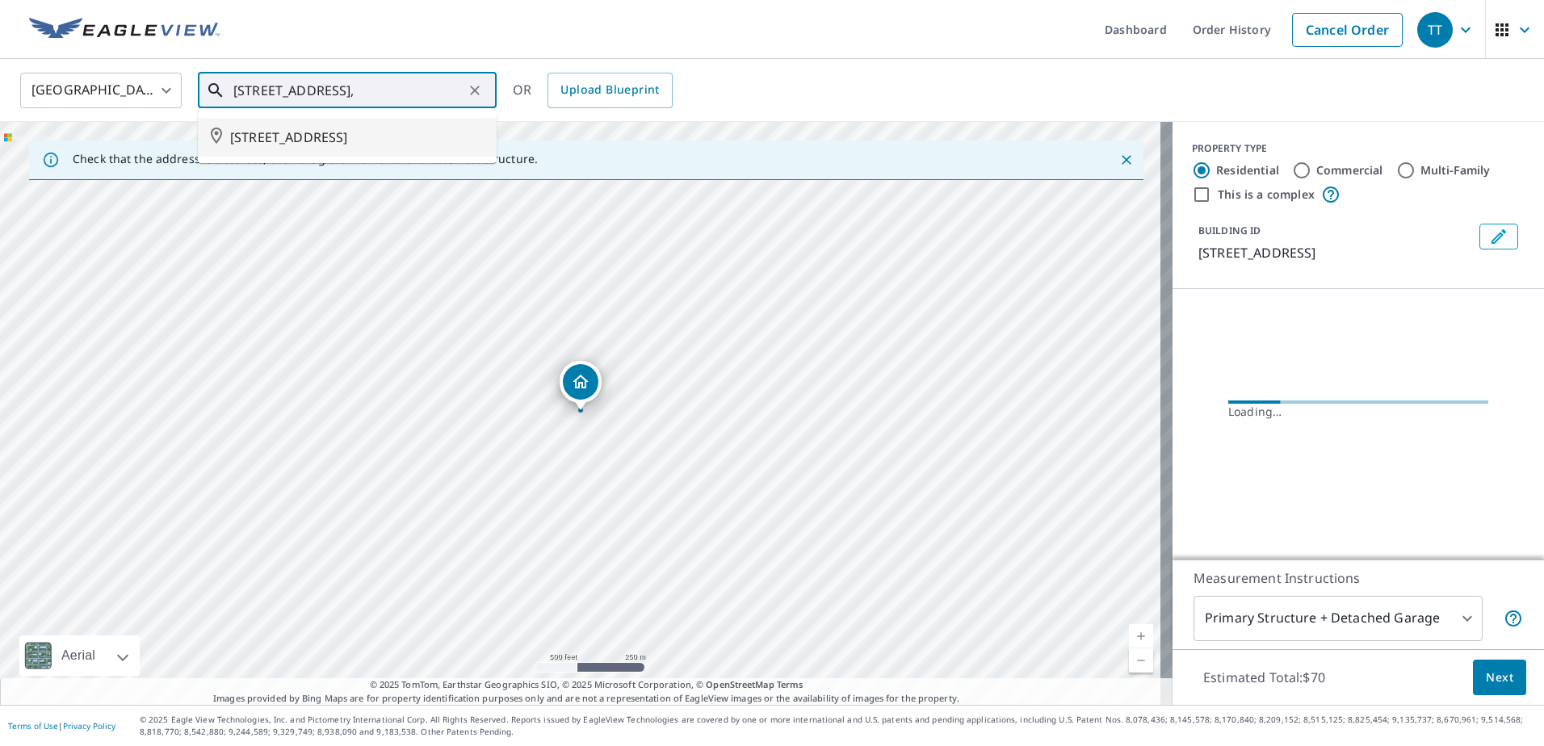
click at [406, 133] on span "1203 57 AVE NW CALGARY AB T2K5P9" at bounding box center [357, 137] width 254 height 19
type input "1203 57 AVE NW CALGARY AB T2K5P9"
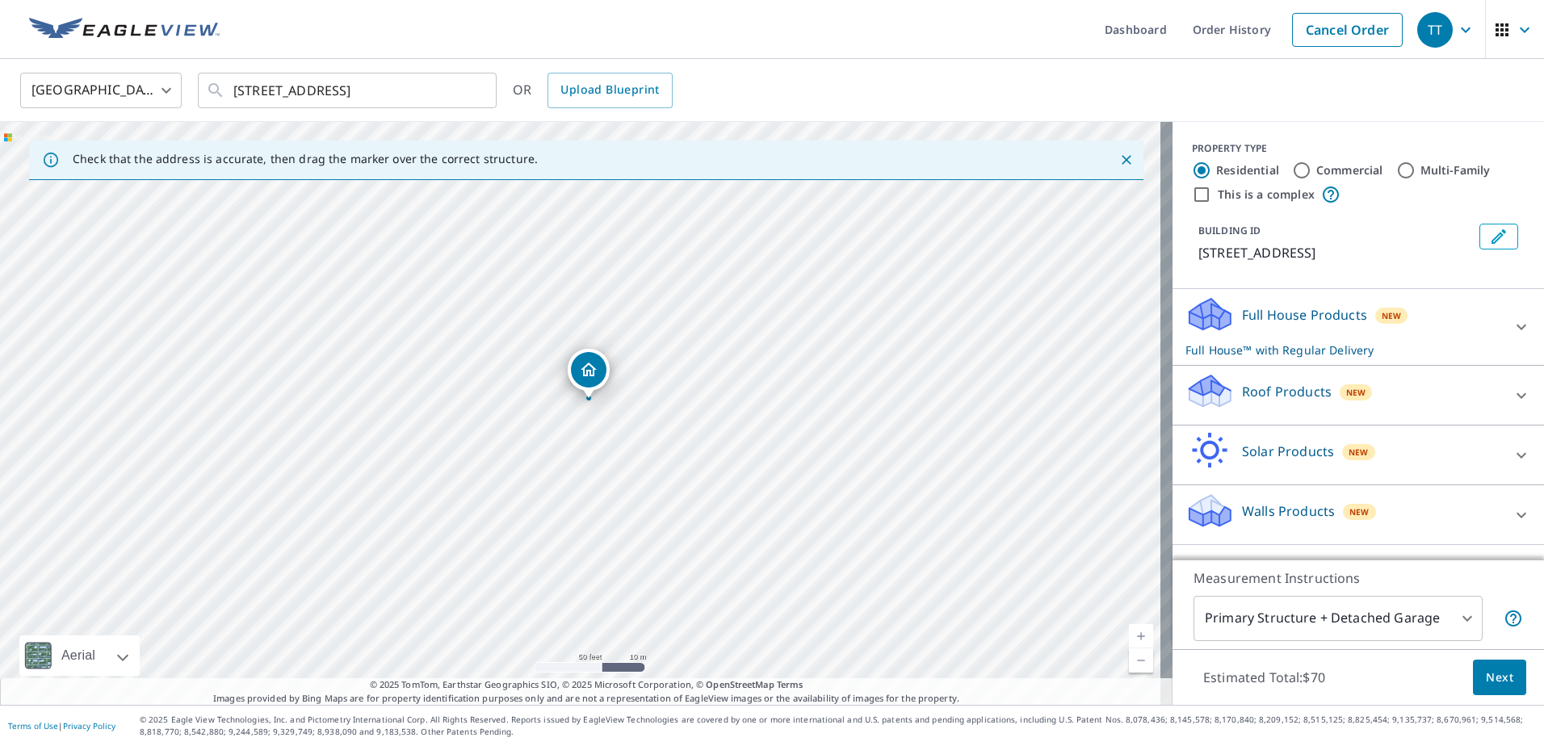
click at [1438, 341] on div "Full House Products New Full House™ with Regular Delivery" at bounding box center [1343, 327] width 316 height 63
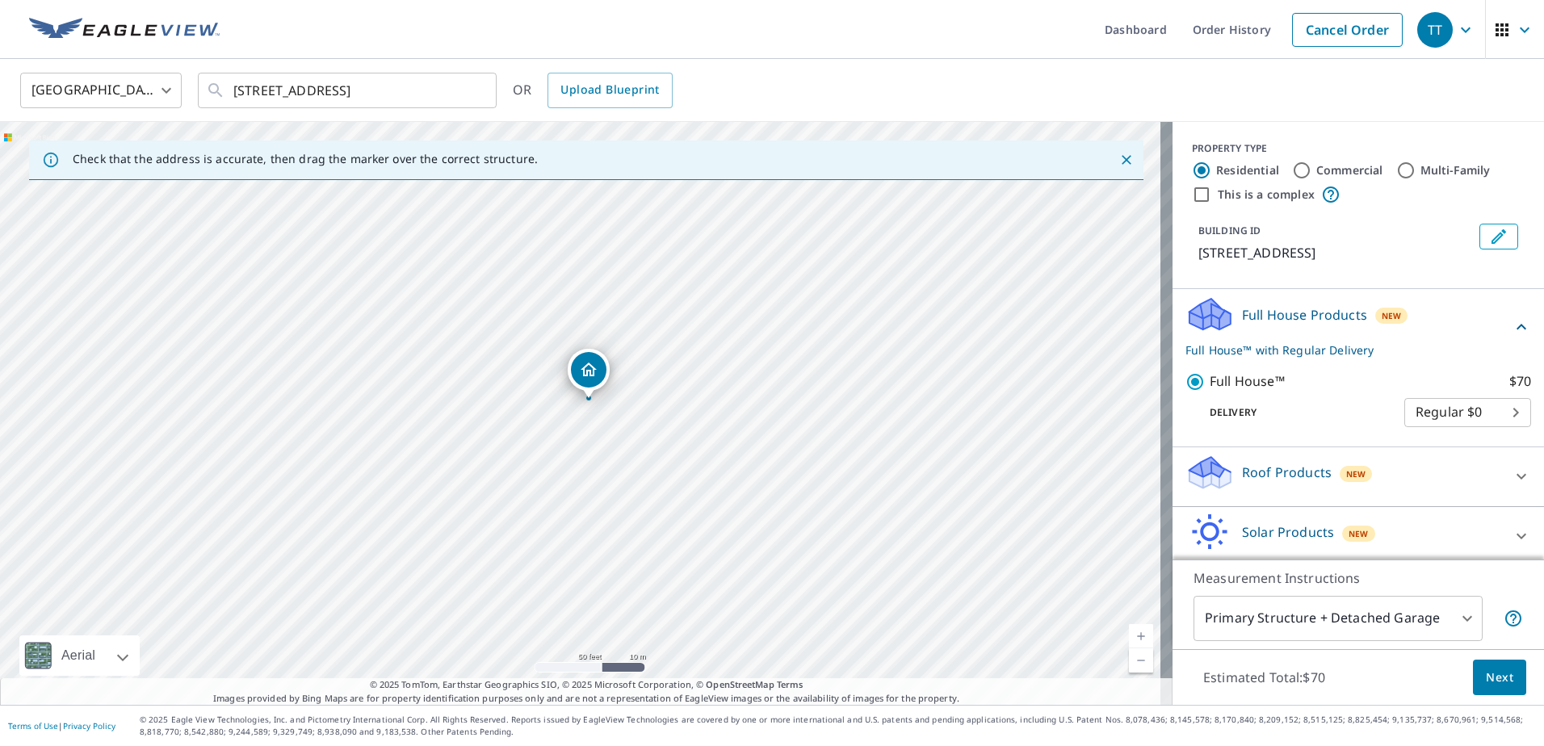
click at [1438, 341] on div "Full House Products New Full House™ with Regular Delivery" at bounding box center [1348, 327] width 326 height 63
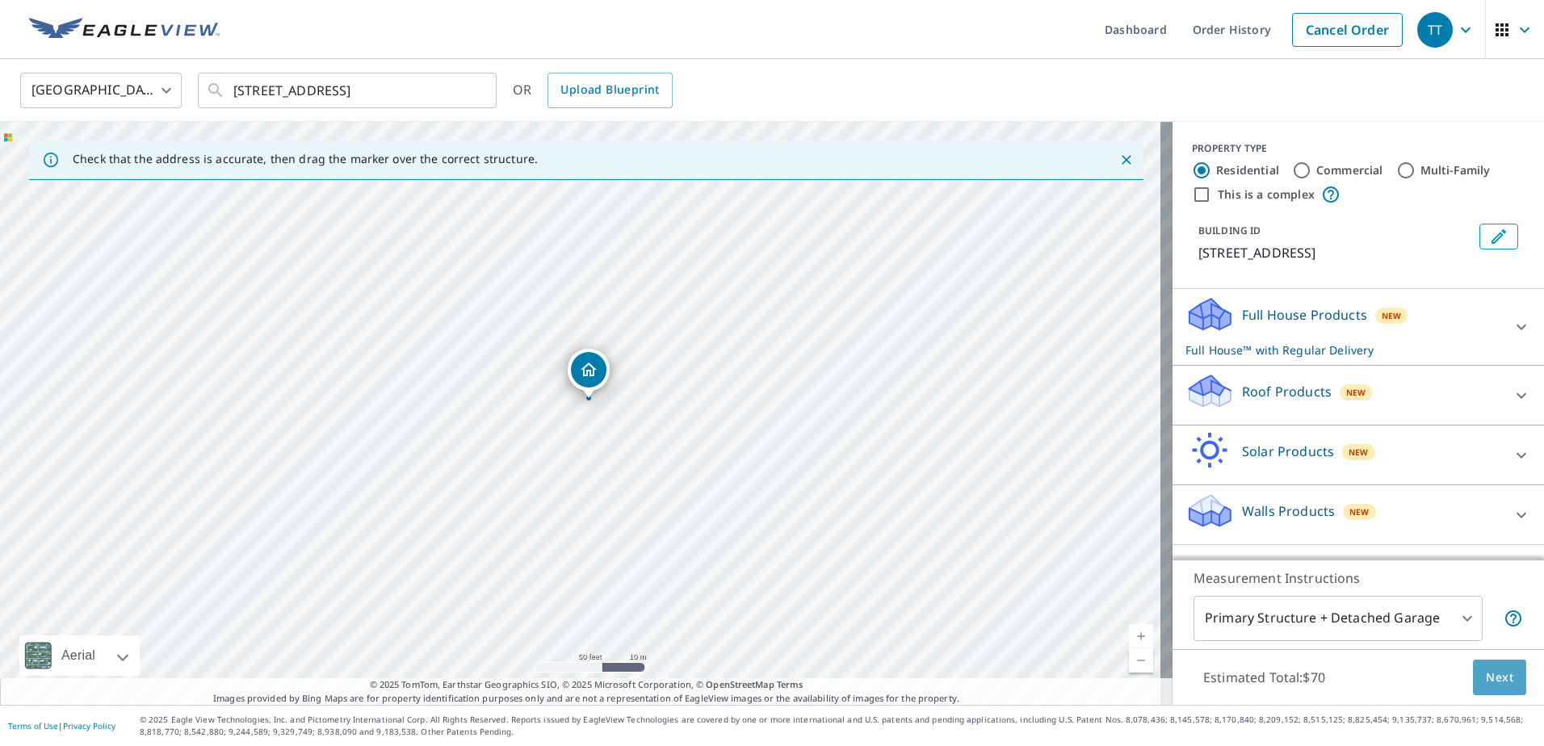
click at [1499, 678] on span "Next" at bounding box center [1499, 678] width 27 height 20
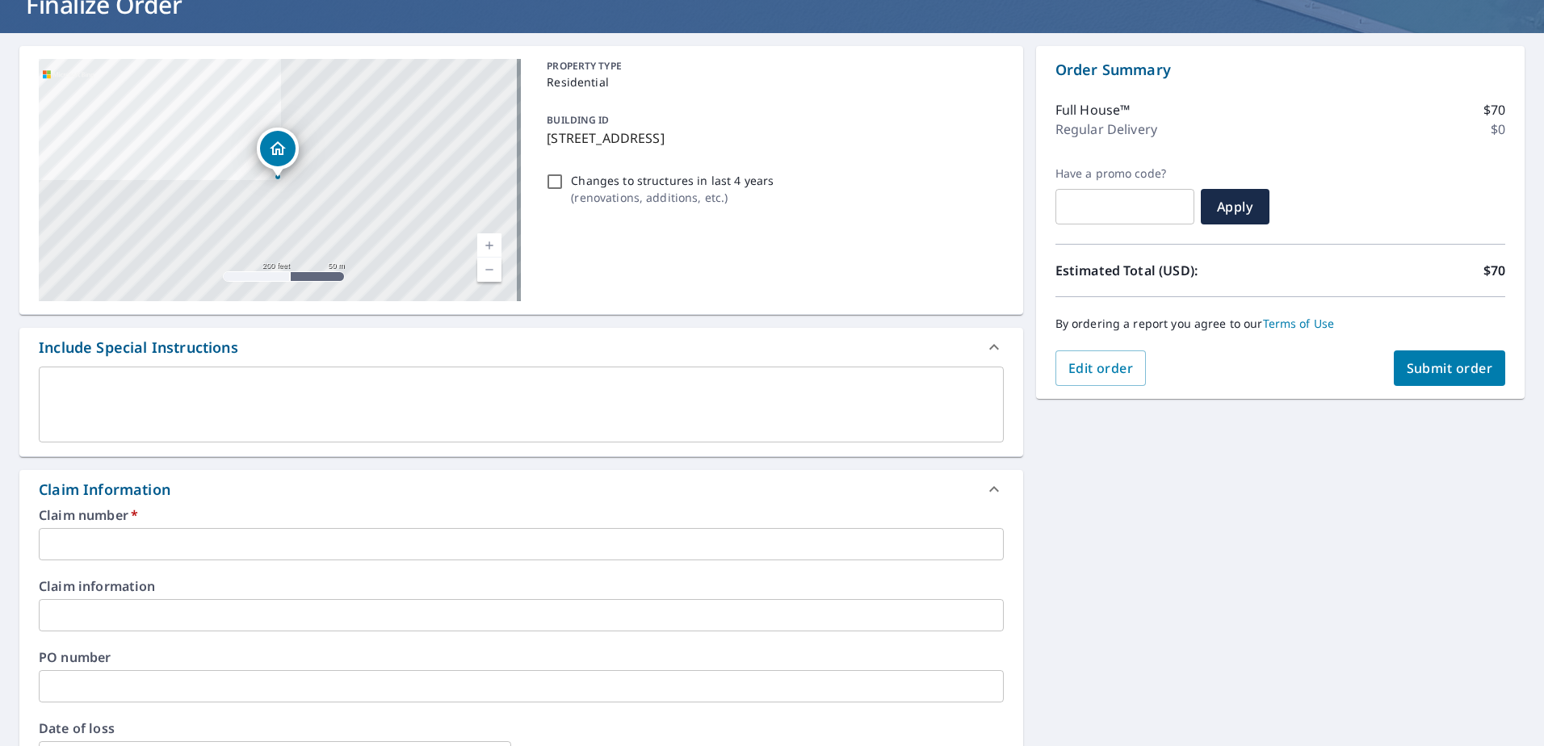
scroll to position [161, 0]
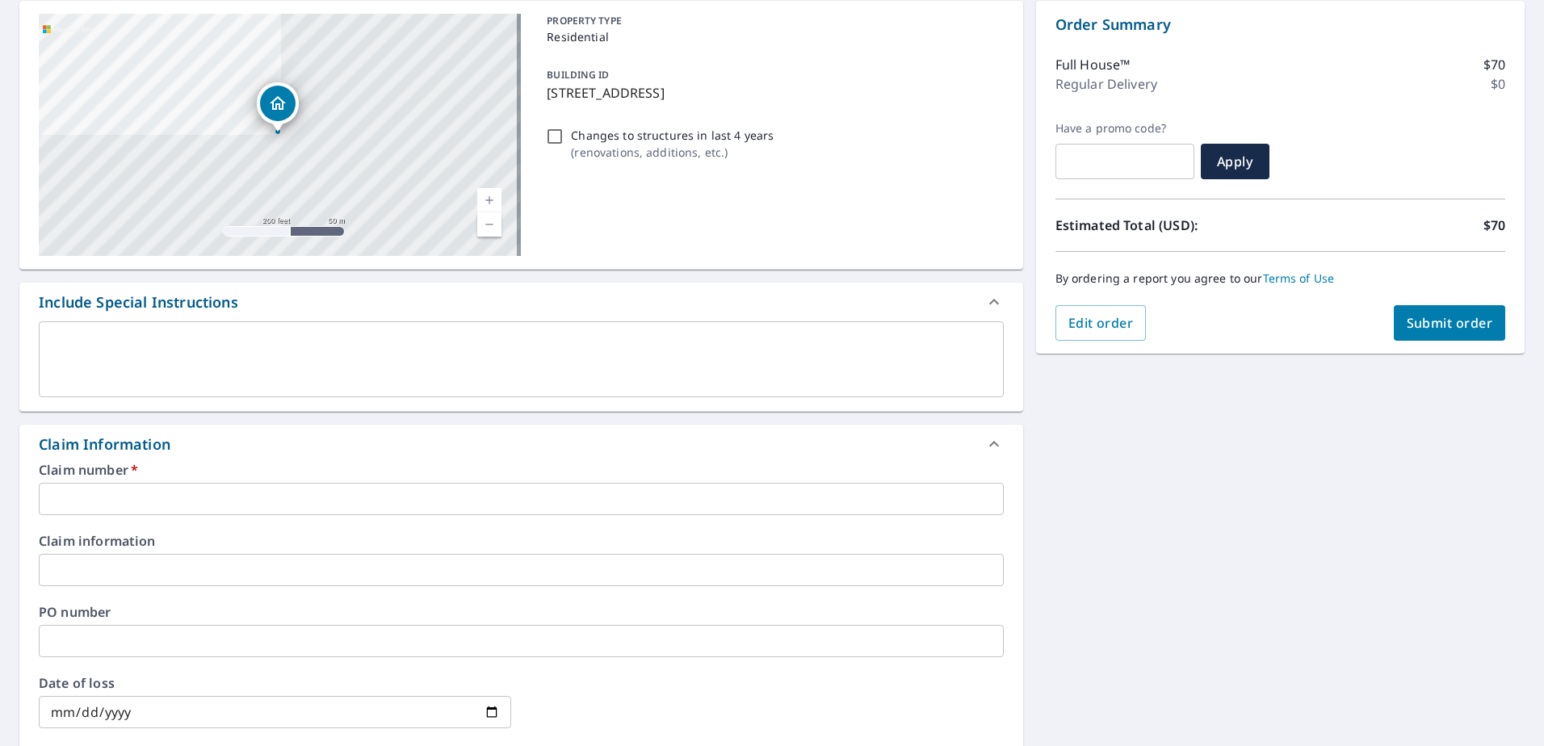
click at [145, 502] on input "text" at bounding box center [521, 499] width 965 height 32
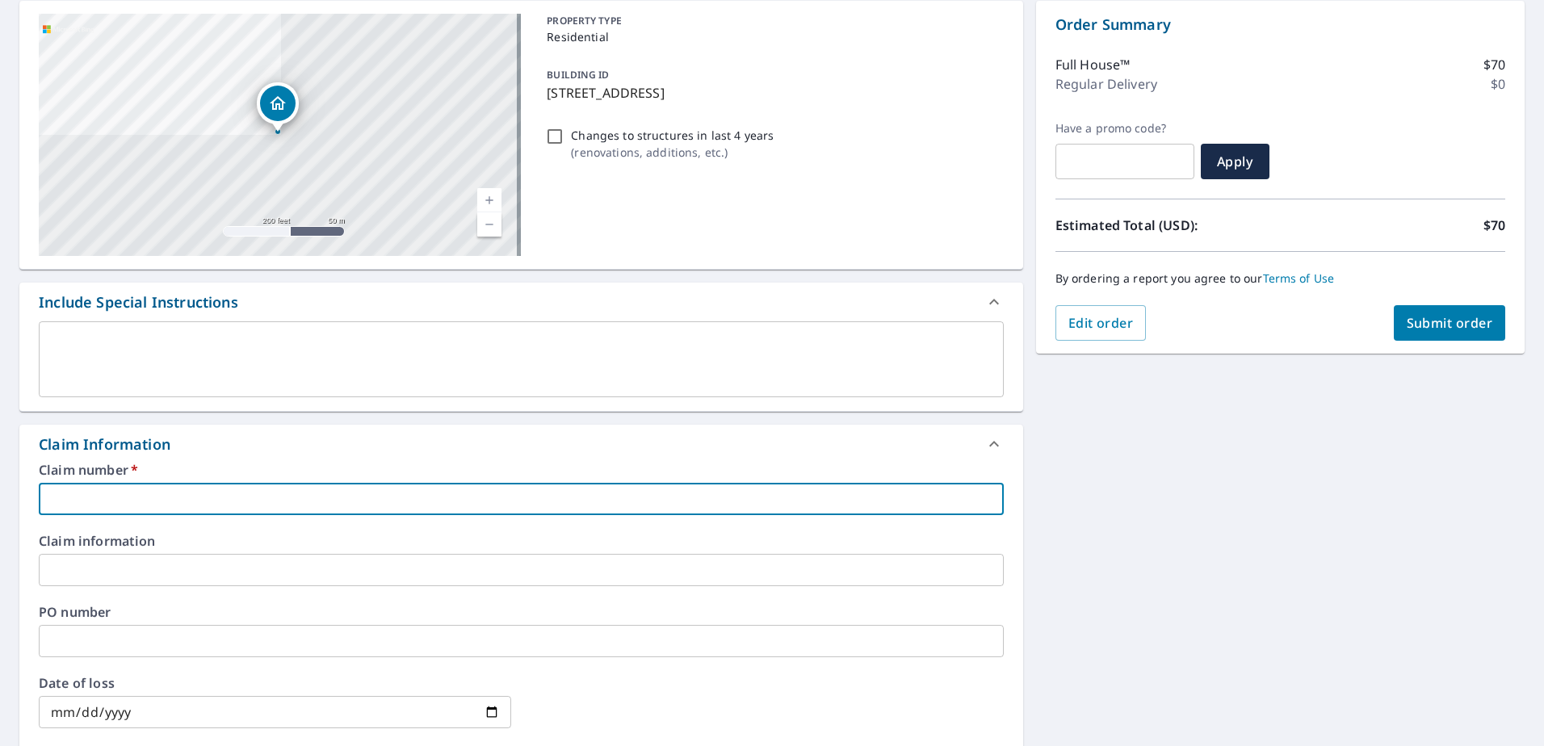
type input "2"
checkbox input "true"
type input "25"
checkbox input "true"
type input "250"
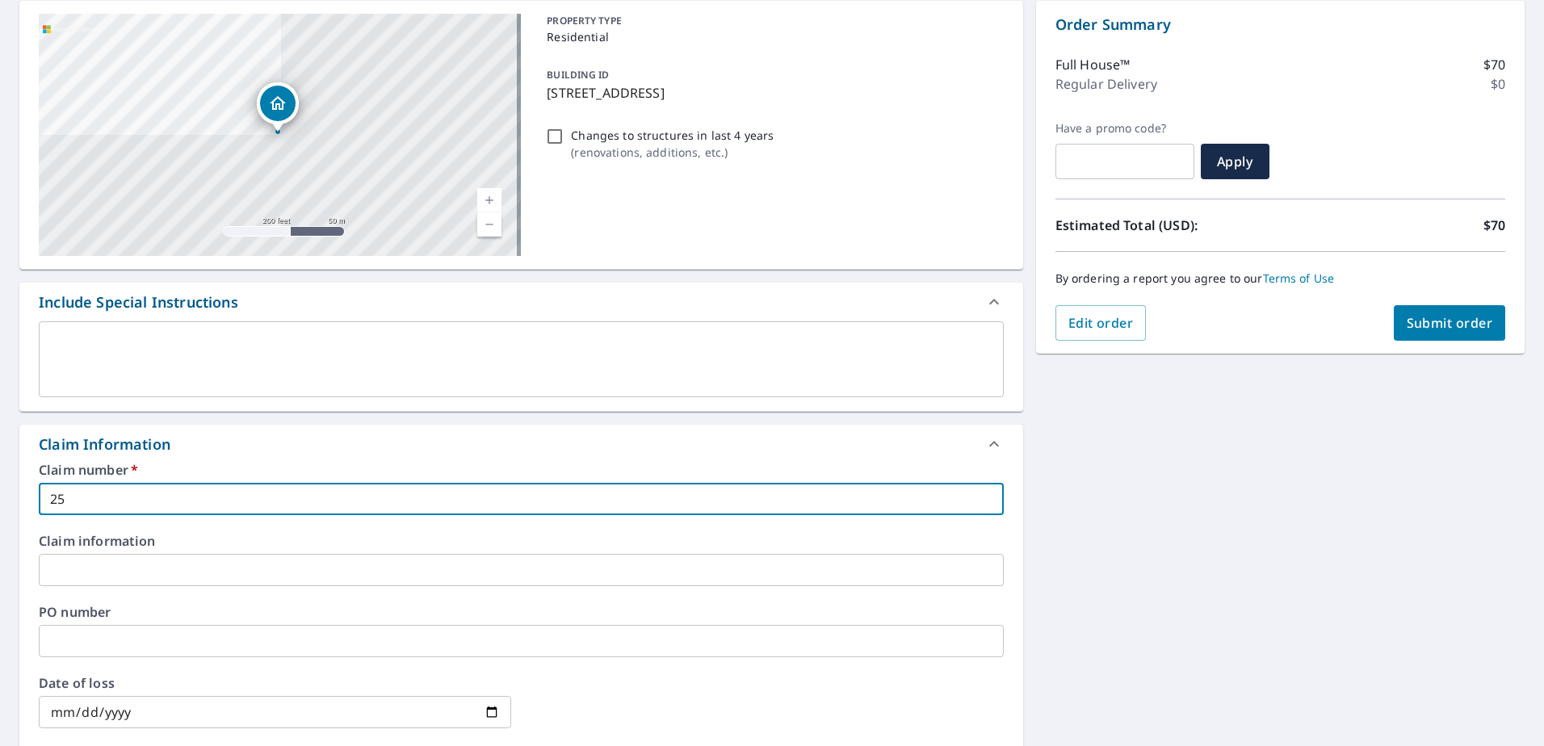
checkbox input "true"
type input "2502"
checkbox input "true"
type input "2502-"
checkbox input "true"
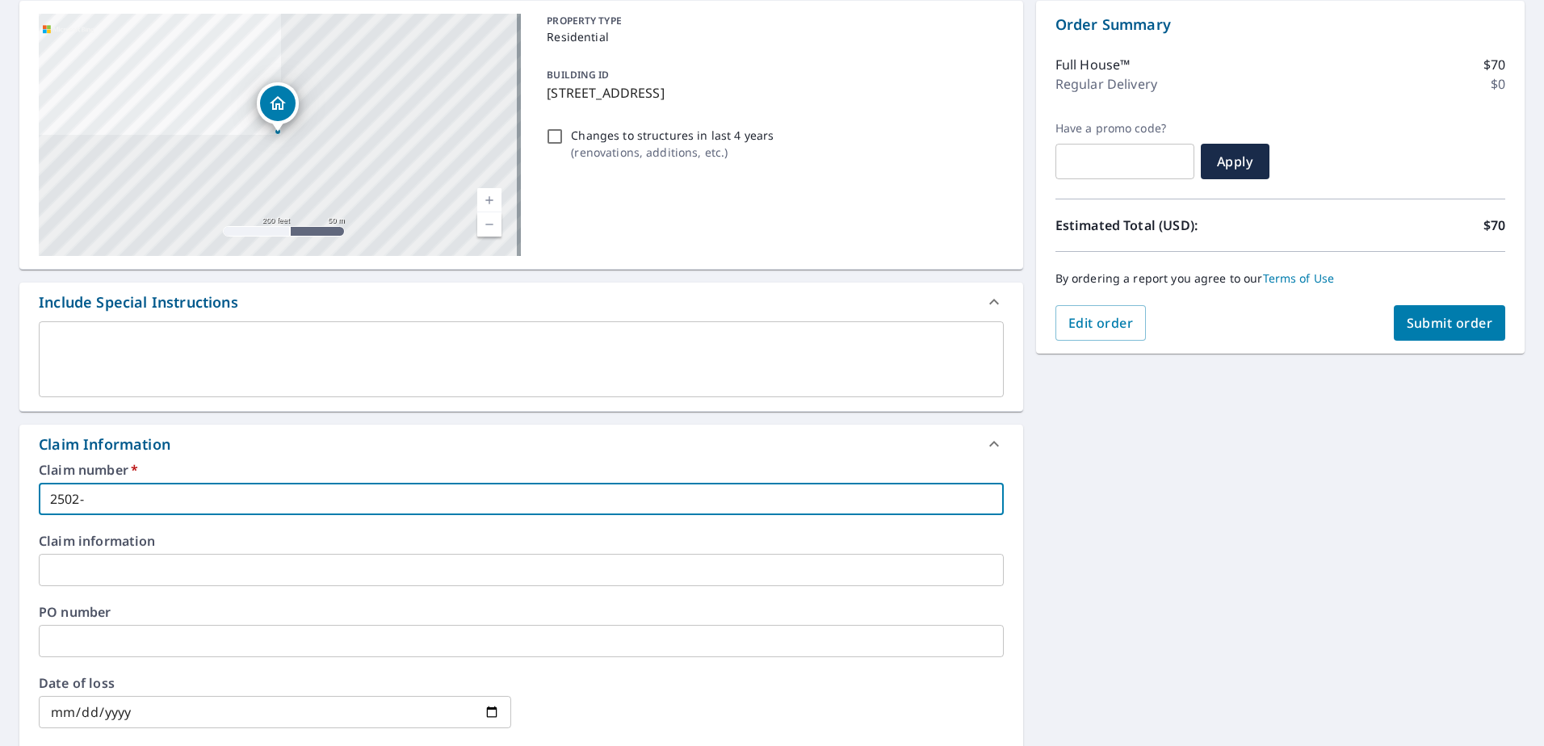
type input "2502-0"
checkbox input "true"
type input "2502-08"
checkbox input "true"
type input "2502-081"
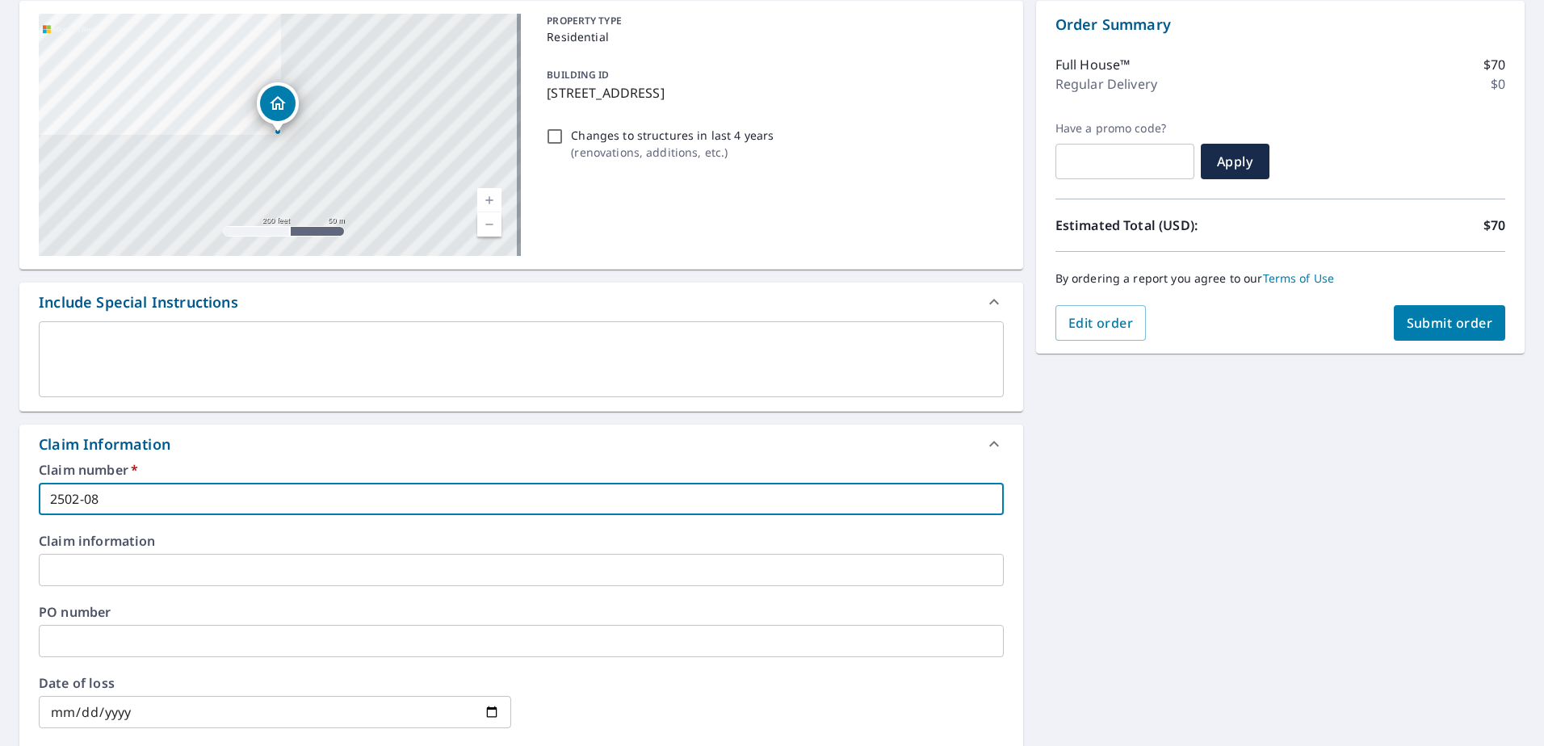
checkbox input "true"
type input "2502-0818"
checkbox input "true"
type input "2502-08184"
checkbox input "true"
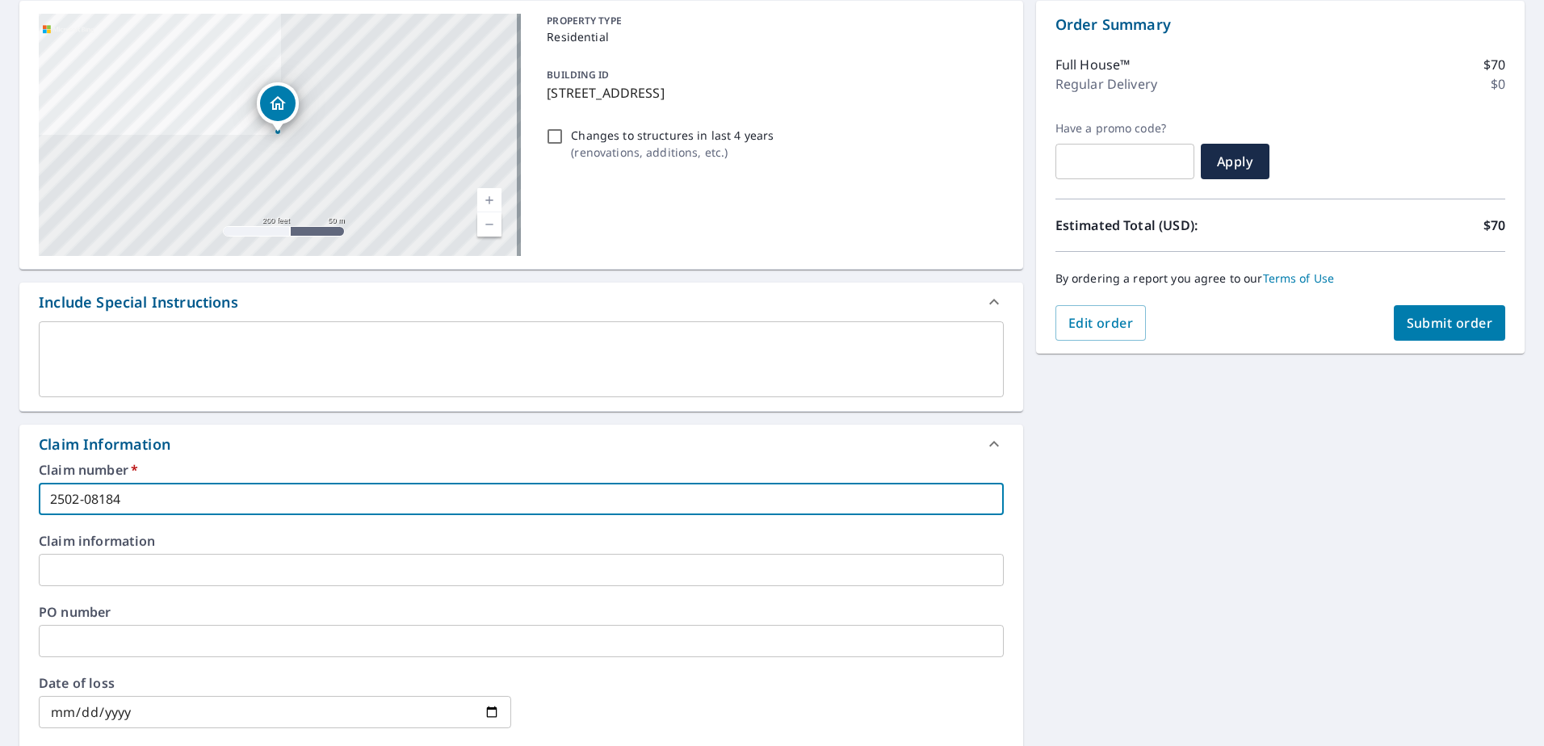
type input "2502-081841"
checkbox input "true"
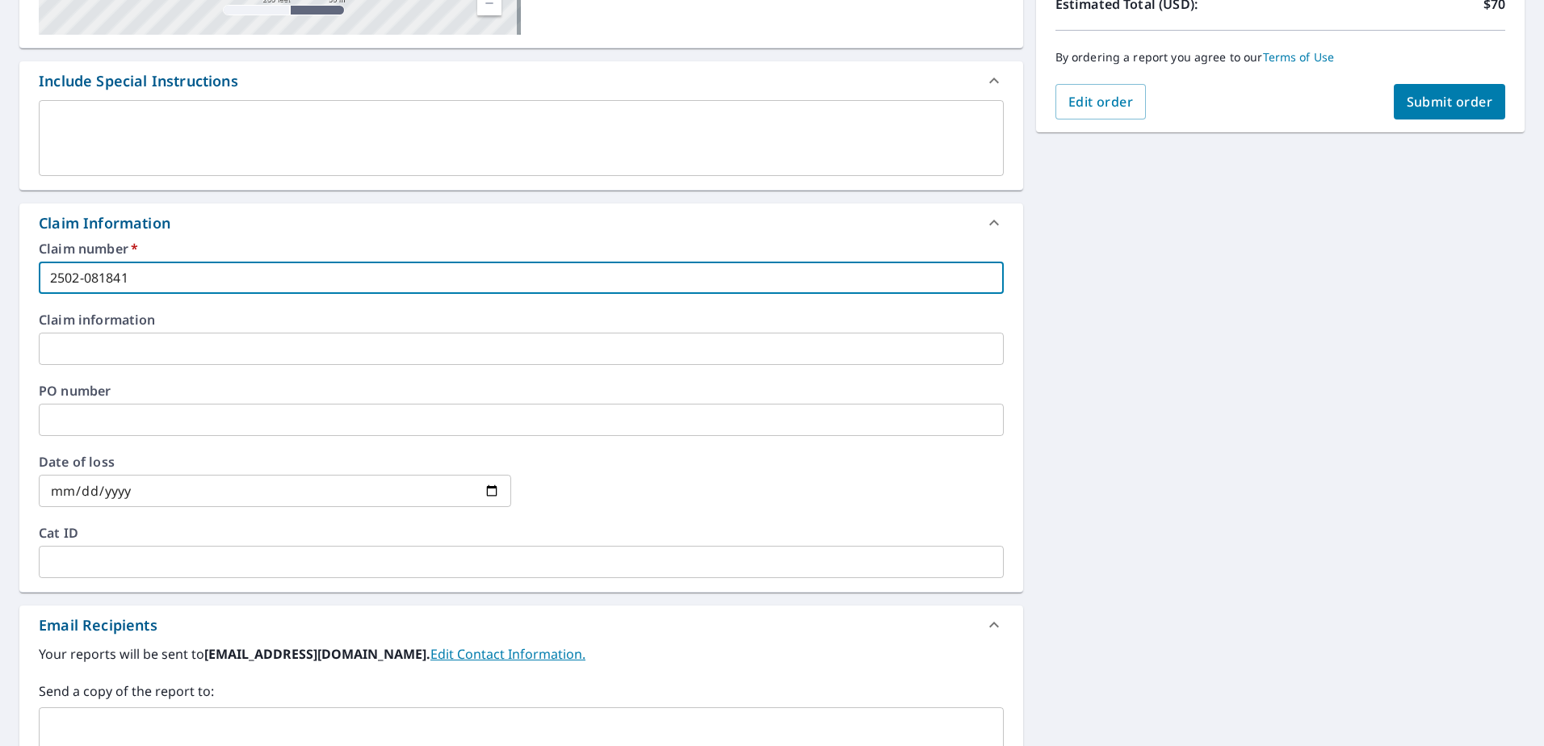
scroll to position [484, 0]
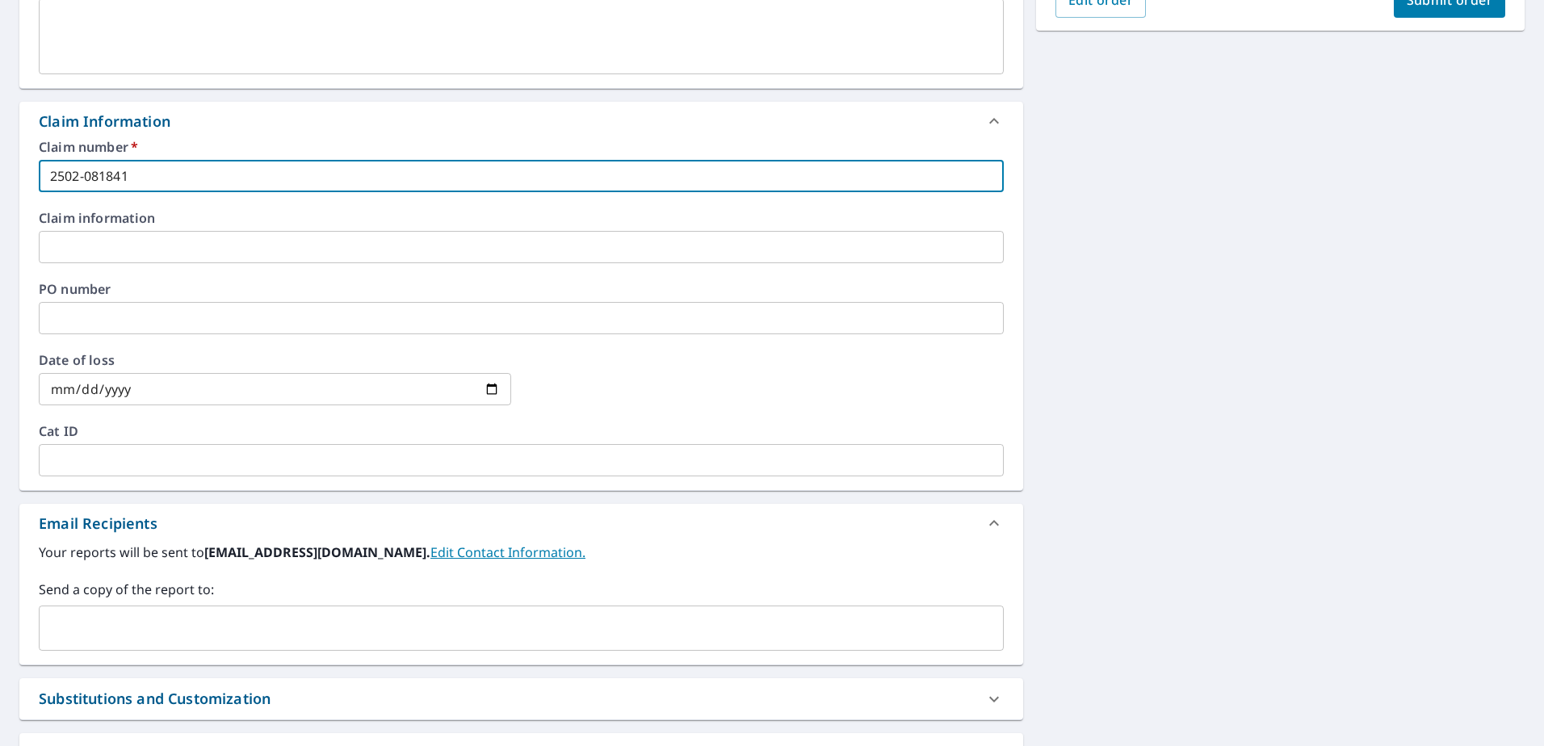
type input "2502-081841"
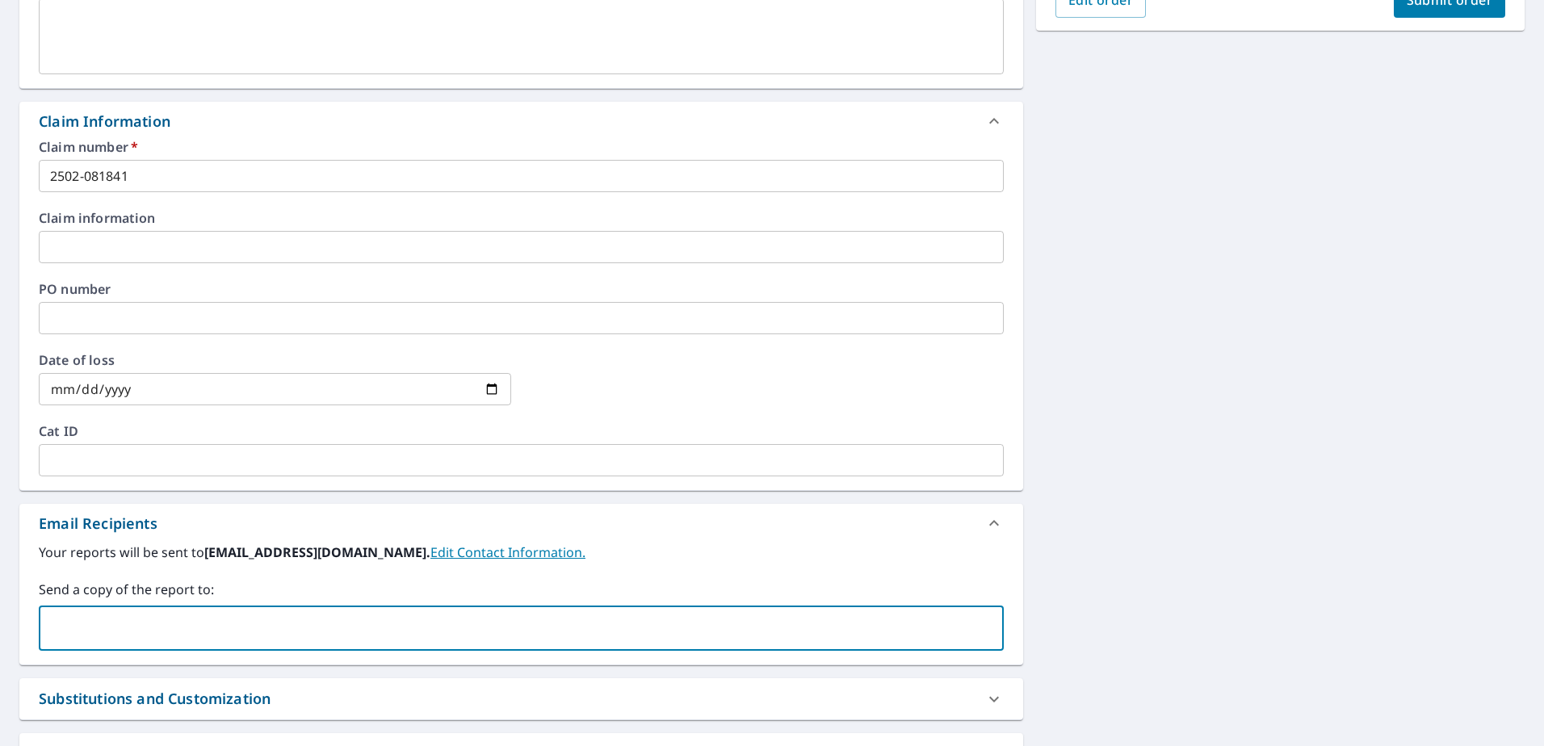
click at [123, 622] on input "text" at bounding box center [509, 628] width 926 height 31
type input "[EMAIL_ADDRESS][PERSON_NAME][DOMAIN_NAME]"
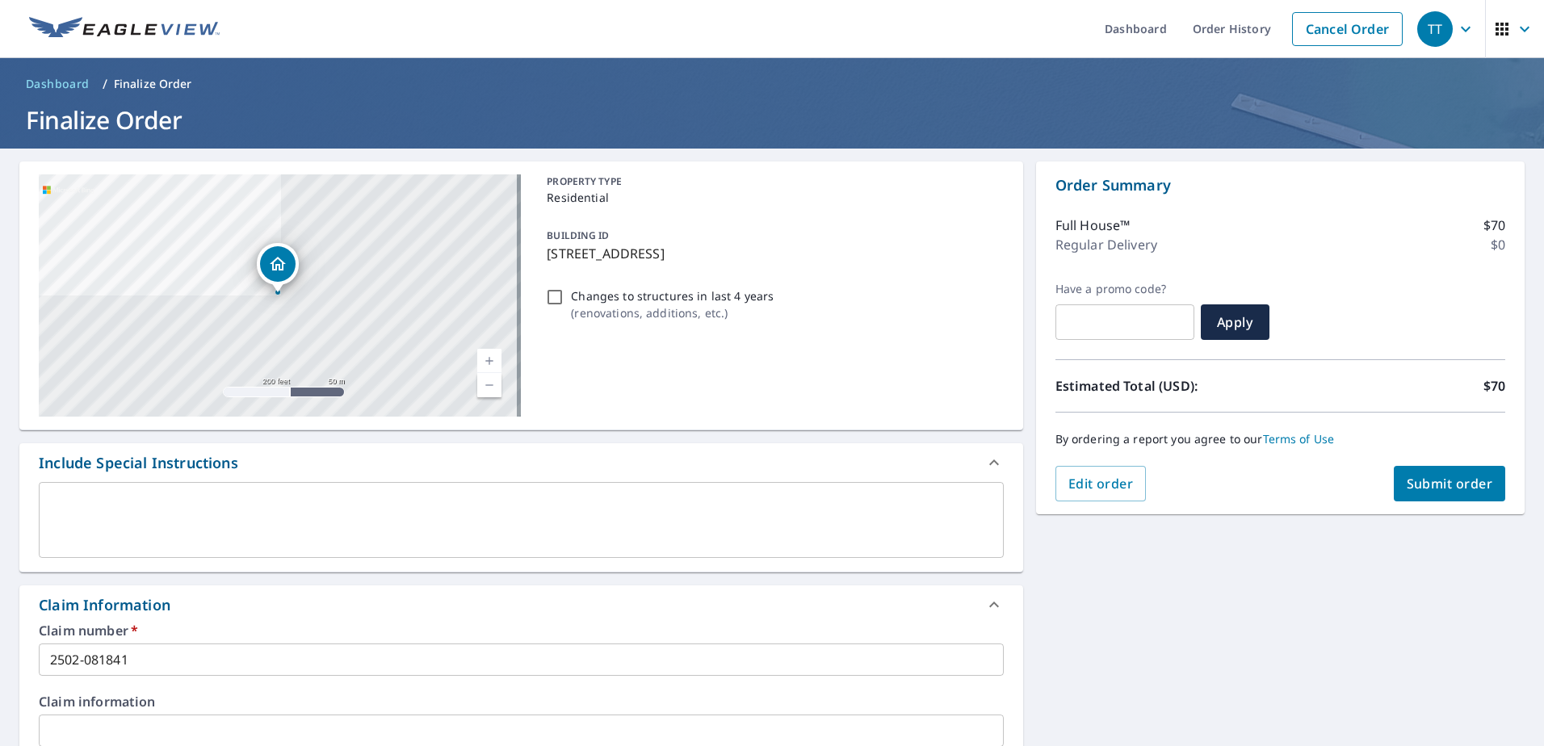
scroll to position [0, 0]
click at [1417, 493] on span "Submit order" at bounding box center [1449, 485] width 86 height 18
checkbox input "true"
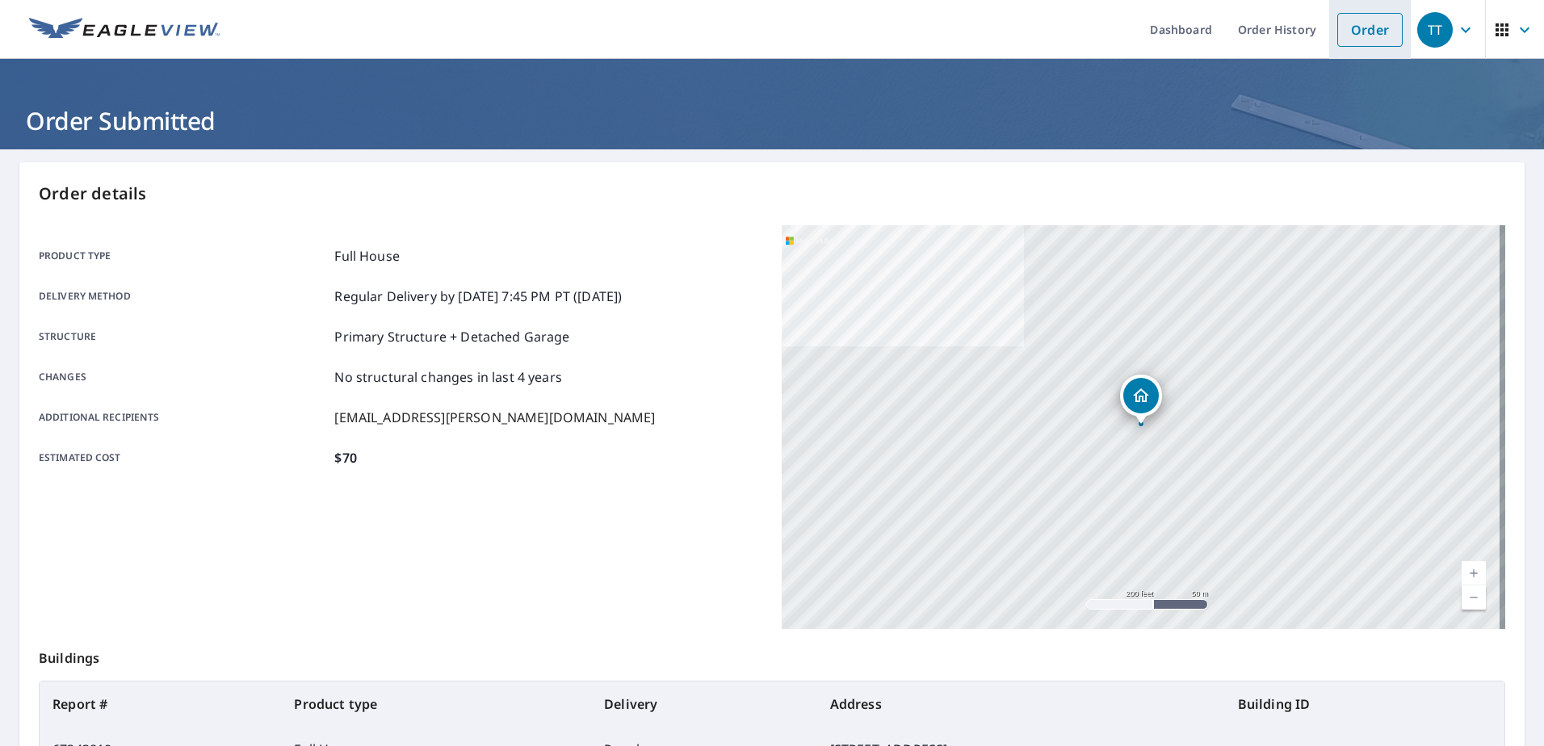
click at [1368, 37] on link "Order" at bounding box center [1369, 30] width 65 height 34
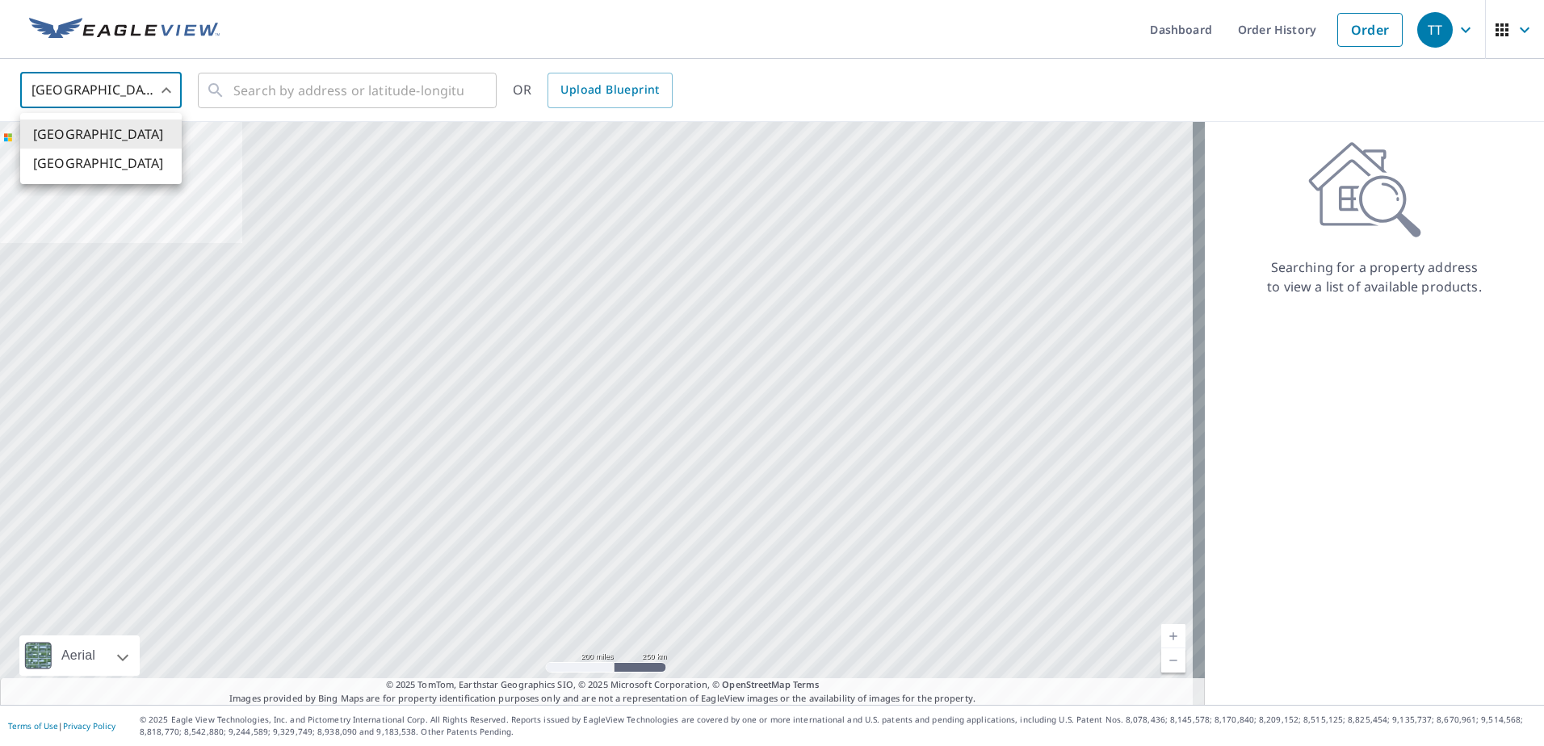
click at [175, 94] on body "TT TT Dashboard Order History Order TT United States US ​ ​ OR Upload Blueprint…" at bounding box center [772, 373] width 1544 height 746
click at [144, 162] on li "[GEOGRAPHIC_DATA]" at bounding box center [100, 163] width 161 height 29
type input "CA"
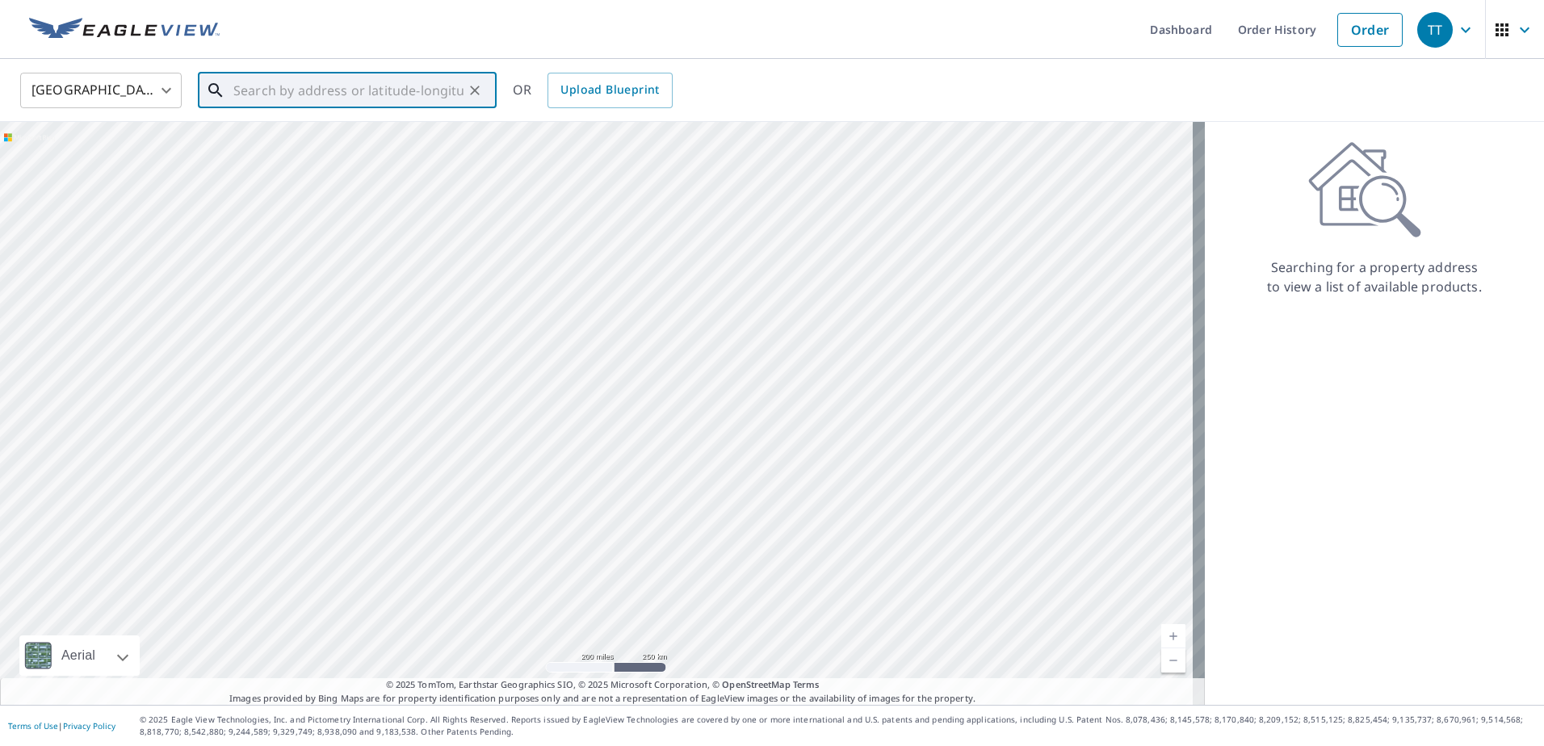
click at [339, 94] on input "text" at bounding box center [348, 90] width 230 height 45
paste input "[STREET_ADDRESS]"
click at [358, 136] on span "[STREET_ADDRESS]" at bounding box center [357, 137] width 254 height 19
type input "[STREET_ADDRESS]"
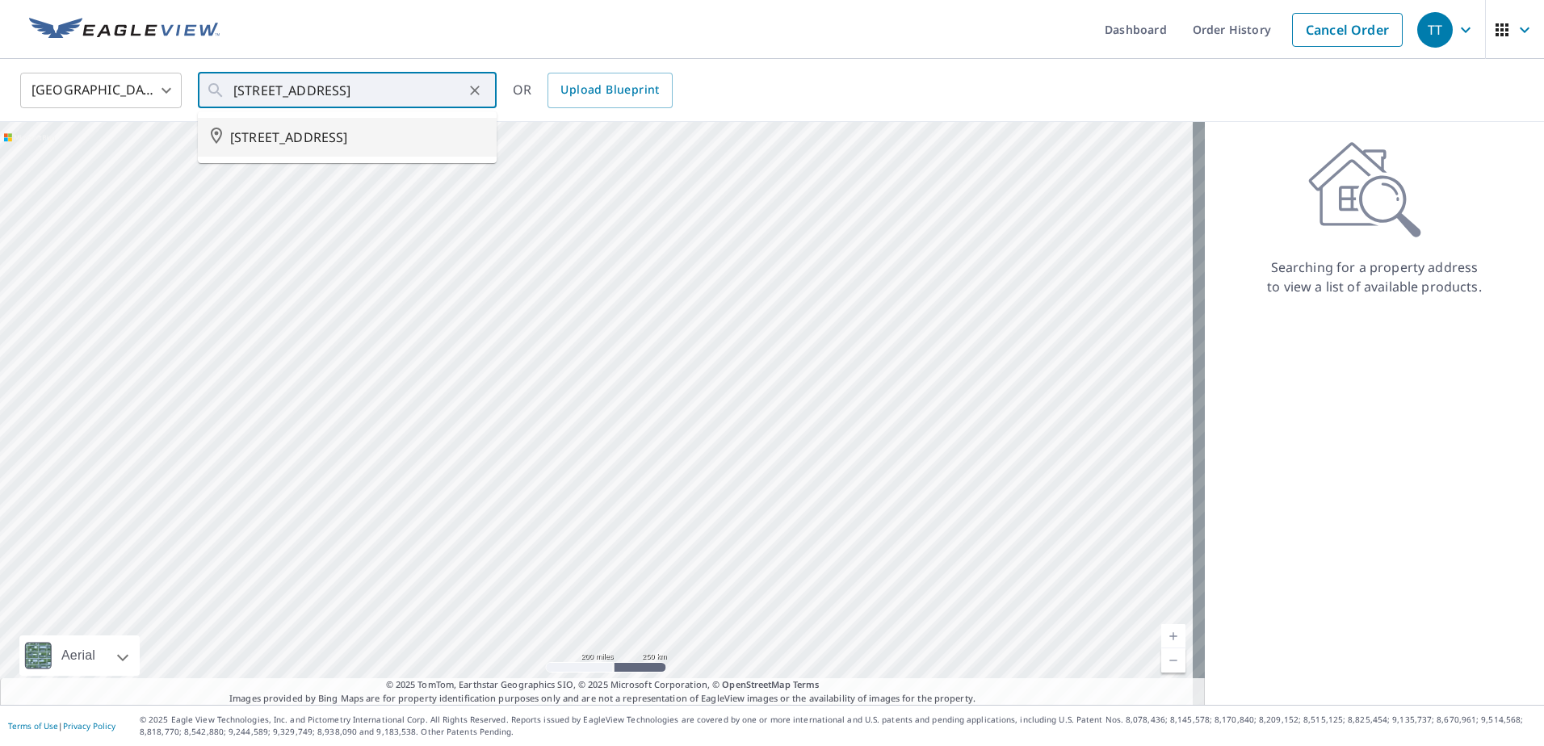
scroll to position [0, 0]
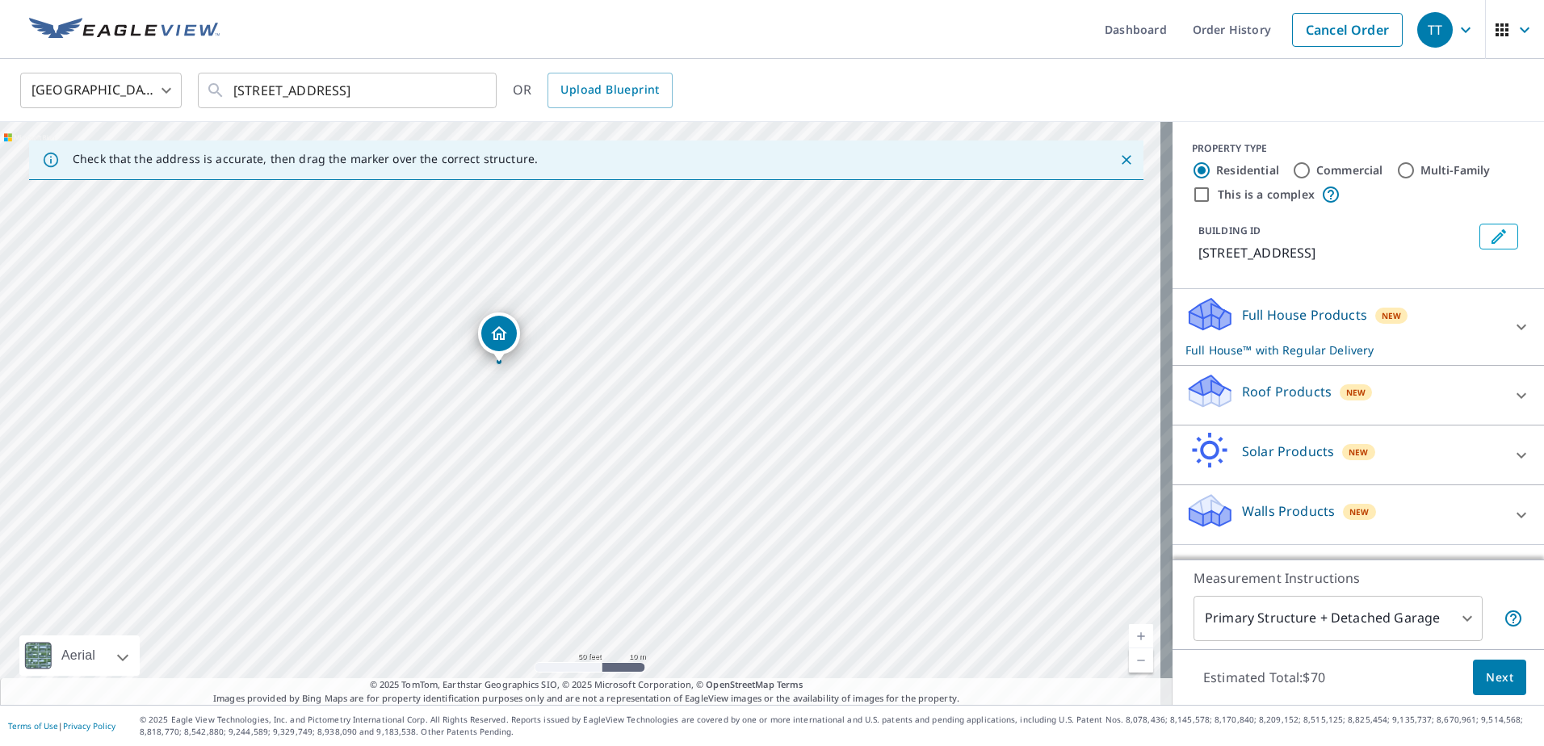
click at [1322, 417] on div "Roof Products New" at bounding box center [1343, 395] width 316 height 46
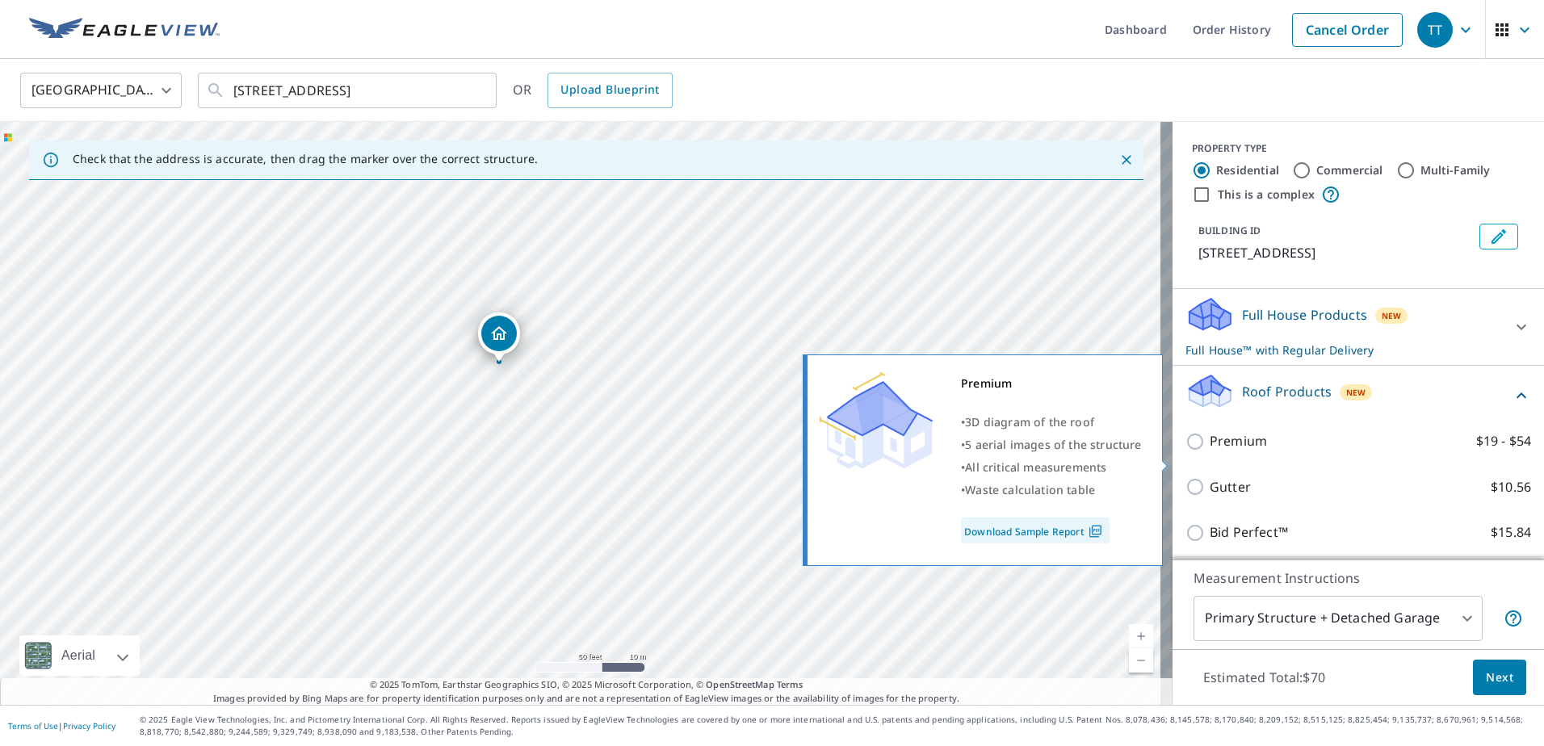
click at [1222, 451] on p "Premium" at bounding box center [1237, 441] width 57 height 20
click at [1209, 451] on input "Premium $19 - $54" at bounding box center [1197, 441] width 24 height 19
checkbox input "true"
checkbox input "false"
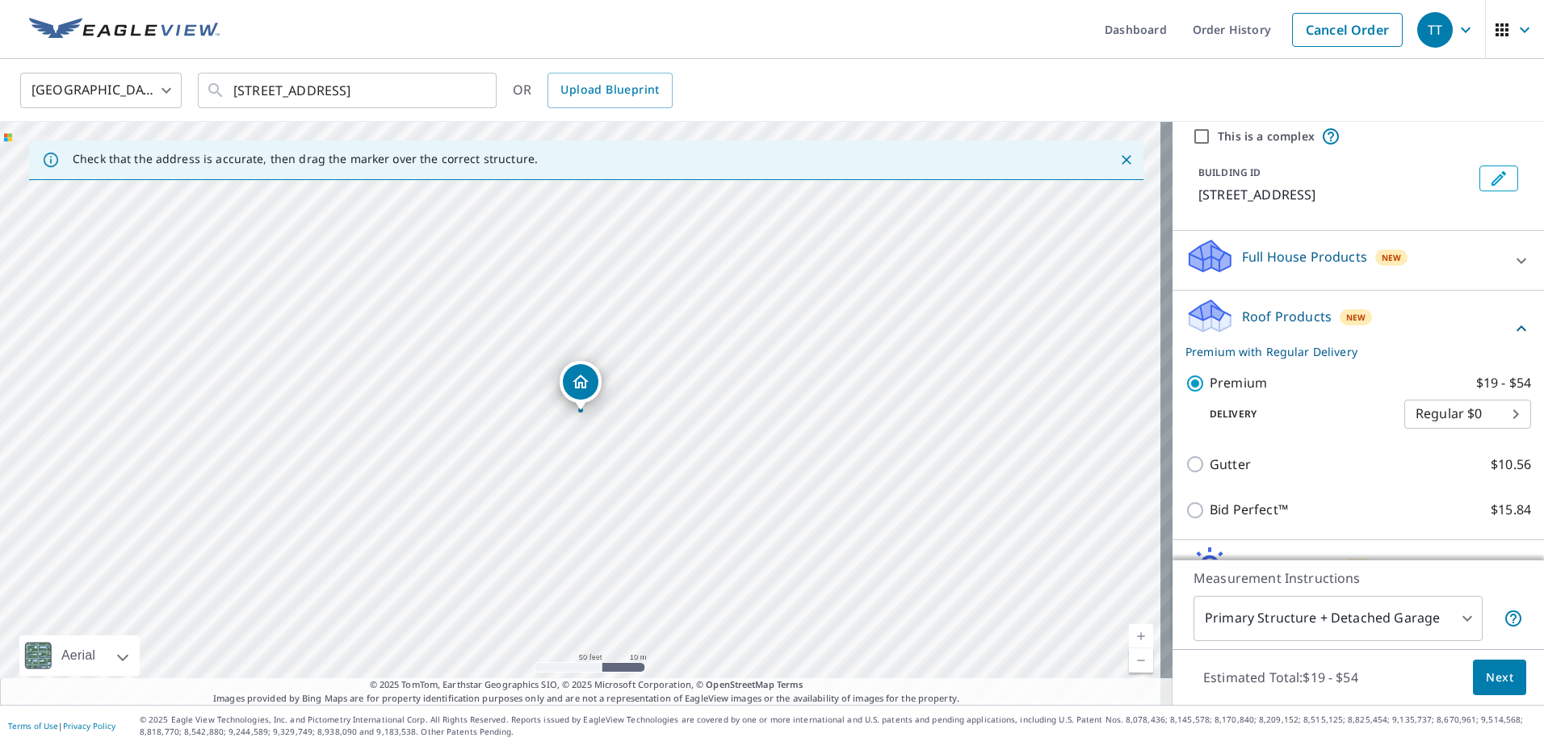
scroll to position [178, 0]
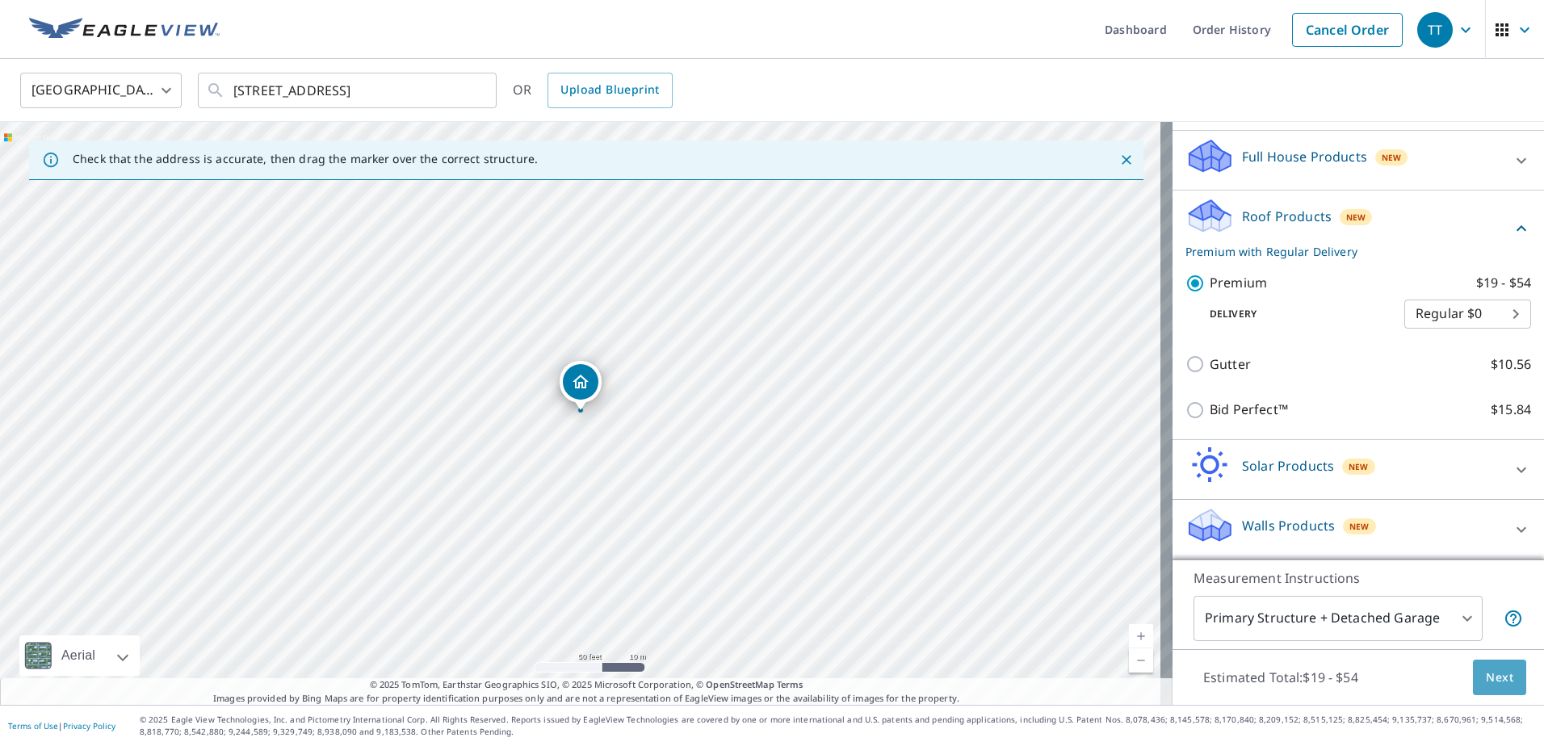
click at [1491, 685] on span "Next" at bounding box center [1499, 678] width 27 height 20
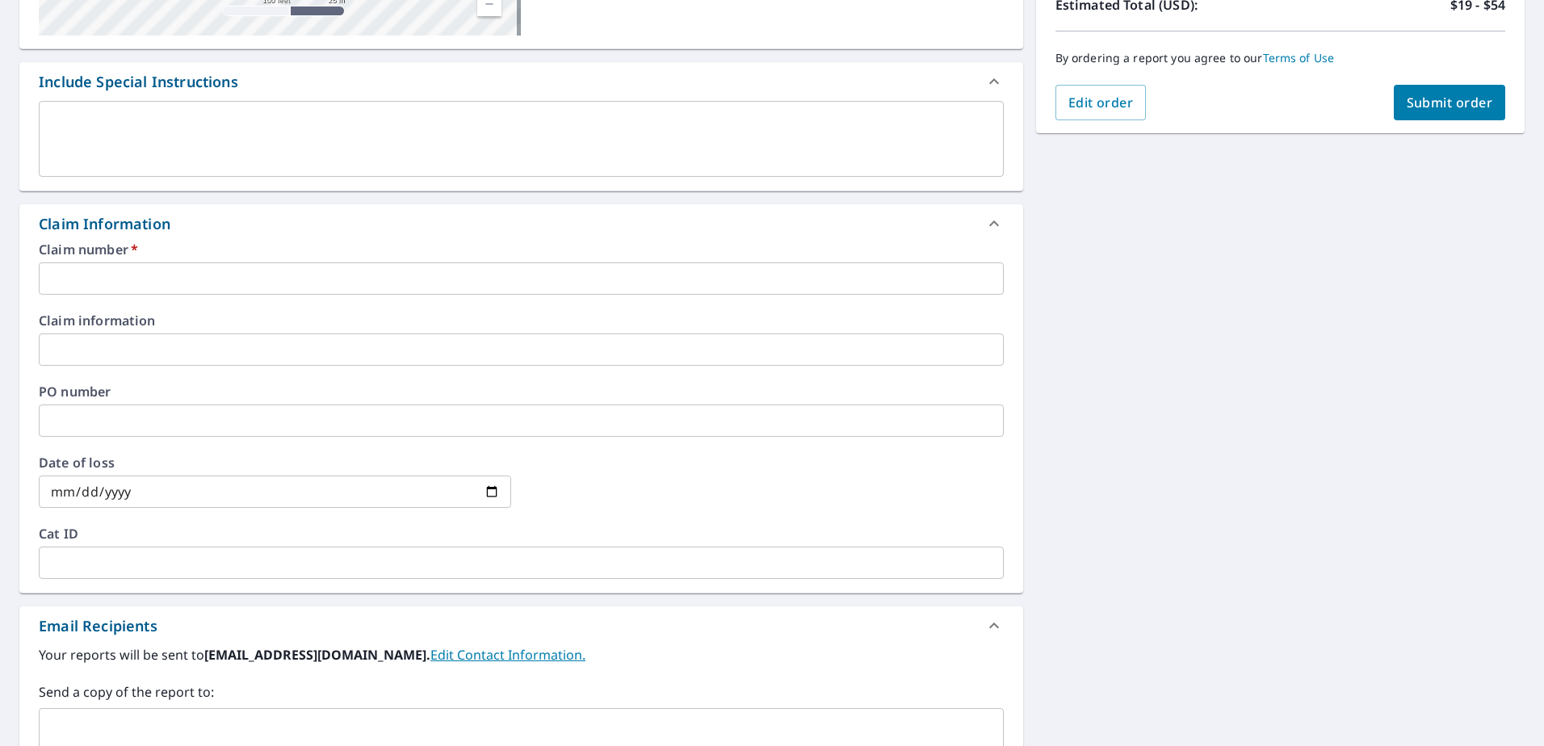
scroll to position [404, 0]
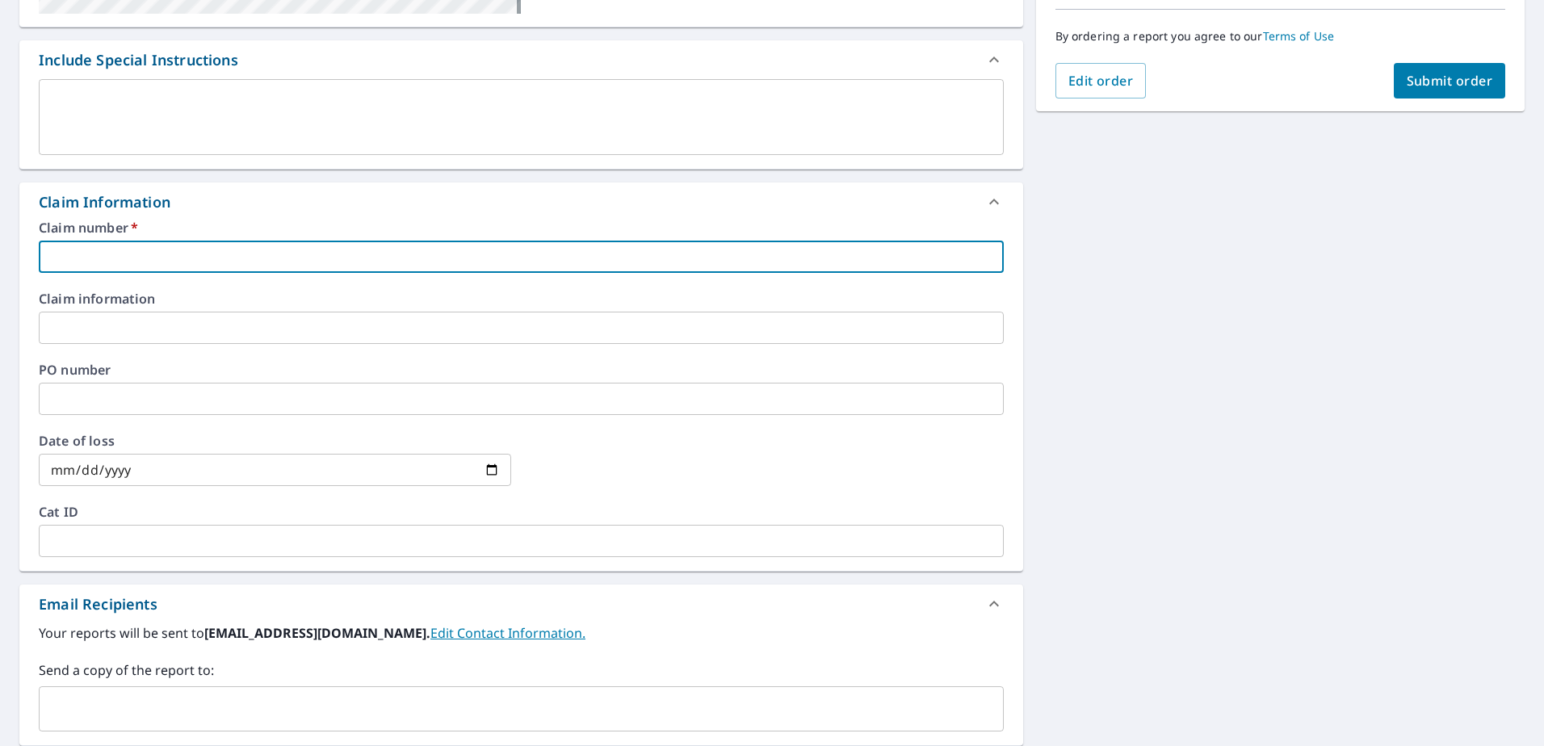
click at [182, 262] on input "text" at bounding box center [521, 257] width 965 height 32
type input "2"
checkbox input "true"
type input "25"
checkbox input "true"
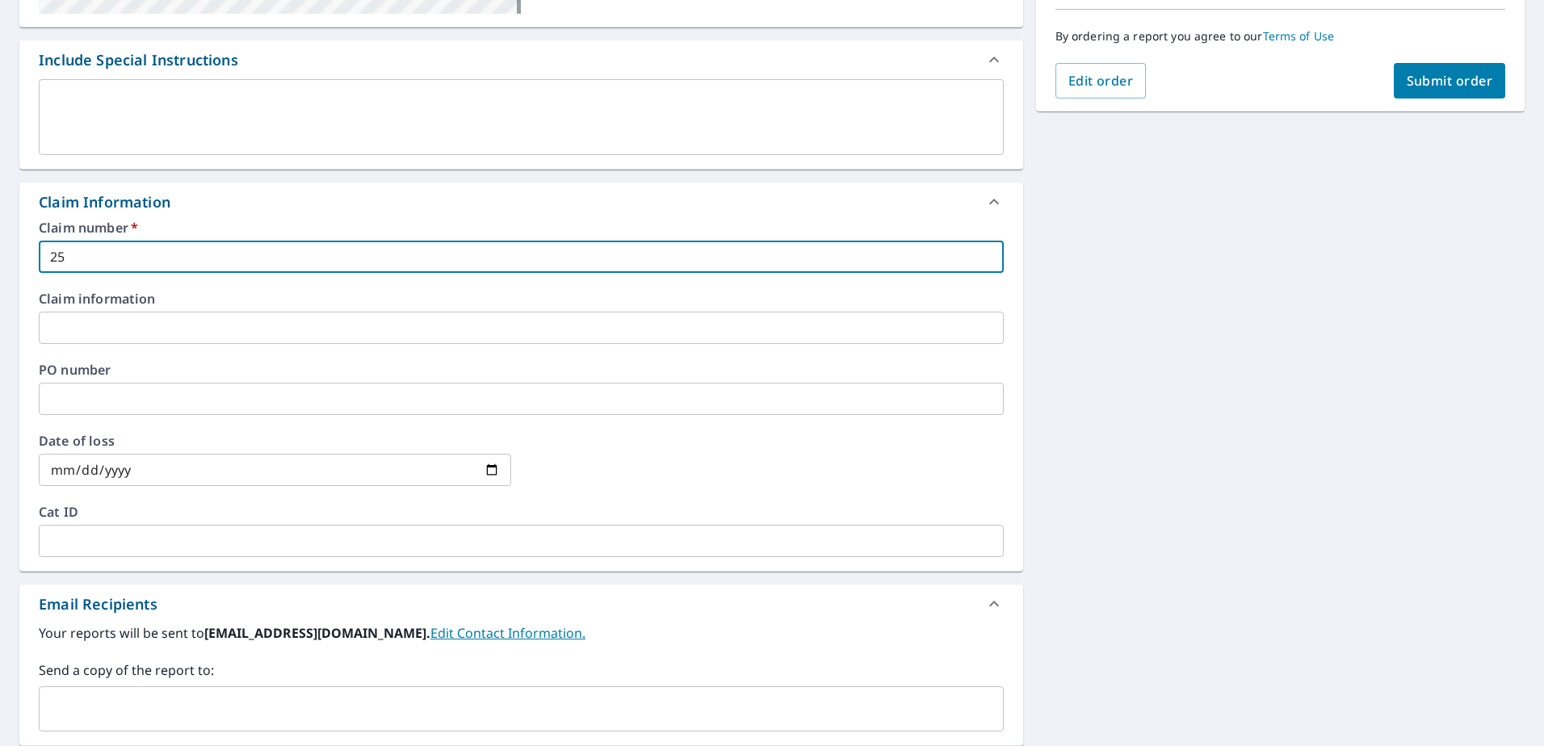
type input "250"
checkbox input "true"
type input "2502"
checkbox input "true"
type input "2502-"
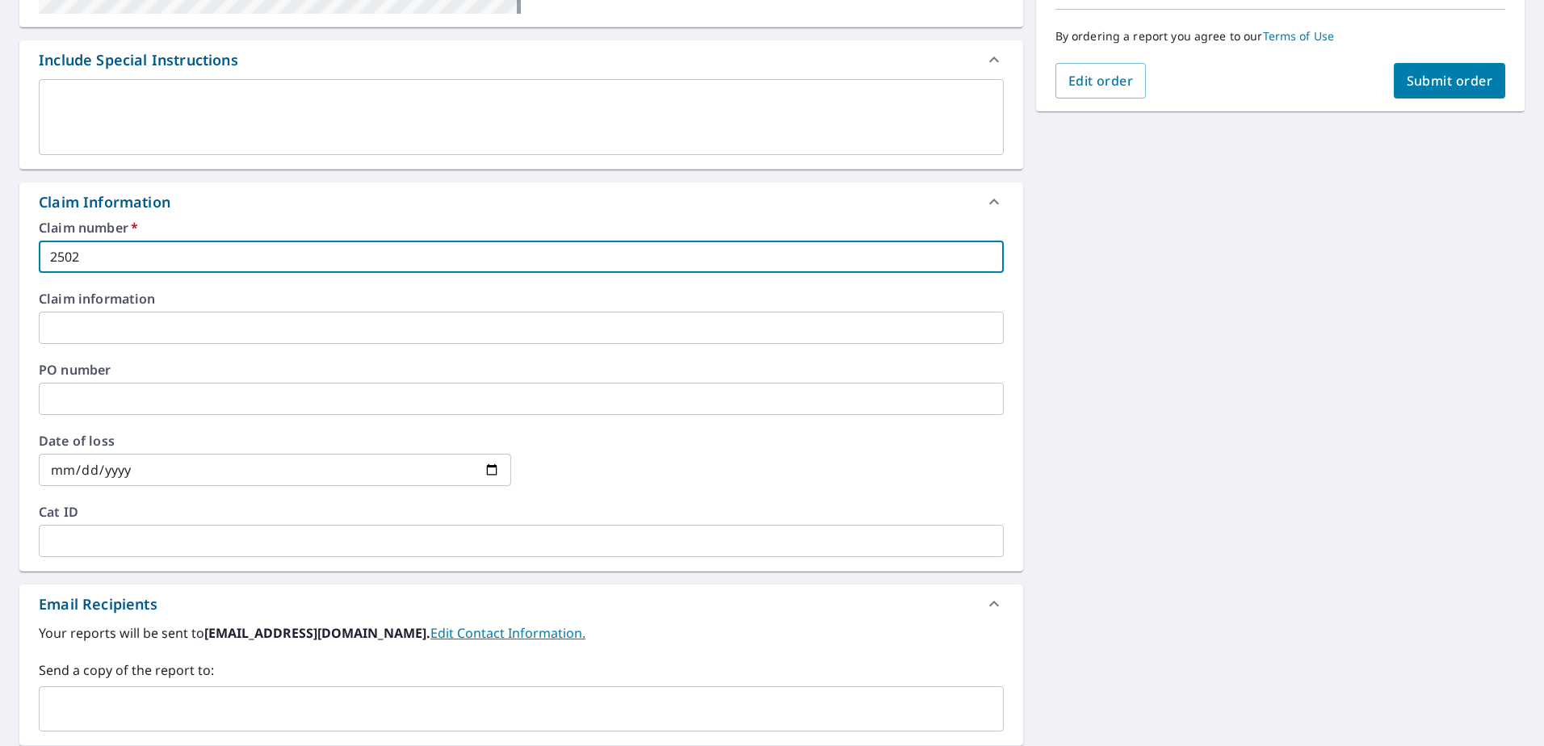
checkbox input "true"
type input "2502-0"
checkbox input "true"
type input "2502-08"
checkbox input "true"
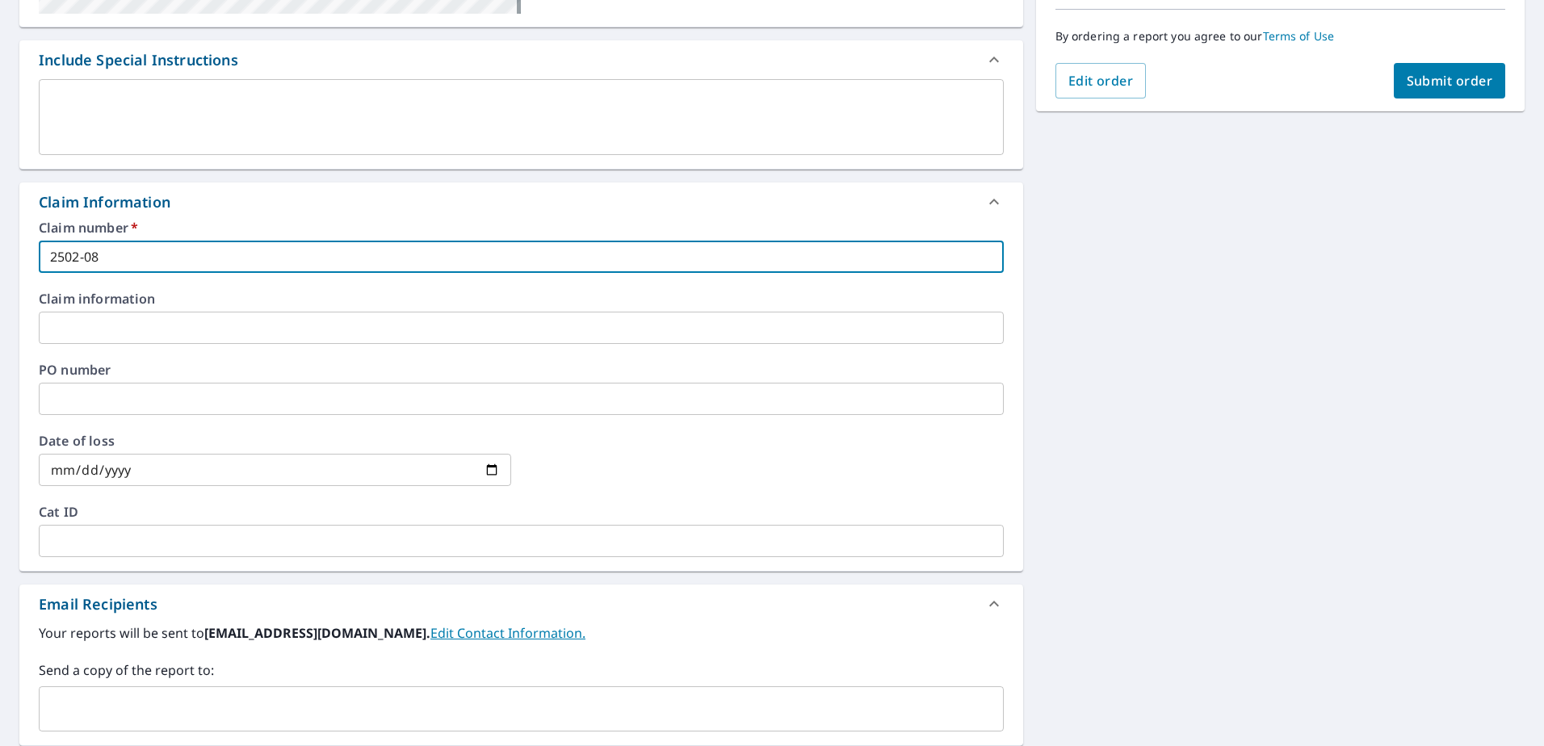
type input "2502-081"
checkbox input "true"
type input "2502-0818"
checkbox input "true"
type input "2502-08187"
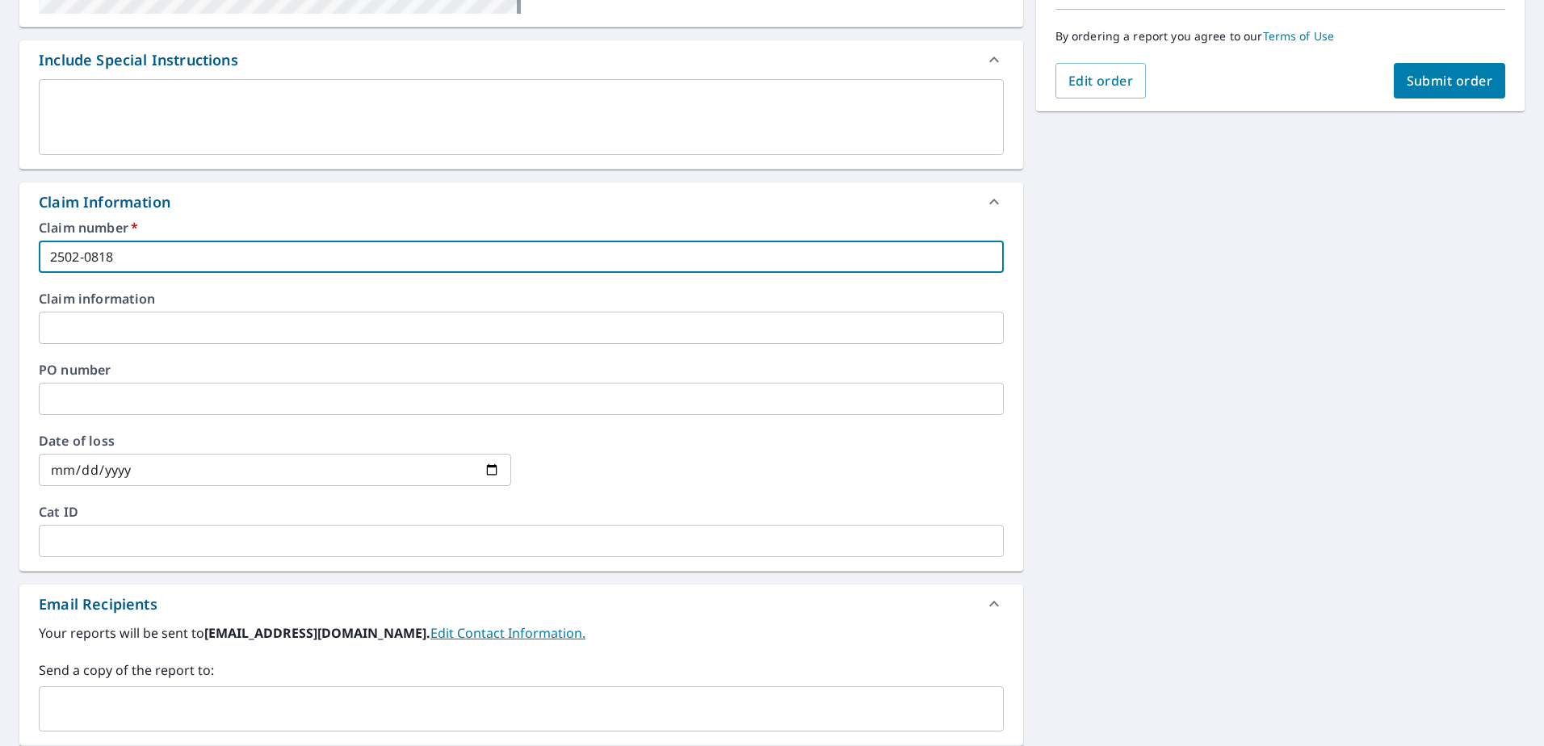
checkbox input "true"
type input "2502-081876"
checkbox input "true"
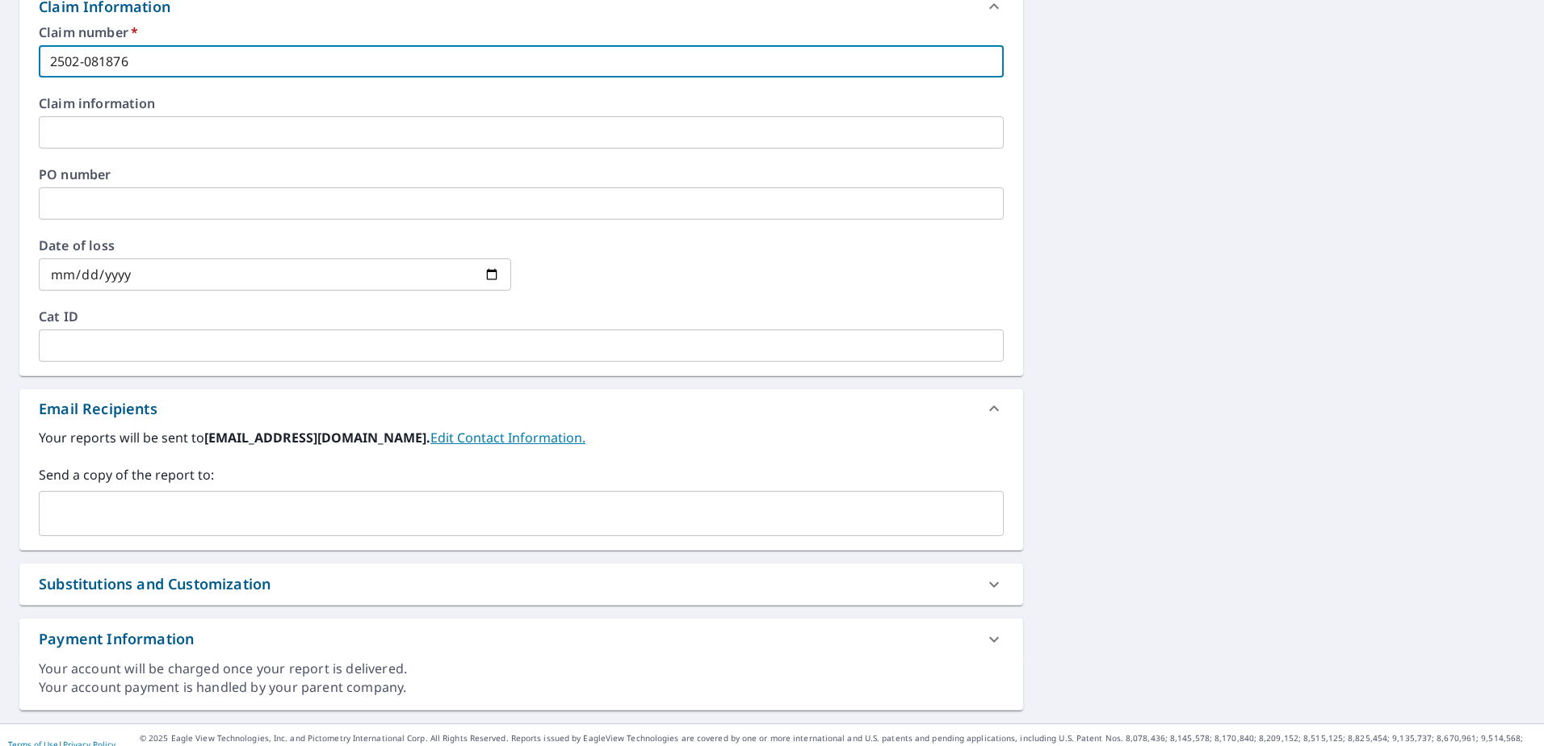
scroll to position [618, 0]
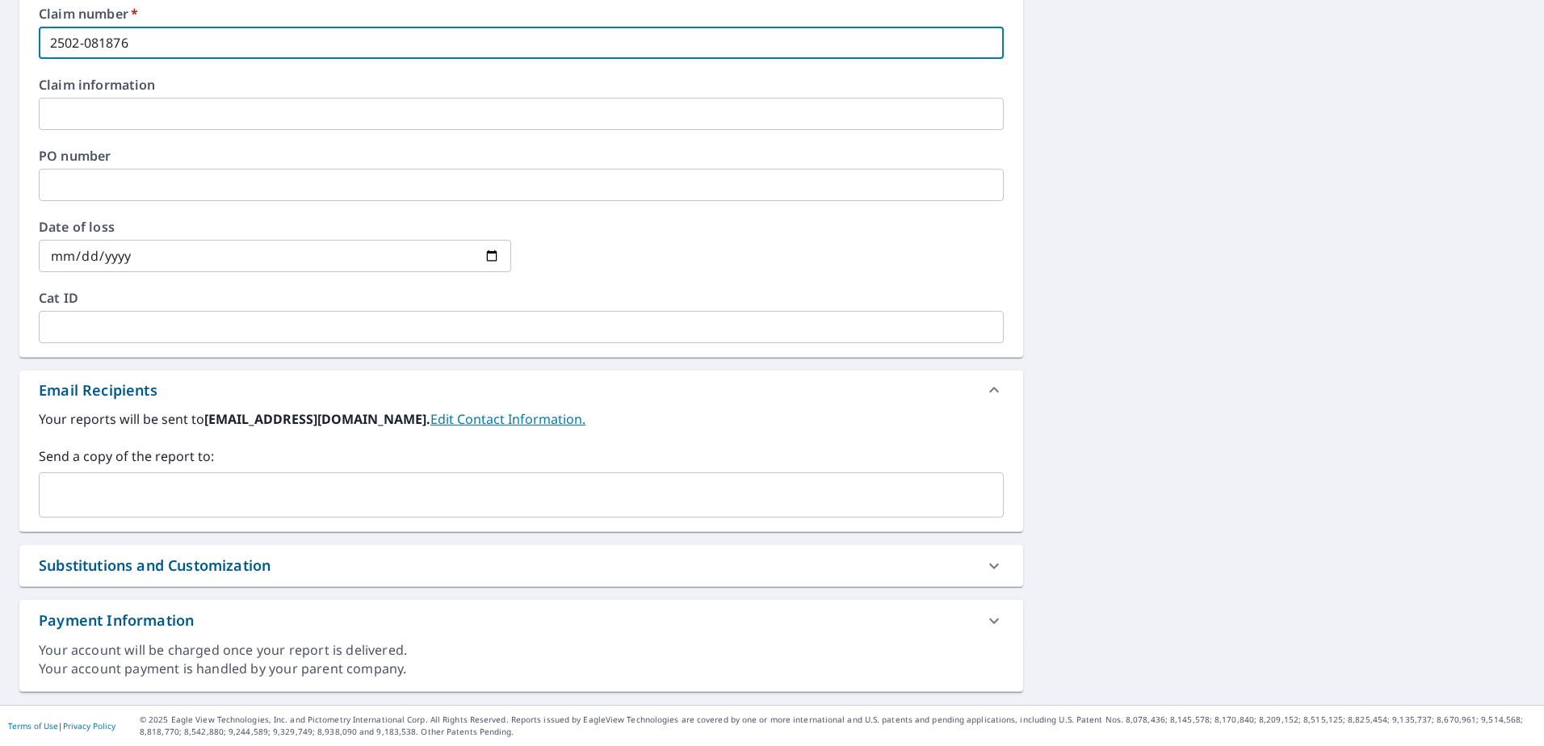
type input "2502-081876"
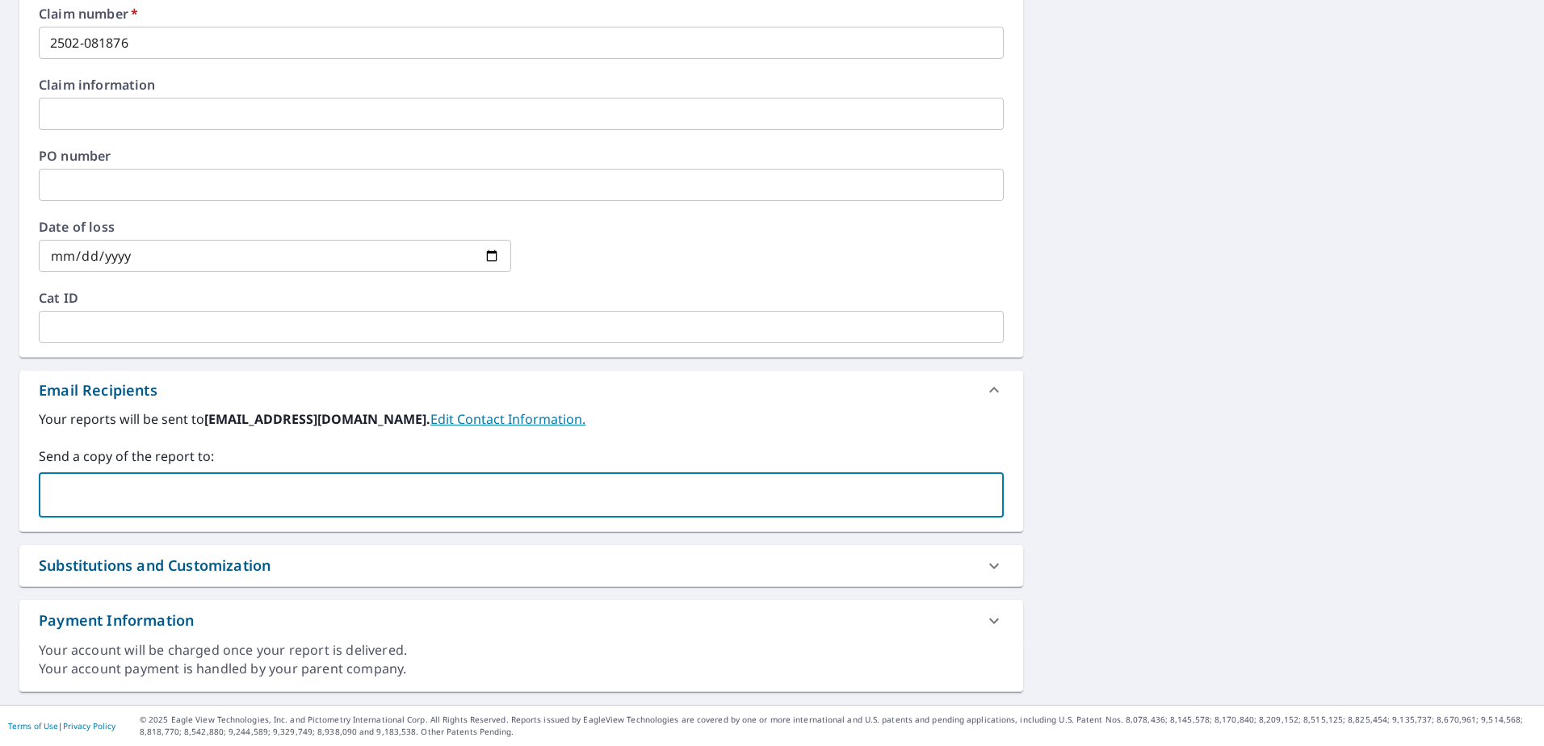
click at [161, 484] on input "text" at bounding box center [509, 495] width 926 height 31
type input "[EMAIL_ADDRESS][PERSON_NAME][DOMAIN_NAME]"
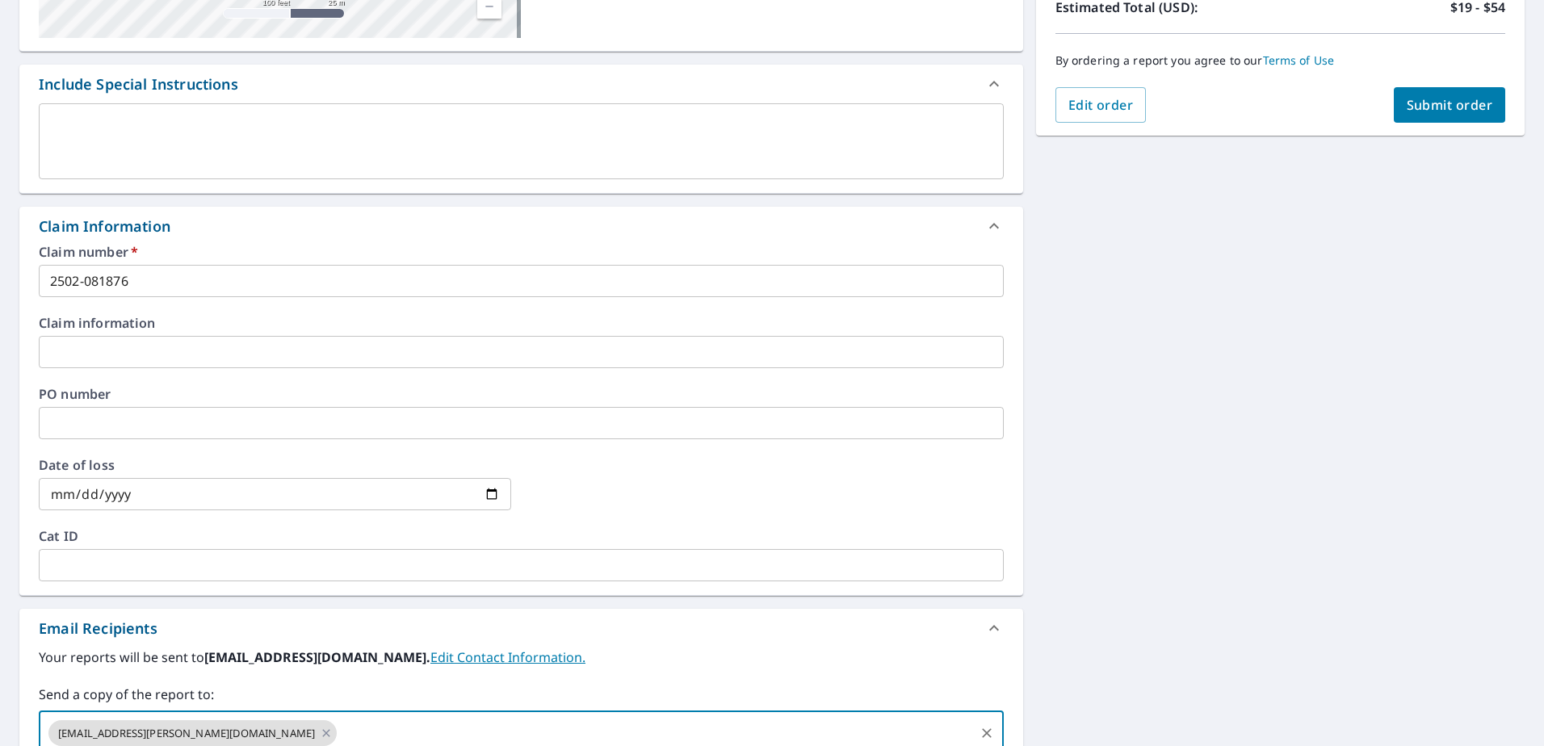
scroll to position [133, 0]
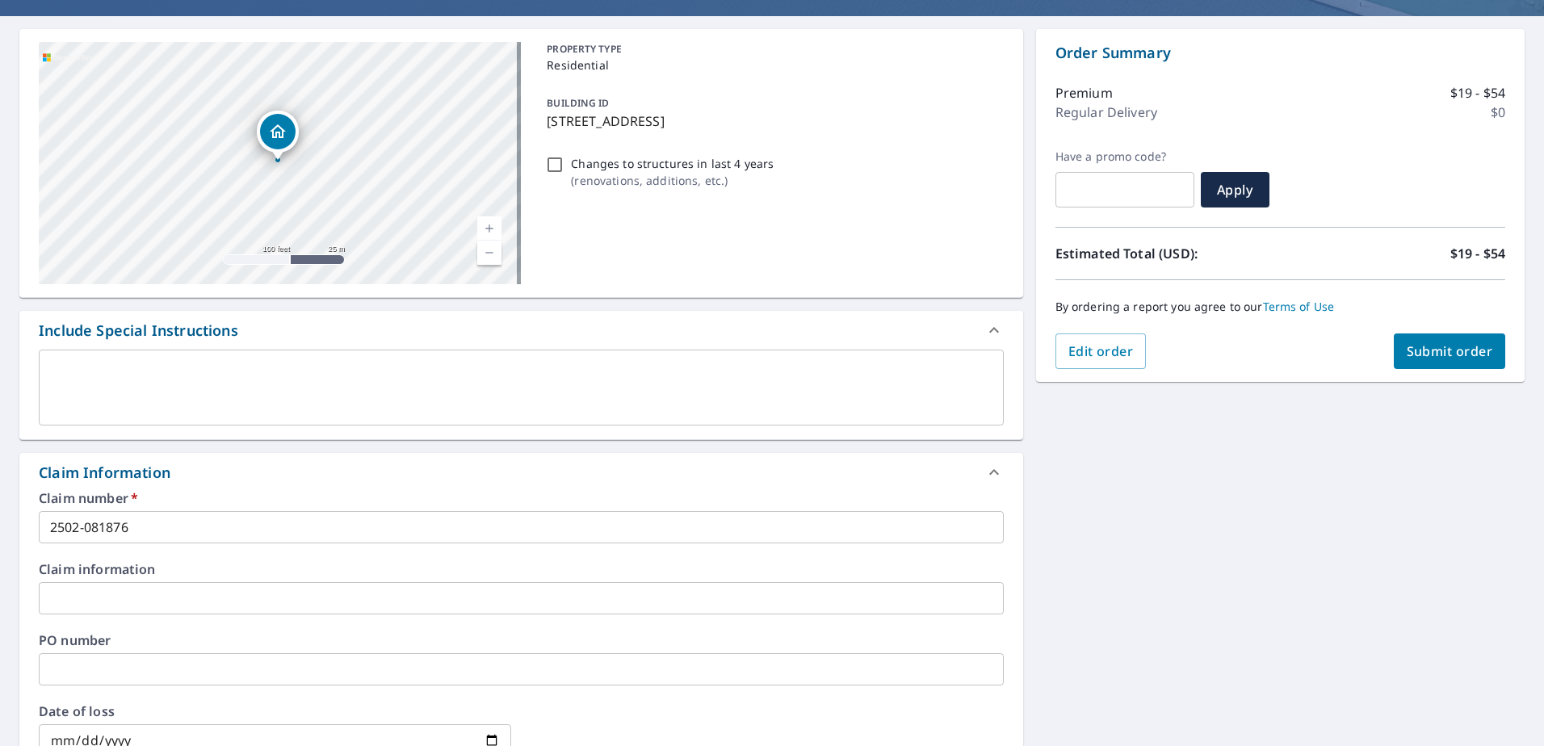
click at [1432, 347] on span "Submit order" at bounding box center [1449, 351] width 86 height 18
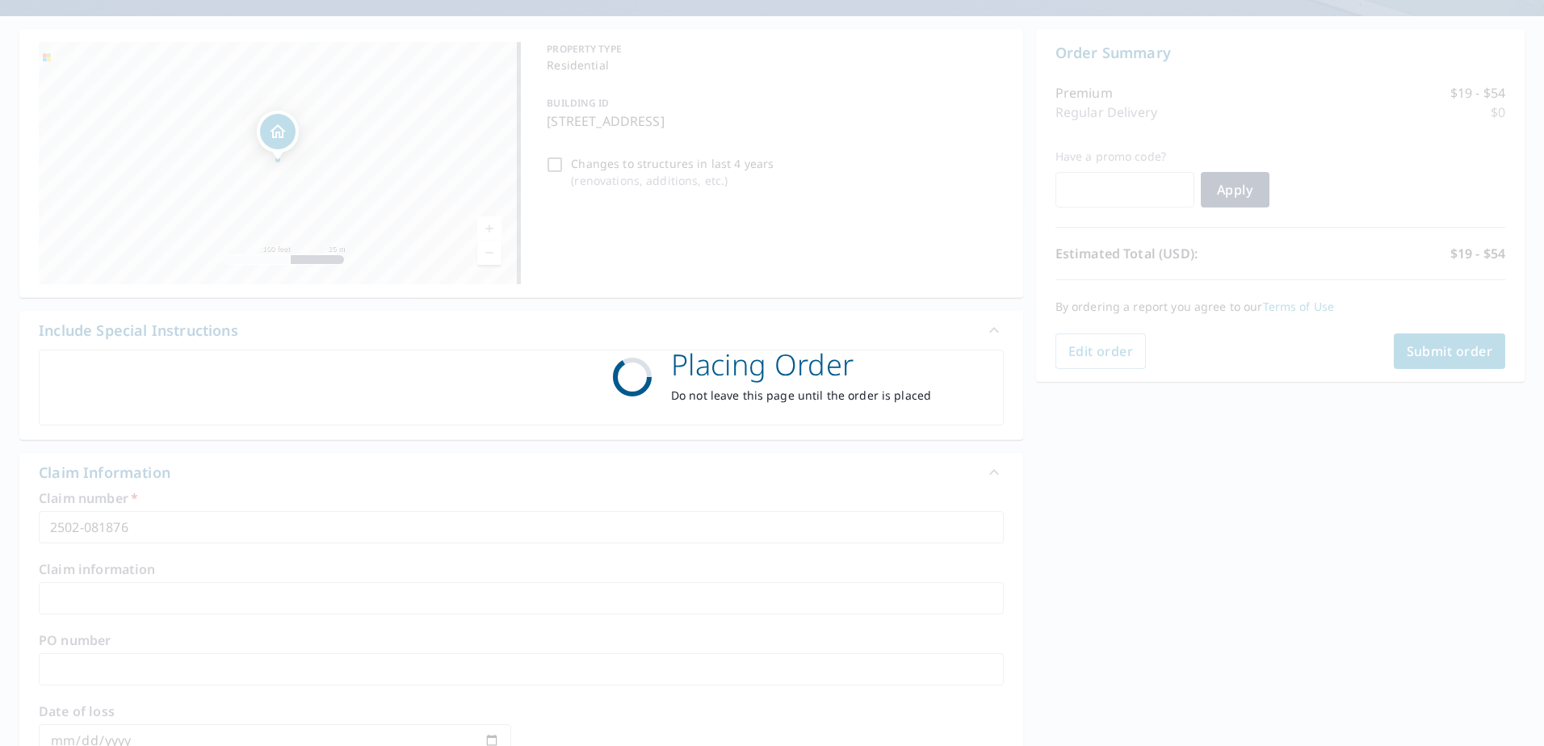
checkbox input "true"
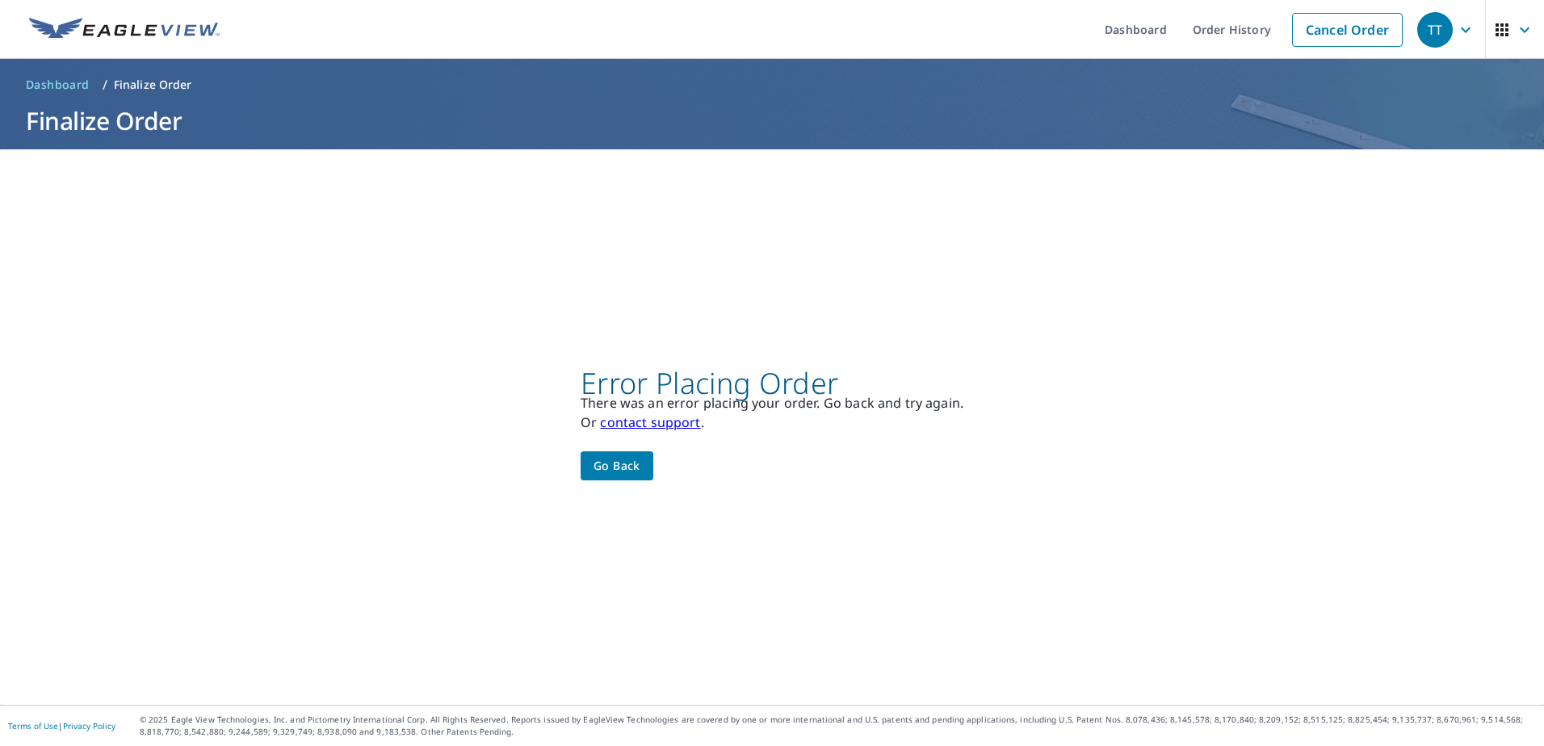
scroll to position [0, 0]
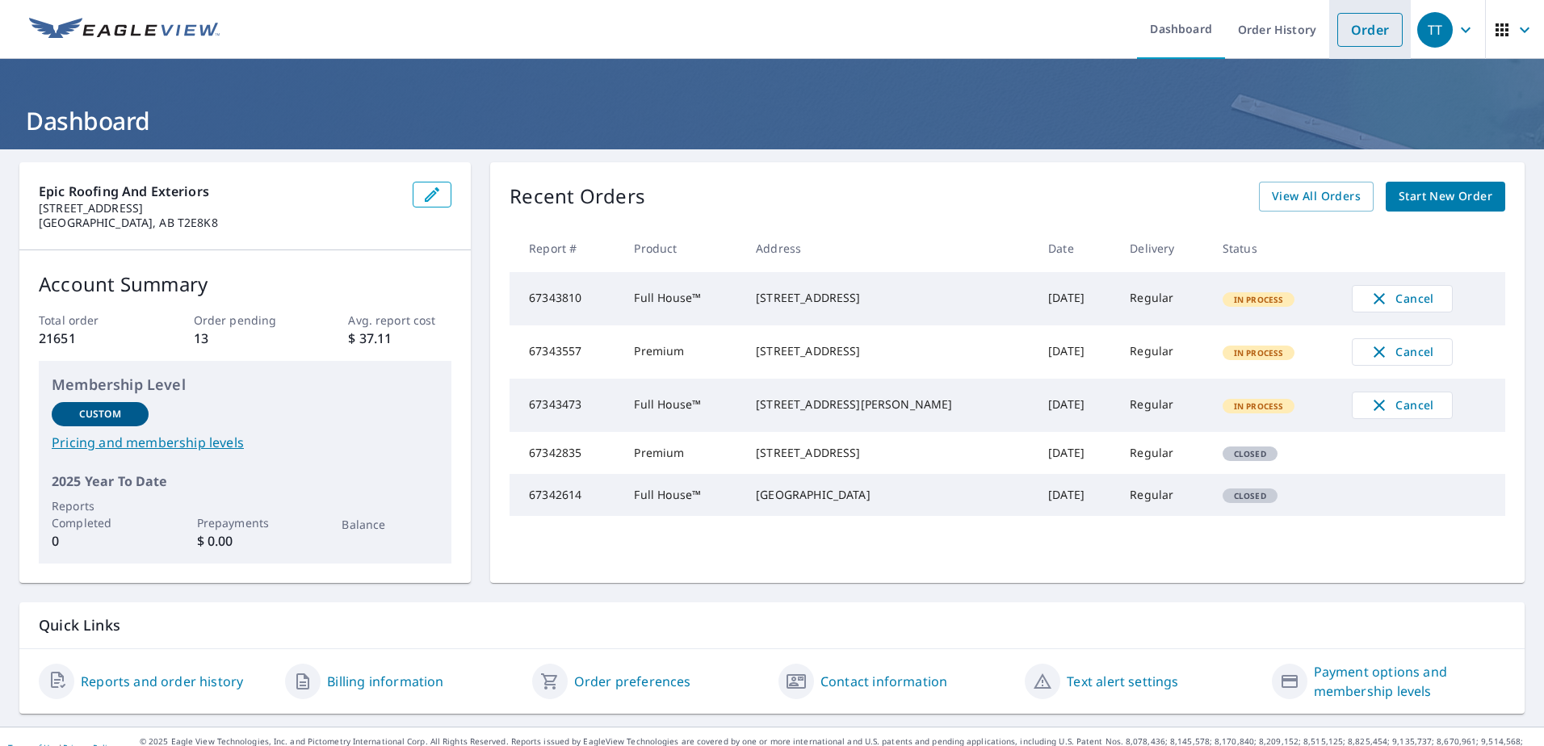
click at [1388, 35] on link "Order" at bounding box center [1369, 30] width 65 height 34
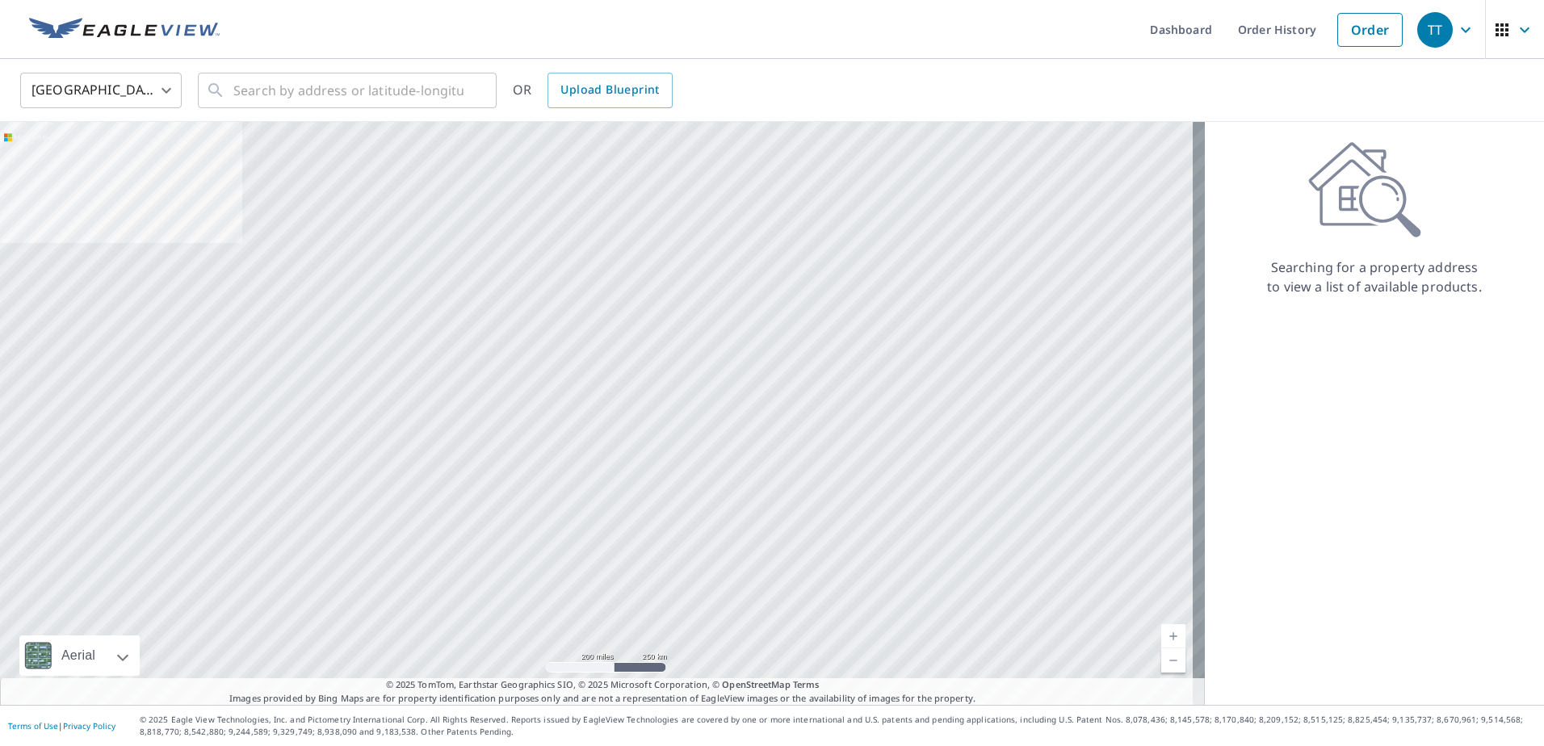
click at [118, 86] on body "TT TT Dashboard Order History Order TT United States US ​ ​ OR Upload Blueprint…" at bounding box center [772, 373] width 1544 height 746
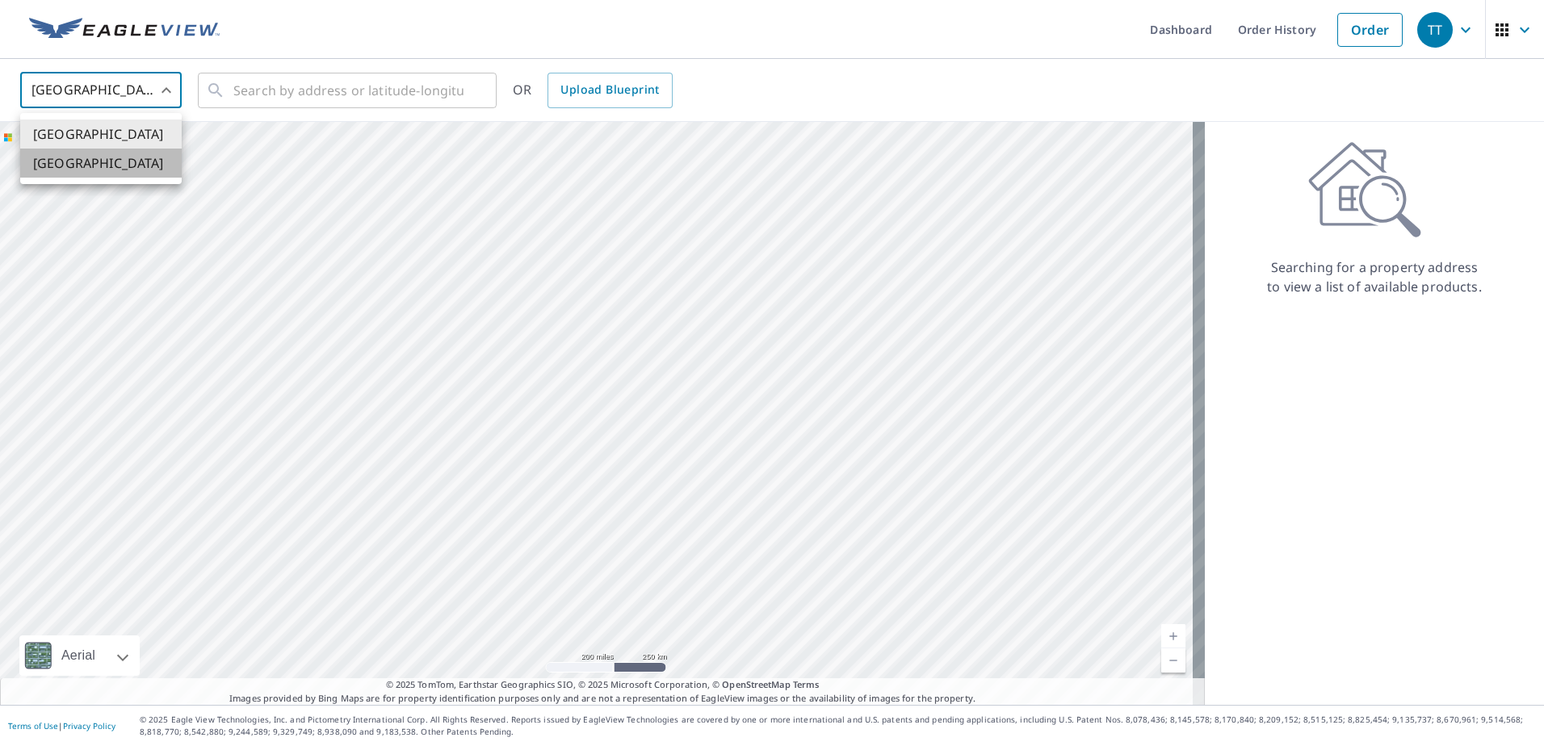
click at [120, 161] on li "[GEOGRAPHIC_DATA]" at bounding box center [100, 163] width 161 height 29
type input "CA"
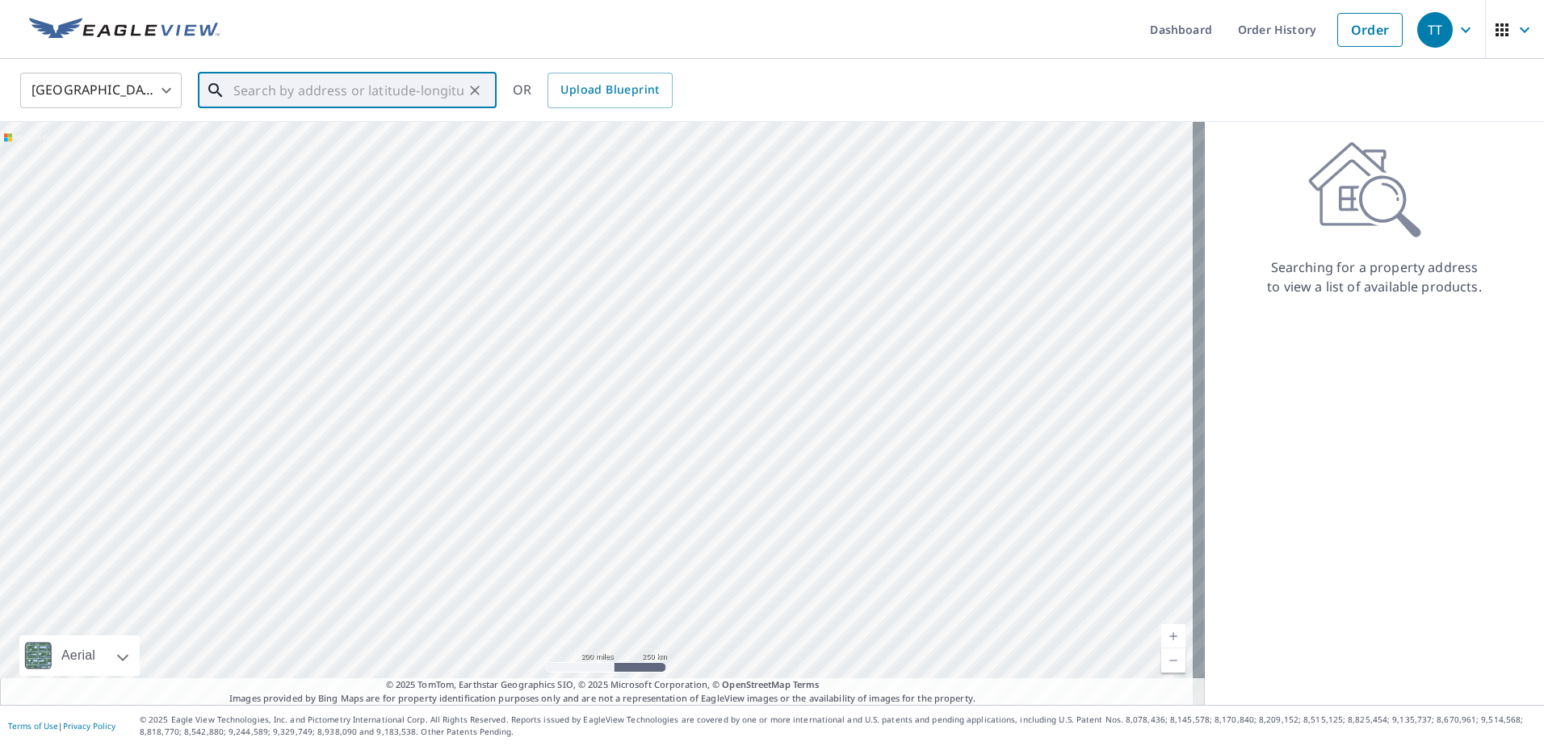
click at [263, 93] on input "text" at bounding box center [348, 90] width 230 height 45
paste input "[STREET_ADDRESS]"
click at [296, 145] on span "[STREET_ADDRESS]" at bounding box center [357, 137] width 254 height 19
type input "[STREET_ADDRESS]"
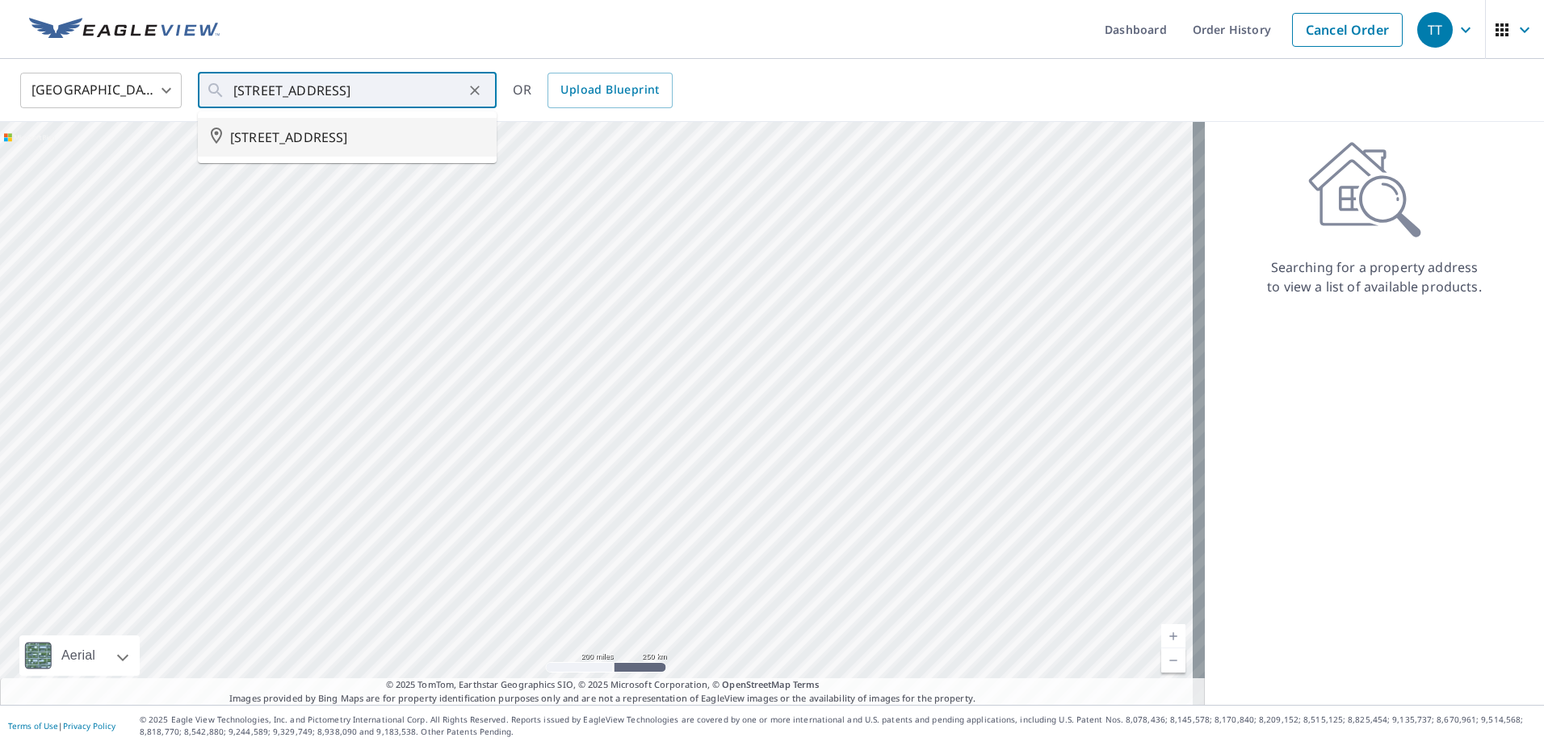
scroll to position [0, 0]
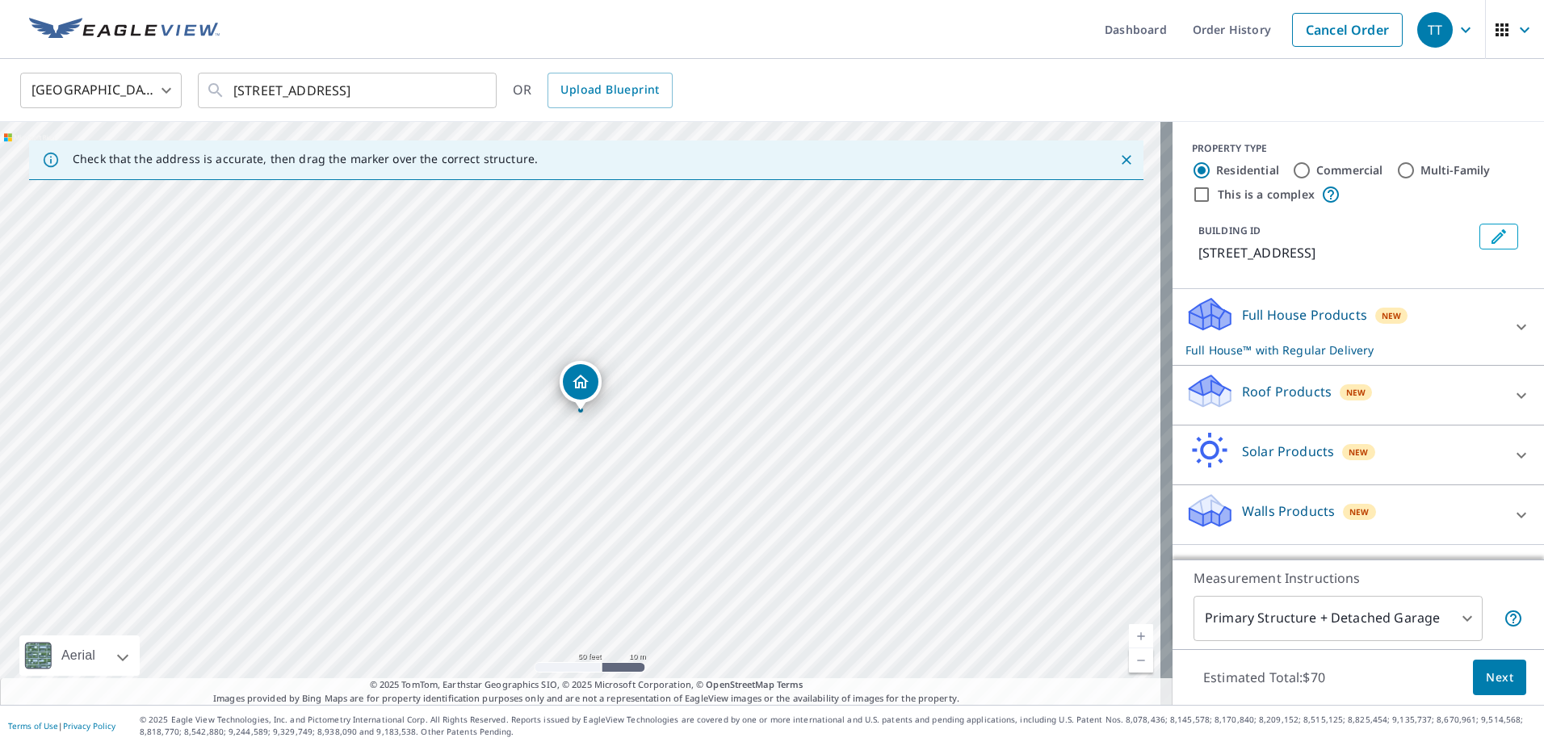
click at [1299, 401] on p "Roof Products" at bounding box center [1287, 391] width 90 height 19
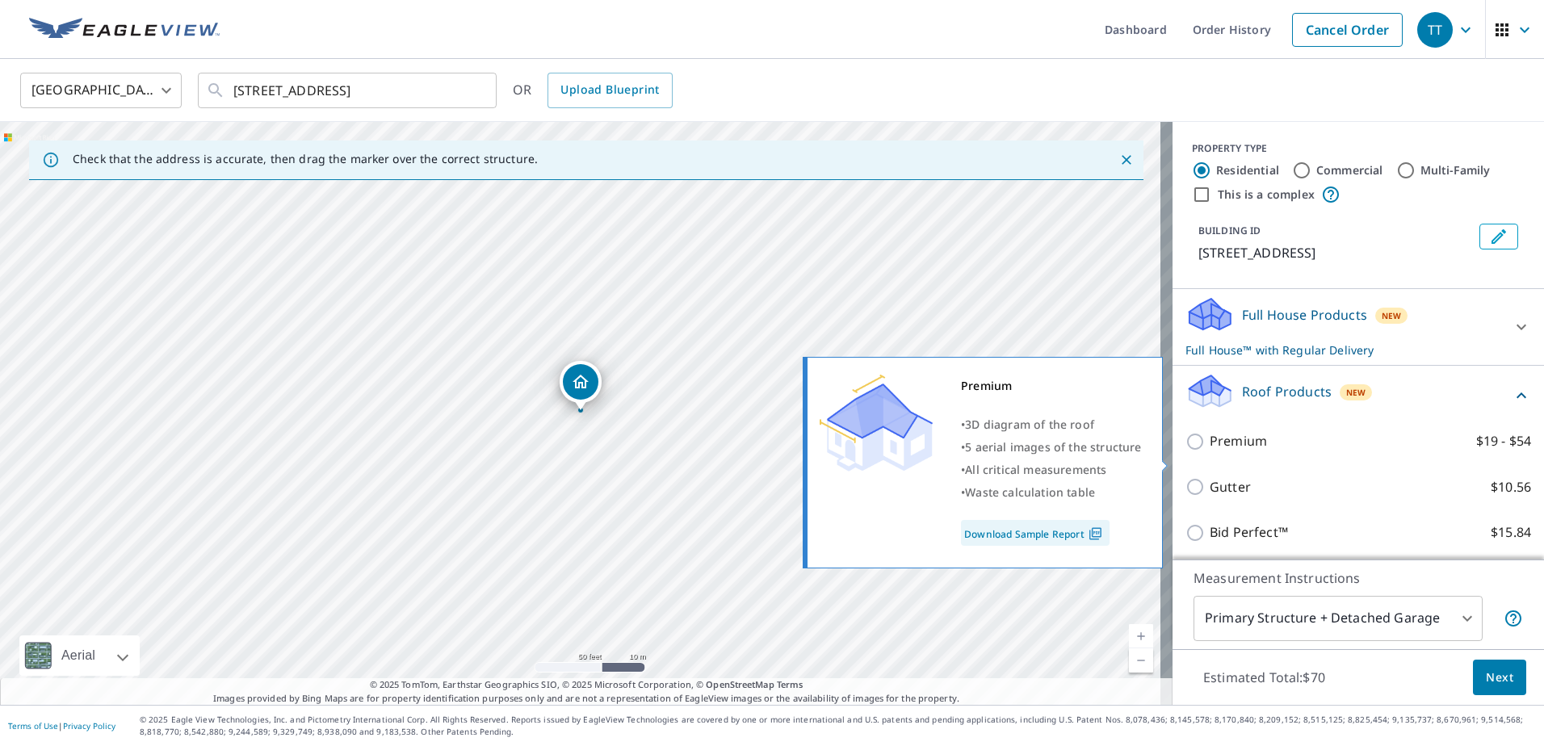
click at [1268, 451] on label "Premium $19 - $54" at bounding box center [1369, 441] width 321 height 20
click at [1209, 451] on input "Premium $19 - $54" at bounding box center [1197, 441] width 24 height 19
checkbox input "true"
checkbox input "false"
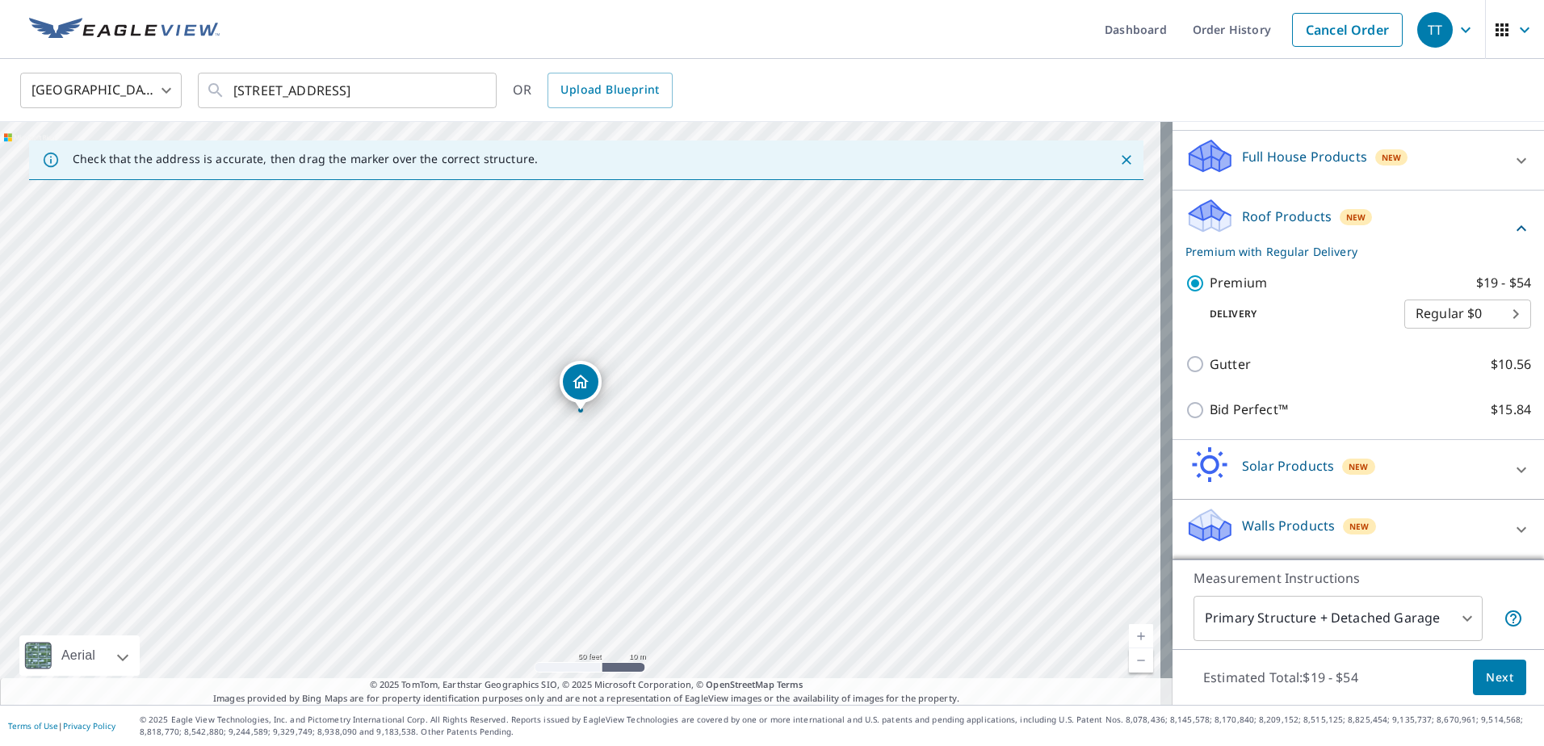
scroll to position [178, 0]
click at [1490, 692] on button "Next" at bounding box center [1499, 678] width 53 height 36
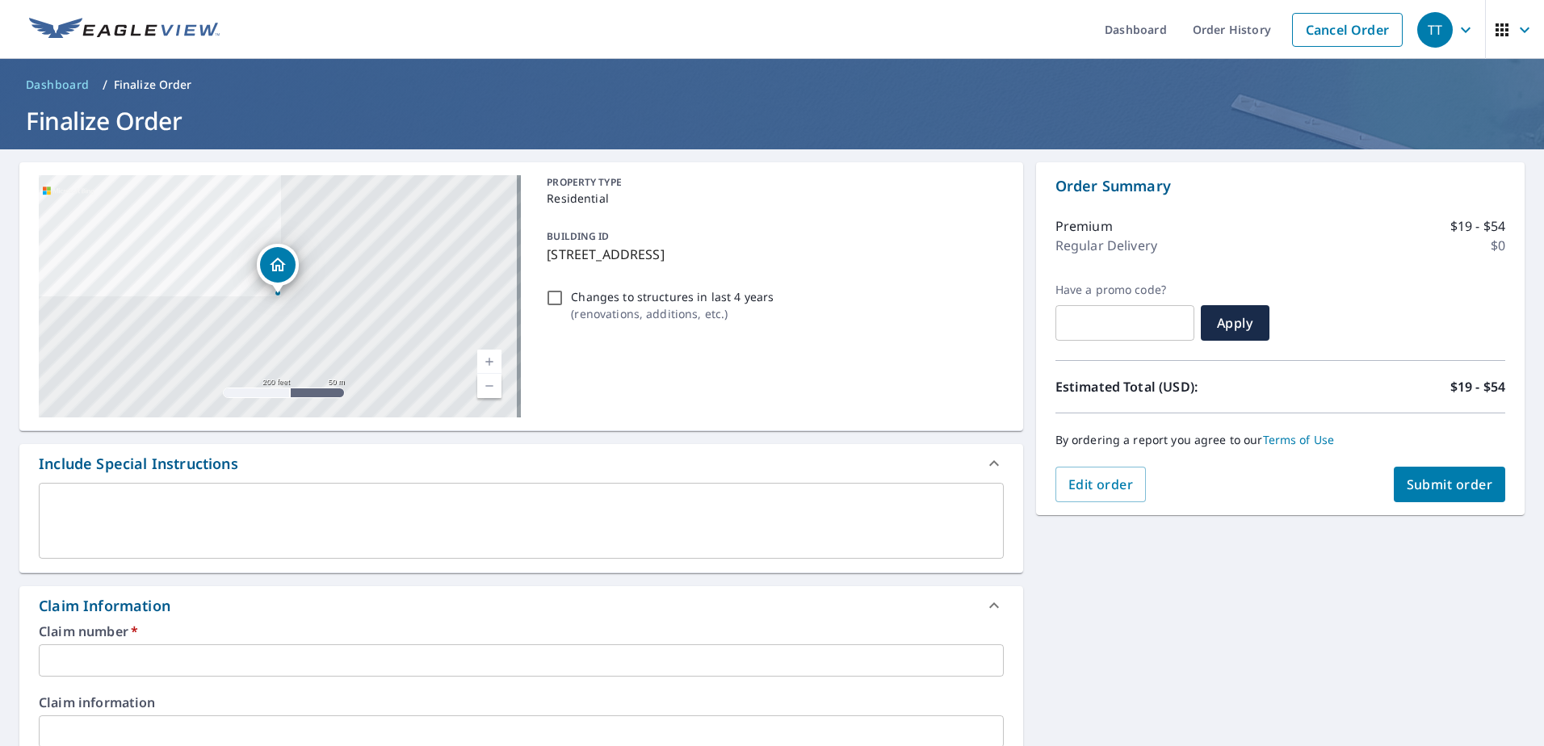
click at [369, 653] on input "text" at bounding box center [521, 660] width 965 height 32
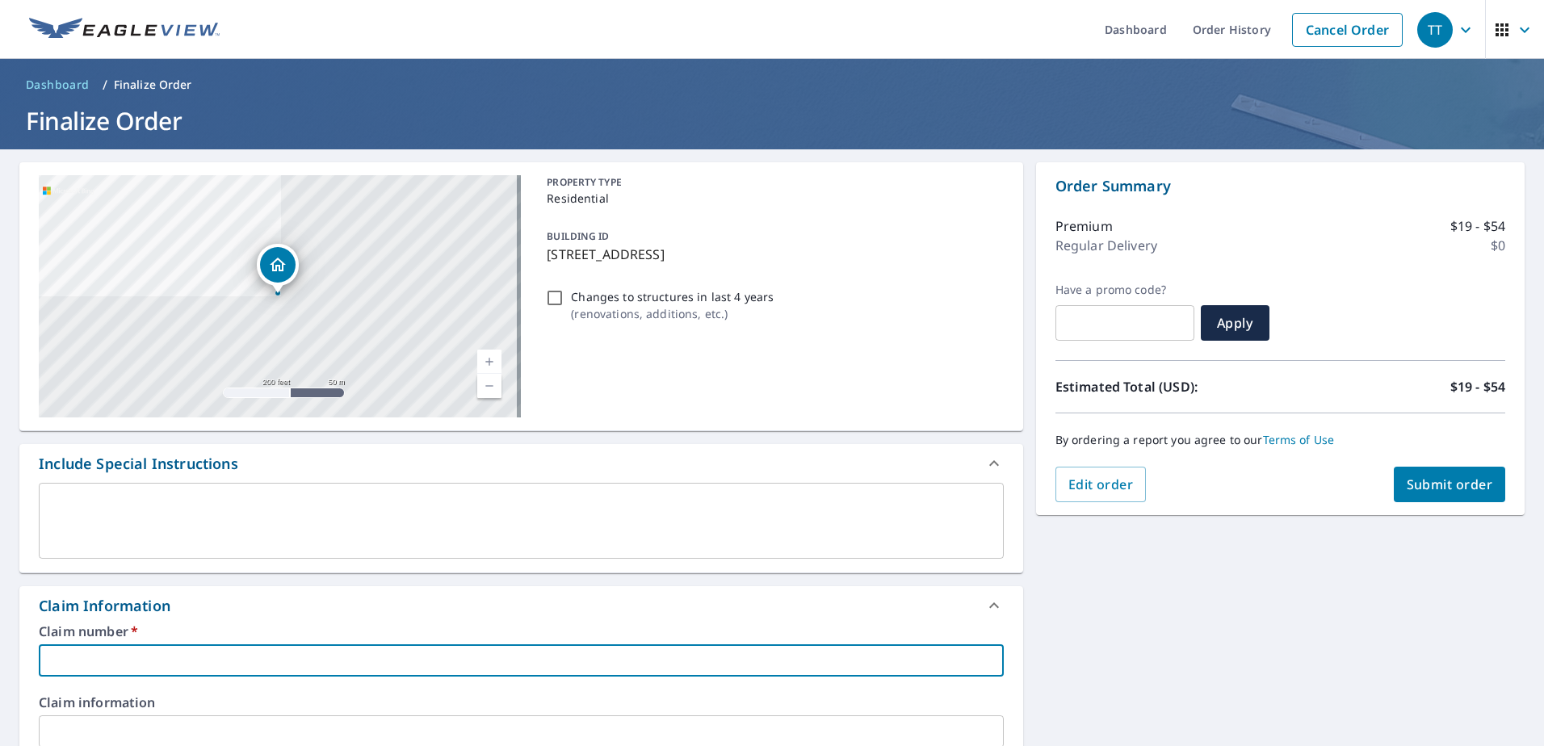
type input "2"
checkbox input "true"
type input "25"
checkbox input "true"
type input "250"
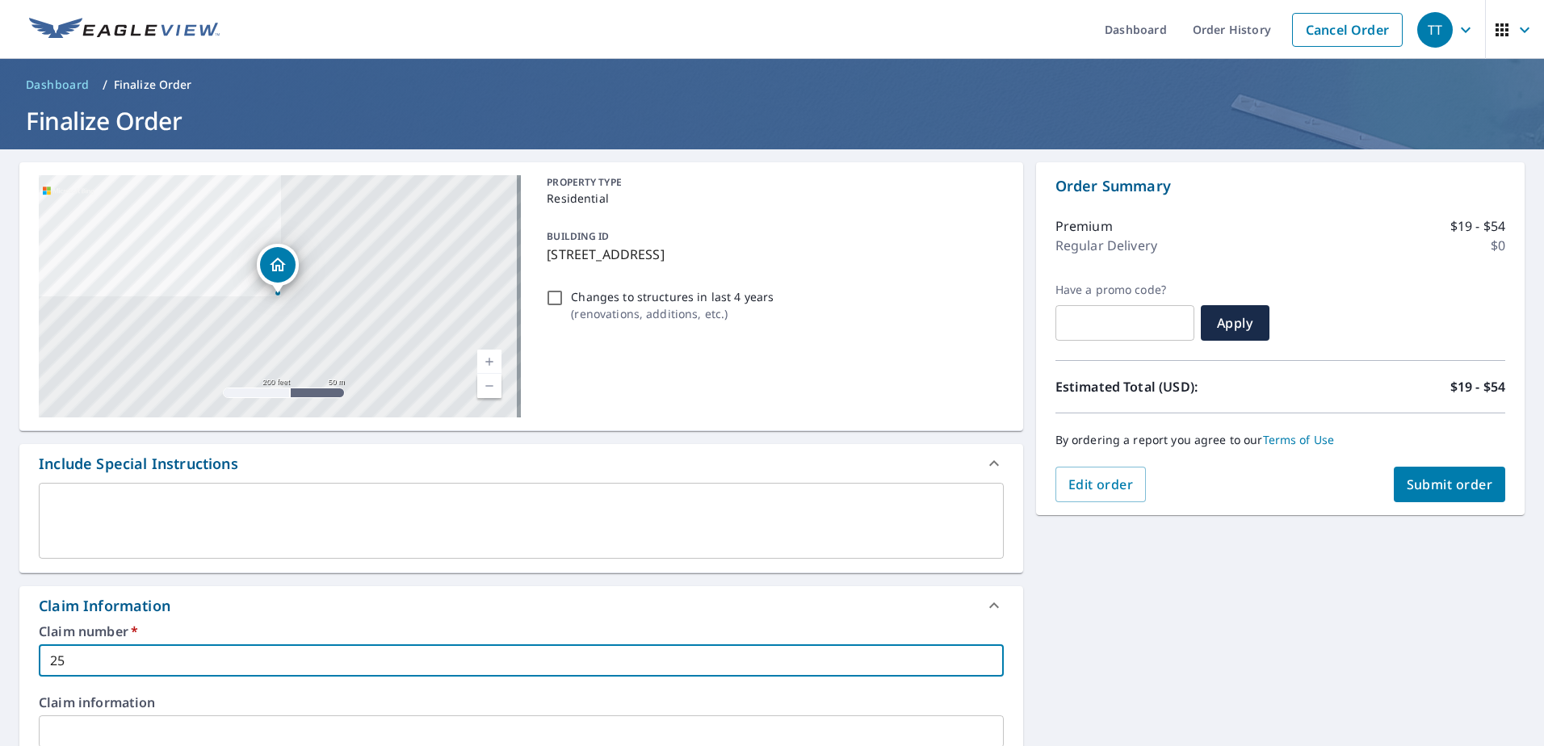
checkbox input "true"
type input "2502"
checkbox input "true"
type input "2502-"
checkbox input "true"
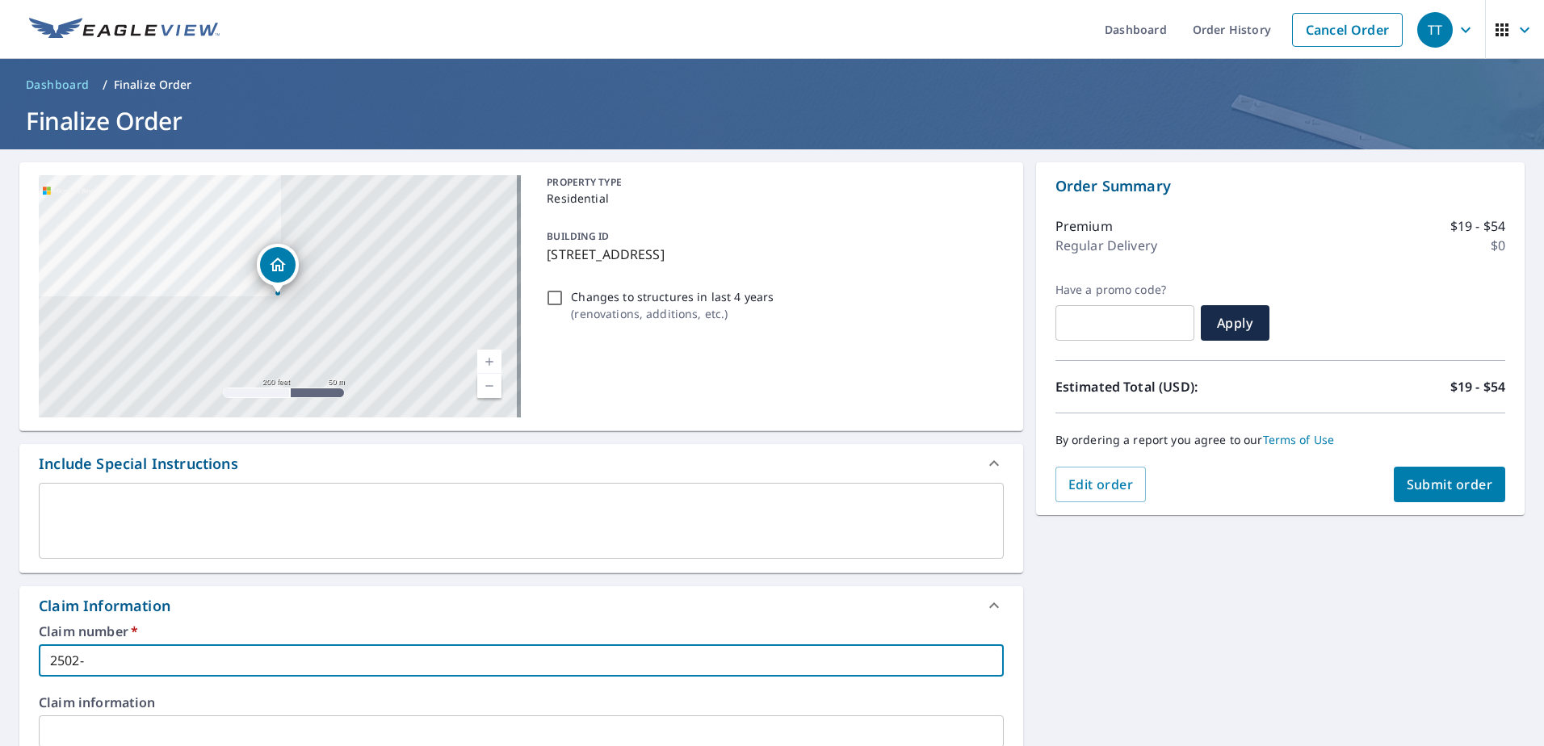
type input "2502-0"
checkbox input "true"
type input "2502-08"
checkbox input "true"
type input "2502-081"
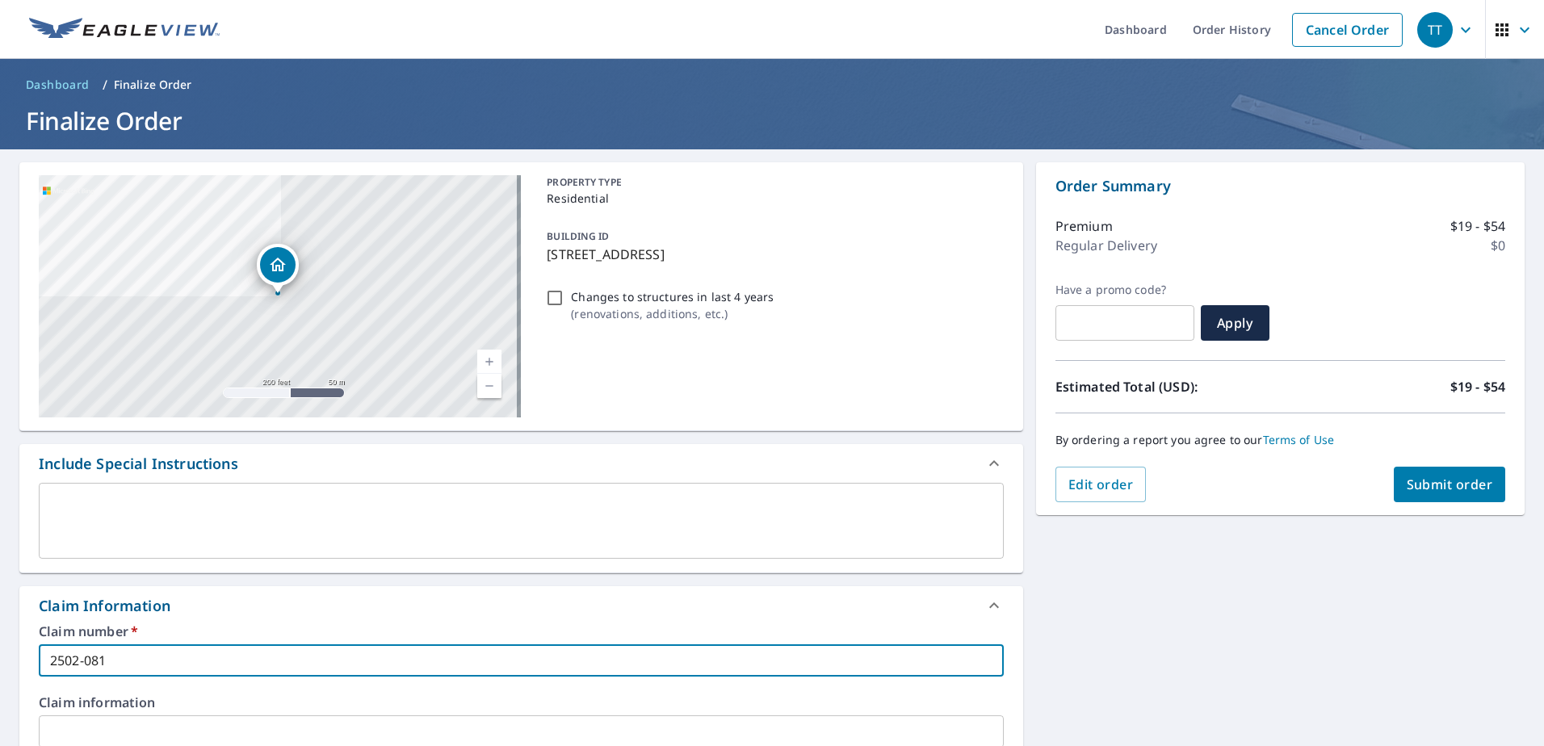
checkbox input "true"
type input "2502-0818"
checkbox input "true"
type input "2502-08187"
checkbox input "true"
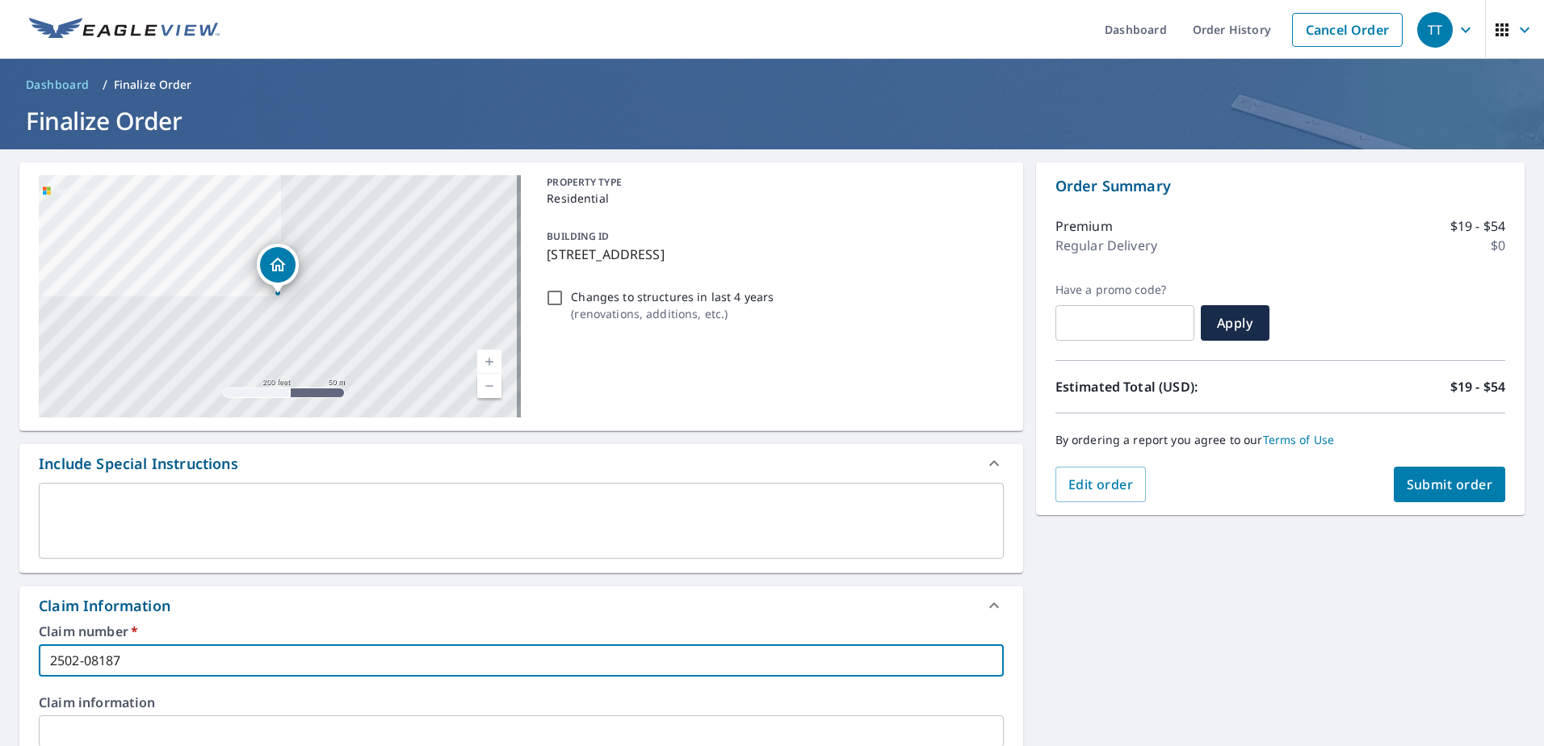
type input "2502-081876"
checkbox input "true"
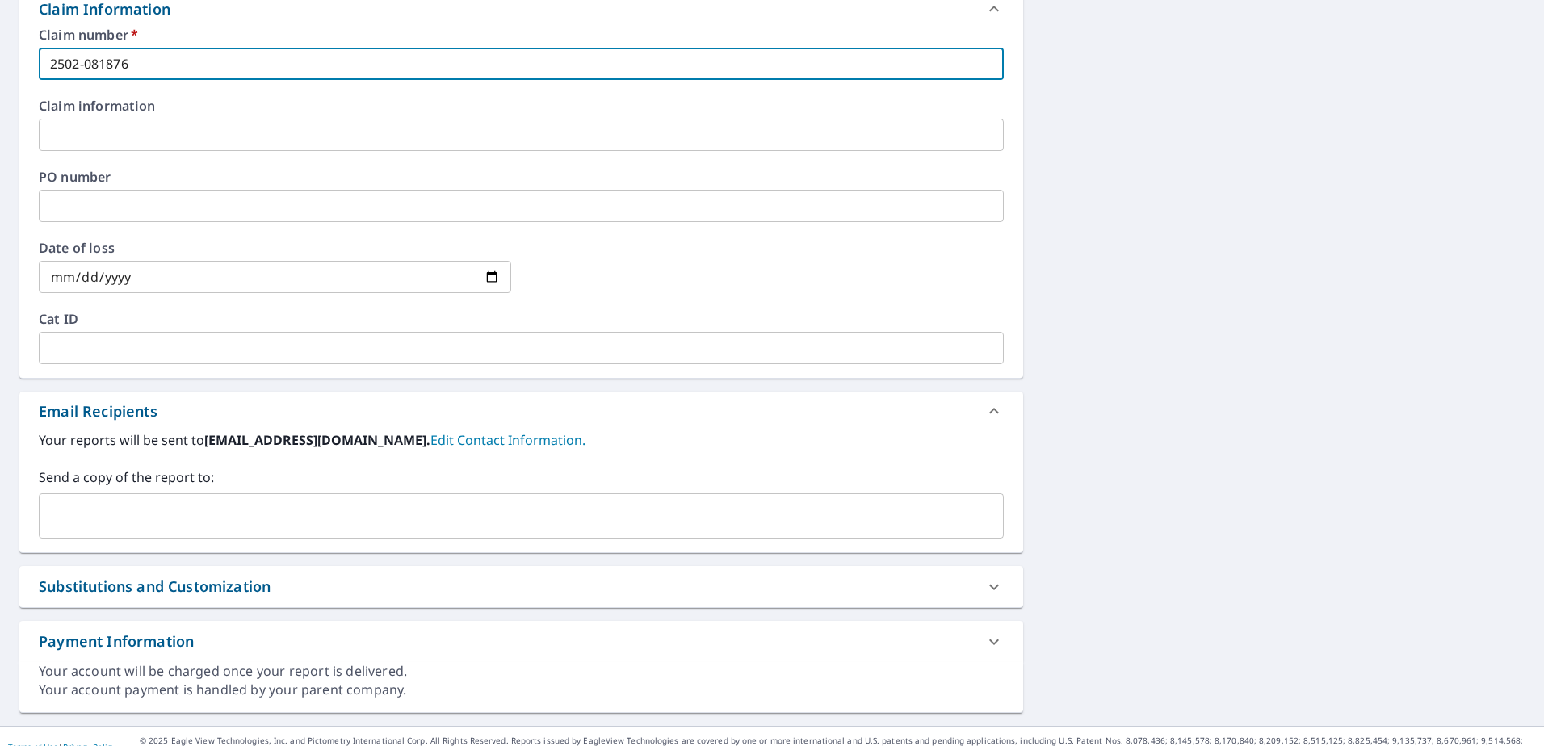
scroll to position [618, 0]
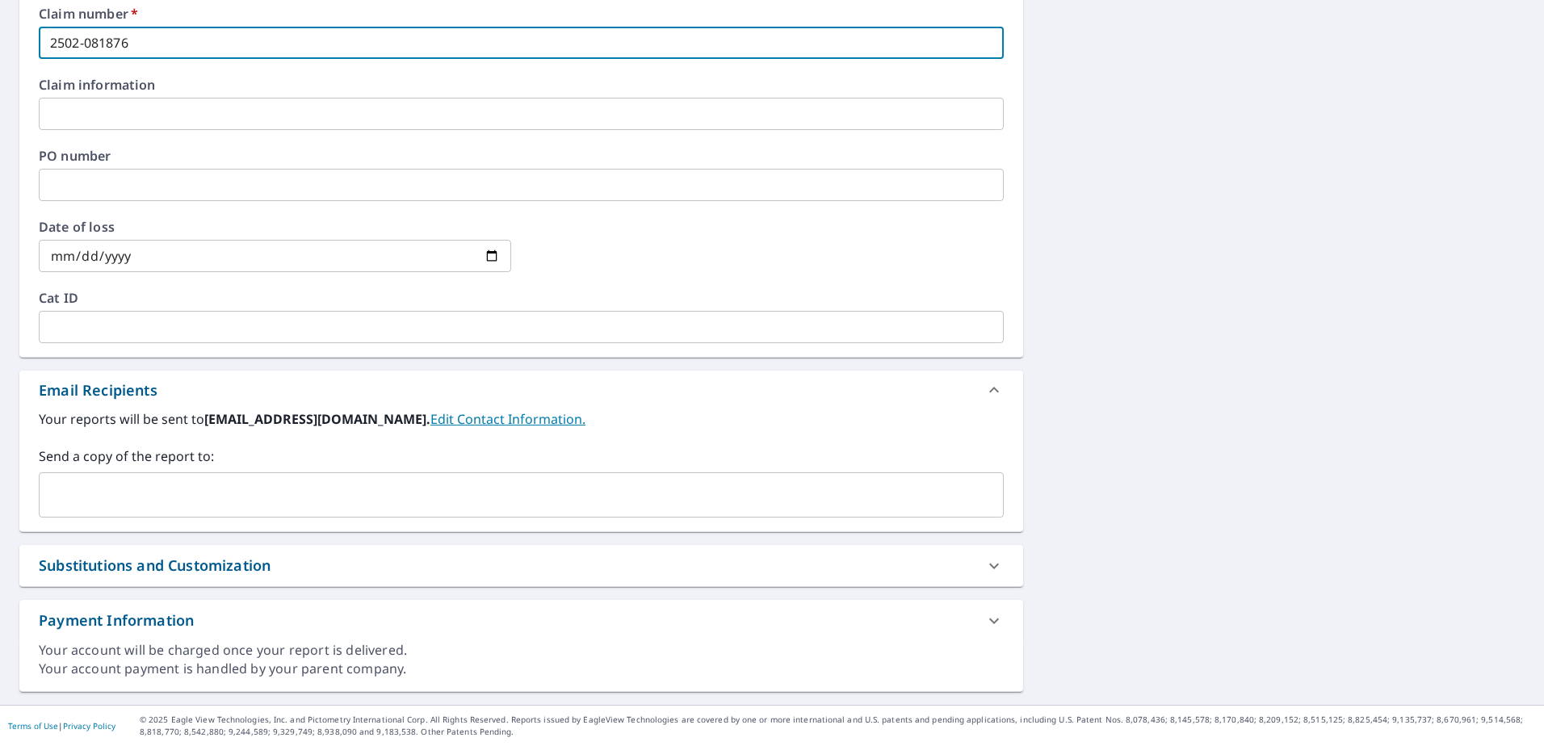
type input "2502-081876"
click at [233, 489] on input "text" at bounding box center [509, 495] width 926 height 31
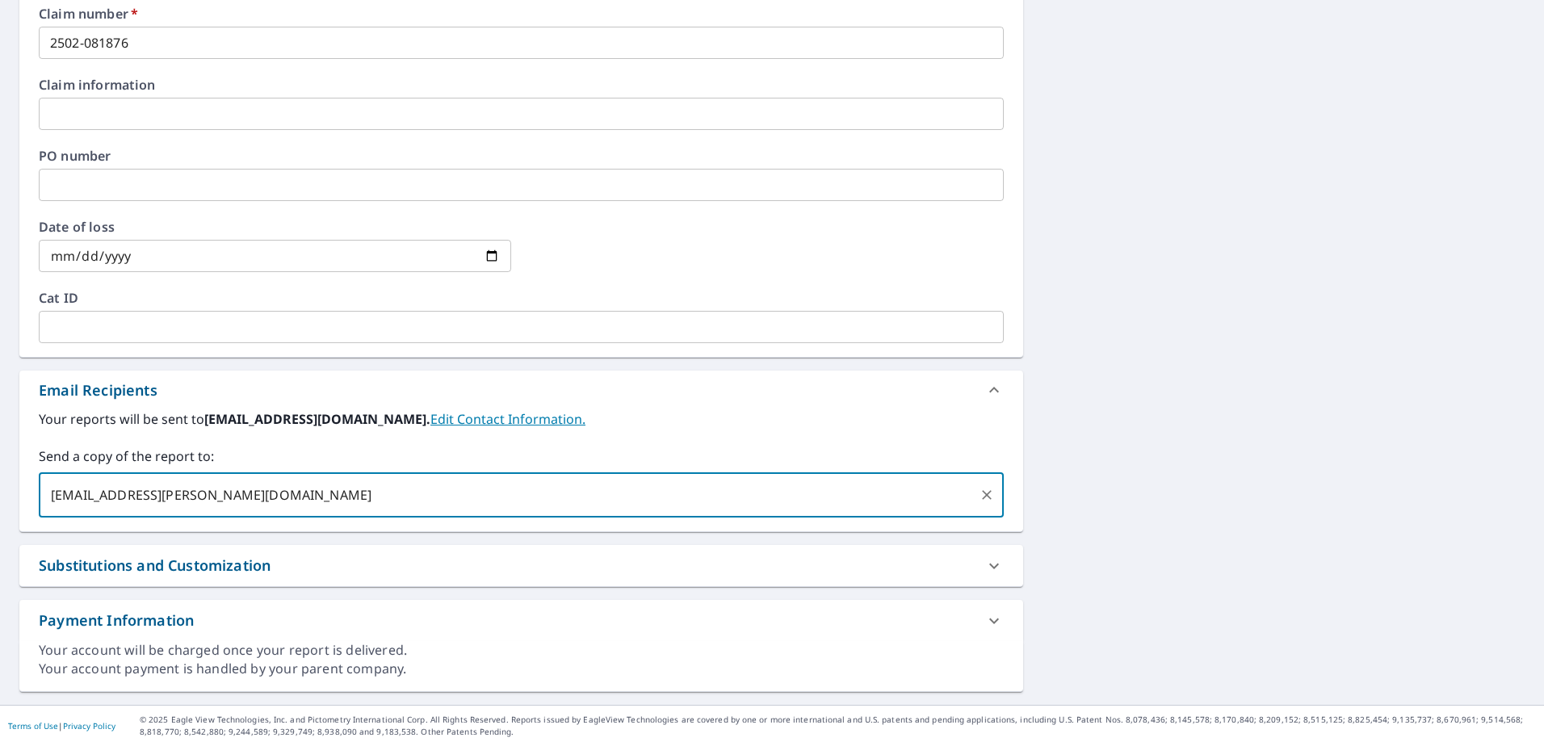
click at [216, 497] on input "[EMAIL_ADDRESS][PERSON_NAME][DOMAIN_NAME]" at bounding box center [509, 495] width 926 height 31
type input "[EMAIL_ADDRESS][PERSON_NAME][DOMAIN_NAME]"
click at [403, 487] on input "[EMAIL_ADDRESS][PERSON_NAME][DOMAIN_NAME]" at bounding box center [509, 495] width 926 height 31
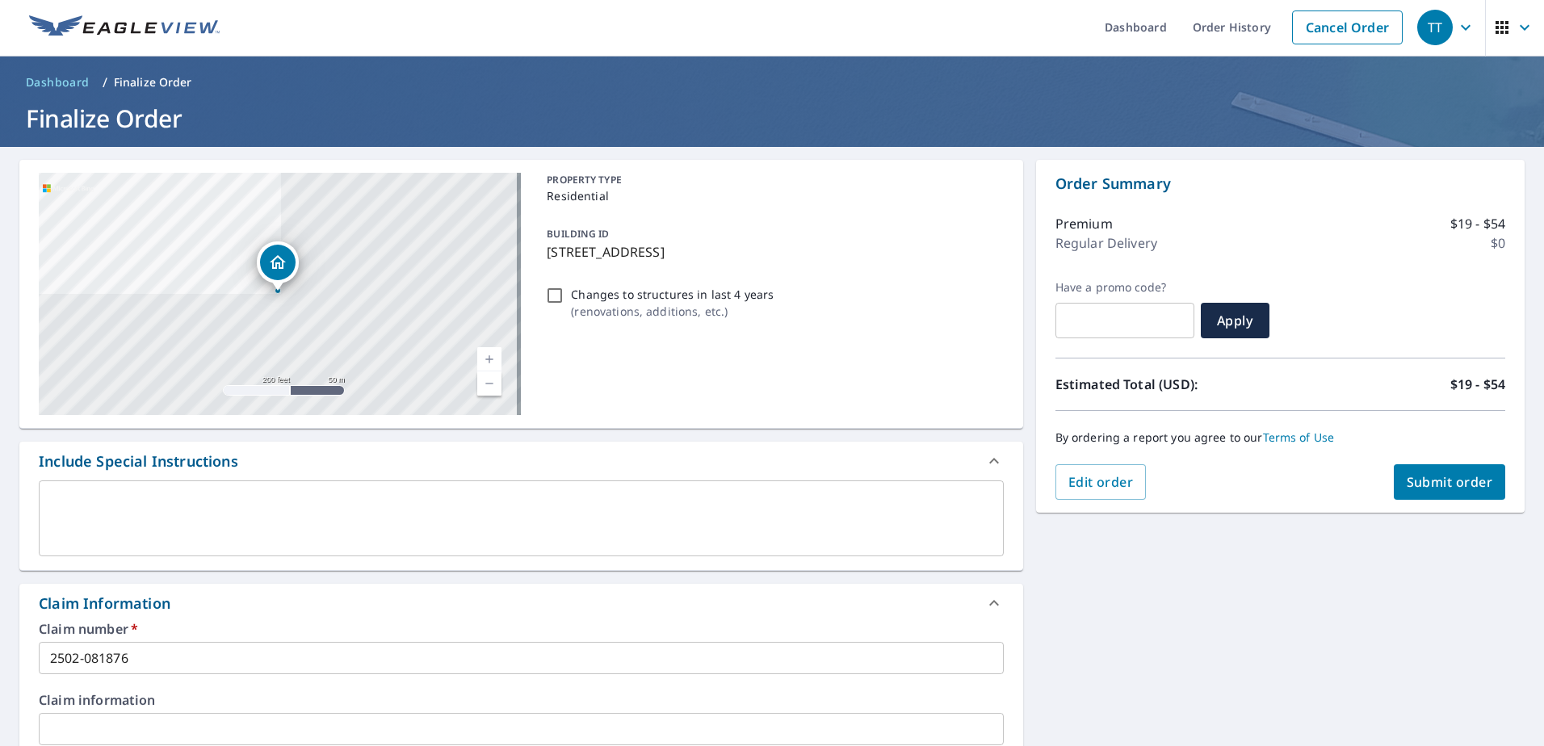
scroll to position [0, 0]
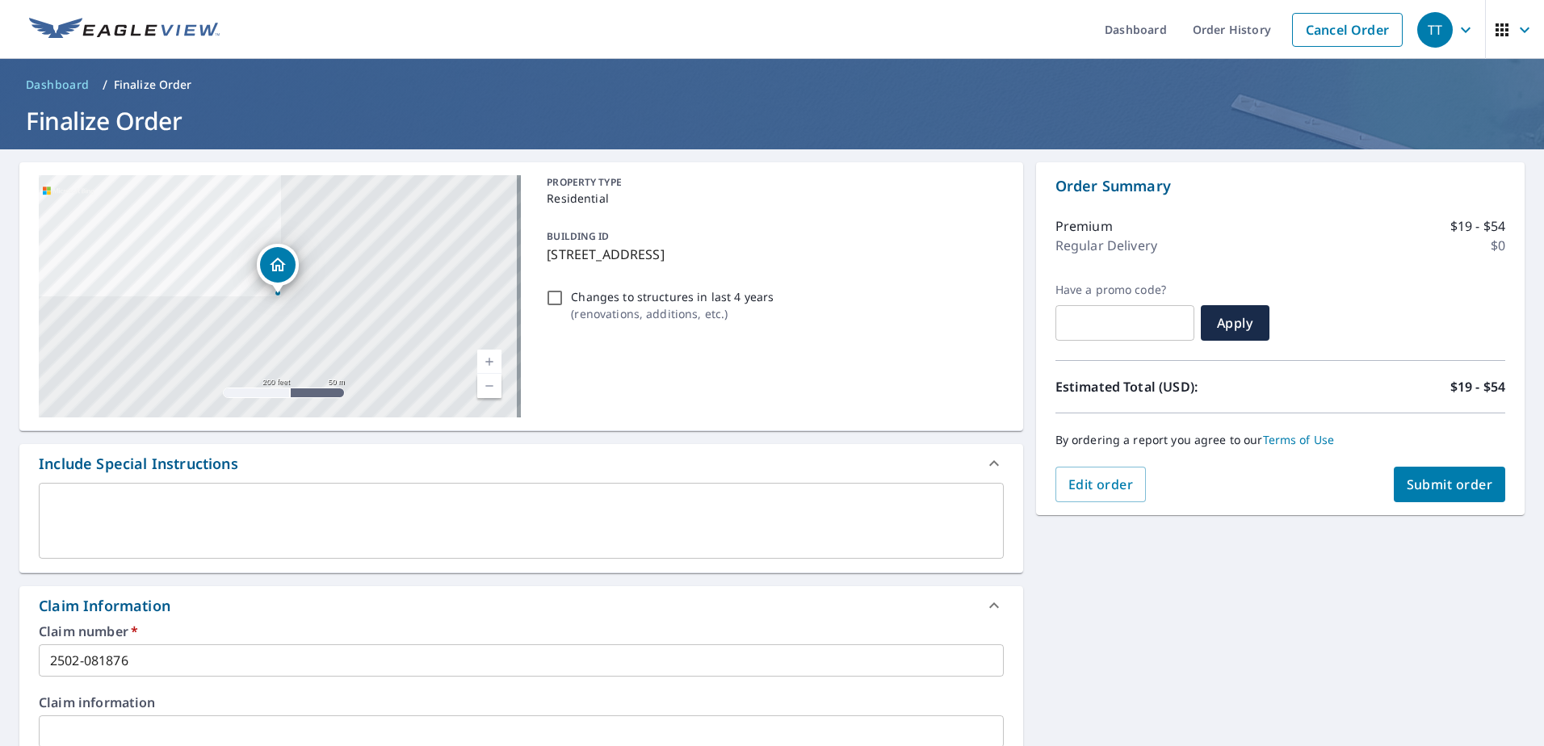
click at [1437, 488] on span "Submit order" at bounding box center [1449, 485] width 86 height 18
checkbox input "true"
